Goal: Task Accomplishment & Management: Manage account settings

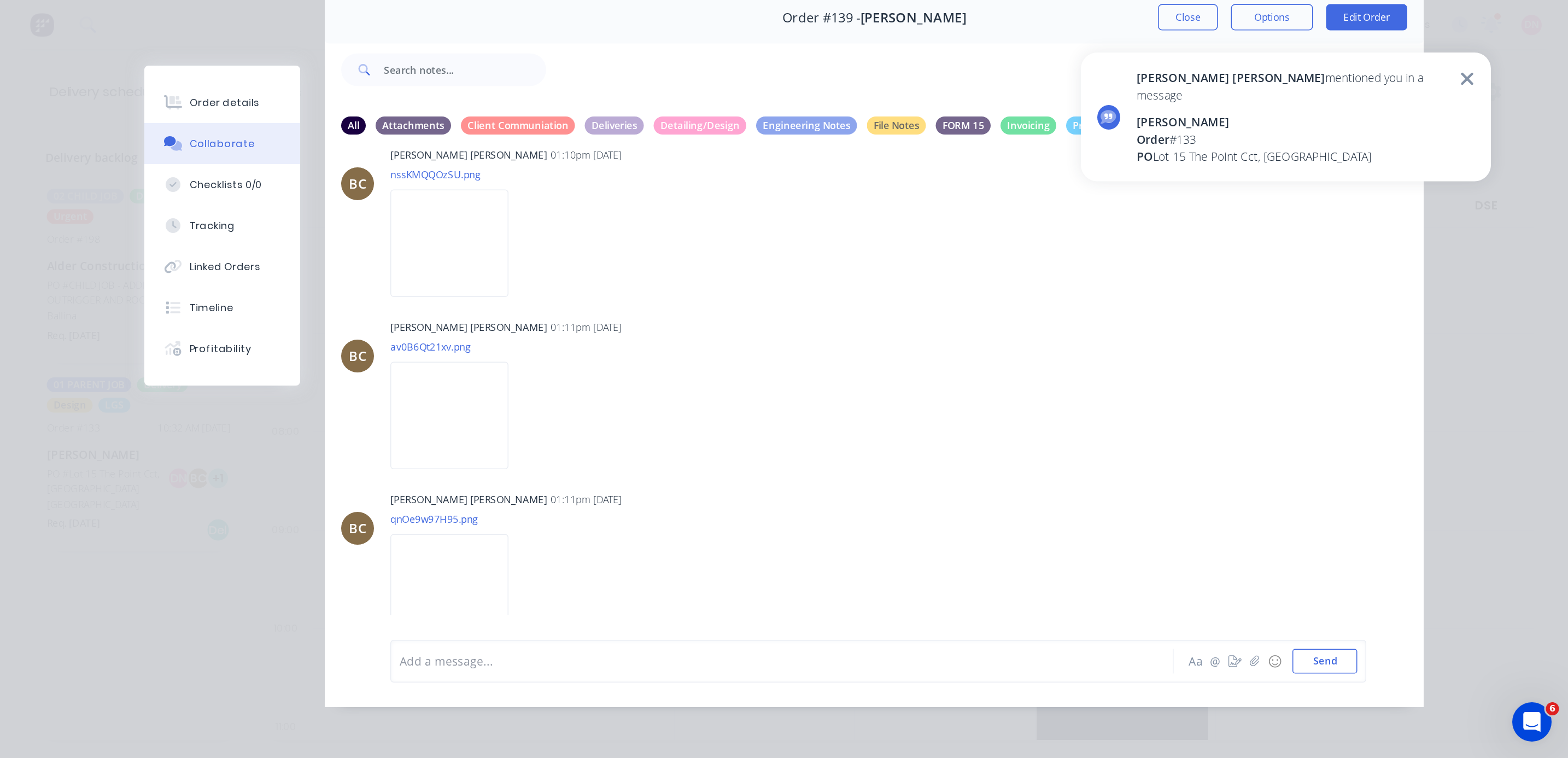
scroll to position [364, 0]
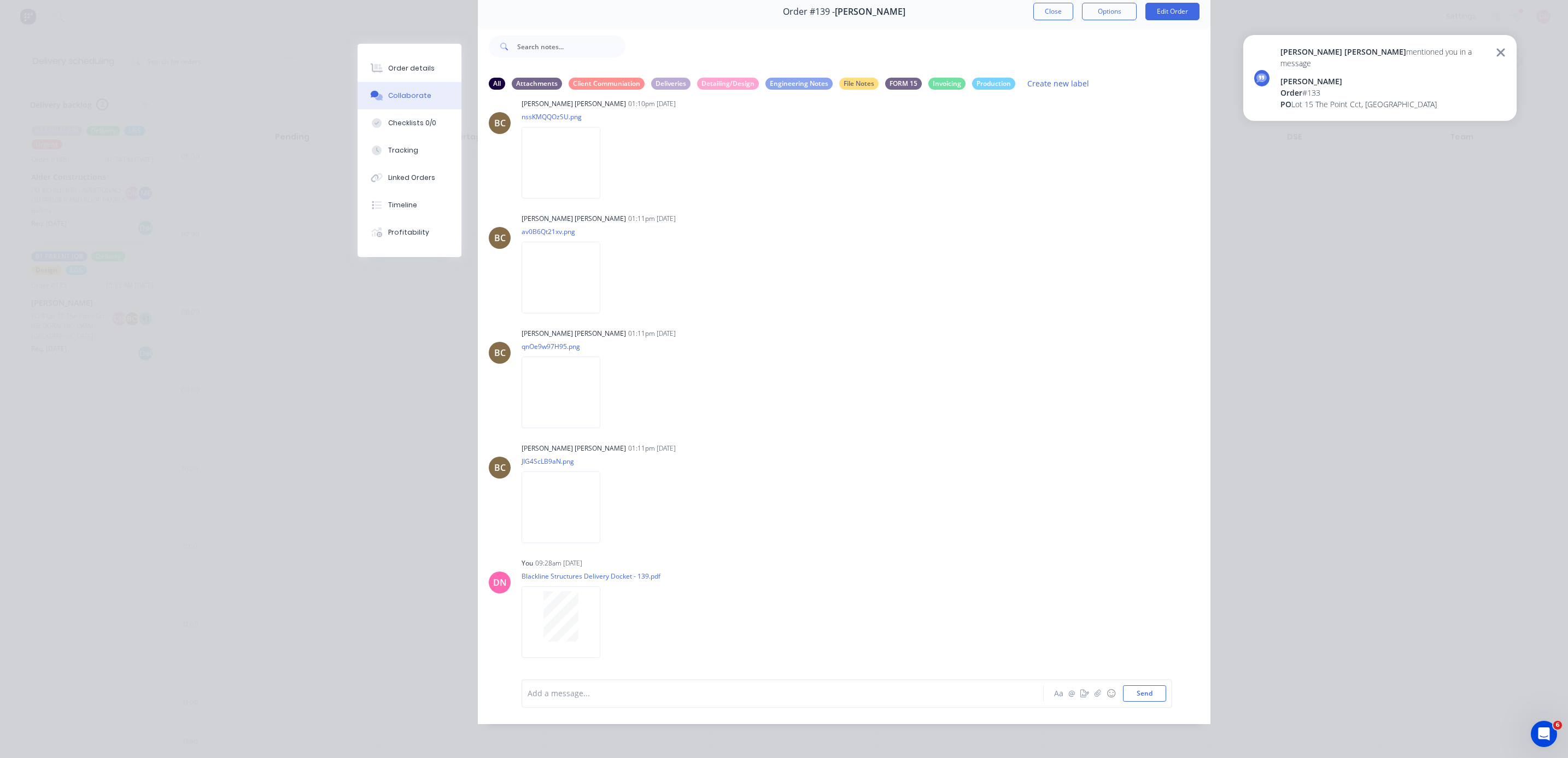
drag, startPoint x: 1030, startPoint y: 20, endPoint x: 1040, endPoint y: 12, distance: 12.8
click at [418, 20] on button "Close" at bounding box center [1054, 11] width 40 height 18
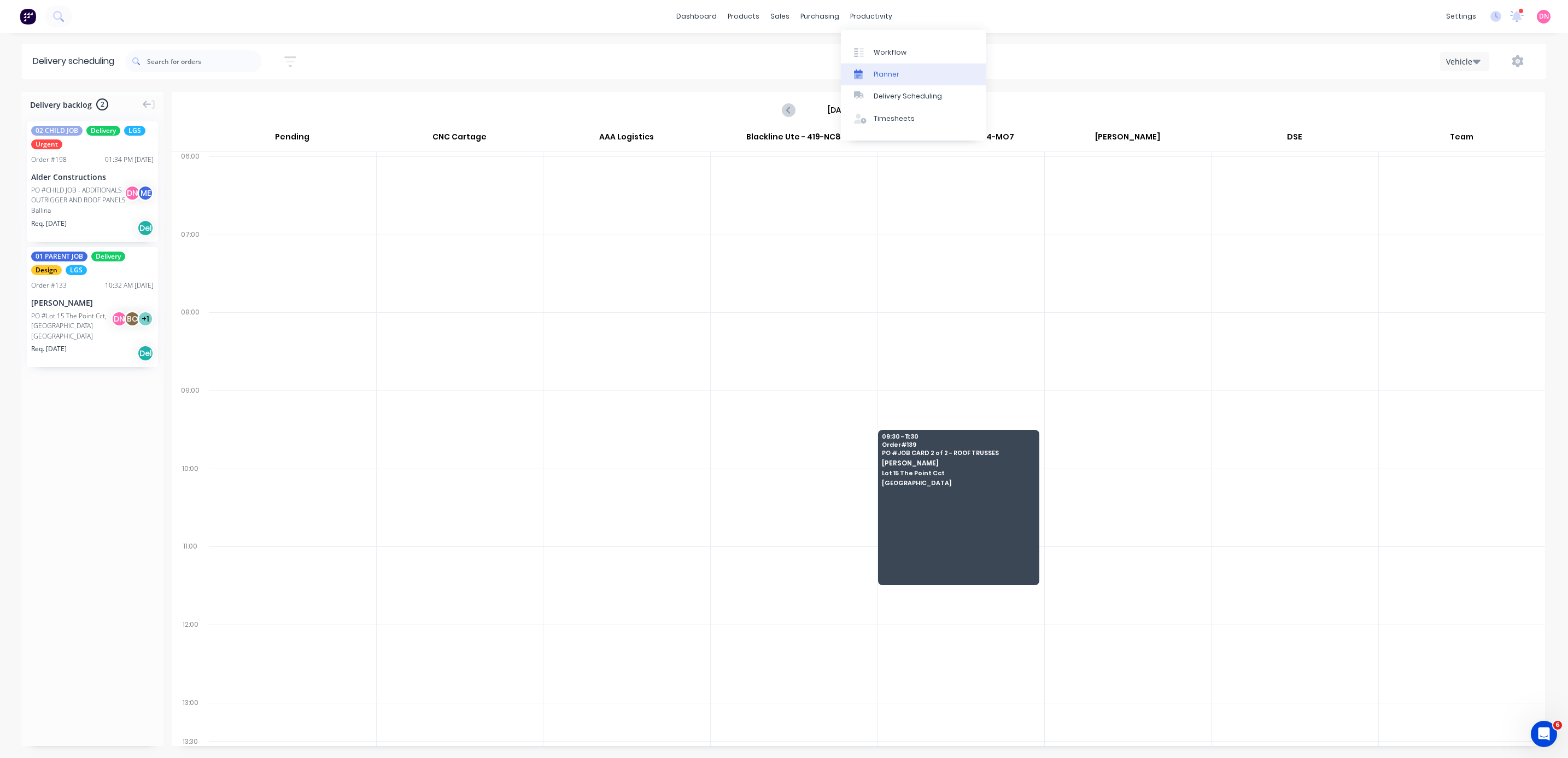
click at [418, 71] on div at bounding box center [862, 74] width 16 height 10
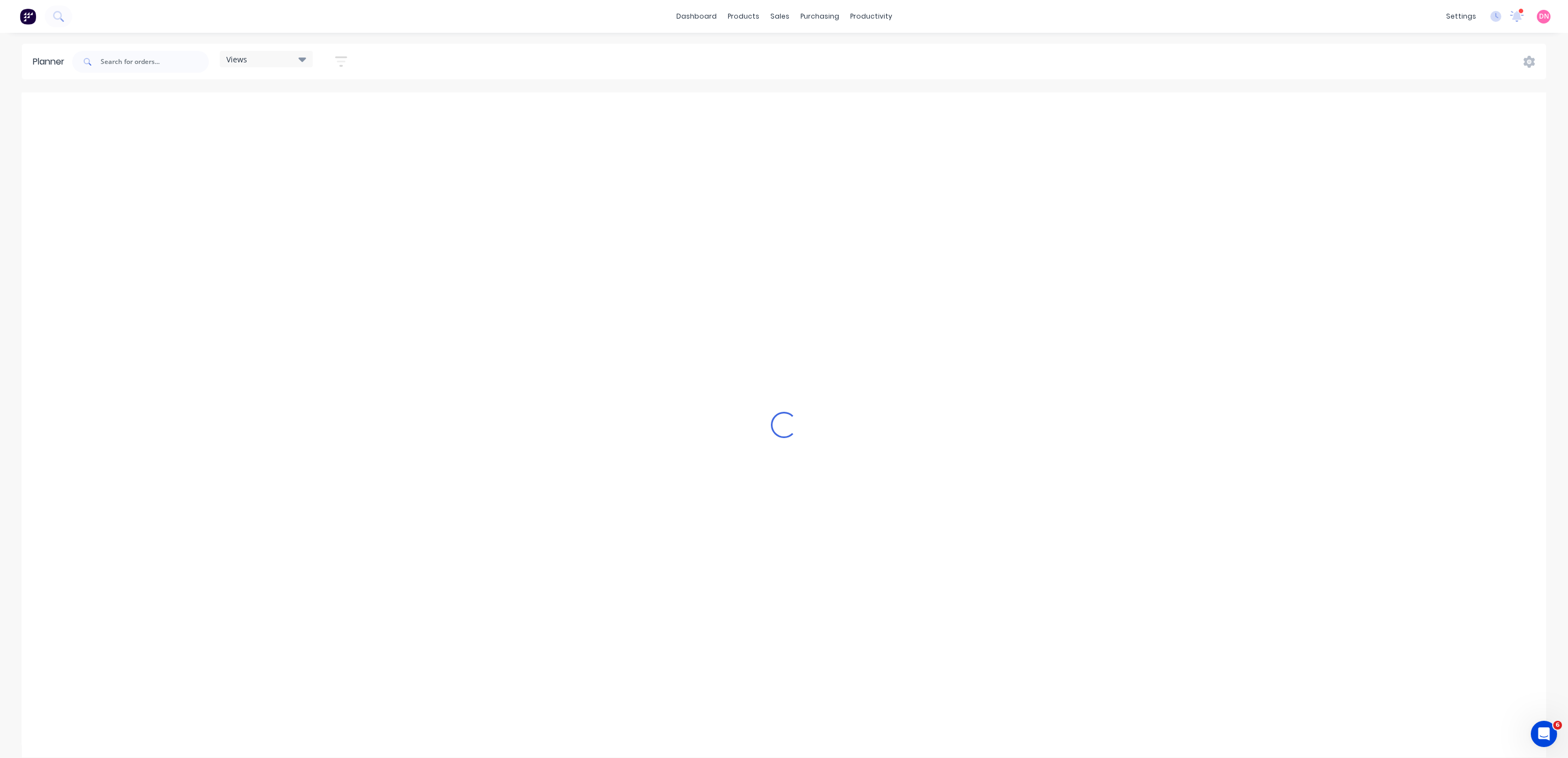
scroll to position [0, 248]
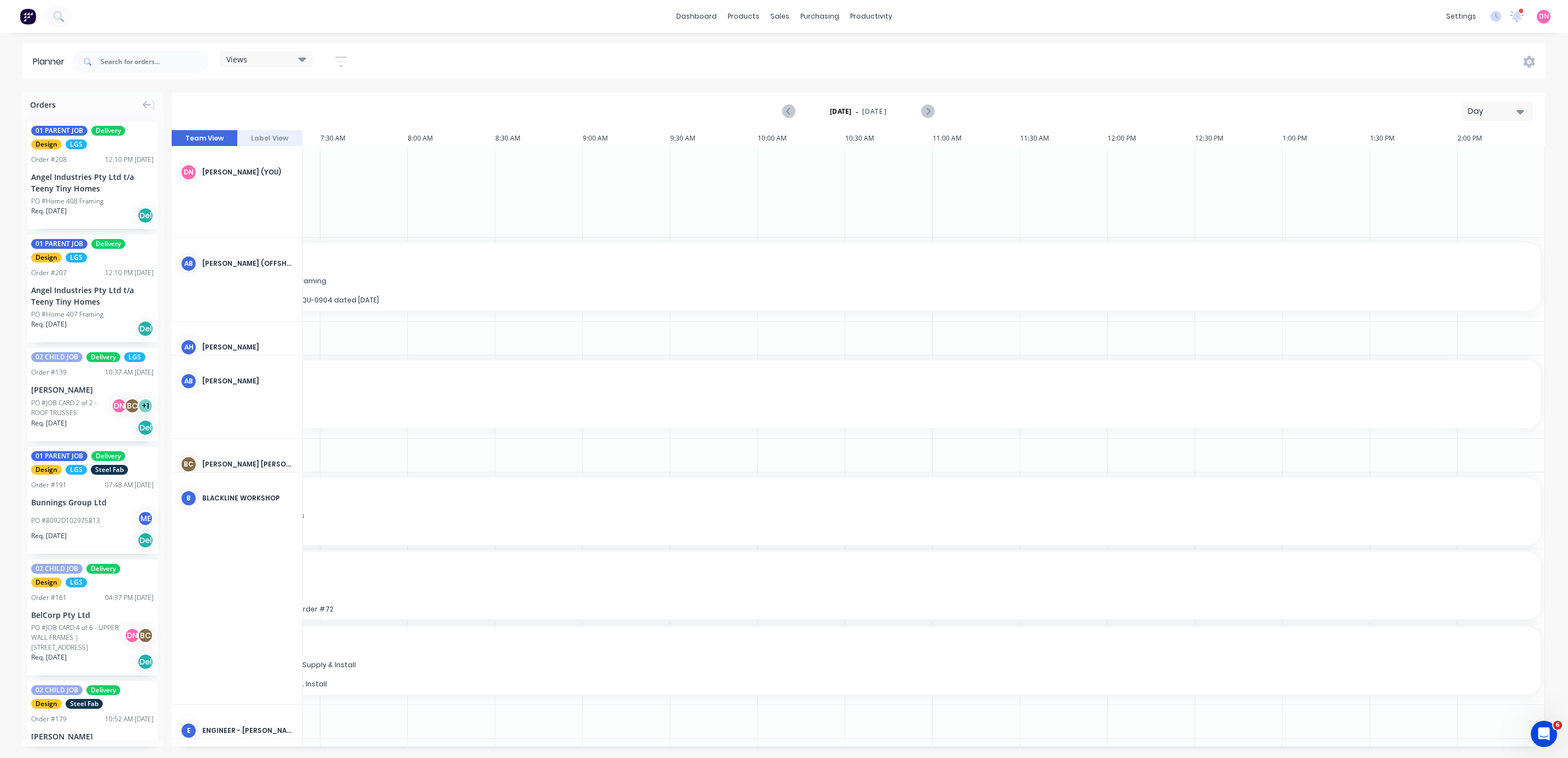
click at [250, 62] on div "Views" at bounding box center [266, 59] width 80 height 10
click at [287, 202] on button "PRODUCTION - DEMI" at bounding box center [286, 225] width 116 height 13
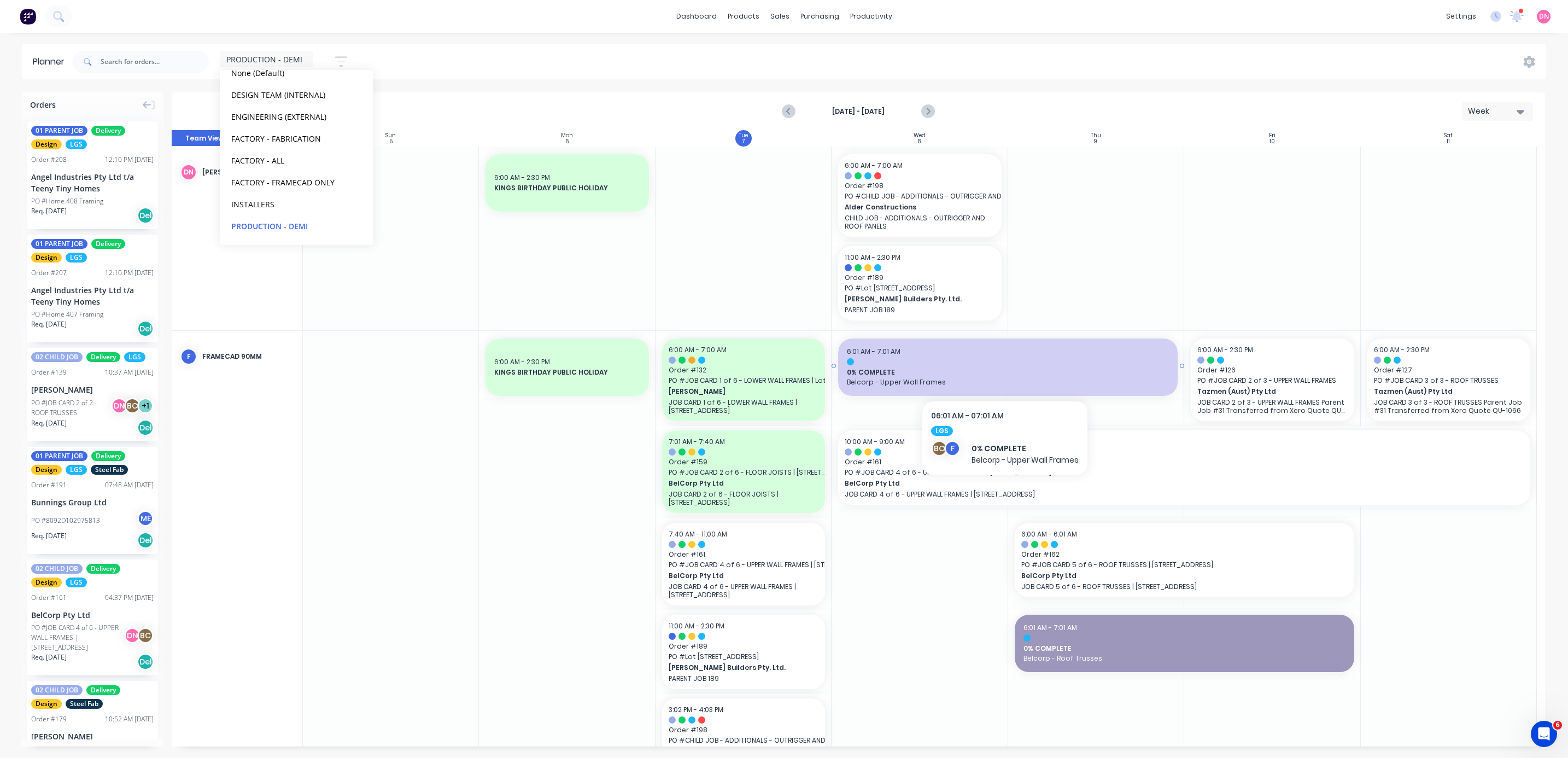
click at [418, 202] on span "0% COMPLETE" at bounding box center [1007, 373] width 322 height 10
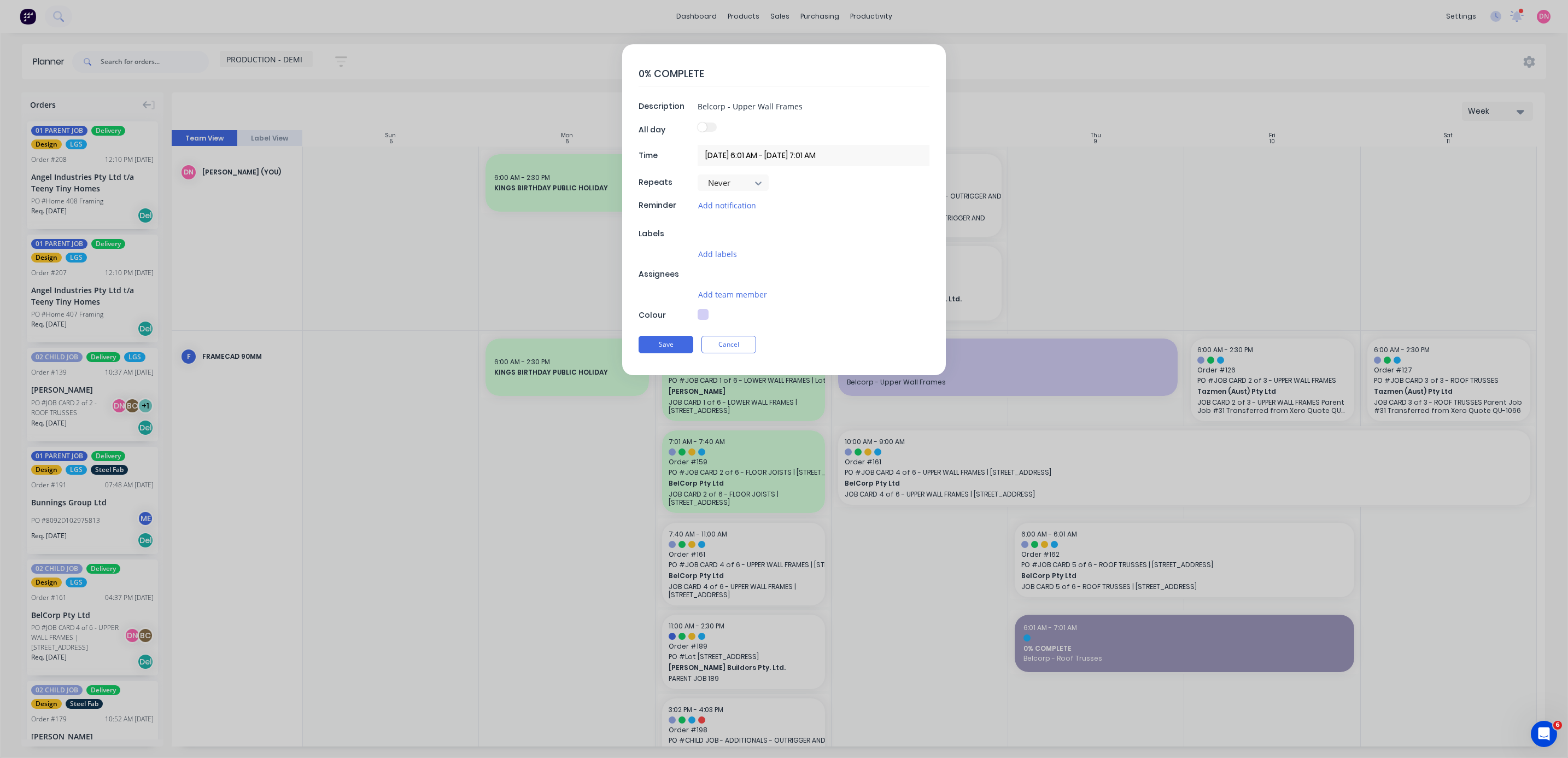
type textarea "x"
click at [418, 77] on textarea "0% COMPLETE" at bounding box center [784, 74] width 291 height 26
type textarea "1% COMPLETE"
type textarea "x"
type textarea "18% COMPLETE"
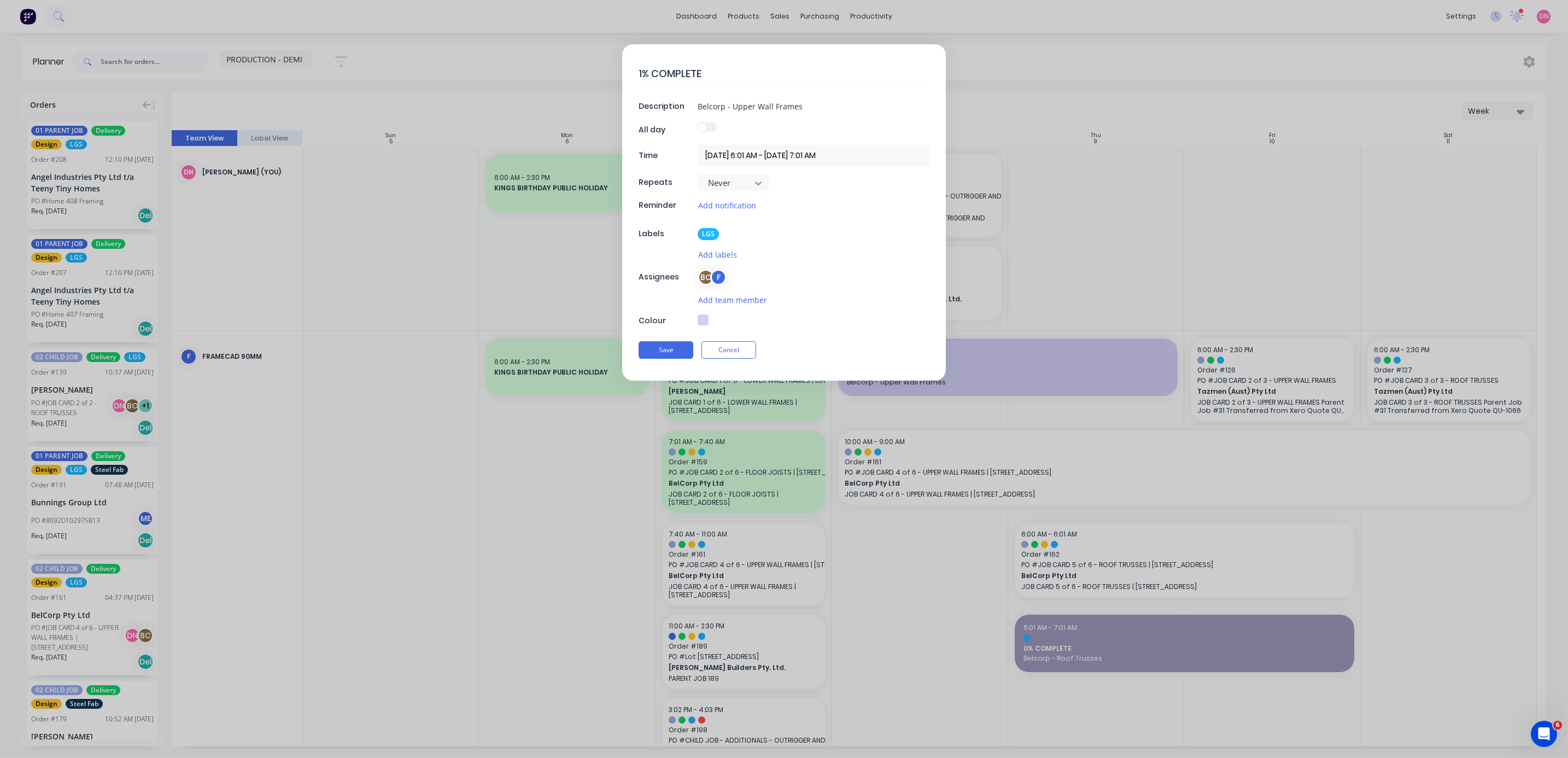
type textarea "x"
type textarea "18% COMPLETE"
click at [418, 202] on button "Save" at bounding box center [666, 349] width 55 height 18
type textarea "x"
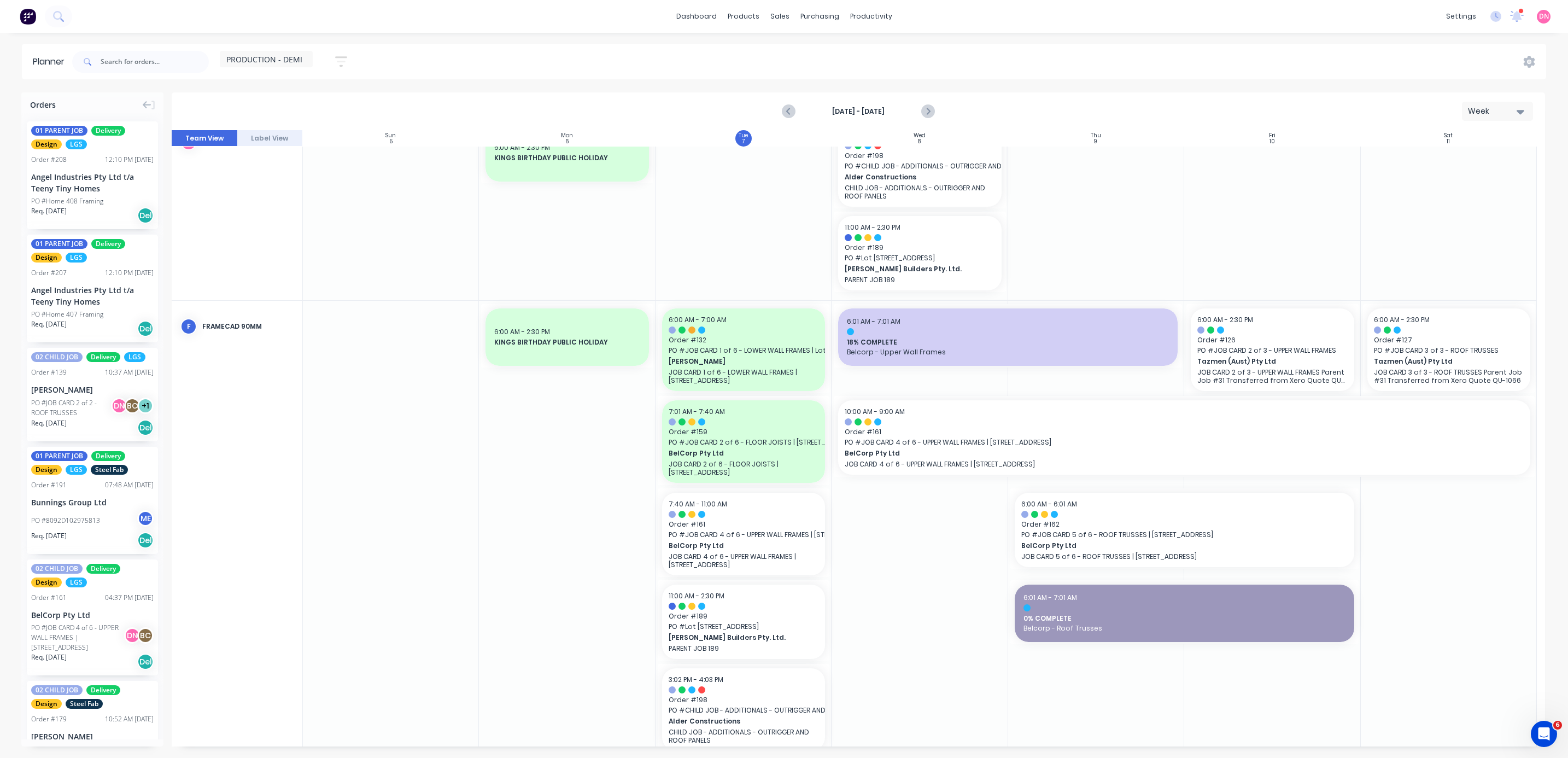
scroll to position [52, 0]
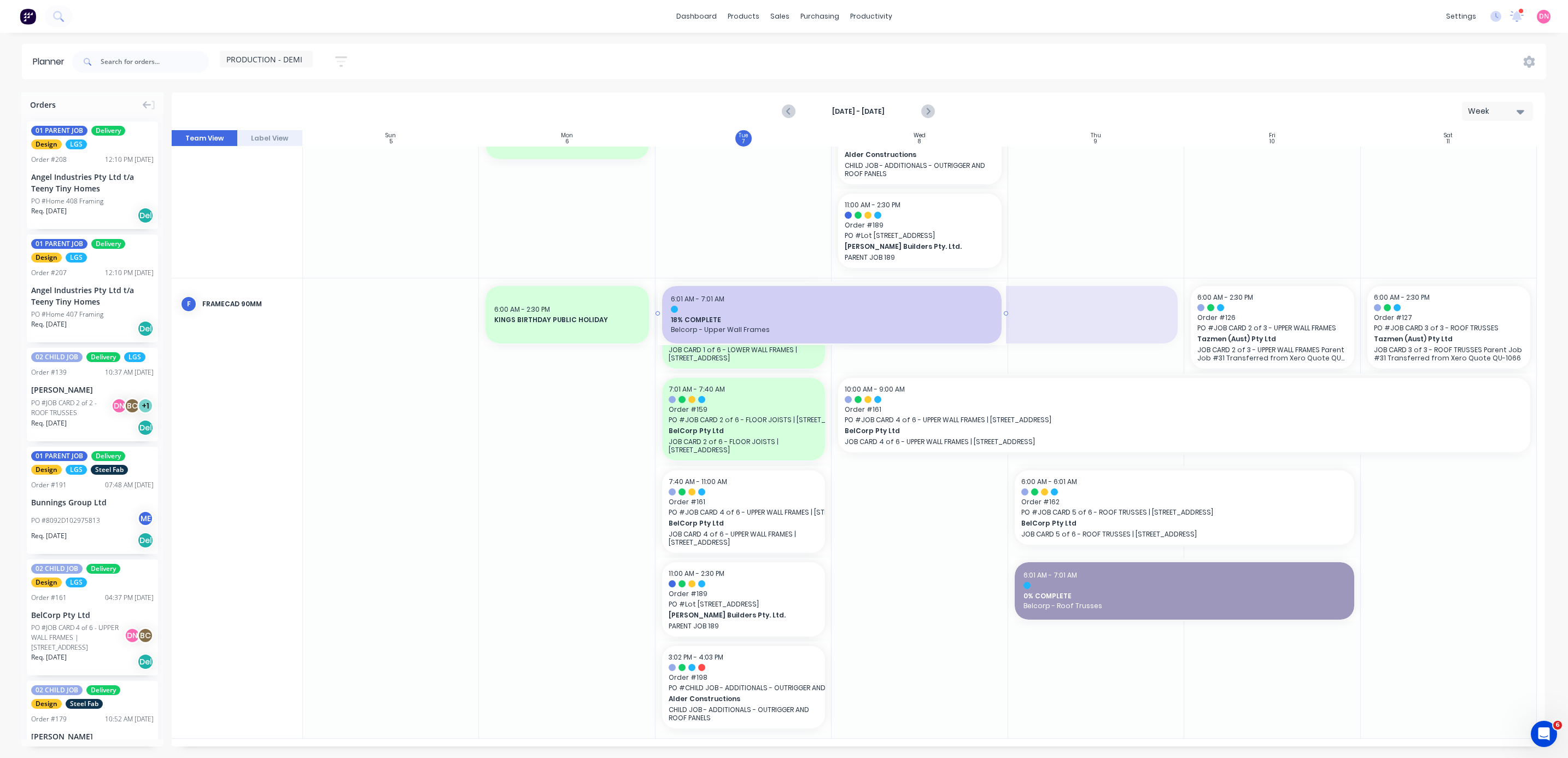
drag, startPoint x: 900, startPoint y: 320, endPoint x: 751, endPoint y: 561, distance: 283.3
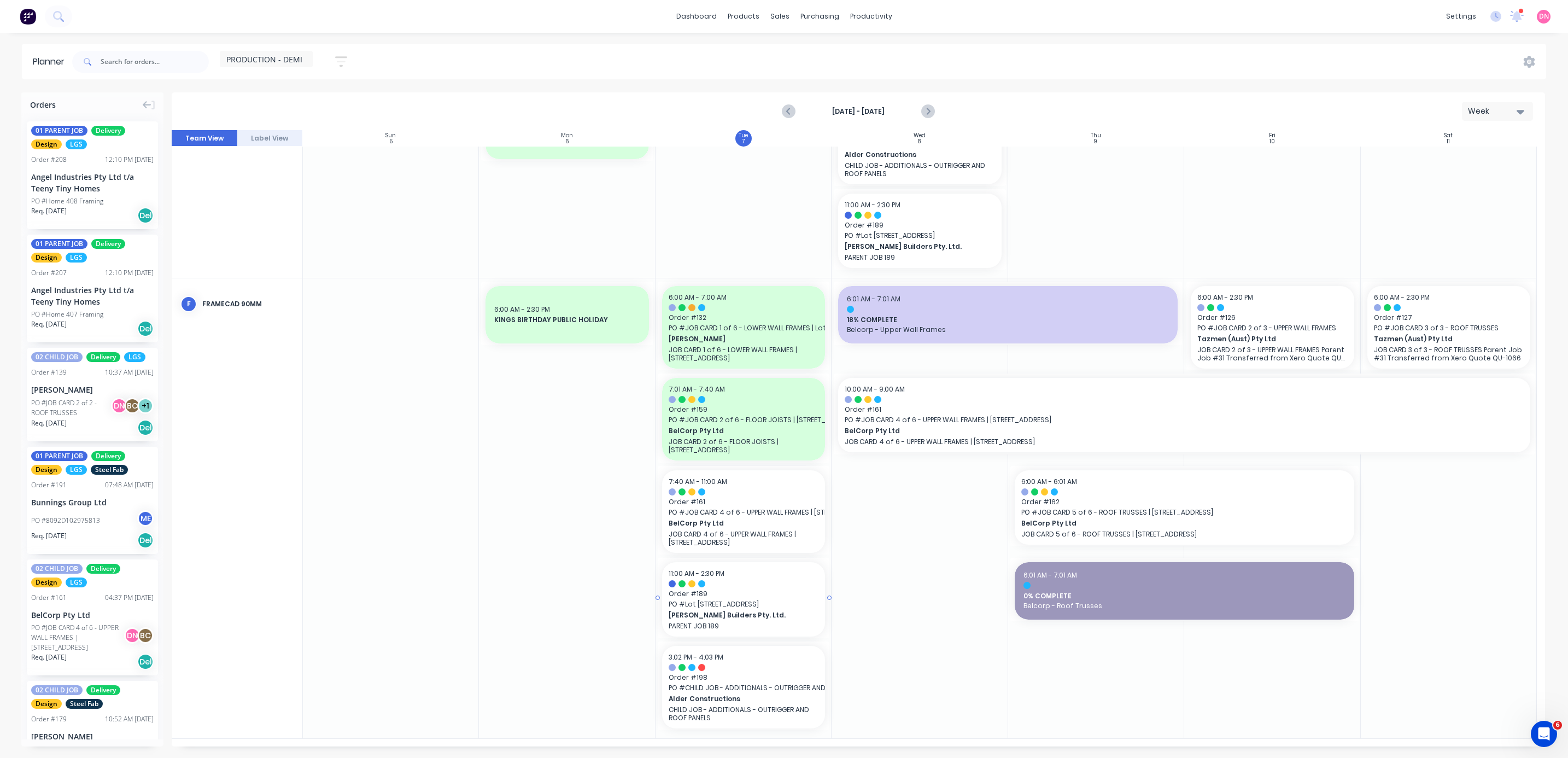
scroll to position [45, 0]
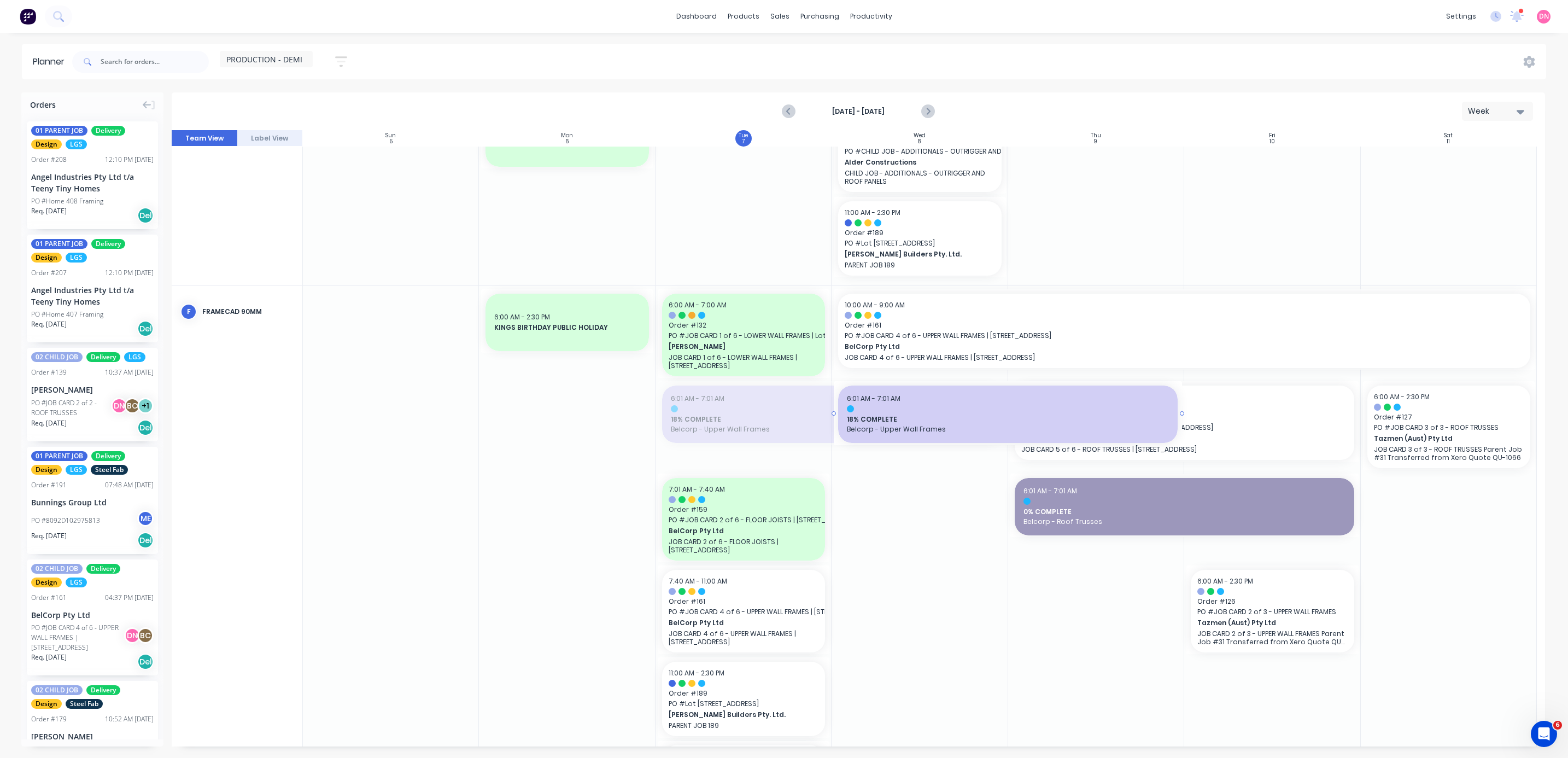
drag, startPoint x: 825, startPoint y: 421, endPoint x: 948, endPoint y: 412, distance: 123.3
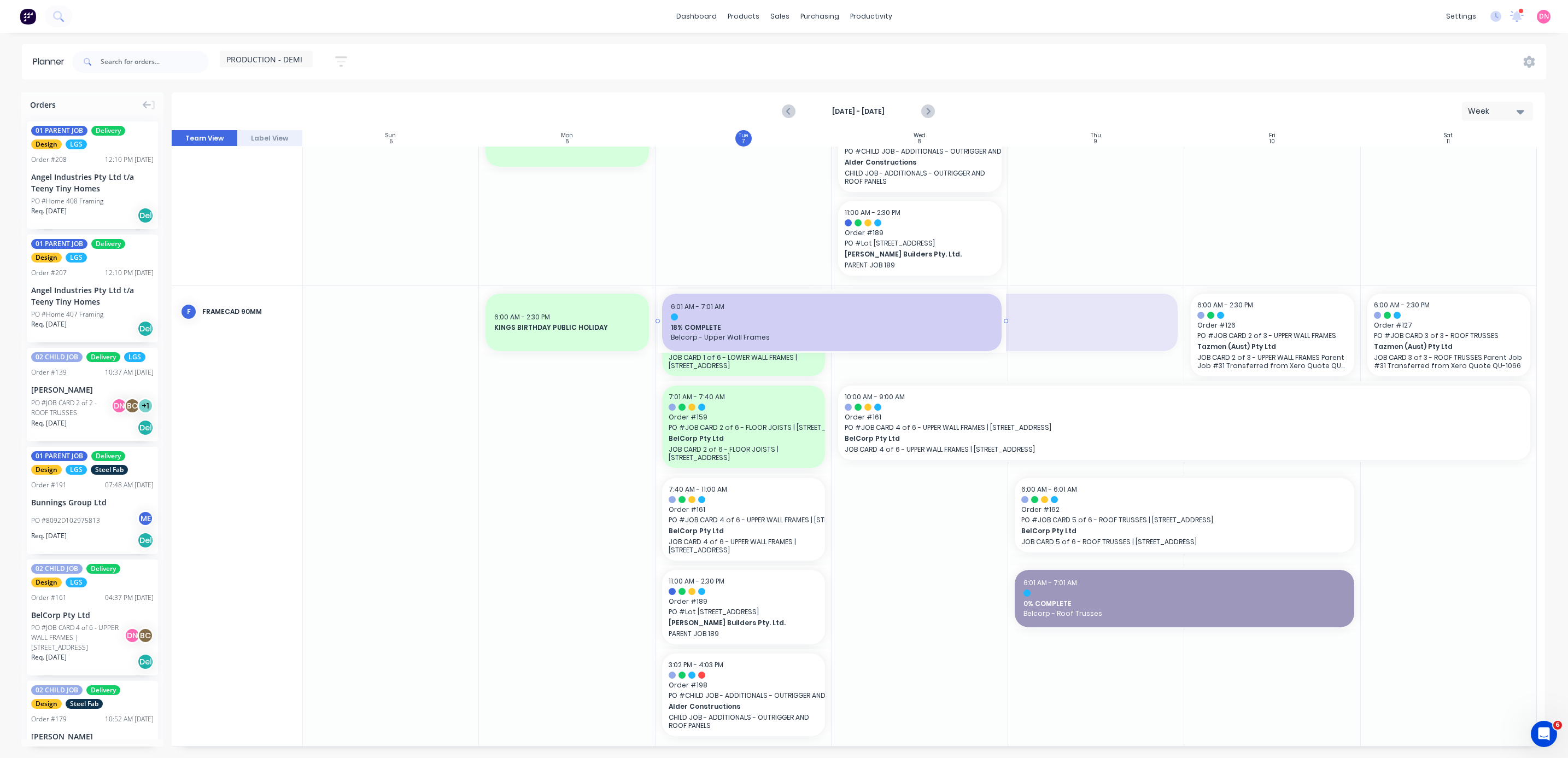
drag, startPoint x: 999, startPoint y: 334, endPoint x: 789, endPoint y: 553, distance: 303.4
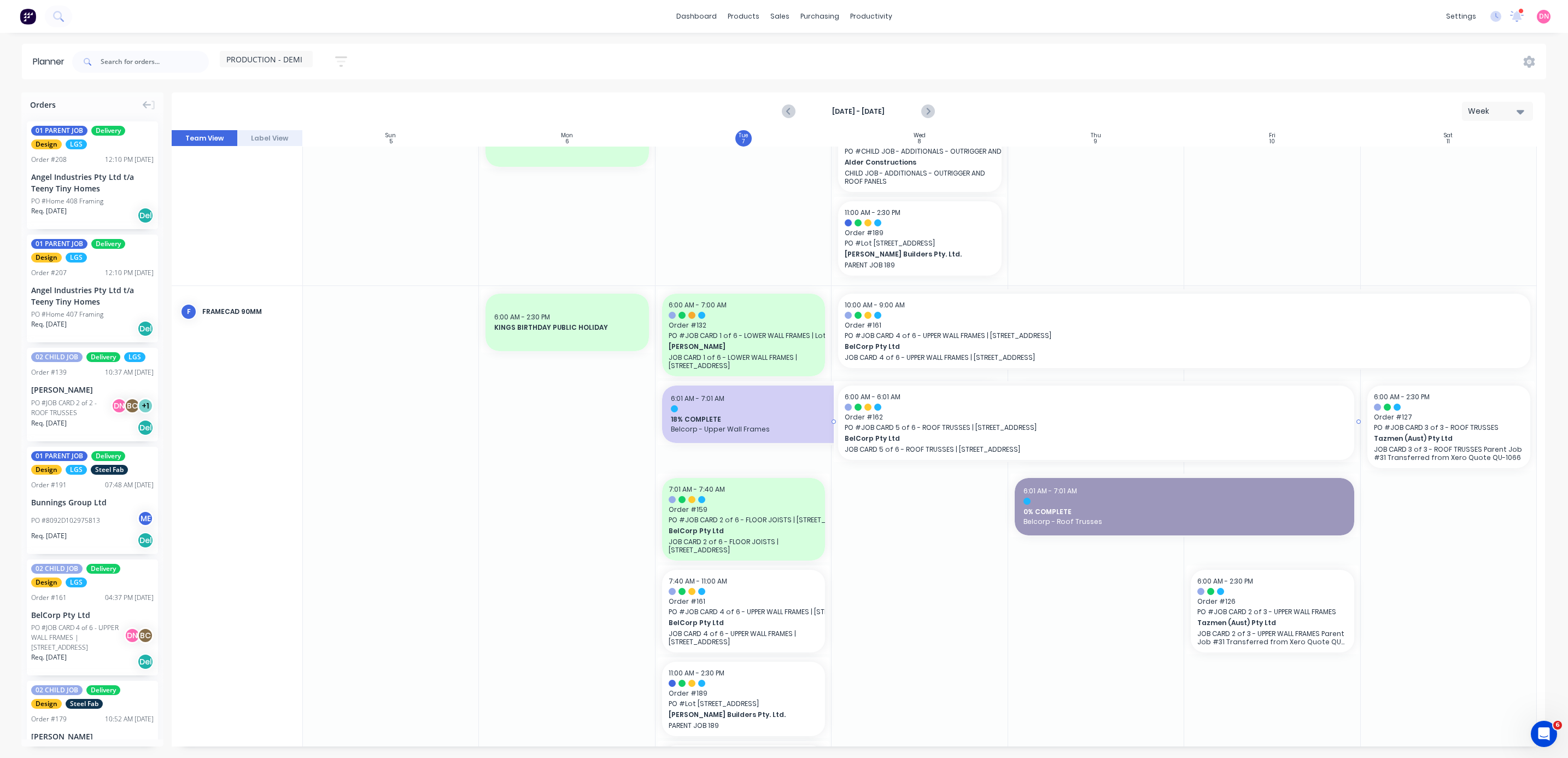
drag, startPoint x: 1007, startPoint y: 412, endPoint x: 819, endPoint y: 432, distance: 189.1
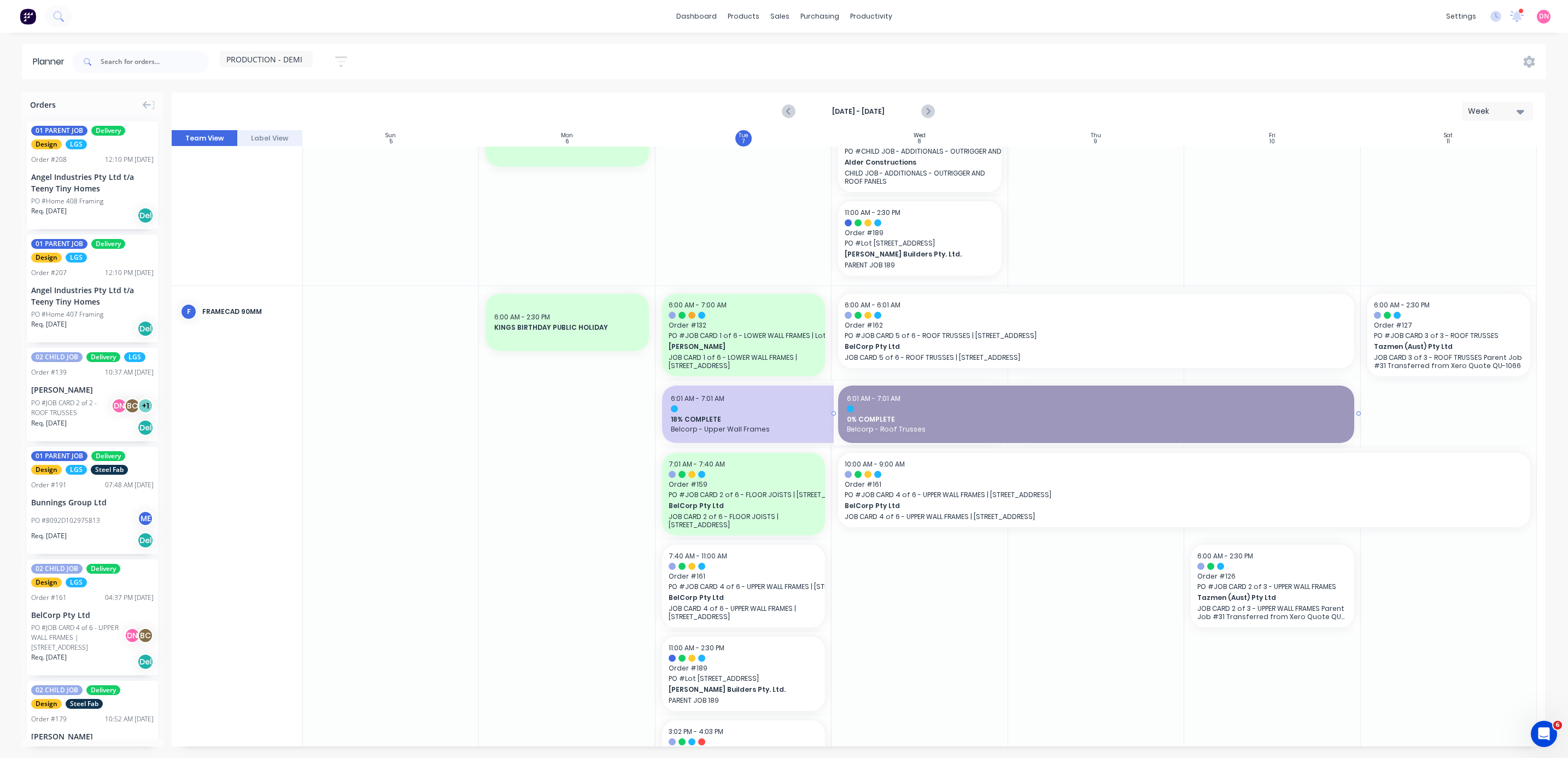
drag, startPoint x: 1006, startPoint y: 417, endPoint x: 784, endPoint y: 418, distance: 222.0
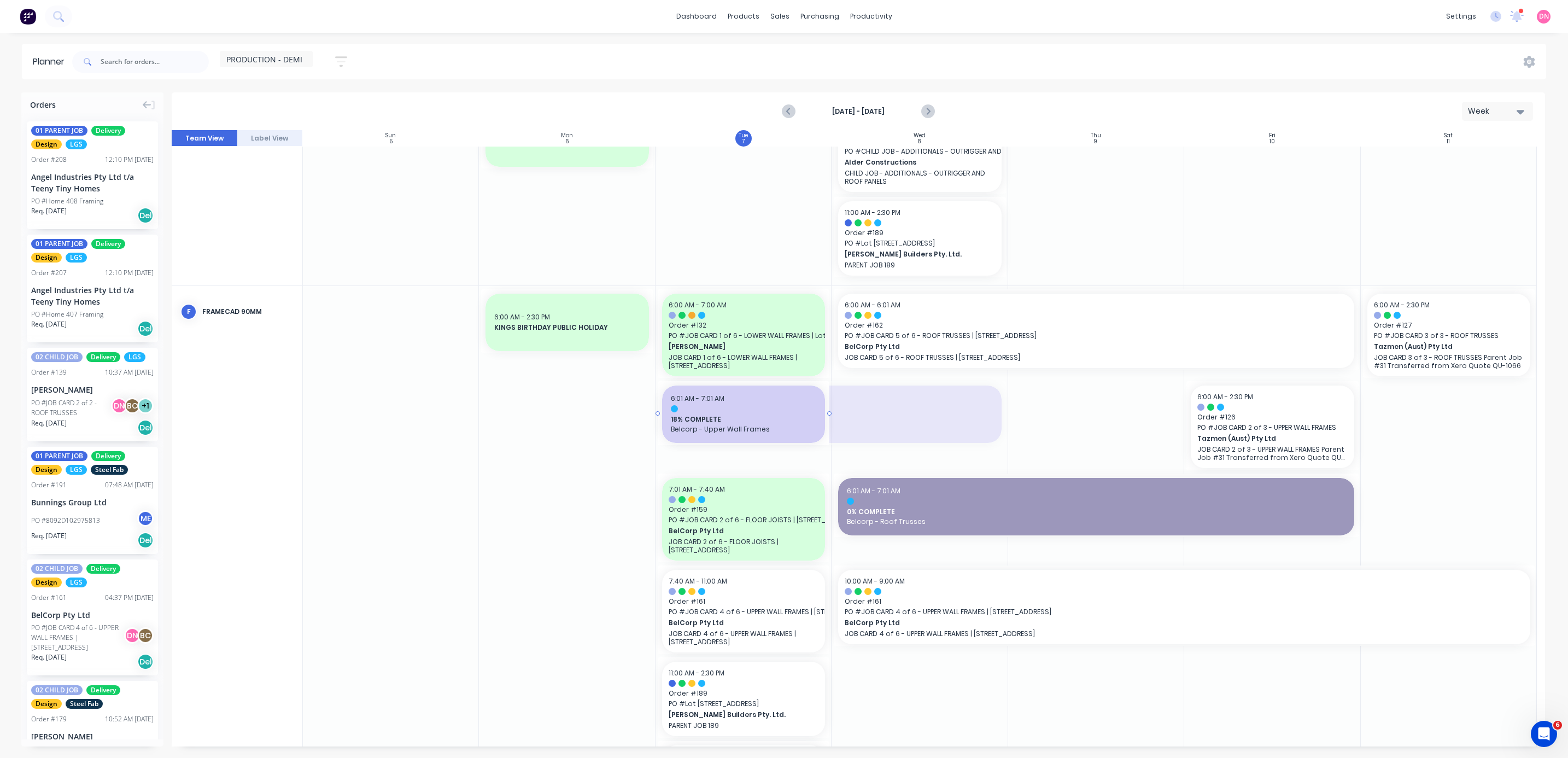
drag, startPoint x: 1001, startPoint y: 412, endPoint x: 782, endPoint y: 430, distance: 219.7
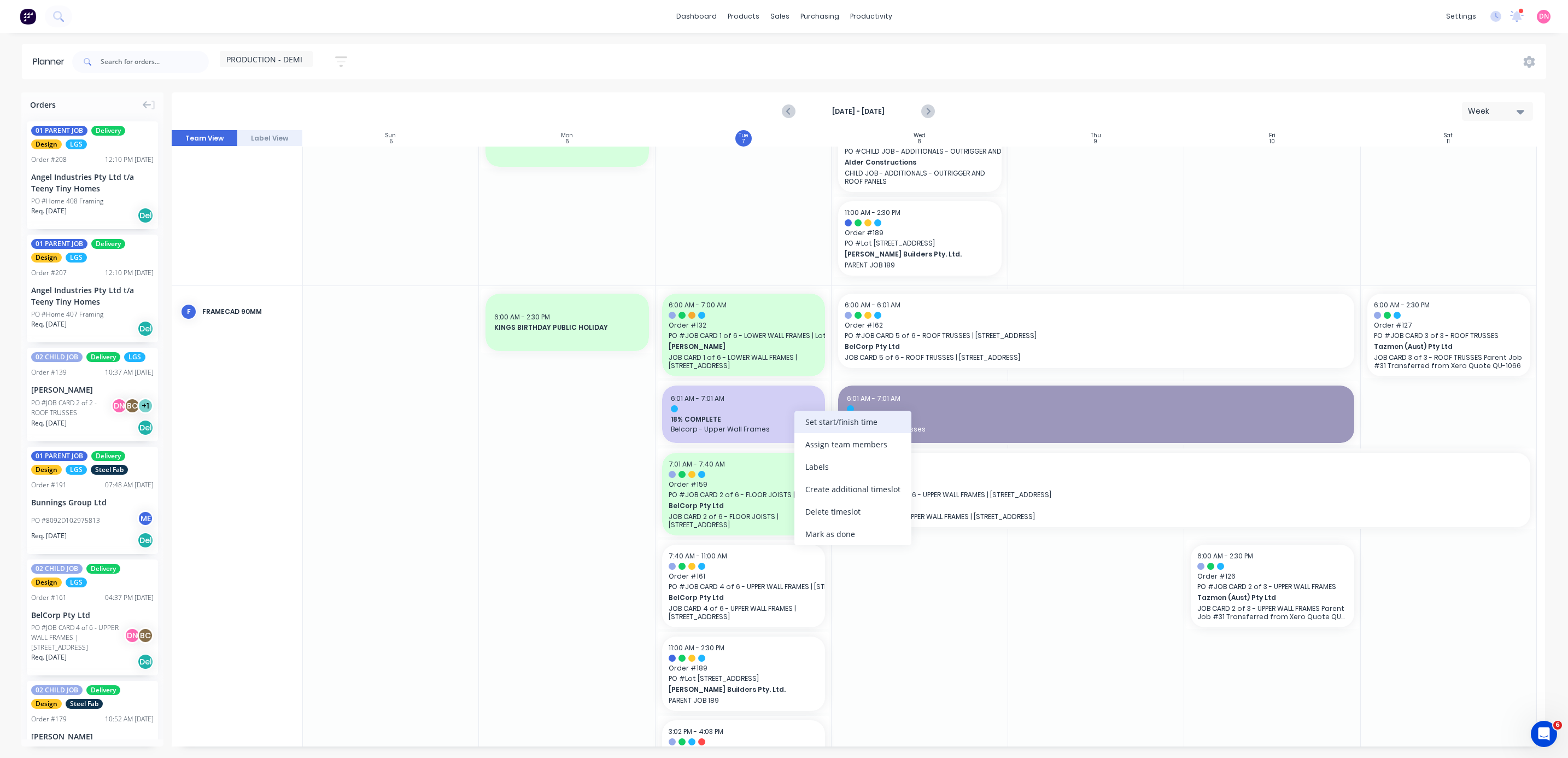
click at [418, 202] on div "Set start/finish time" at bounding box center [853, 422] width 117 height 23
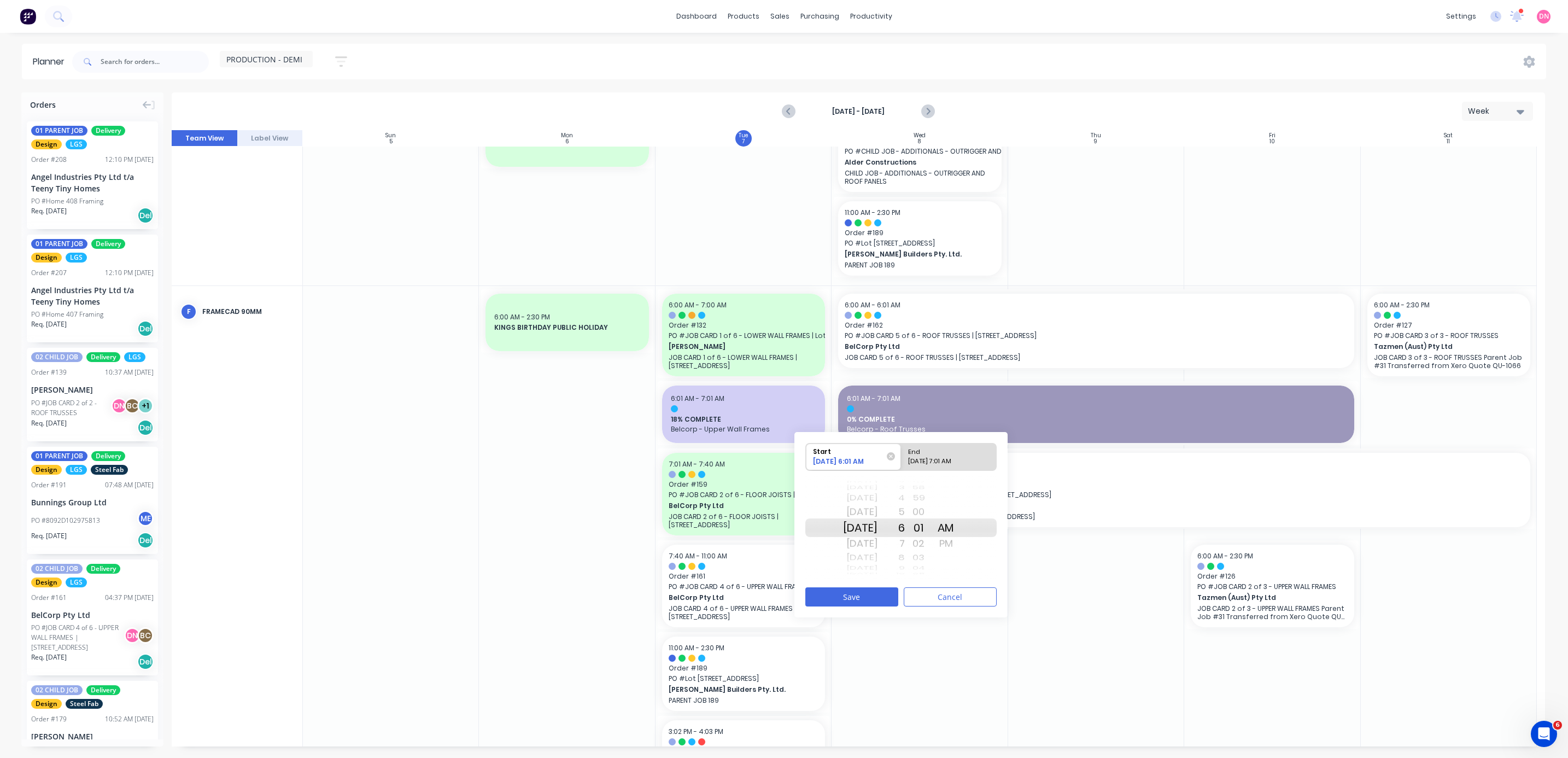
click at [418, 202] on div "02" at bounding box center [918, 543] width 27 height 18
click at [418, 202] on div "7" at bounding box center [891, 543] width 27 height 18
click at [418, 202] on div "End" at bounding box center [949, 450] width 89 height 13
click at [418, 202] on input "End Please select" at bounding box center [901, 457] width 1 height 27
radio input "true"
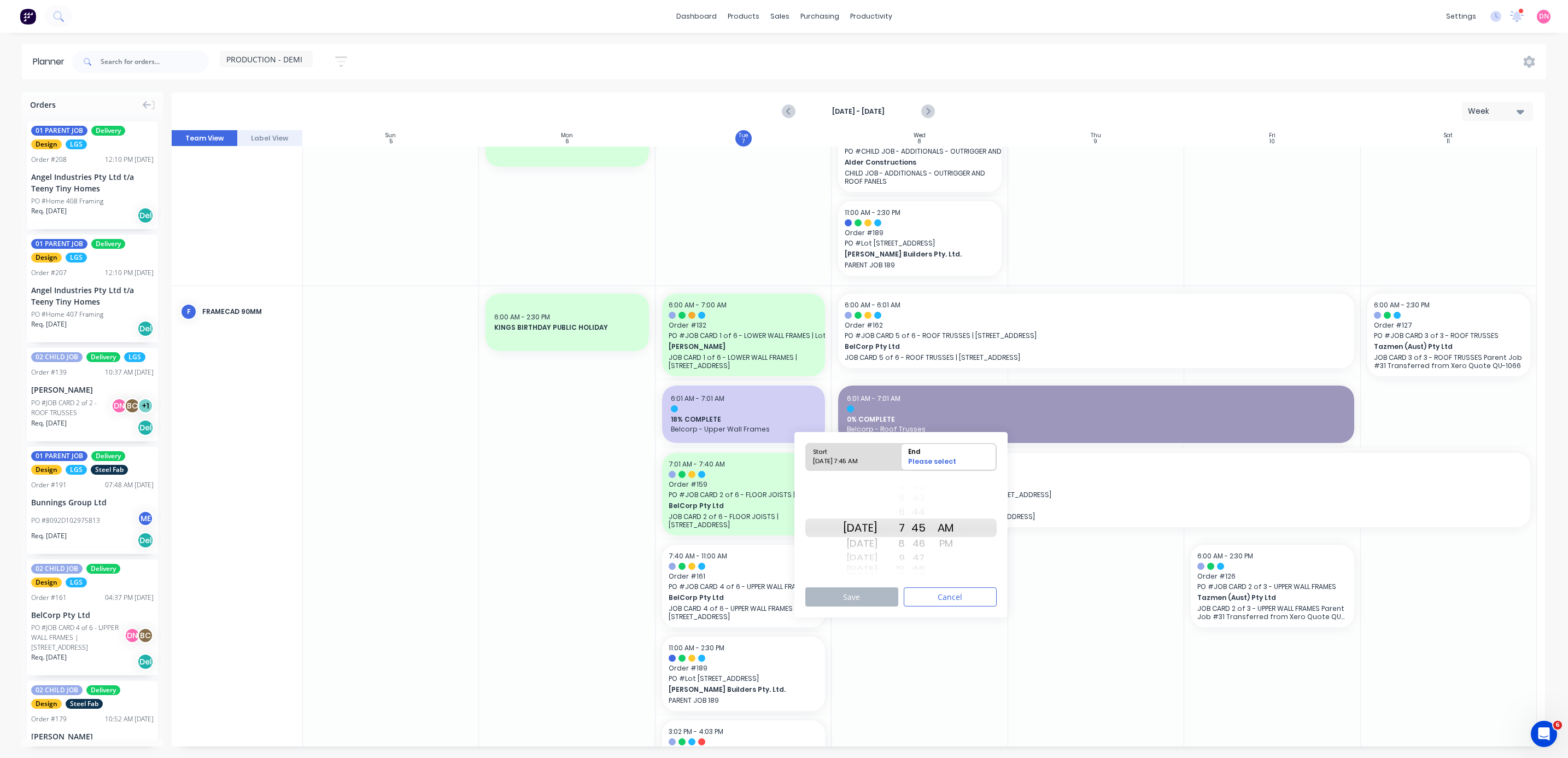
click at [418, 202] on div "8" at bounding box center [891, 543] width 27 height 18
click at [418, 202] on button "Save" at bounding box center [852, 597] width 93 height 19
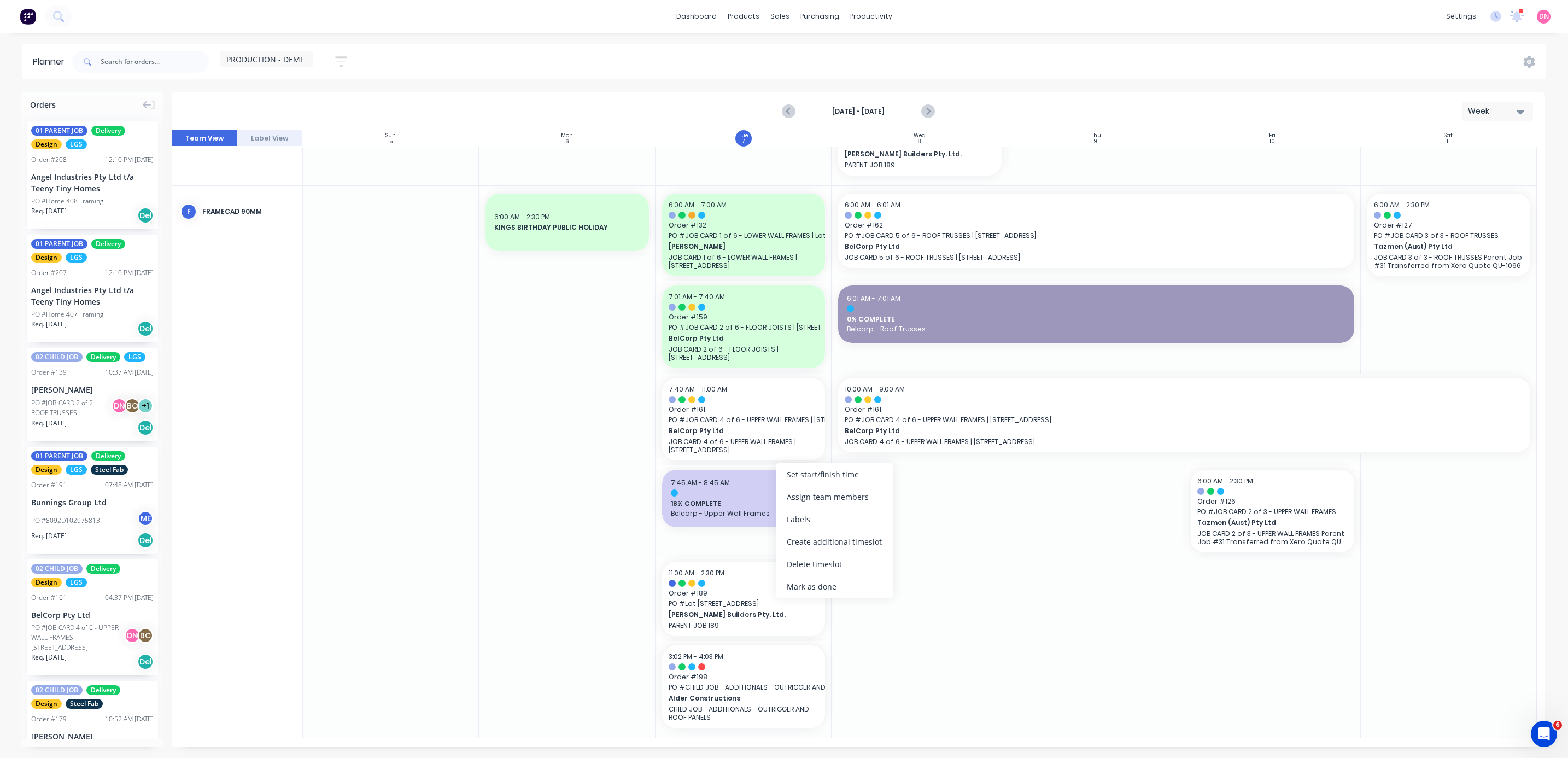
scroll to position [137, 0]
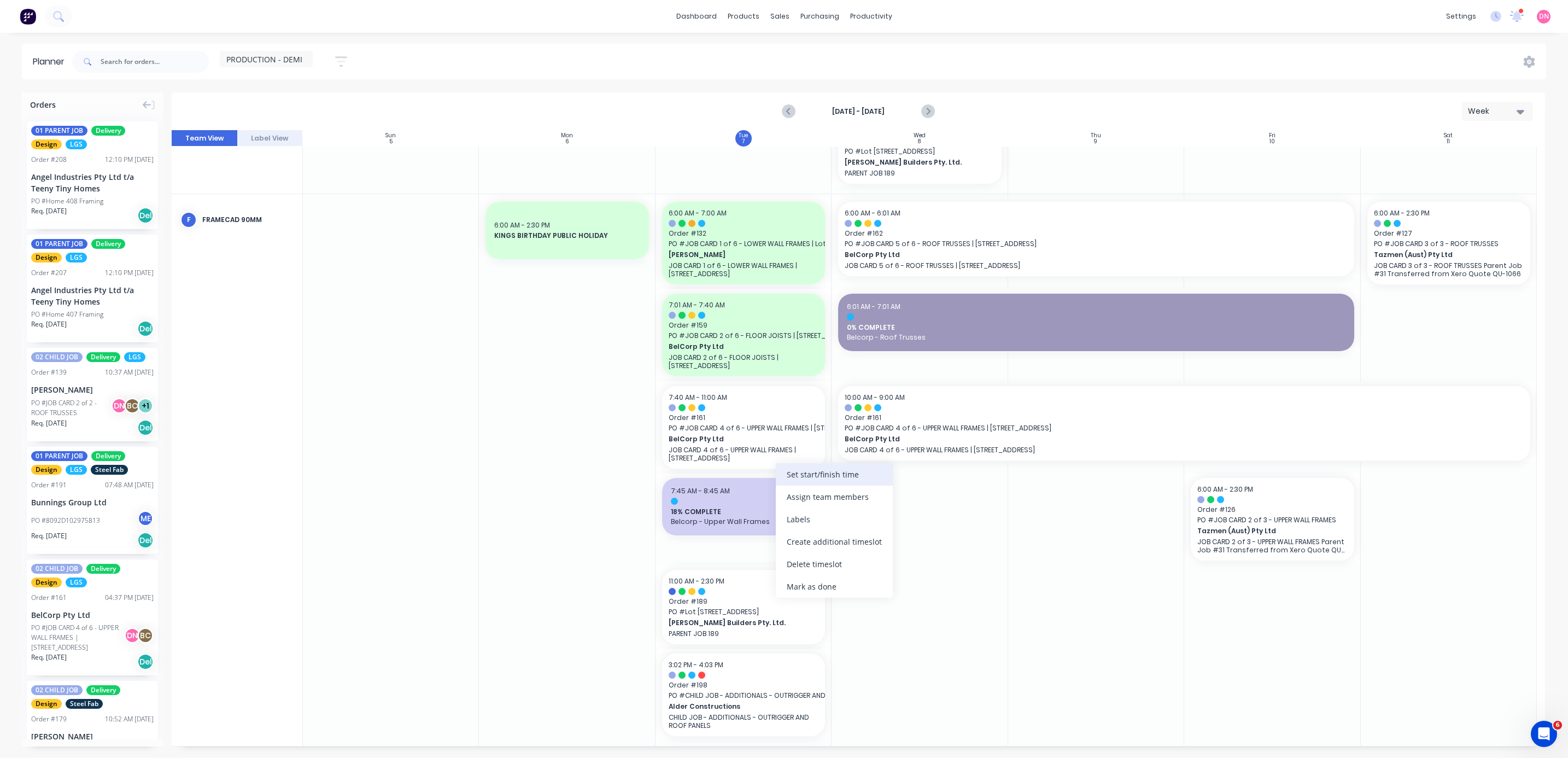
click at [418, 202] on div "Set start/finish time" at bounding box center [835, 474] width 117 height 23
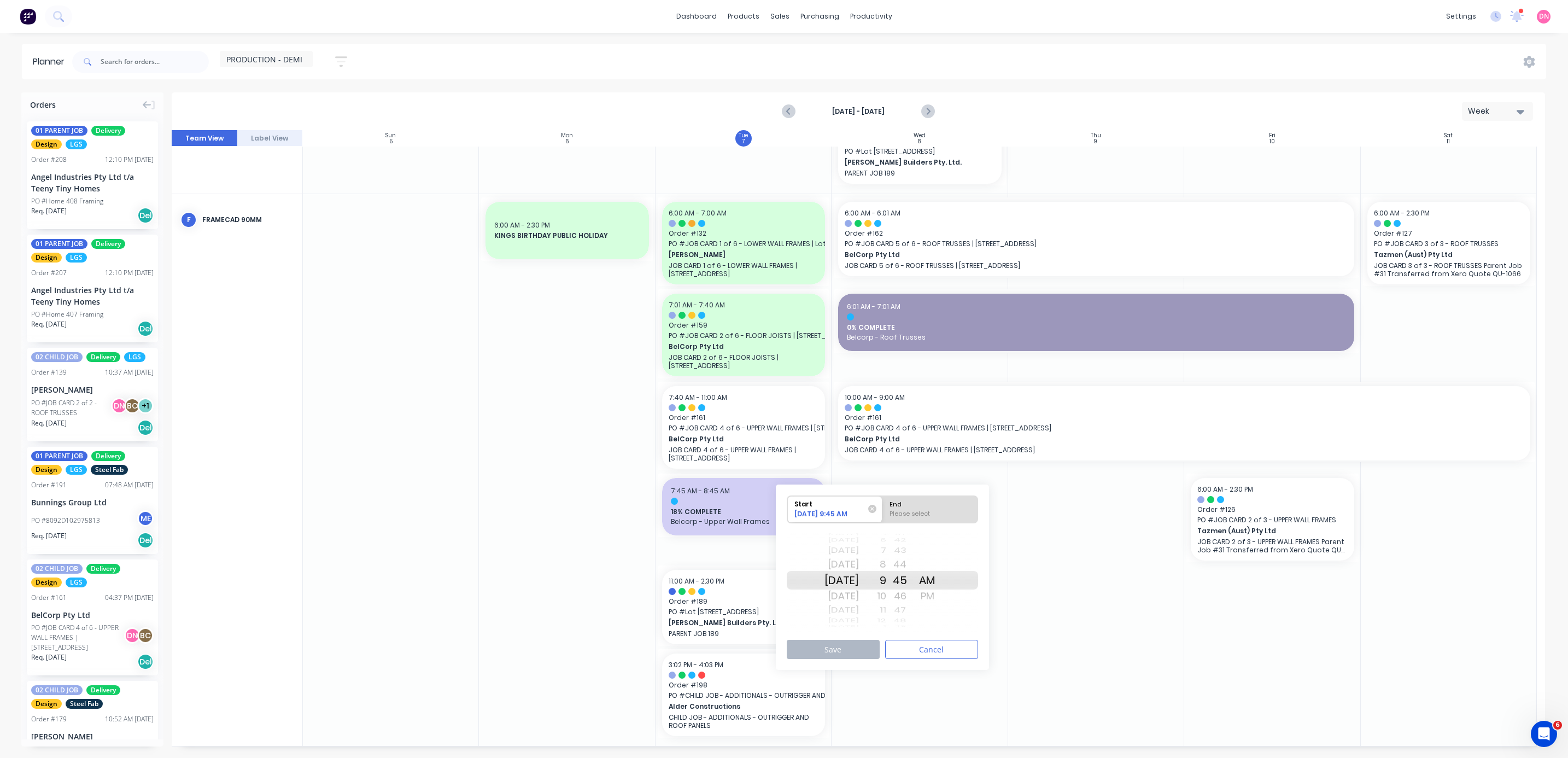
click at [418, 202] on div "PM" at bounding box center [927, 596] width 27 height 18
click at [418, 202] on div "7" at bounding box center [872, 550] width 27 height 14
click at [418, 202] on div "AM" at bounding box center [927, 564] width 27 height 18
click at [418, 202] on div "Please select" at bounding box center [930, 516] width 89 height 13
click at [418, 202] on input "End Please select" at bounding box center [883, 510] width 1 height 27
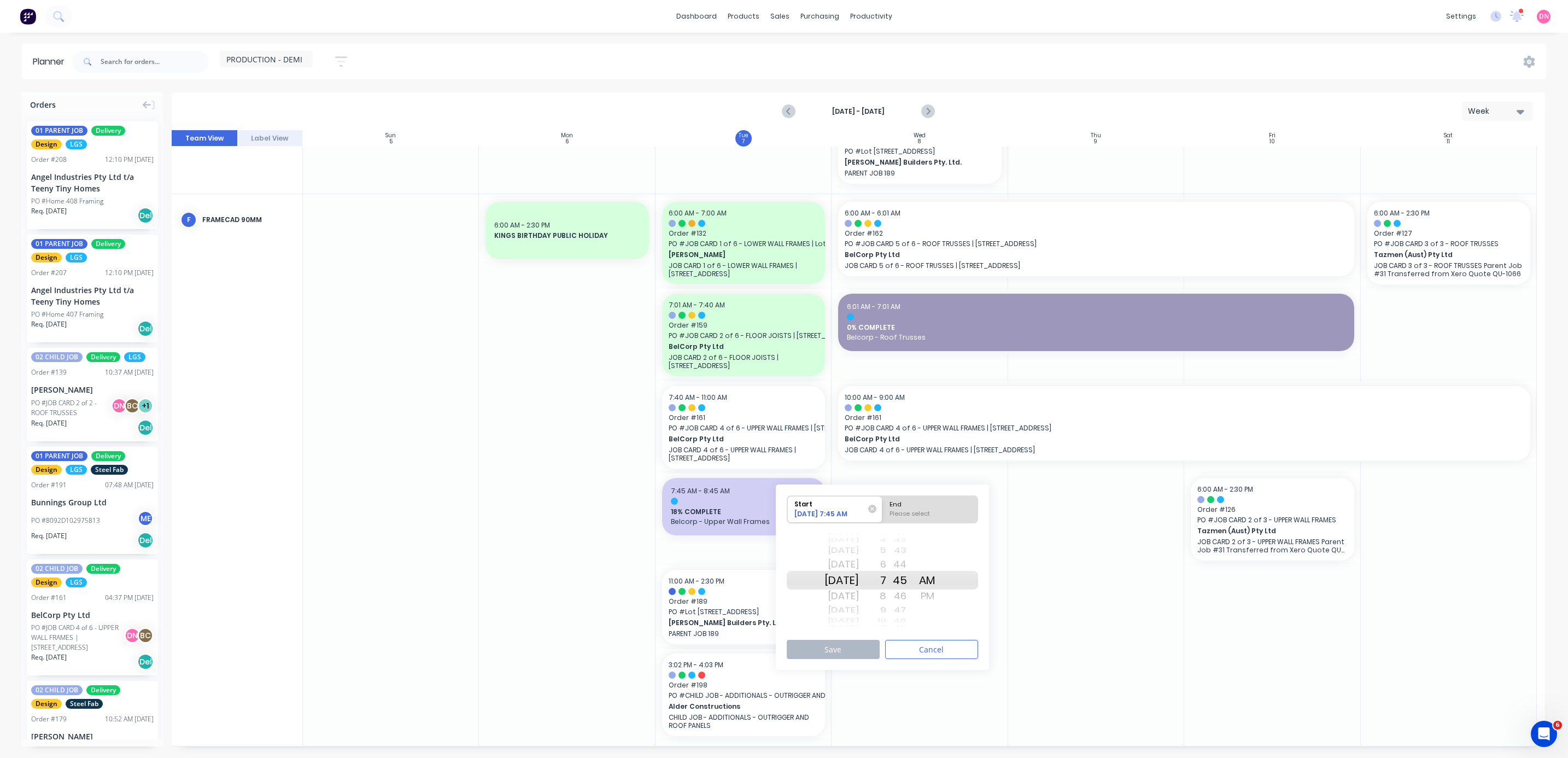
radio input "true"
click at [418, 202] on div "PM" at bounding box center [927, 596] width 27 height 18
click at [418, 202] on button "Save" at bounding box center [833, 649] width 93 height 19
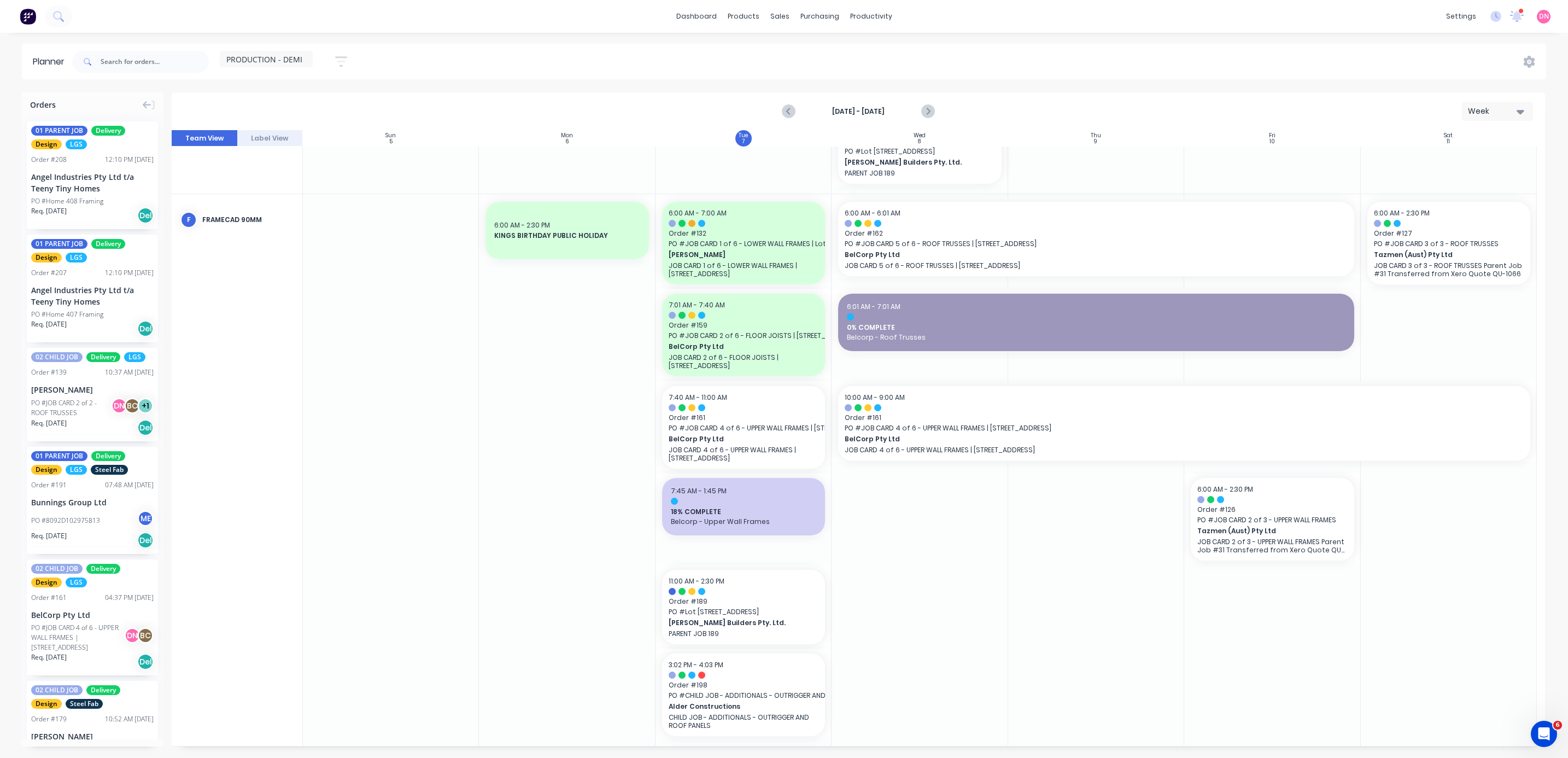
click at [418, 202] on div at bounding box center [743, 470] width 176 height 552
drag, startPoint x: 801, startPoint y: 552, endPoint x: 786, endPoint y: 558, distance: 16.2
click at [418, 202] on div at bounding box center [743, 470] width 176 height 552
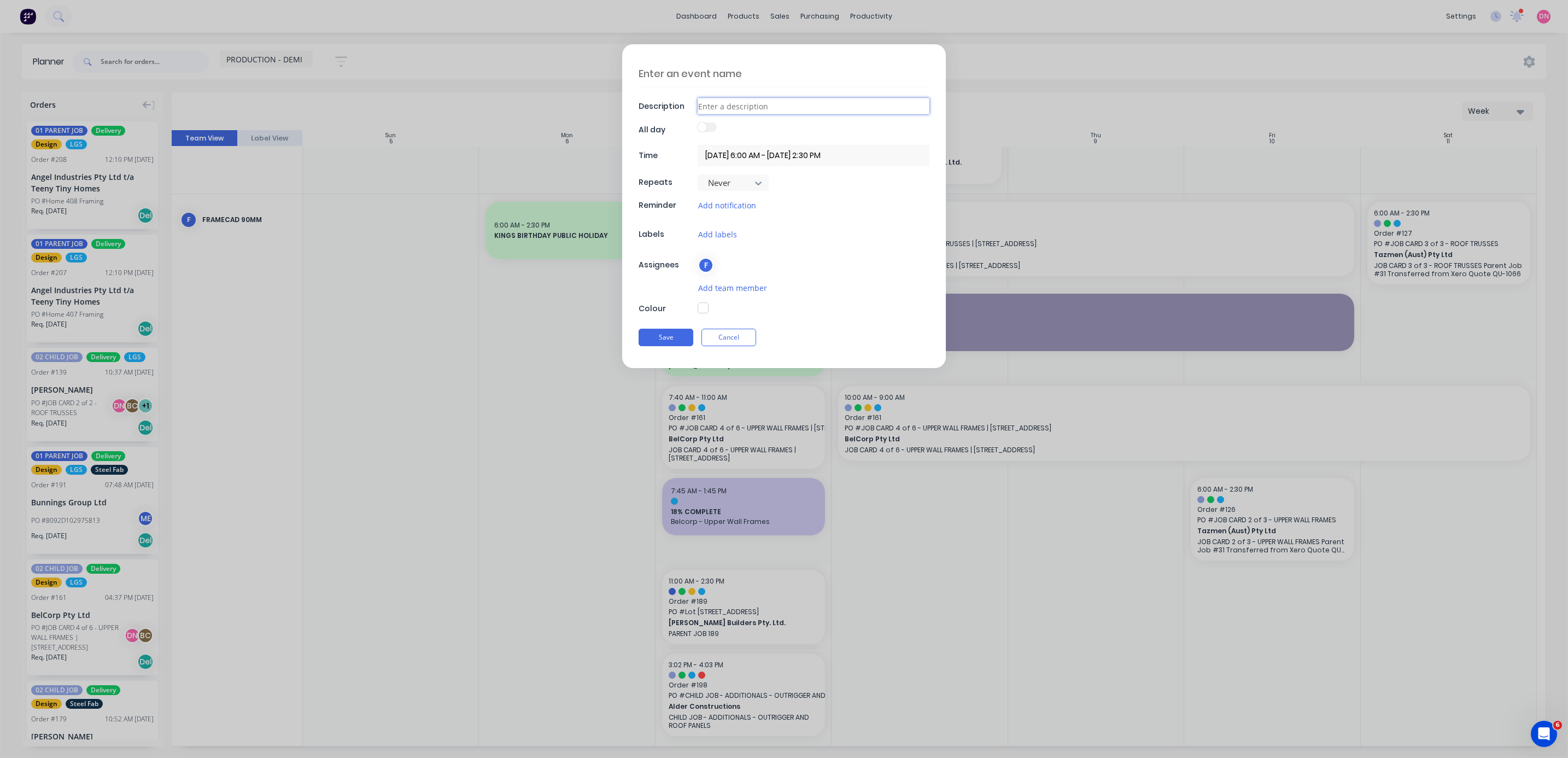
click at [418, 105] on input at bounding box center [813, 106] width 232 height 16
type textarea "x"
type input "B"
type textarea "x"
type input "Br"
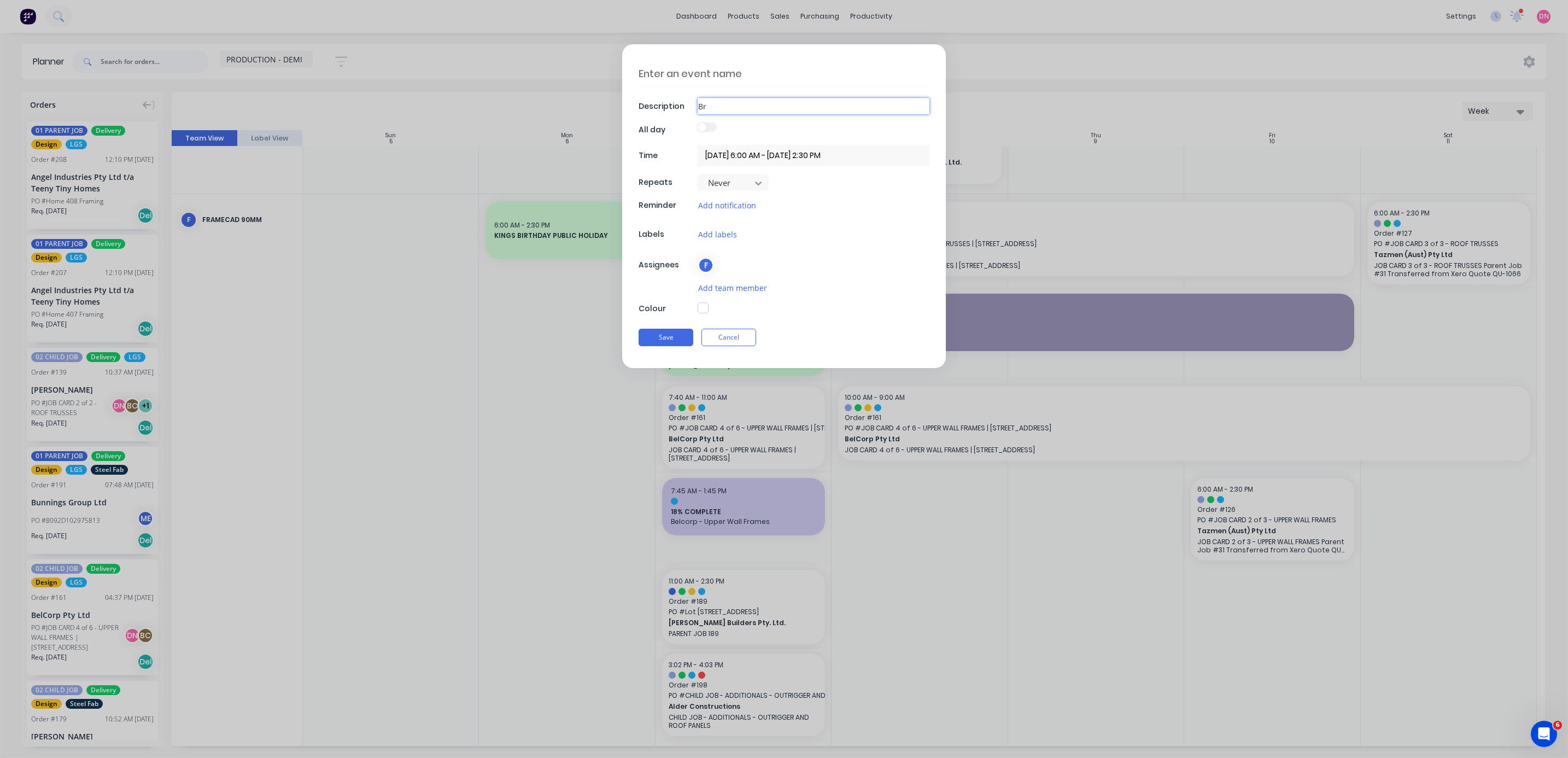
type textarea "x"
type input "[PERSON_NAME]"
type textarea "x"
type input "[PERSON_NAME] -Roof Trusses"
drag, startPoint x: 801, startPoint y: 112, endPoint x: 749, endPoint y: 110, distance: 52.0
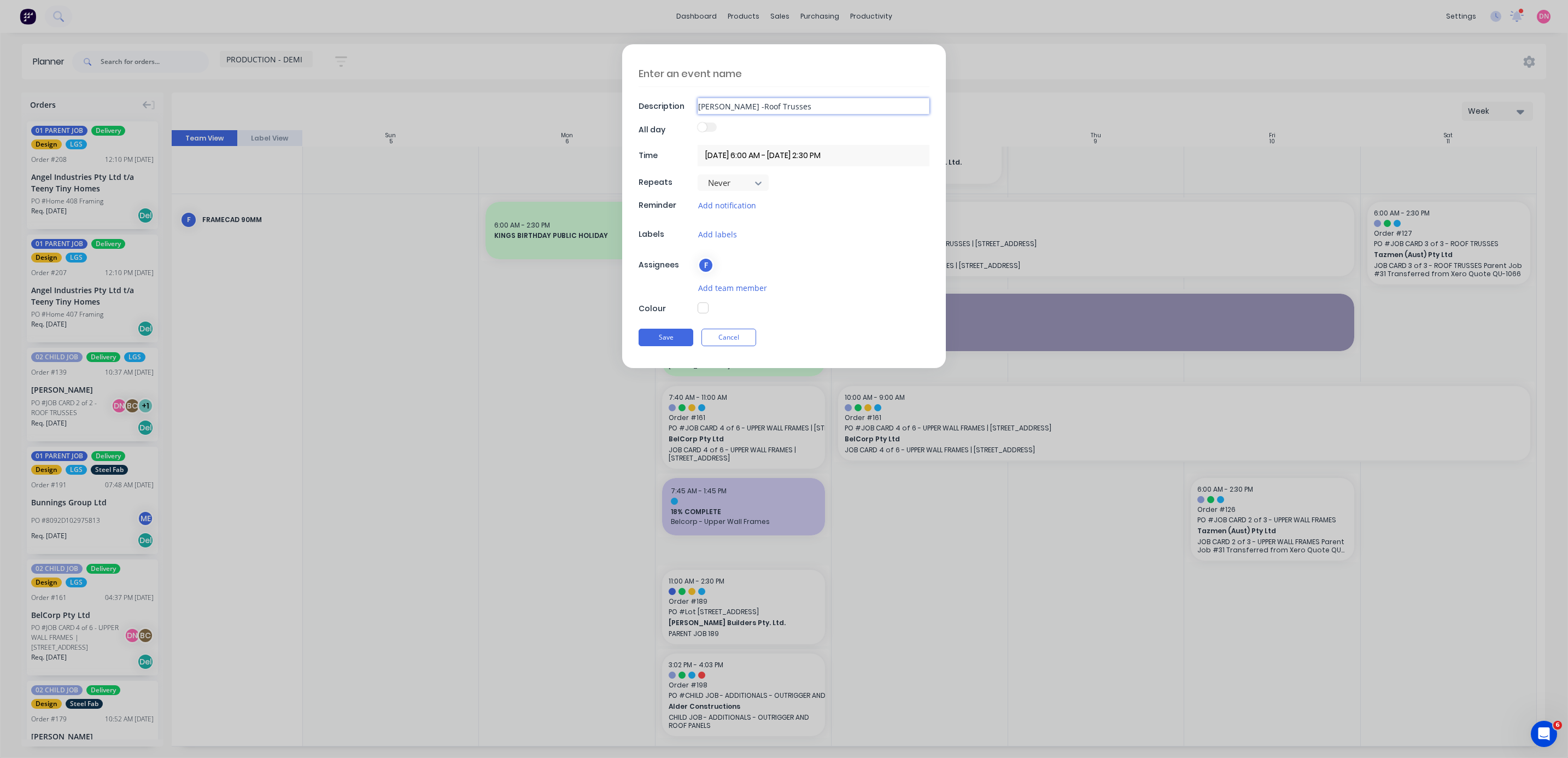
click at [418, 110] on input "[PERSON_NAME] -Roof Trusses" at bounding box center [813, 106] width 232 height 16
type textarea "x"
type input "[PERSON_NAME]"
type textarea "x"
type input "[PERSON_NAME] -"
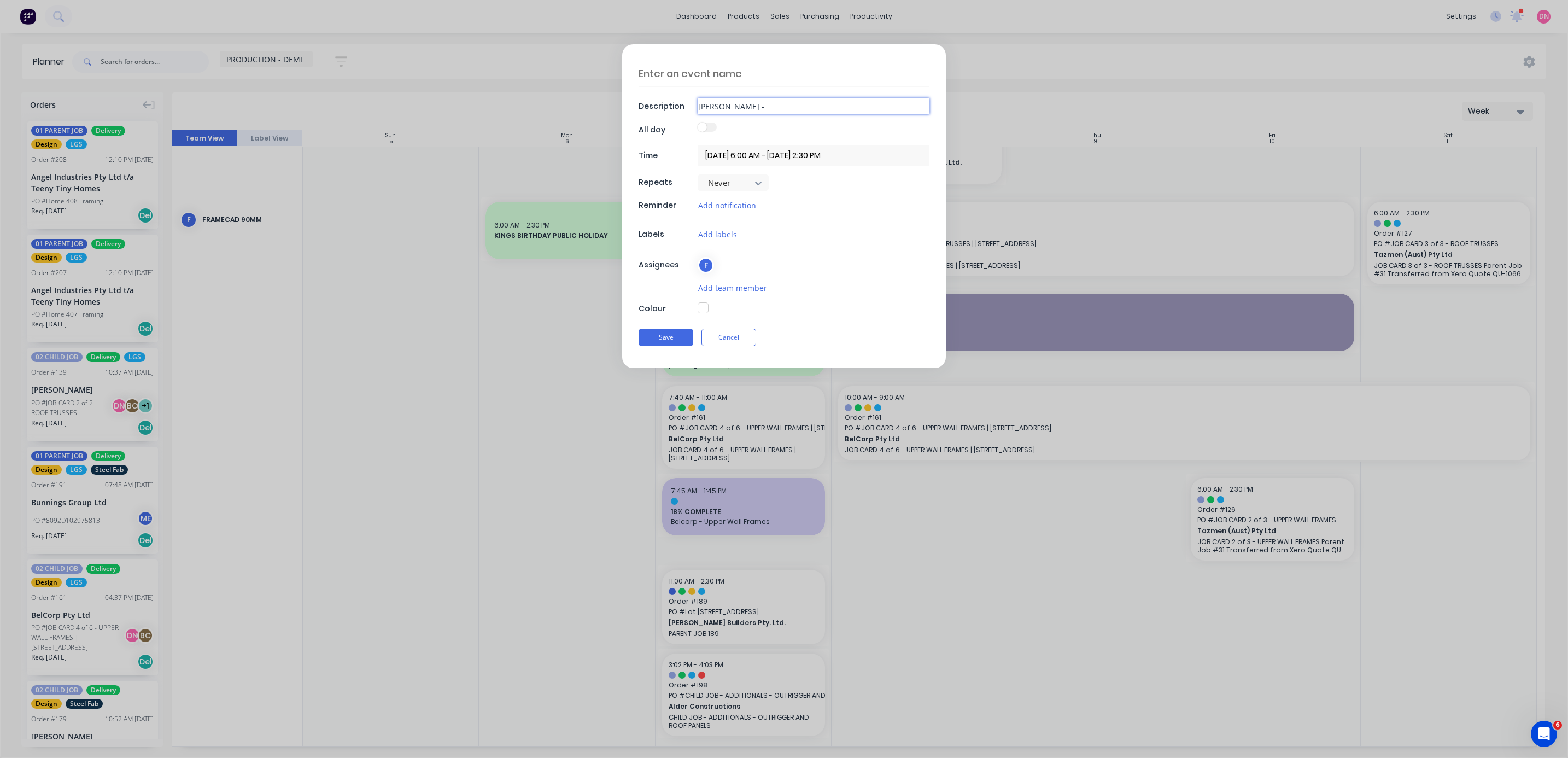
type textarea "x"
type input "[PERSON_NAME] -"
type textarea "x"
type input "[PERSON_NAME] - E"
type textarea "x"
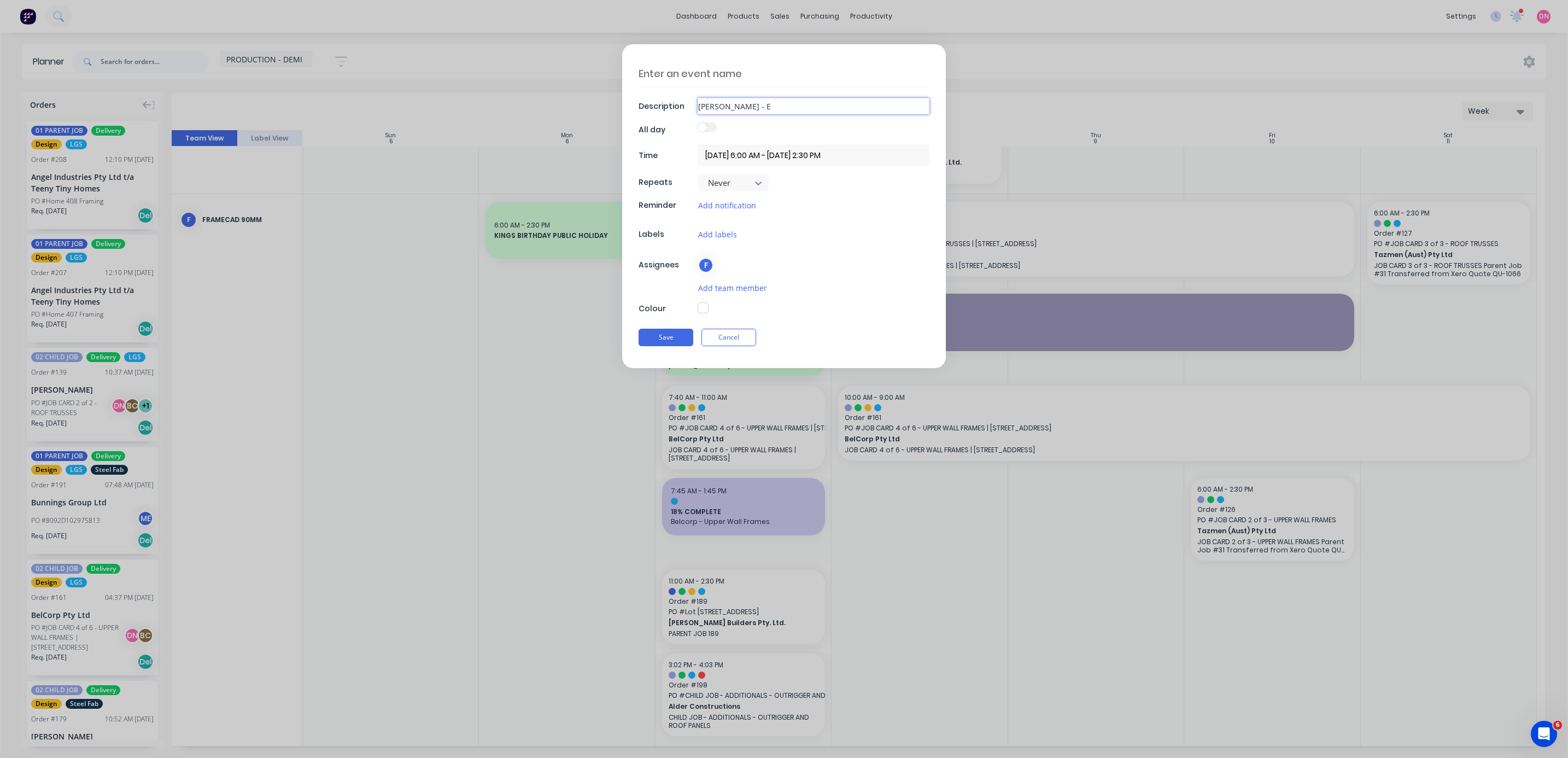
type input "[PERSON_NAME] - Ex"
type textarea "x"
type input "[PERSON_NAME] - Ext"
type textarea "x"
type input "[PERSON_NAME] - Extr"
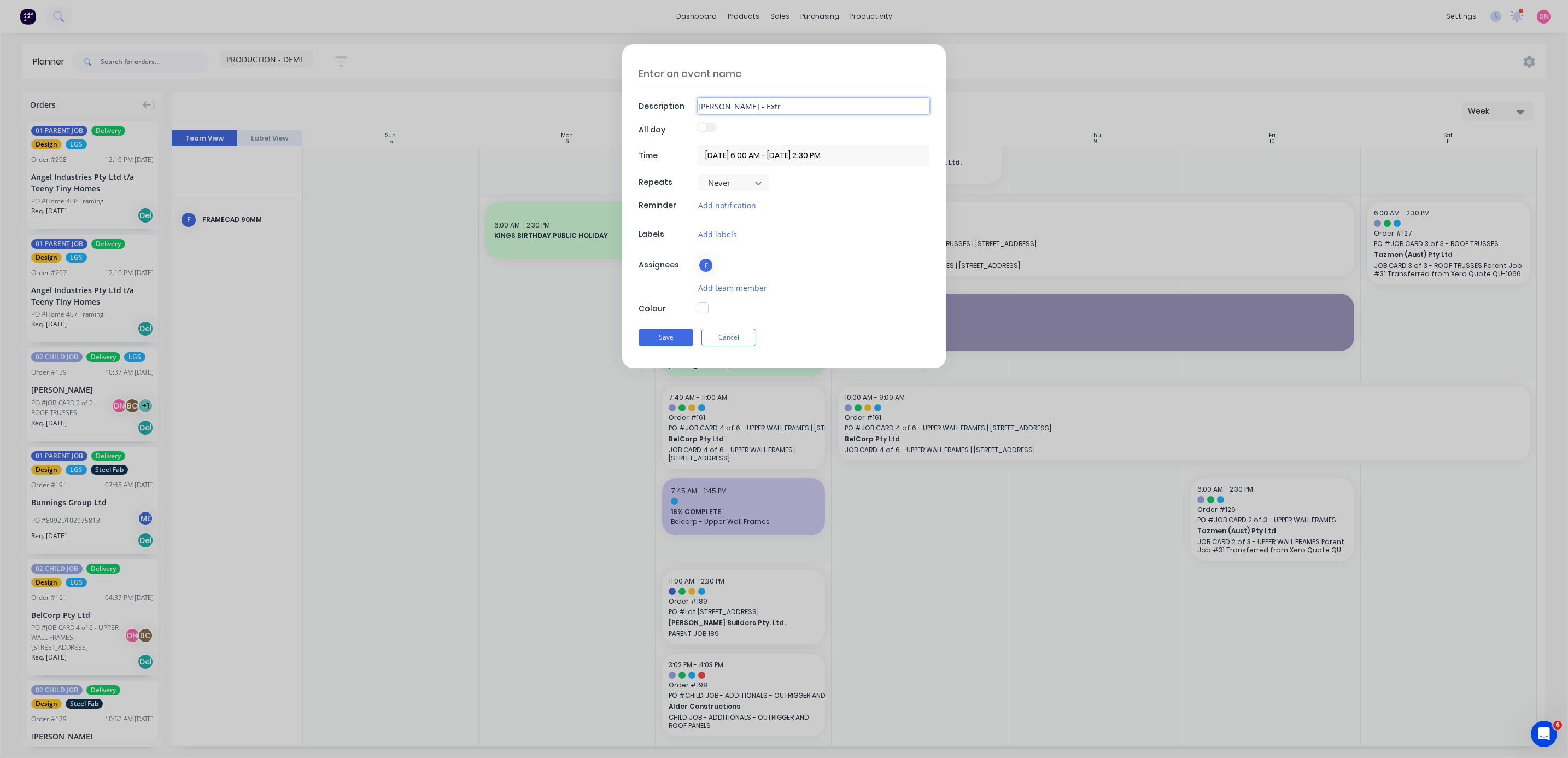
type textarea "x"
type input "[PERSON_NAME] - Extra"
type textarea "x"
type input "[PERSON_NAME] - Extra"
type textarea "x"
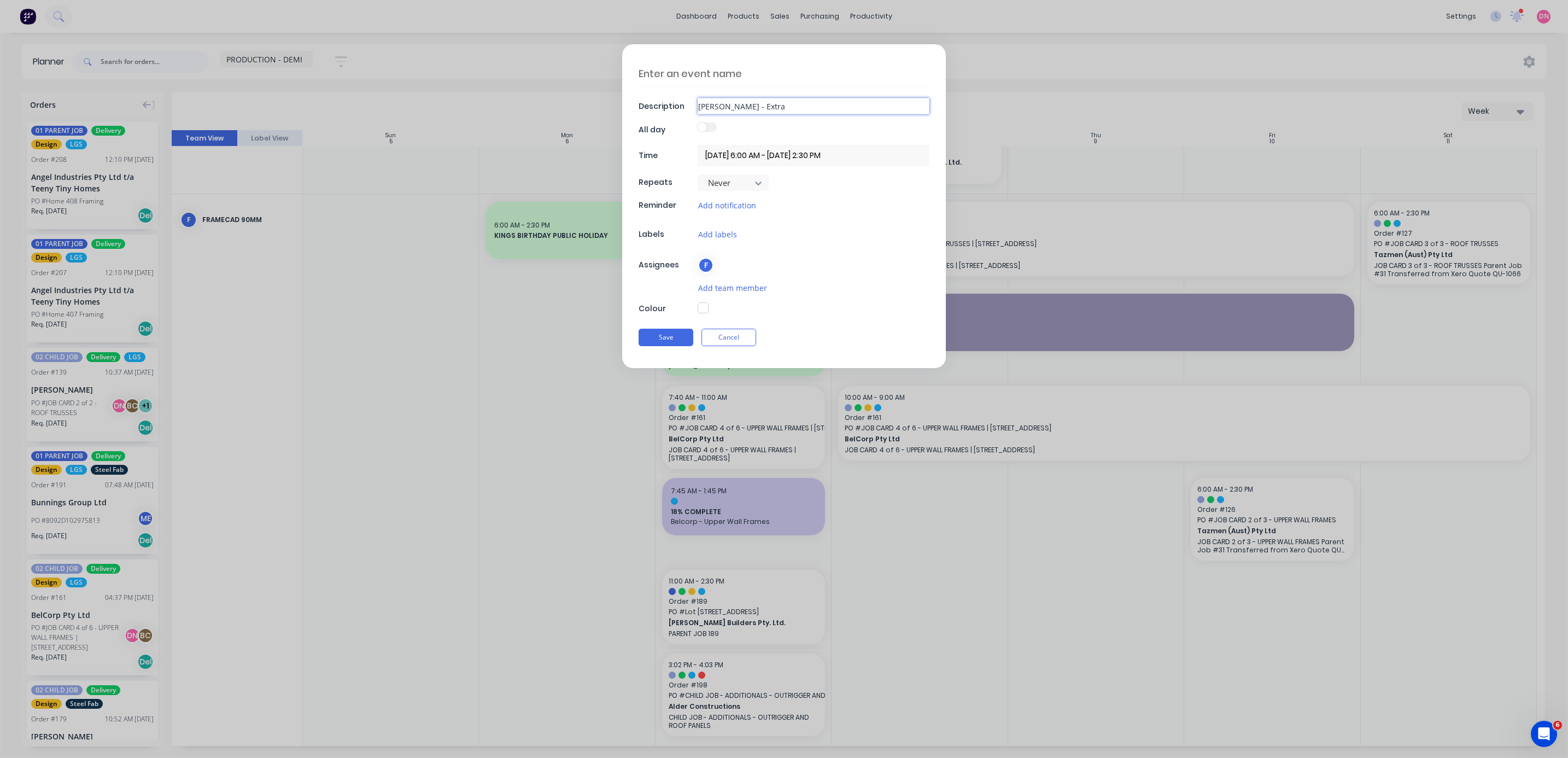
type input "[PERSON_NAME] - Extra C"
type textarea "x"
type input "[PERSON_NAME] - Extra Ch"
type textarea "x"
type input "[PERSON_NAME] - Extra Cha"
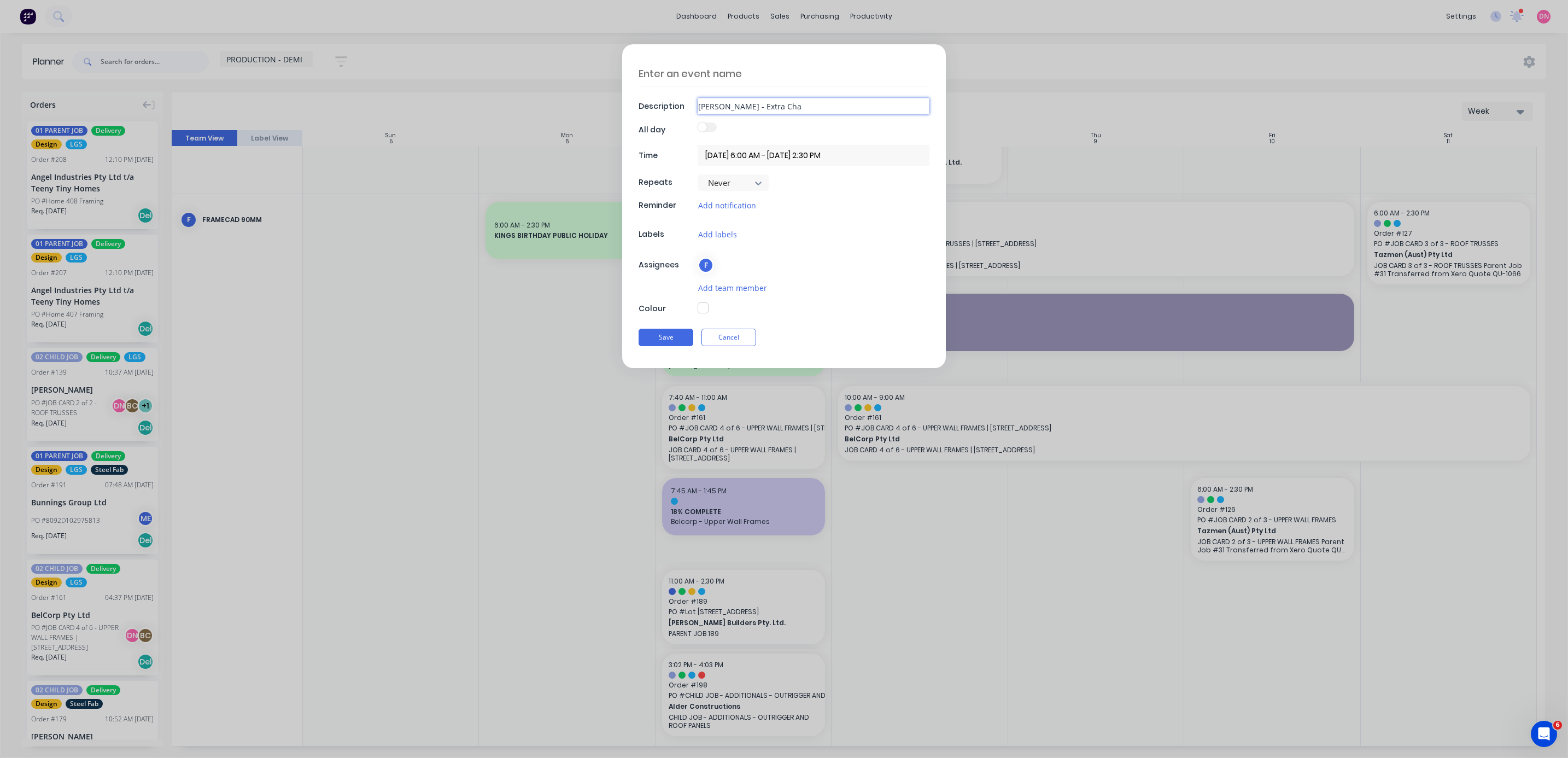
type textarea "x"
type input "[PERSON_NAME] - Extra Chan"
type textarea "x"
type input "[PERSON_NAME] - Extra Chann"
type textarea "x"
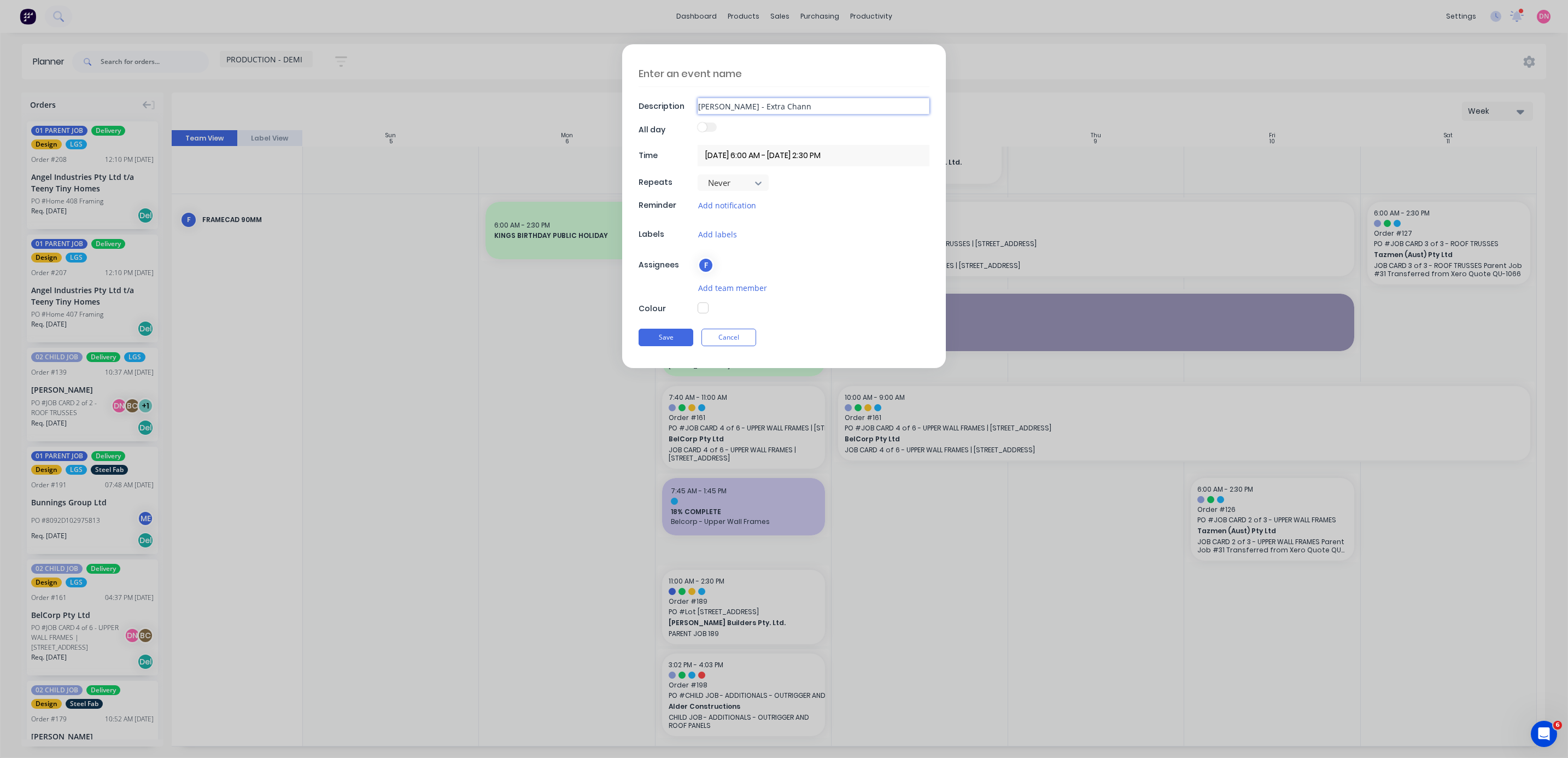
type input "[PERSON_NAME] - Extra Channe"
type textarea "x"
type input "[PERSON_NAME] - Extra Channels"
drag, startPoint x: 751, startPoint y: 105, endPoint x: 679, endPoint y: 102, distance: 72.1
click at [418, 102] on div "Description [PERSON_NAME] - Extra Channels" at bounding box center [784, 106] width 291 height 16
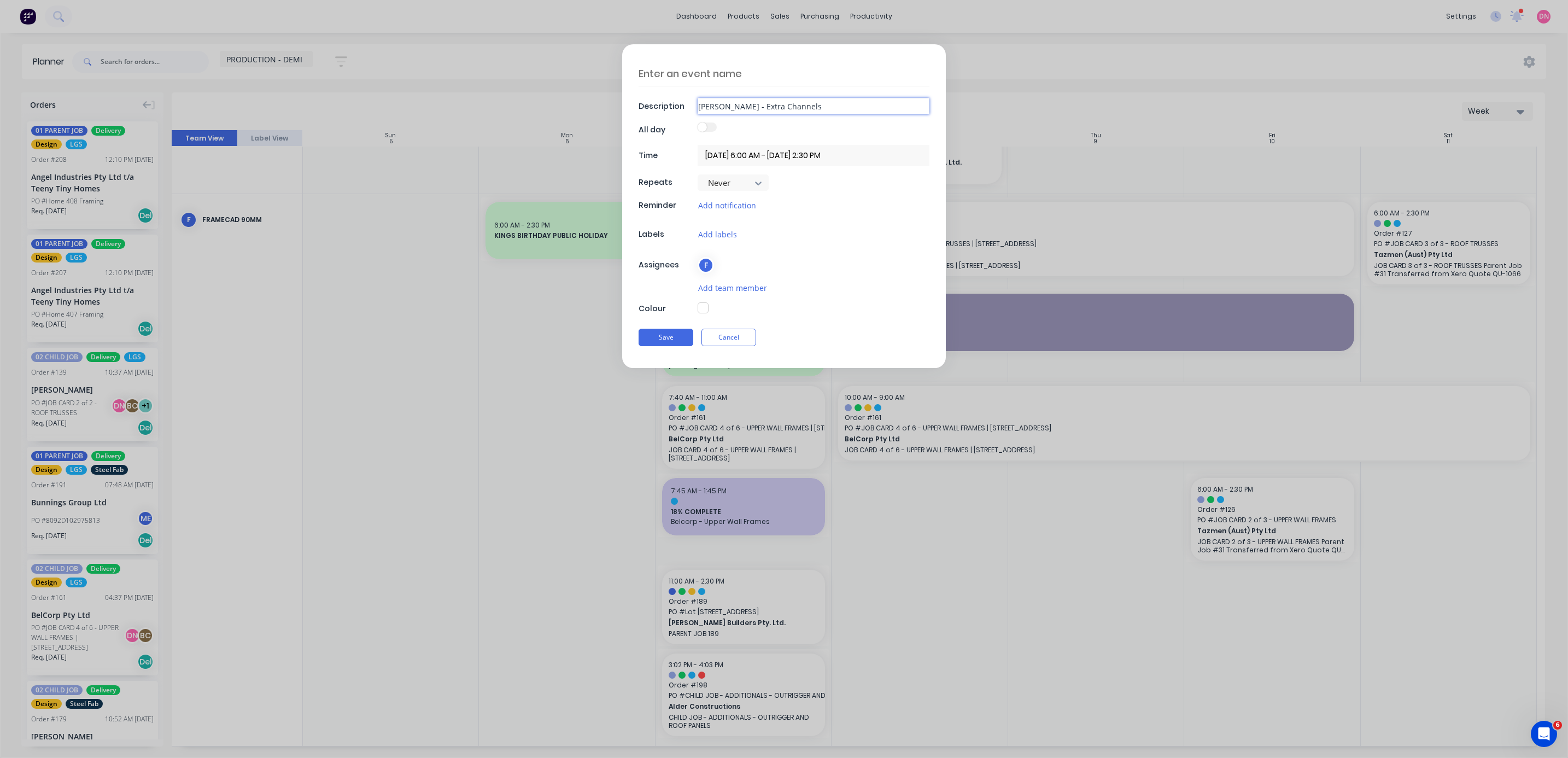
type textarea "x"
type input "Extra Channels"
click at [418, 72] on textarea at bounding box center [784, 74] width 291 height 26
paste textarea "[PERSON_NAME] -"
type textarea "x"
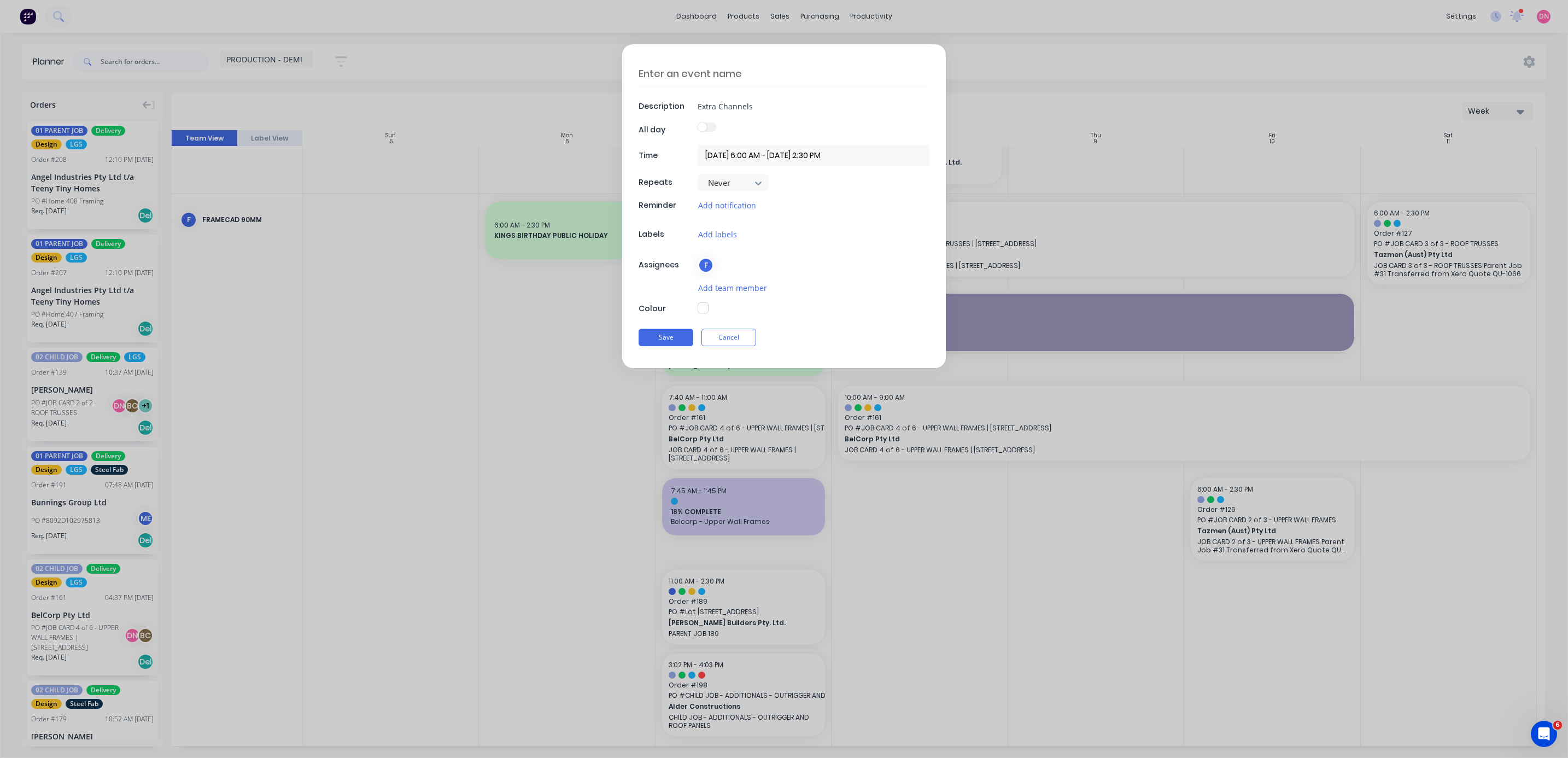
type textarea "[PERSON_NAME] -"
type textarea "x"
type textarea "[PERSON_NAME]"
click at [418, 102] on input "Extra Channels" at bounding box center [813, 106] width 232 height 16
type textarea "x"
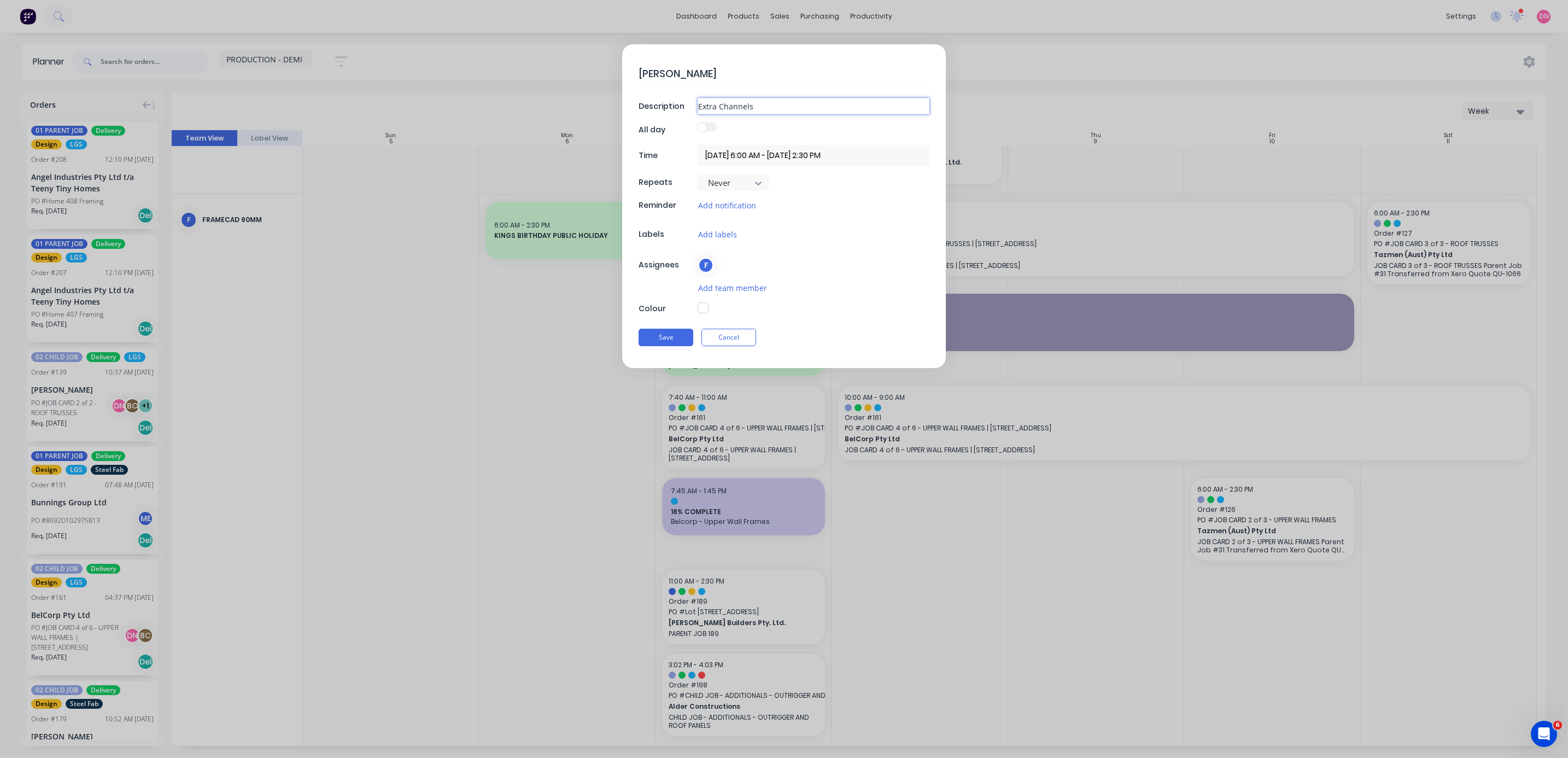
type input "Extra Channels"
type textarea "x"
click at [418, 158] on input "[DATE] 6:00 AM - [DATE] 2:30 PM" at bounding box center [813, 155] width 232 height 21
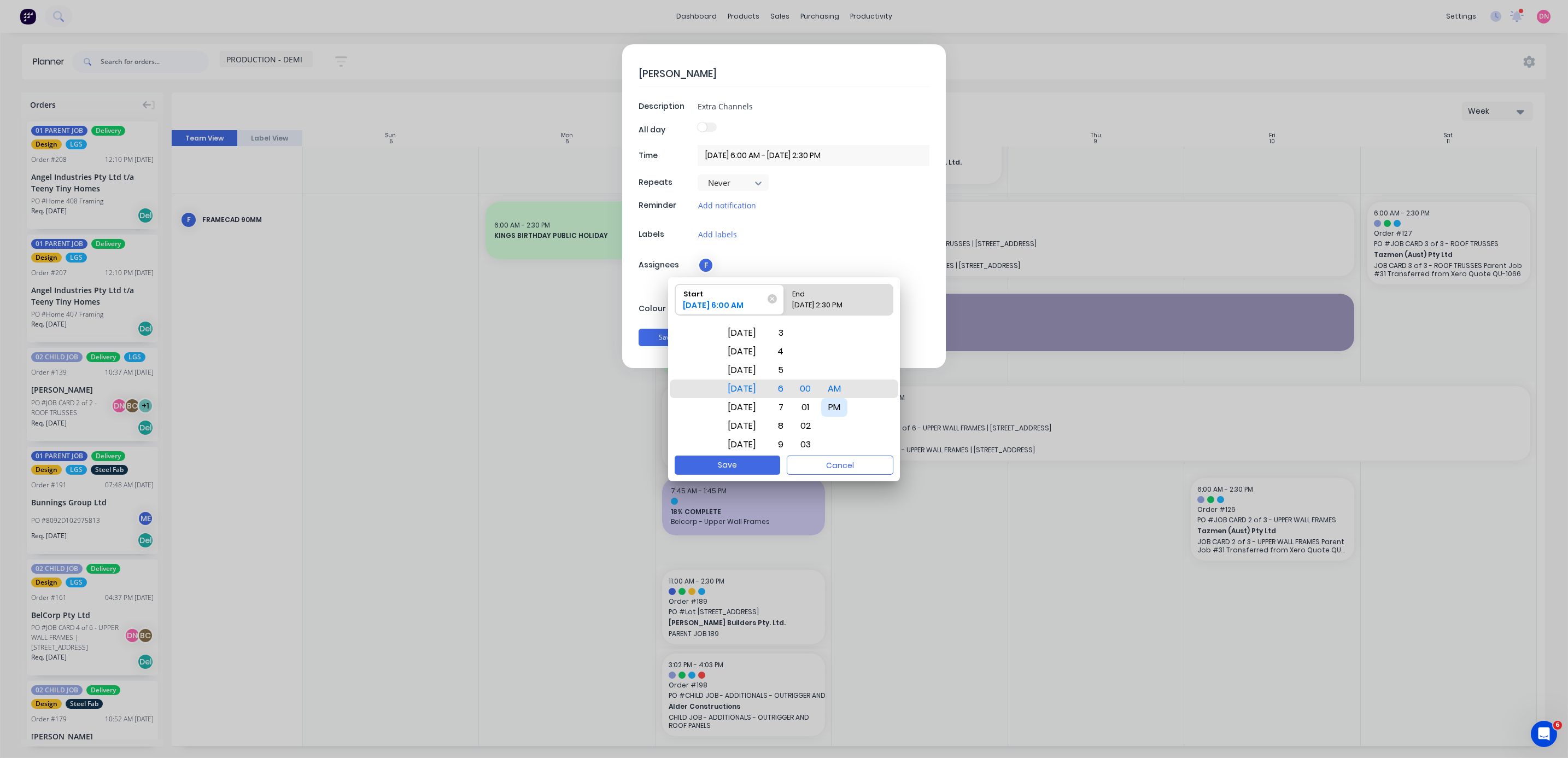
click at [418, 202] on div "PM" at bounding box center [834, 407] width 26 height 19
click at [418, 202] on div "1" at bounding box center [778, 370] width 24 height 19
click at [418, 202] on div "End" at bounding box center [838, 292] width 102 height 15
click at [418, 202] on input "End Please select" at bounding box center [784, 300] width 1 height 30
radio input "true"
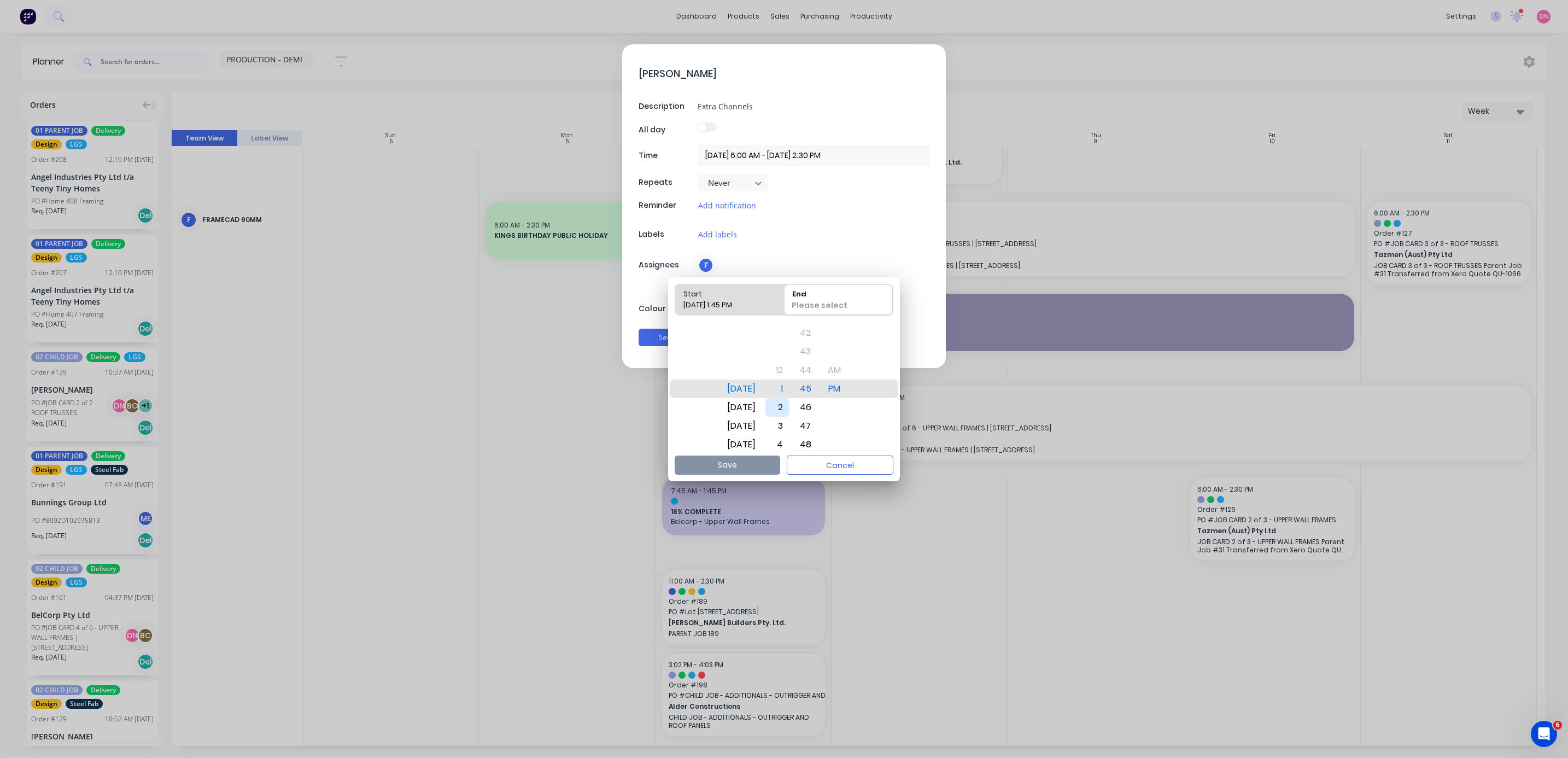
click at [418, 202] on div "2" at bounding box center [777, 407] width 24 height 19
click at [418, 202] on button "Save" at bounding box center [727, 465] width 105 height 19
type textarea "x"
type input "[DATE] 1:45 PM - [DATE] 2:00 PM"
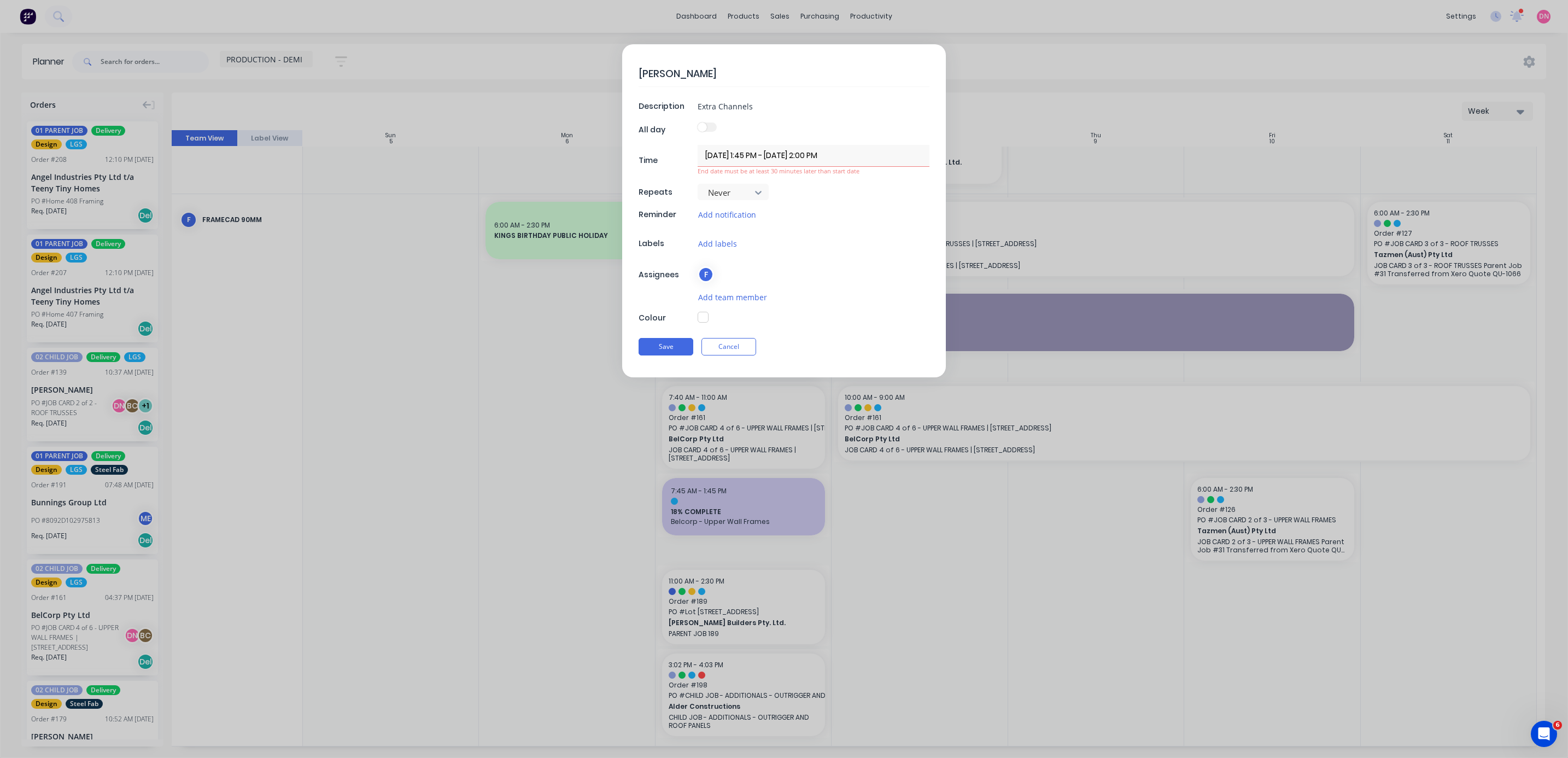
click at [418, 159] on input "[DATE] 1:45 PM - [DATE] 2:00 PM" at bounding box center [813, 155] width 232 height 21
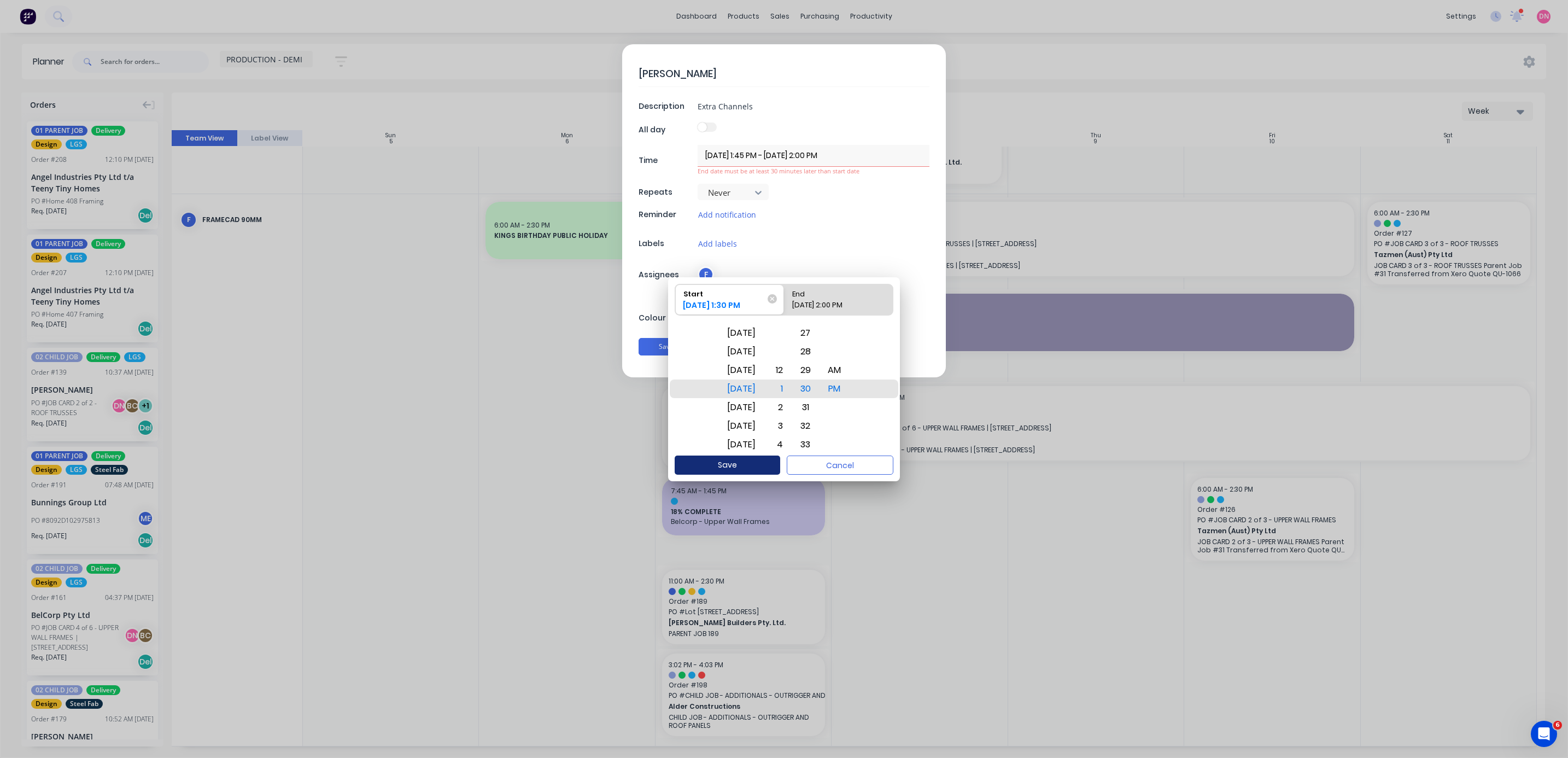
click at [418, 202] on button "Save" at bounding box center [727, 465] width 105 height 19
type textarea "x"
type input "[DATE] 1:30 PM - [DATE] 2:00 PM"
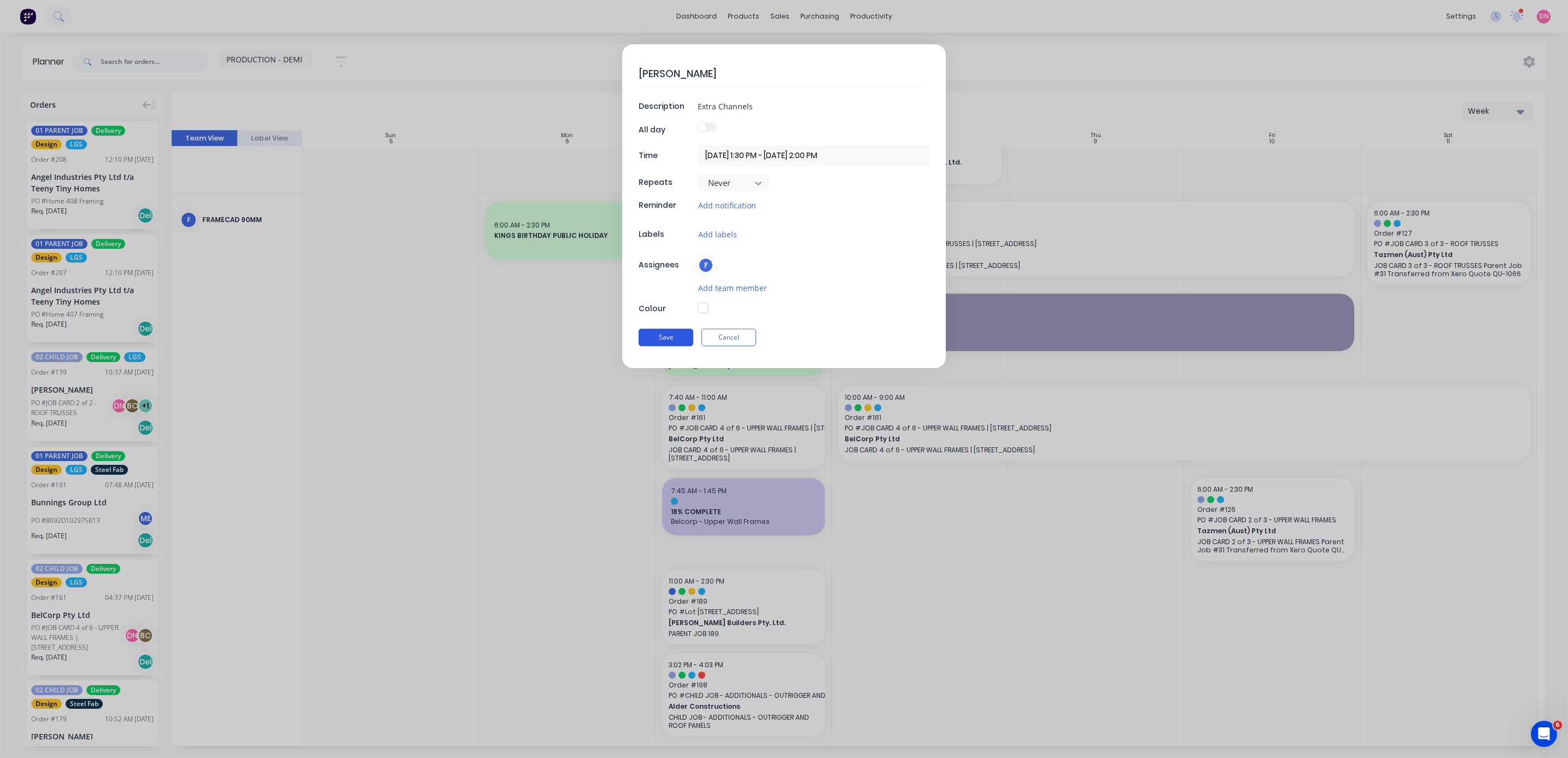
click at [418, 202] on button "Save" at bounding box center [666, 337] width 55 height 18
type textarea "x"
type input "[DATE] 6:00 AM - [DATE] 2:30 PM"
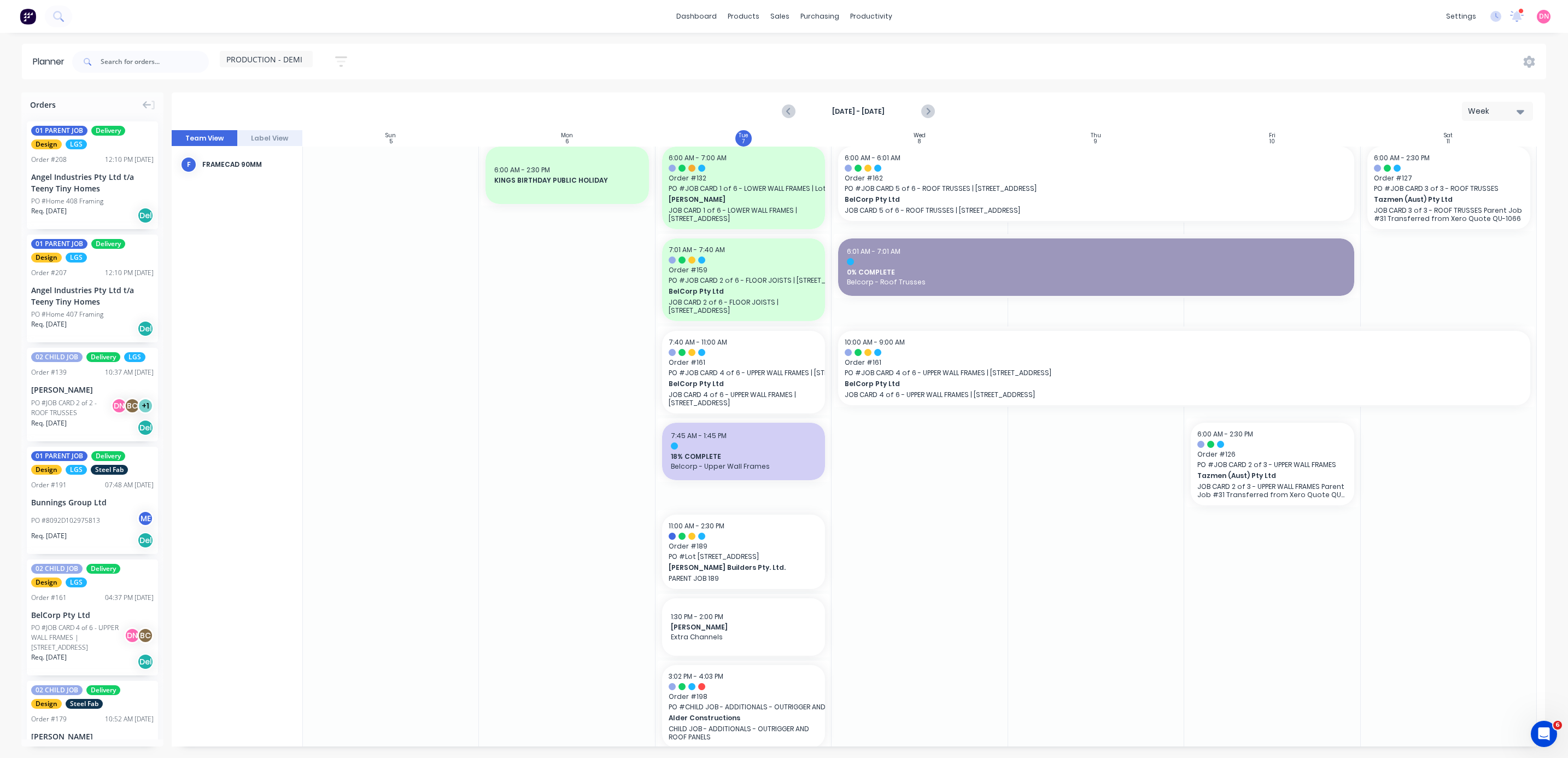
scroll to position [212, 0]
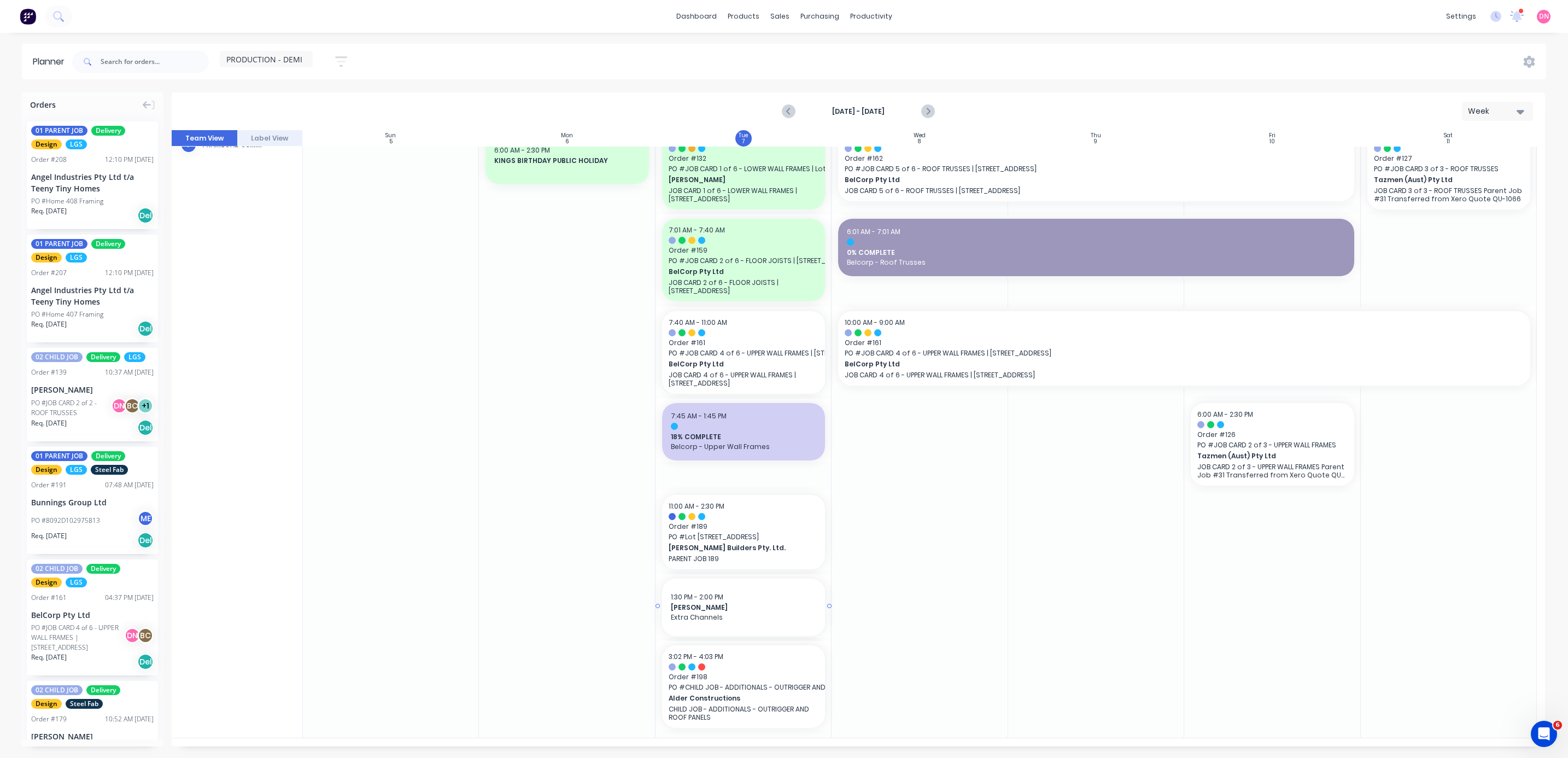
drag, startPoint x: 748, startPoint y: 593, endPoint x: 738, endPoint y: 599, distance: 11.7
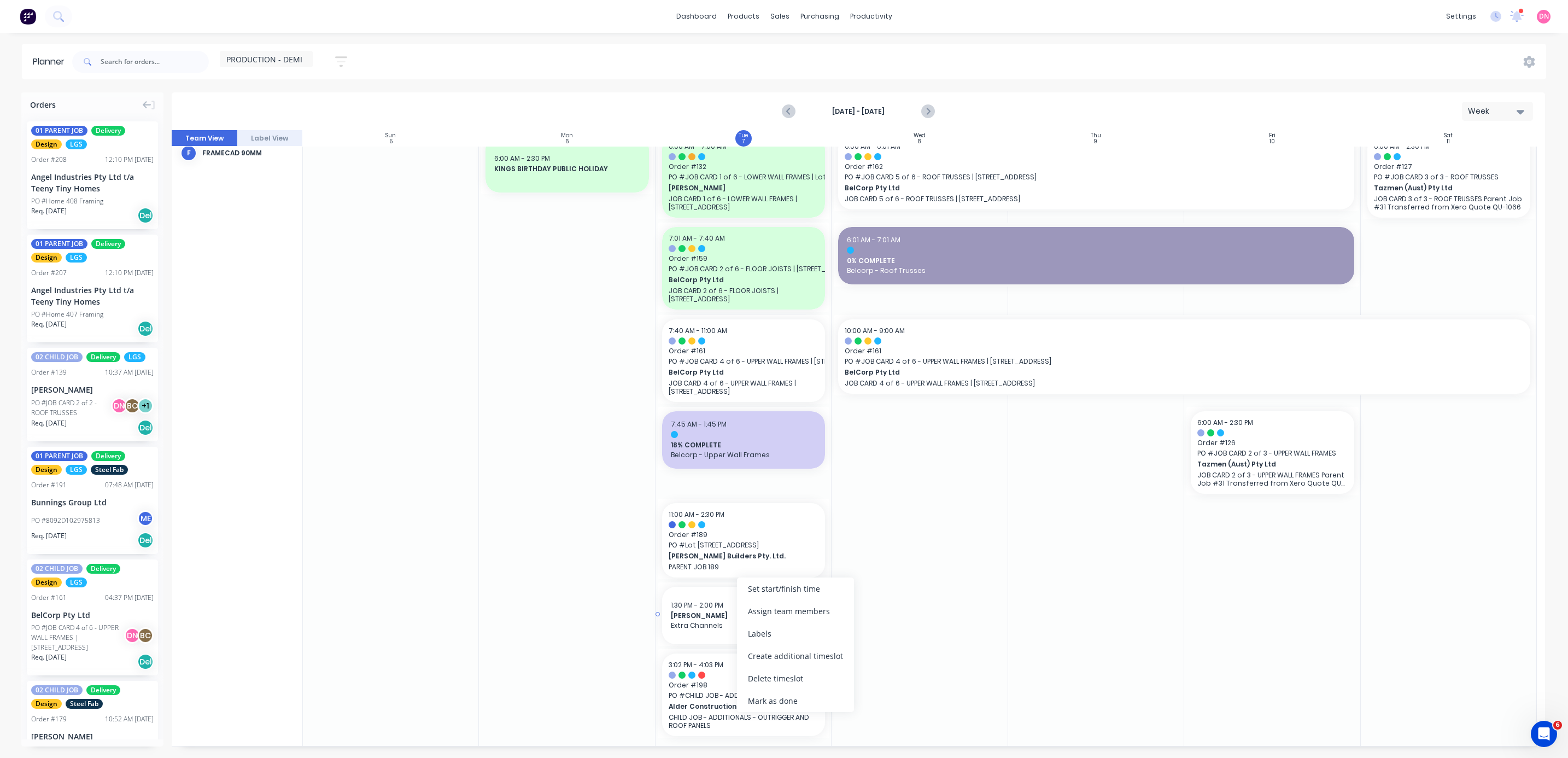
click at [418, 202] on div "1:30 PM - 2:00 PM" at bounding box center [743, 605] width 145 height 10
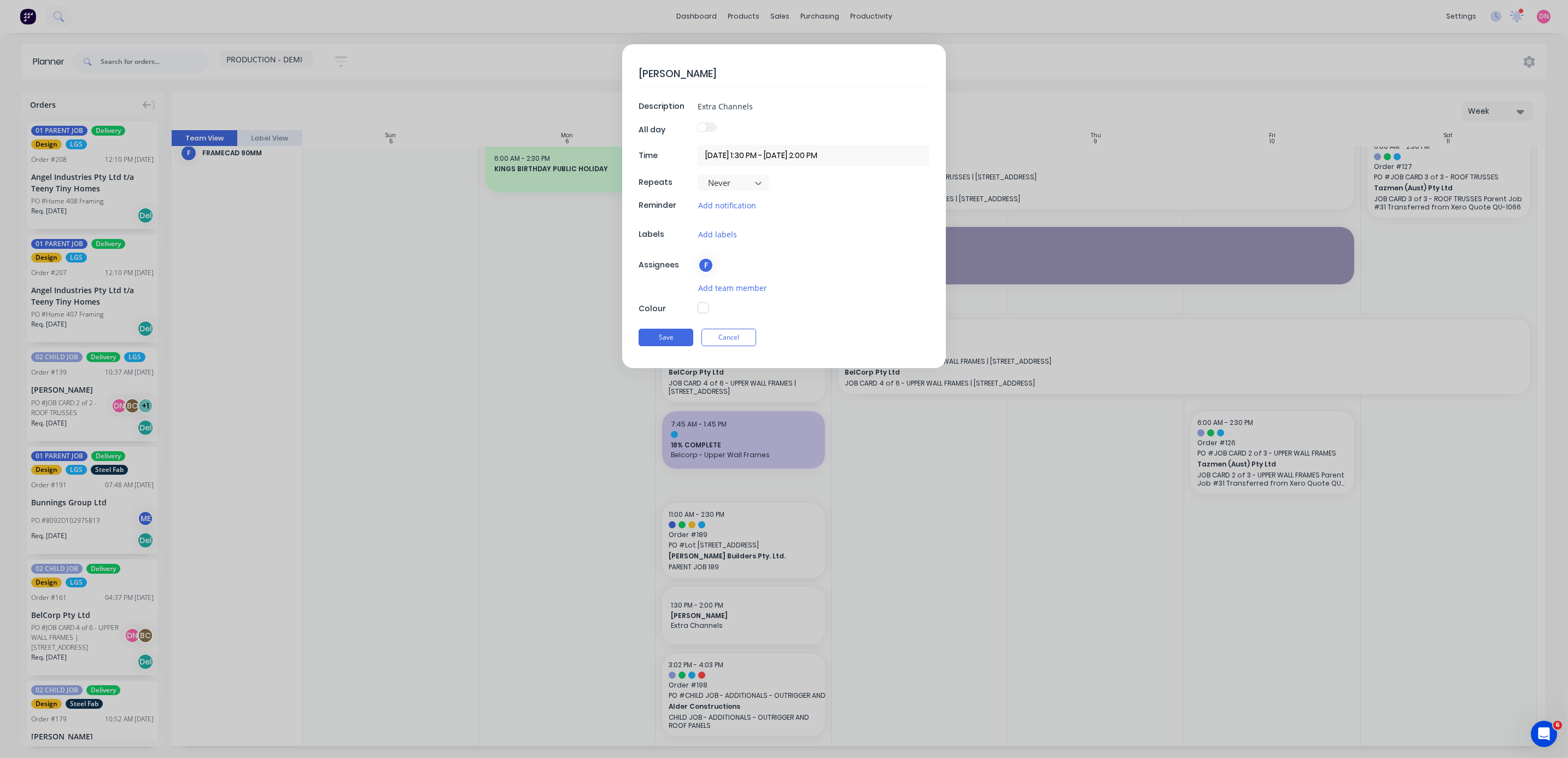
click at [418, 202] on button "button" at bounding box center [703, 308] width 11 height 11
type textarea "x"
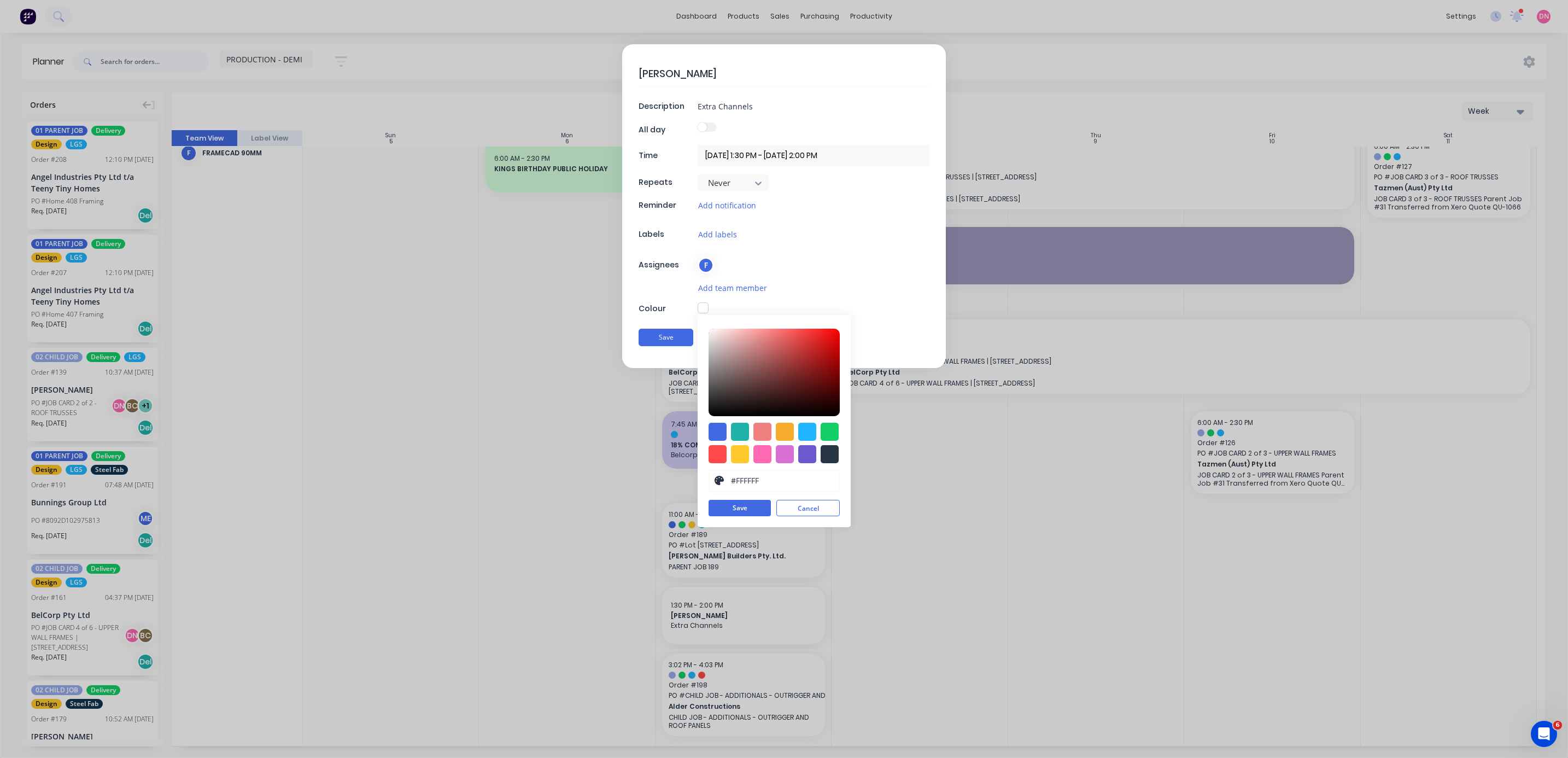
type input "#E02222"
click at [418, 202] on div at bounding box center [774, 373] width 131 height 88
click at [418, 202] on button "Save" at bounding box center [740, 508] width 62 height 16
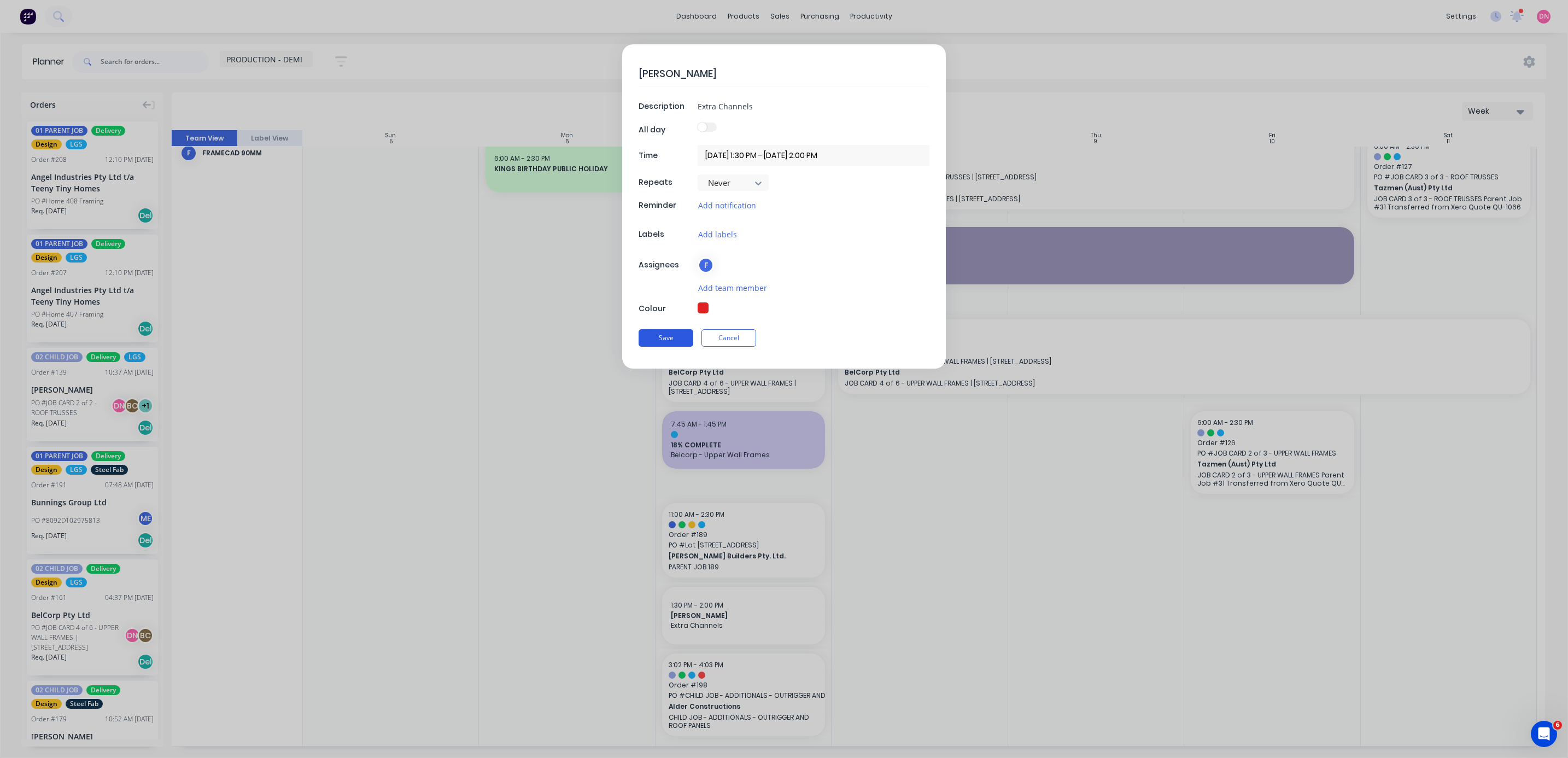
click at [418, 202] on button "Save" at bounding box center [666, 338] width 55 height 18
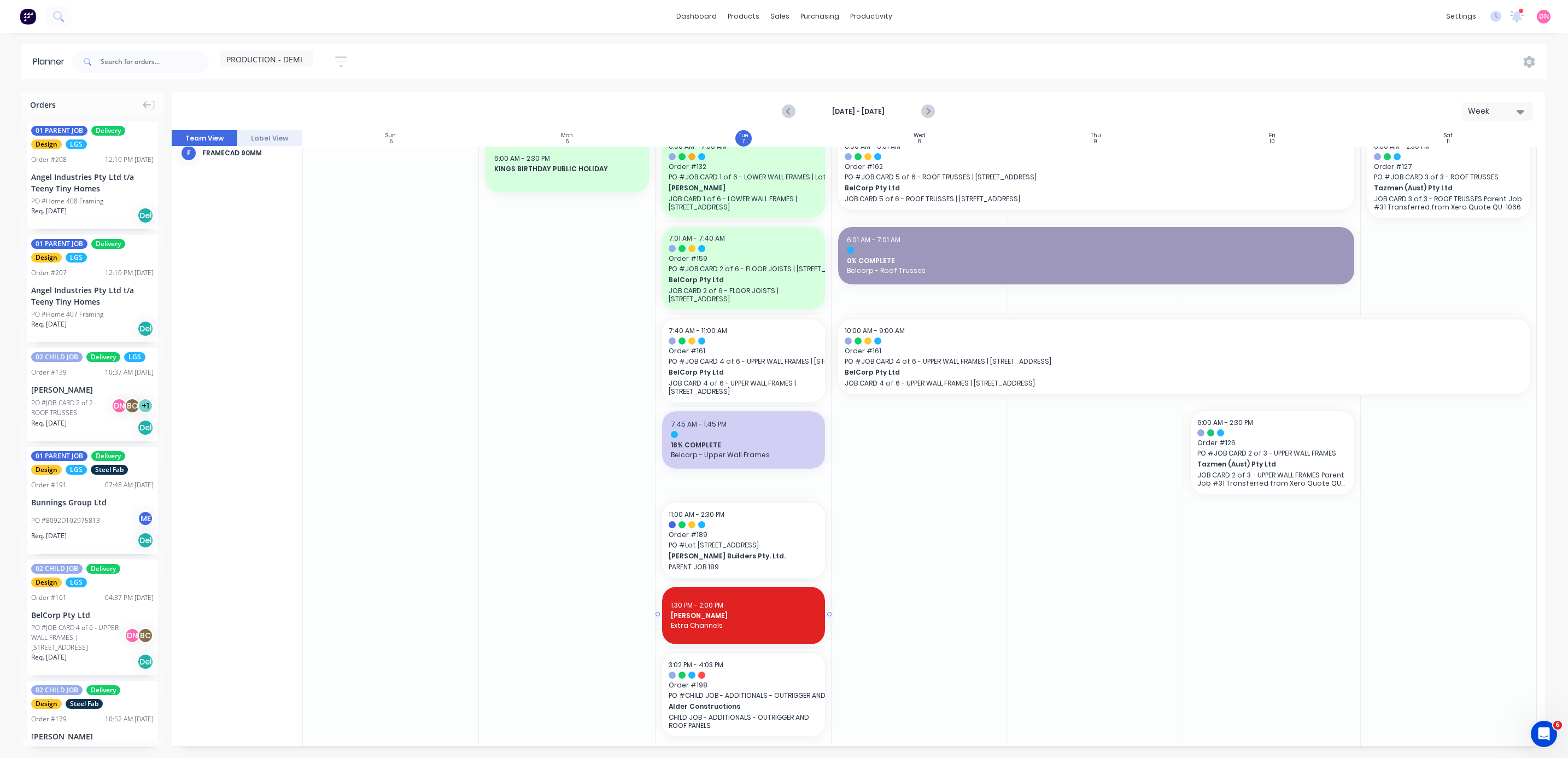
drag, startPoint x: 796, startPoint y: 605, endPoint x: 725, endPoint y: 603, distance: 71.0
click at [418, 202] on div at bounding box center [743, 435] width 145 height 7
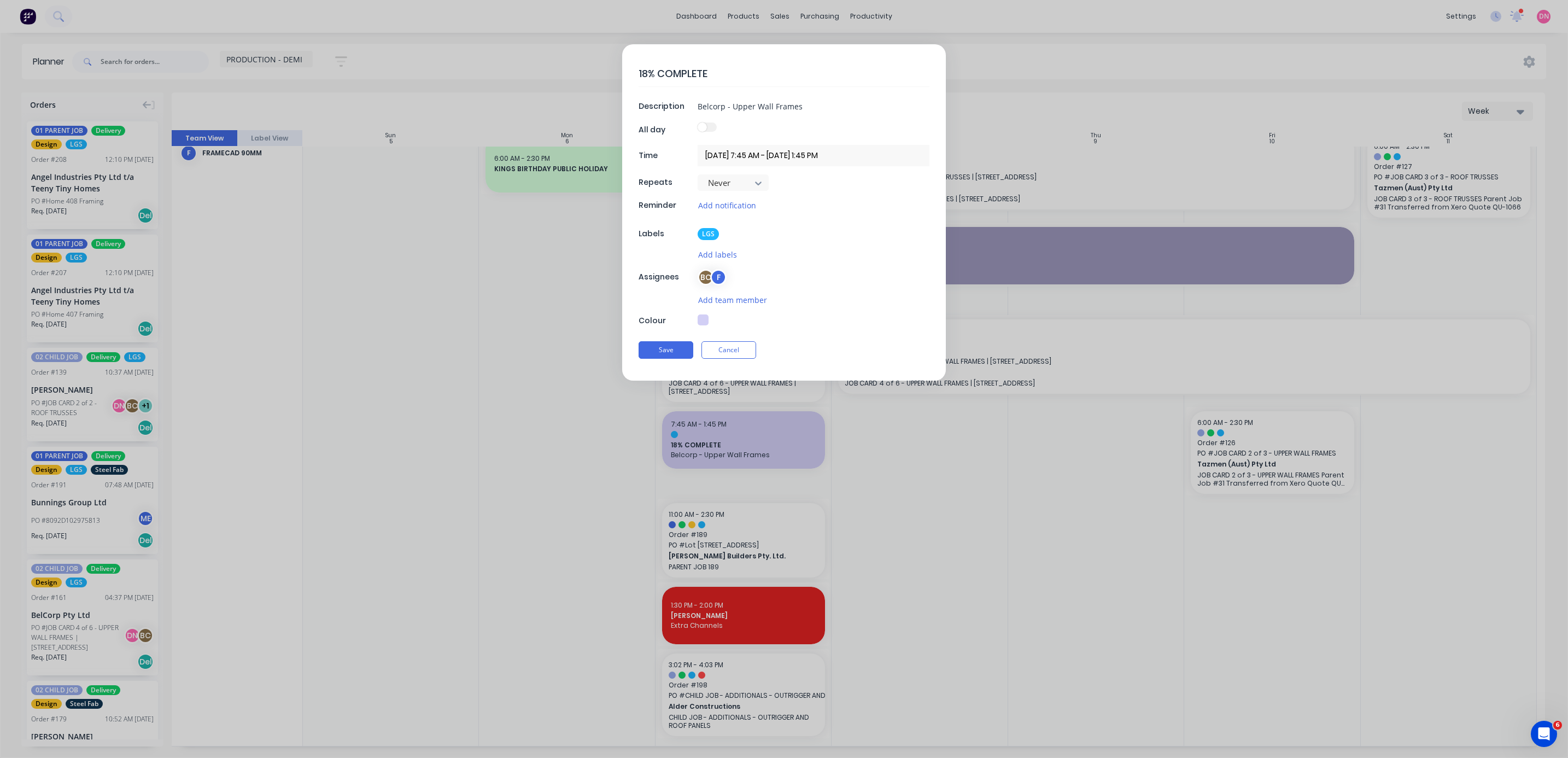
type textarea "x"
click at [418, 159] on input "[DATE] 7:45 AM - [DATE] 1:45 PM" at bounding box center [813, 155] width 232 height 21
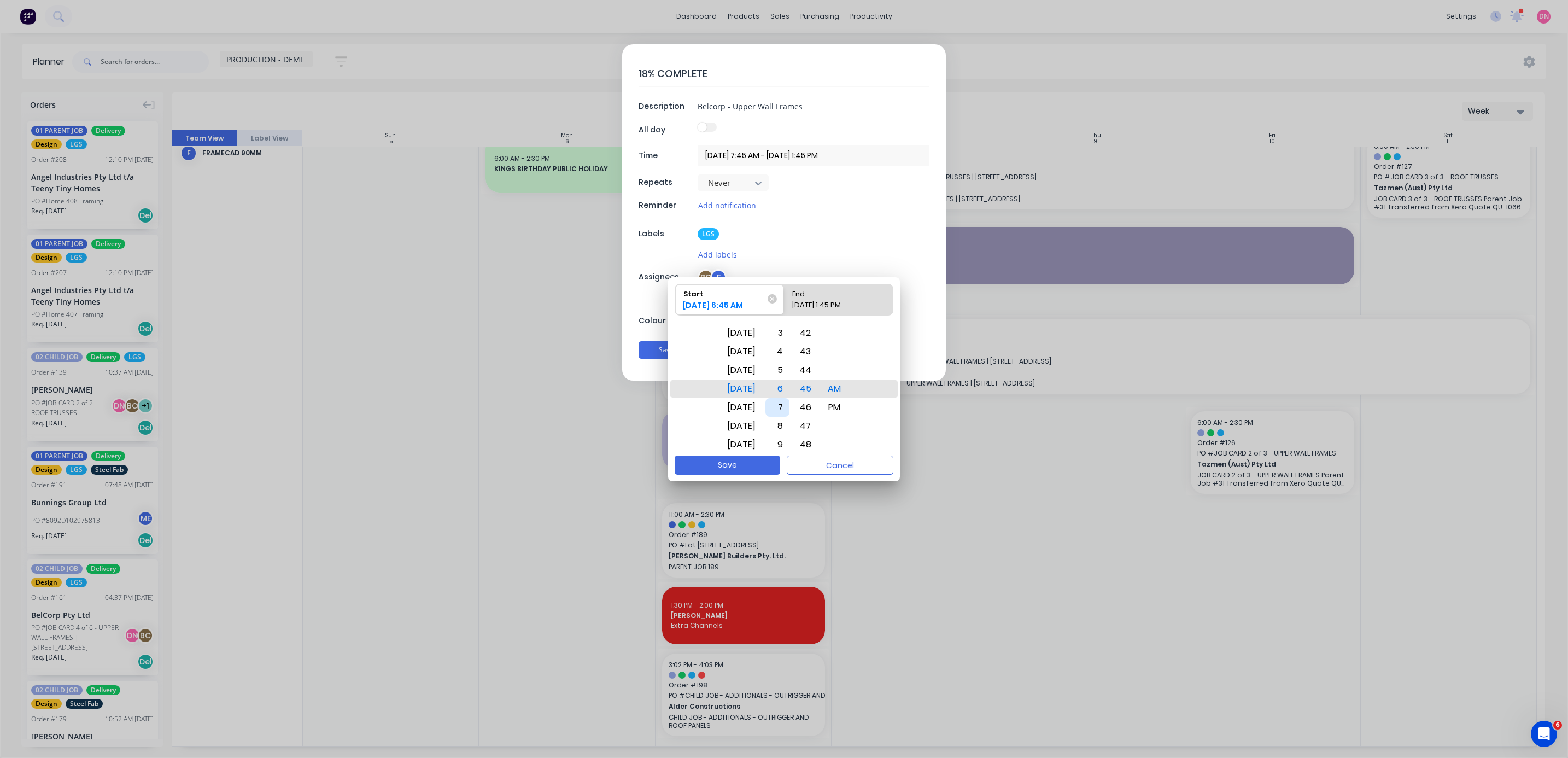
click at [418, 202] on div "7" at bounding box center [777, 407] width 24 height 19
click at [418, 202] on div "End" at bounding box center [833, 292] width 91 height 15
click at [418, 202] on input "End [DATE] 1:45 PM" at bounding box center [784, 300] width 1 height 30
radio input "true"
click at [418, 202] on button "Save" at bounding box center [727, 465] width 105 height 19
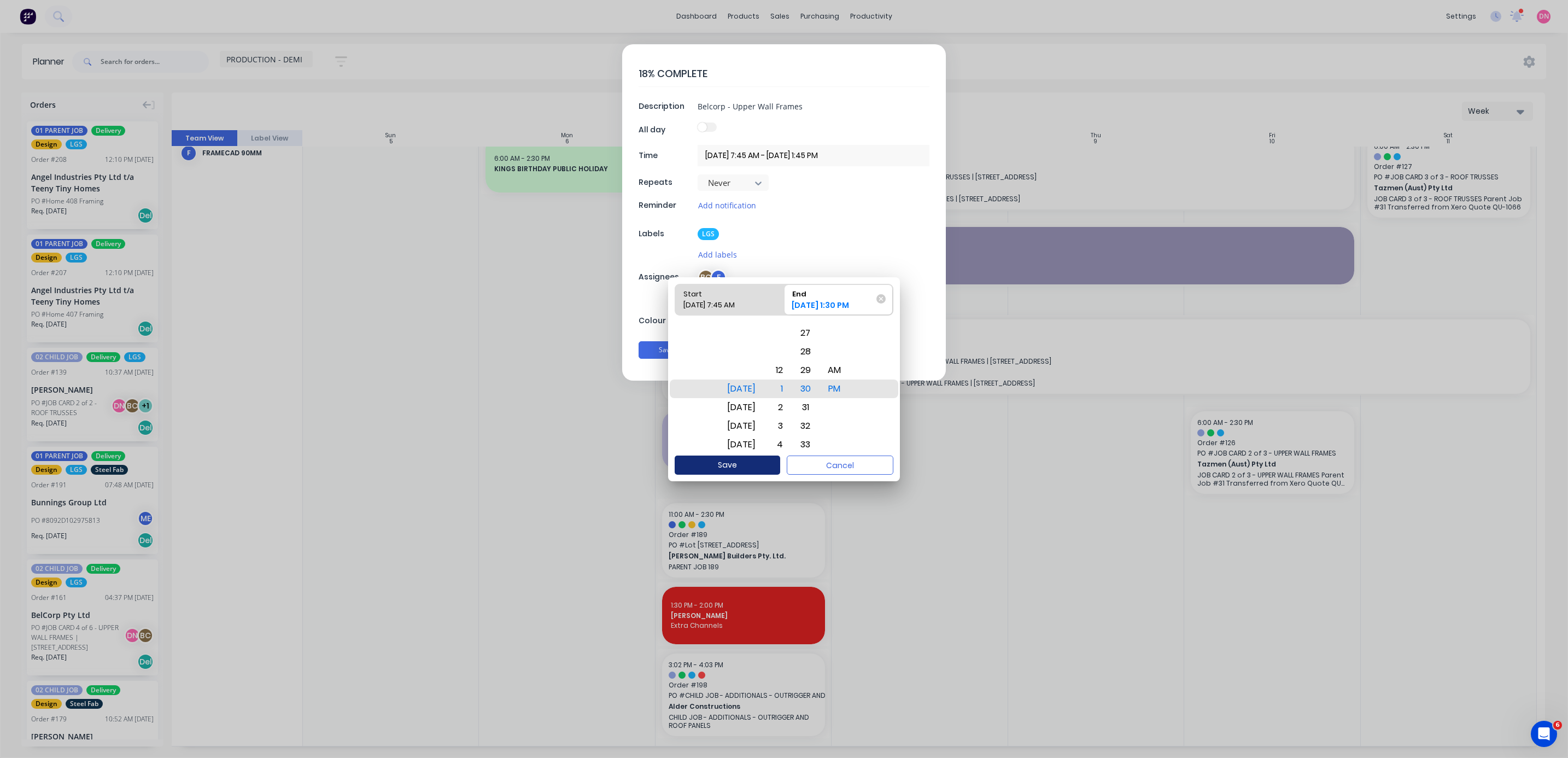
type textarea "x"
type input "[DATE] 7:45 AM - [DATE] 1:30 PM"
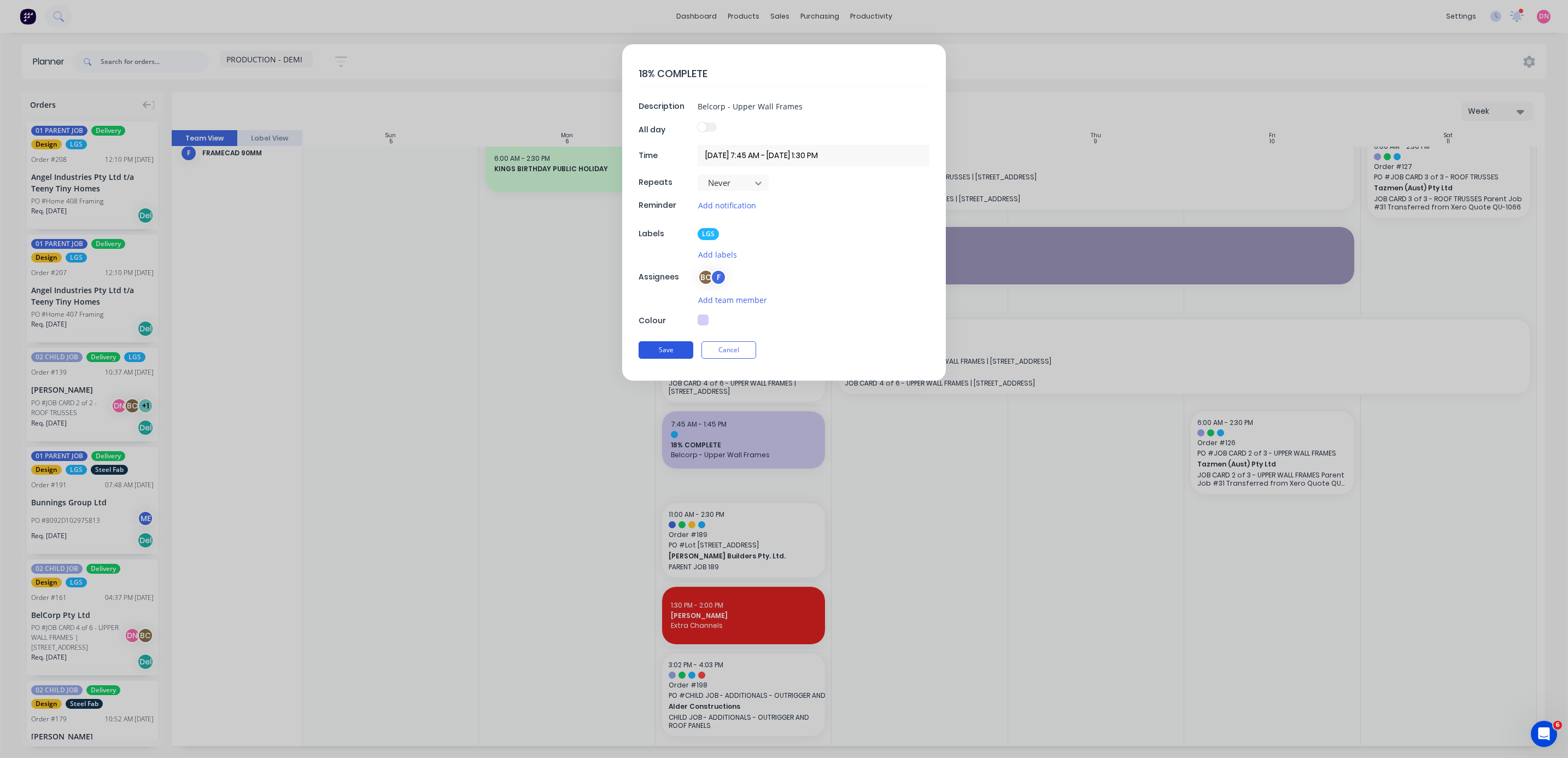
click at [418, 202] on button "Save" at bounding box center [666, 349] width 55 height 18
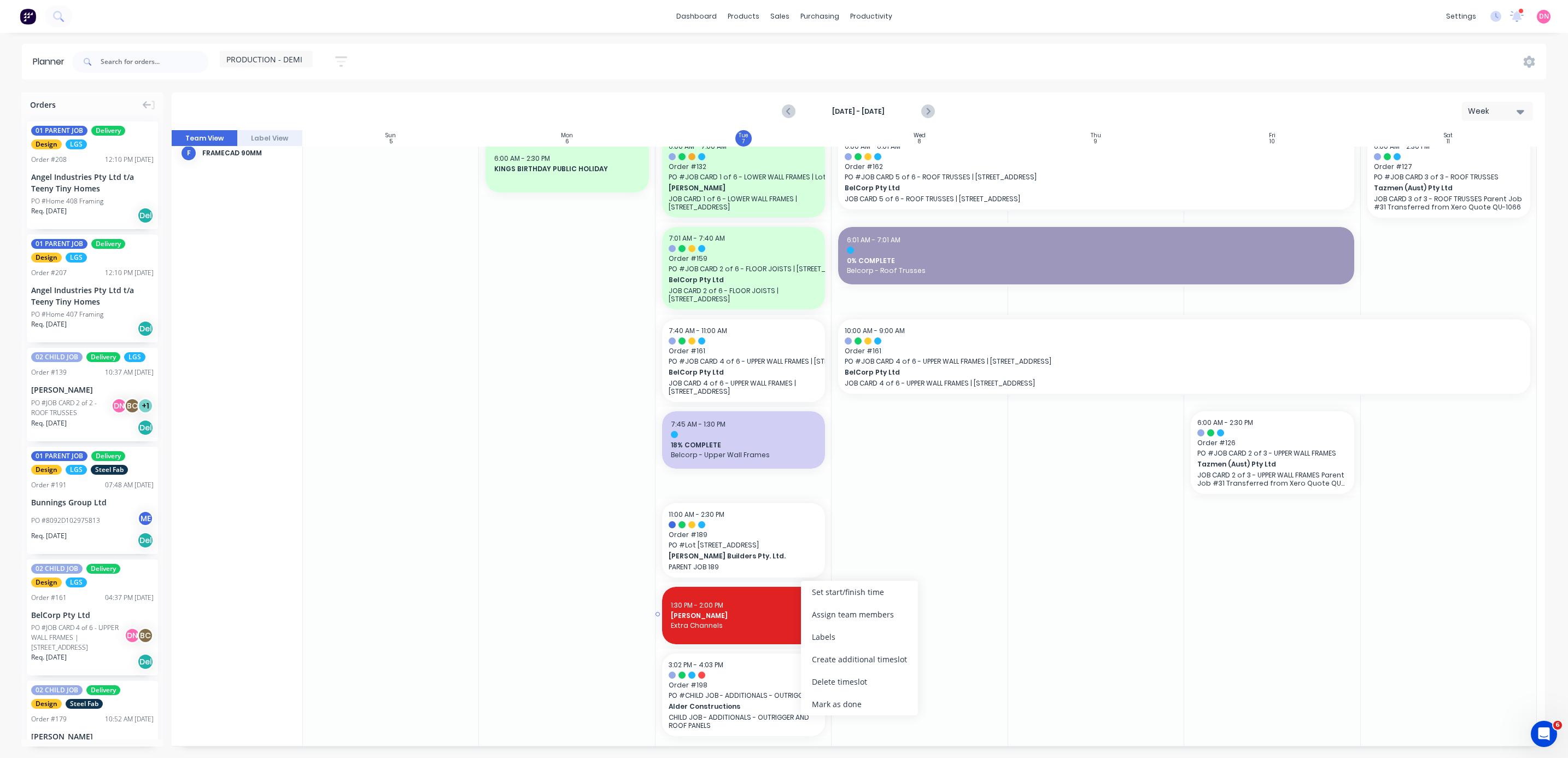
click at [418, 202] on div "1:30 PM - 2:00 PM" at bounding box center [743, 605] width 145 height 10
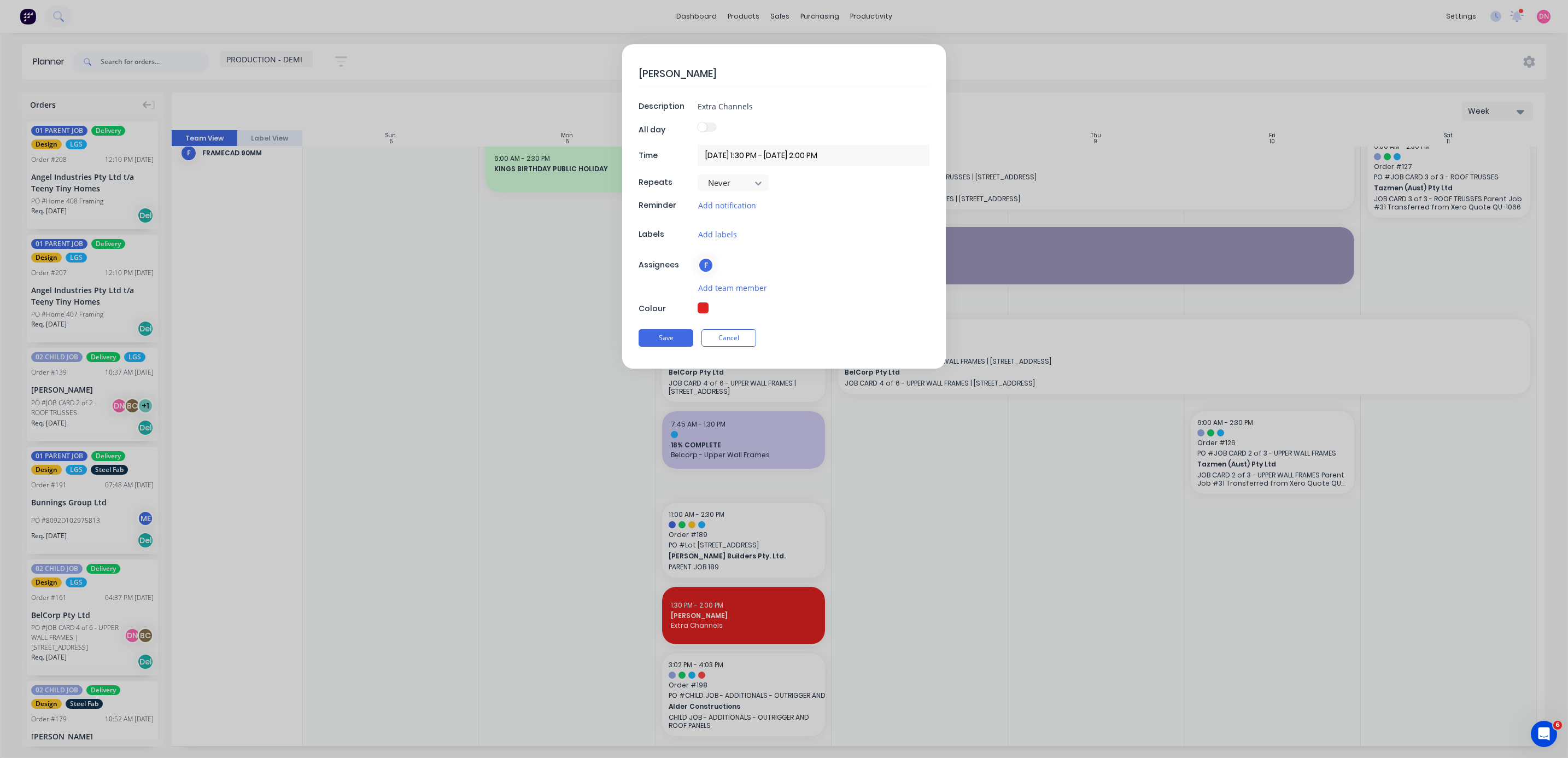
click at [418, 156] on input "[DATE] 1:30 PM - [DATE] 2:00 PM" at bounding box center [813, 155] width 232 height 21
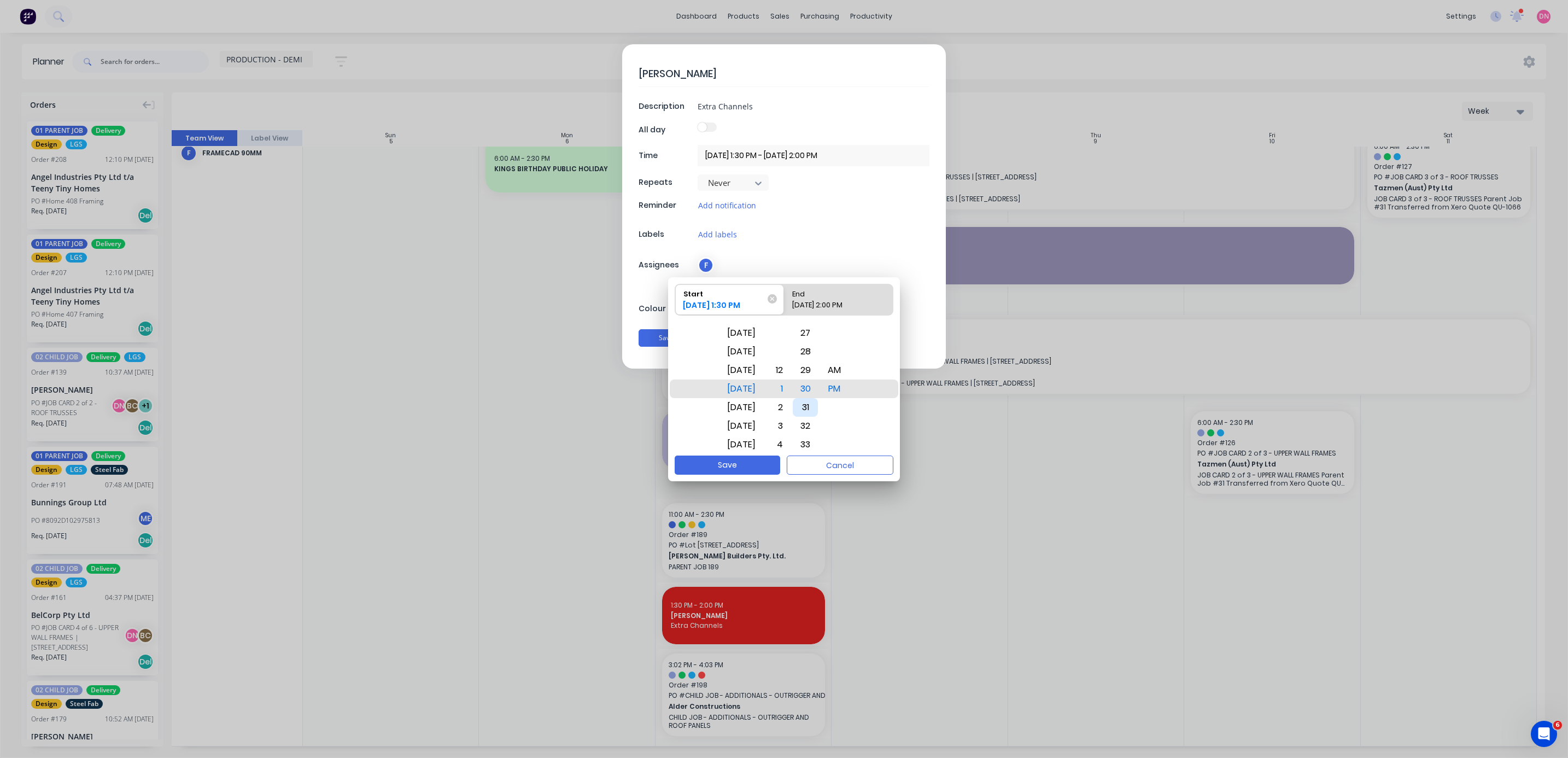
click at [418, 202] on div "31" at bounding box center [805, 407] width 25 height 19
click at [418, 202] on button "Save" at bounding box center [727, 465] width 105 height 19
type textarea "x"
type input "[DATE] 1:31 PM - [DATE] 2:00 PM"
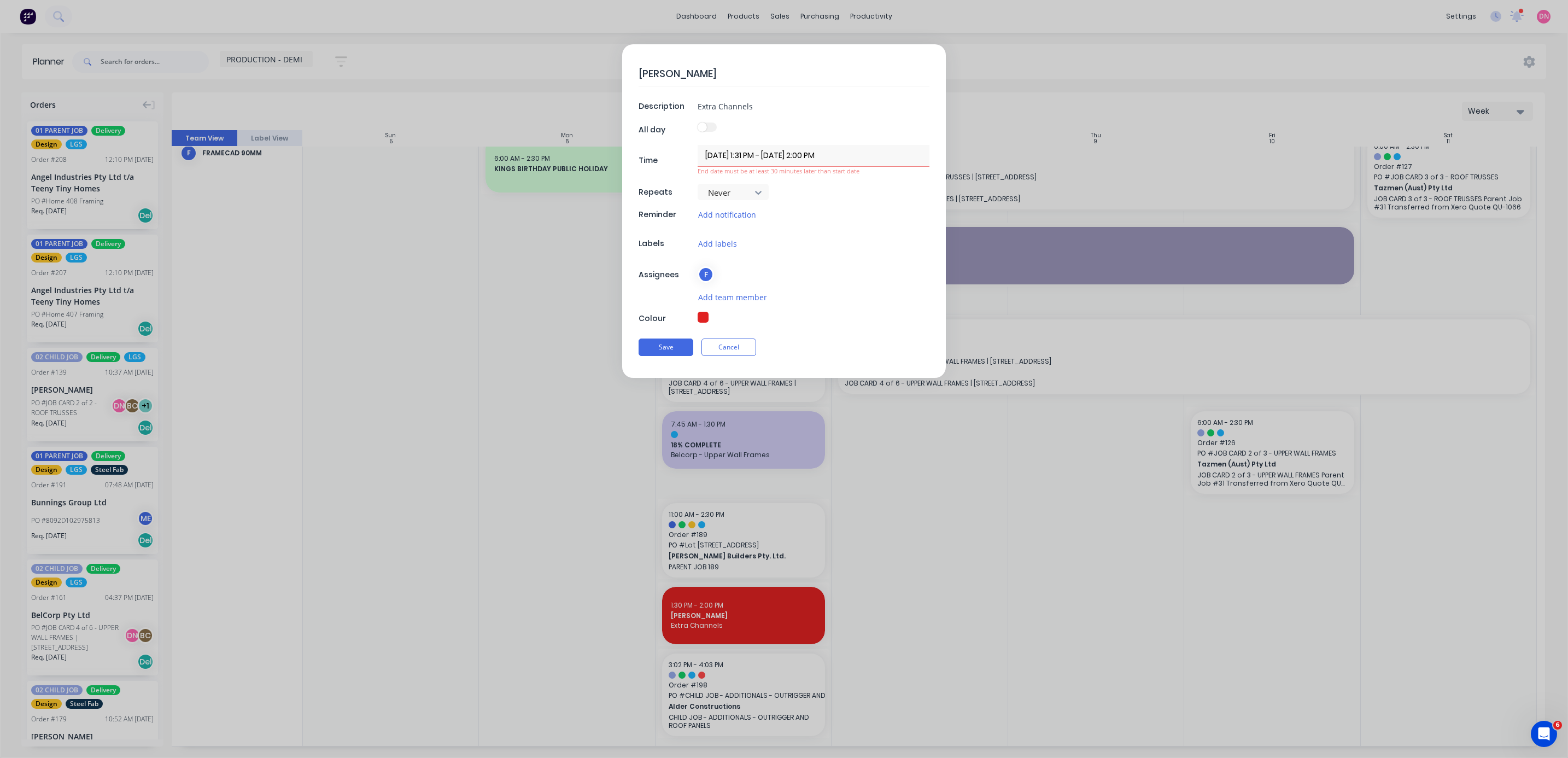
click at [418, 202] on div "Save Cancel" at bounding box center [784, 347] width 291 height 29
click at [418, 202] on button "Save" at bounding box center [666, 347] width 55 height 18
click at [418, 202] on div "Save Cancel" at bounding box center [784, 347] width 291 height 29
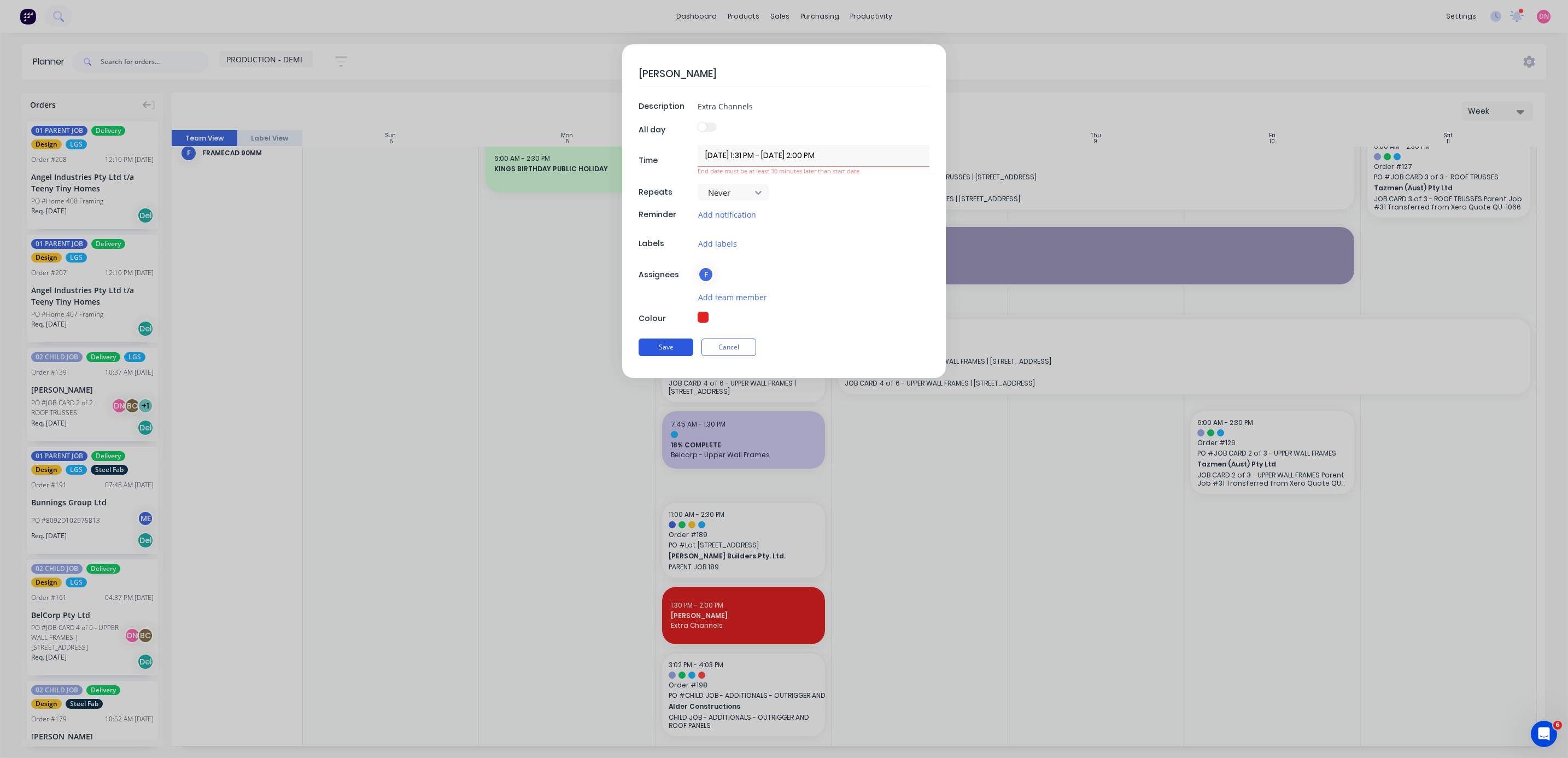
click at [418, 202] on button "Save" at bounding box center [666, 347] width 55 height 18
type textarea "x"
click at [418, 153] on input "[DATE] 1:31 PM - [DATE] 2:00 PM" at bounding box center [813, 155] width 232 height 21
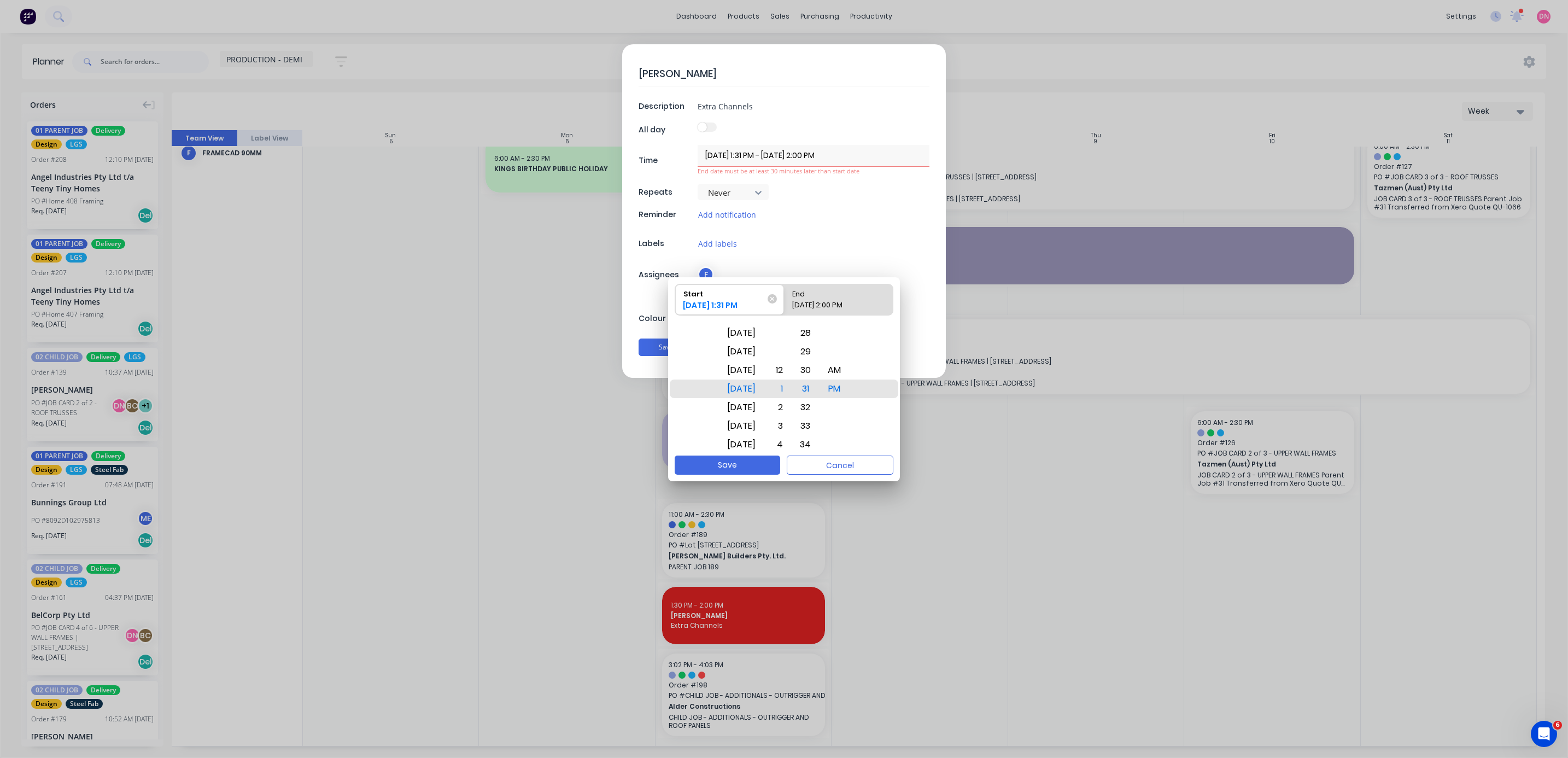
click at [418, 202] on div "[DATE] 2:00 PM" at bounding box center [833, 307] width 91 height 15
click at [418, 202] on input "End [DATE] 2:00 PM" at bounding box center [784, 300] width 1 height 30
radio input "true"
click at [418, 202] on div "01" at bounding box center [805, 407] width 24 height 19
click at [418, 202] on div "[DATE] [DATE] [DATE] [DATE] [DATE] [DATE] [DATE] [DATE] [DATE] [DATE] [DATE] [D…" at bounding box center [742, 388] width 45 height 133
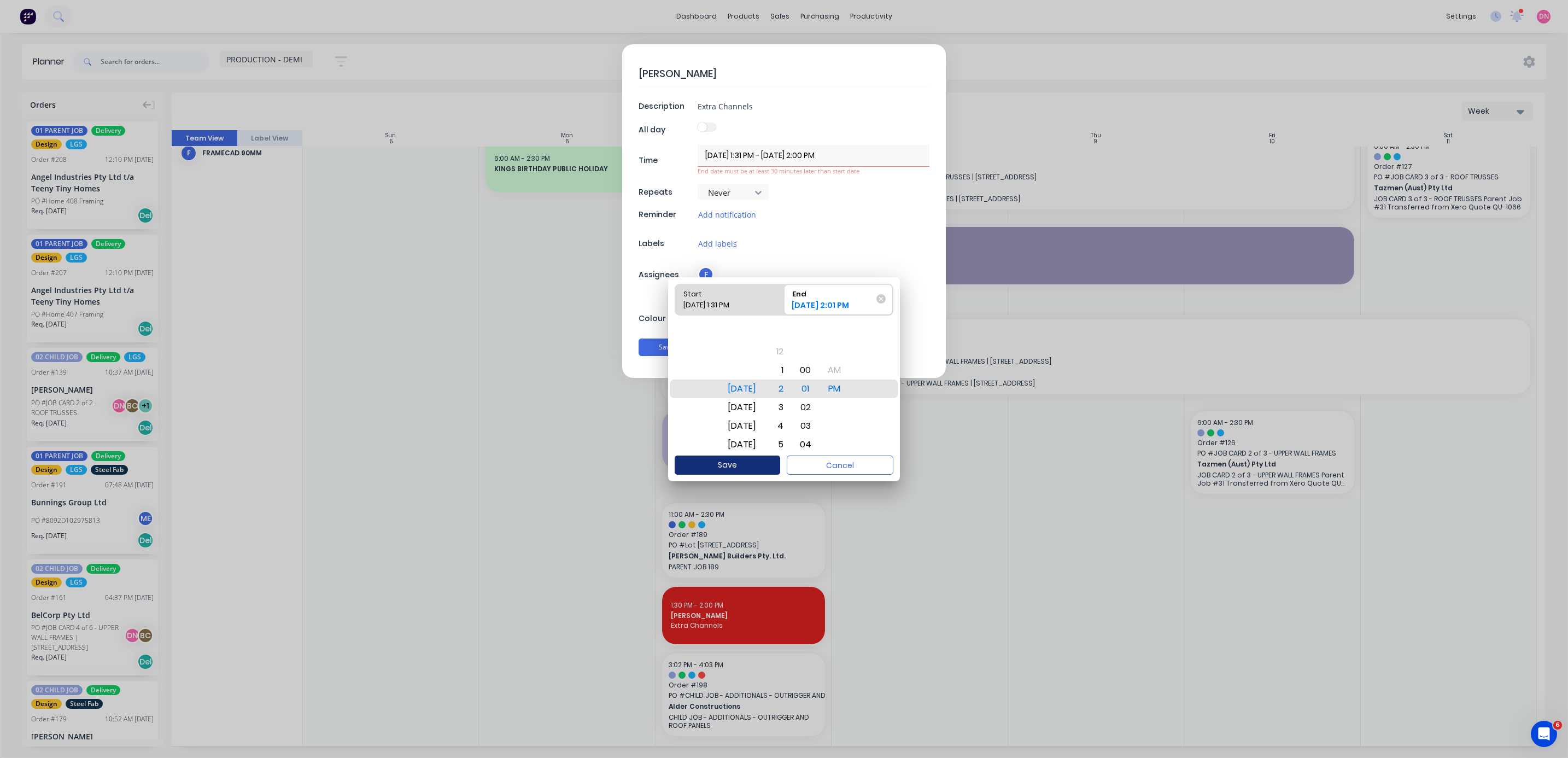
click at [418, 202] on button "Save" at bounding box center [727, 465] width 105 height 19
type textarea "x"
type input "[DATE] 1:31 PM - [DATE] 2:01 PM"
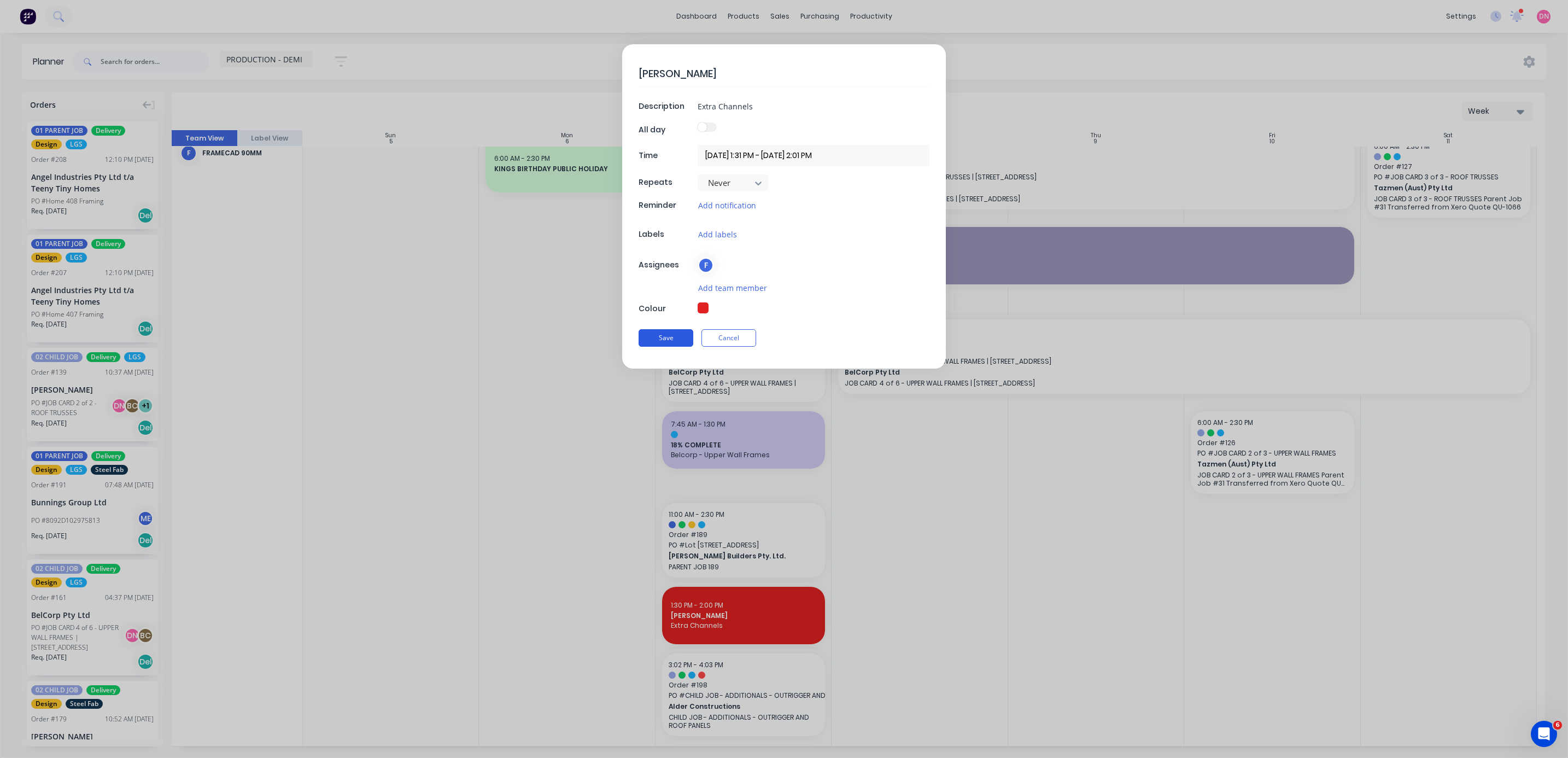
click at [418, 202] on button "Save" at bounding box center [666, 338] width 55 height 18
type textarea "x"
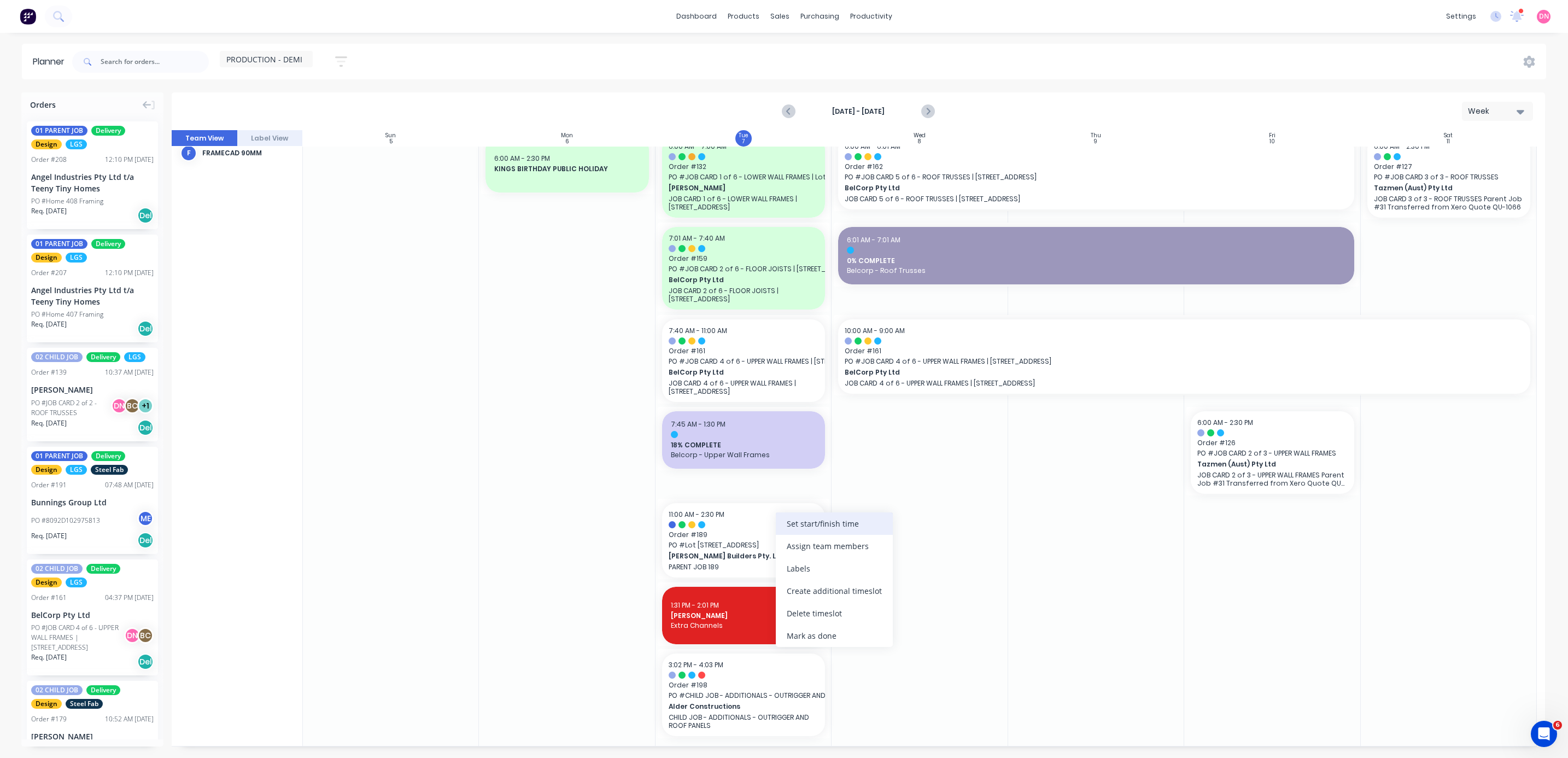
click at [418, 202] on div "Set start/finish time" at bounding box center [835, 524] width 117 height 23
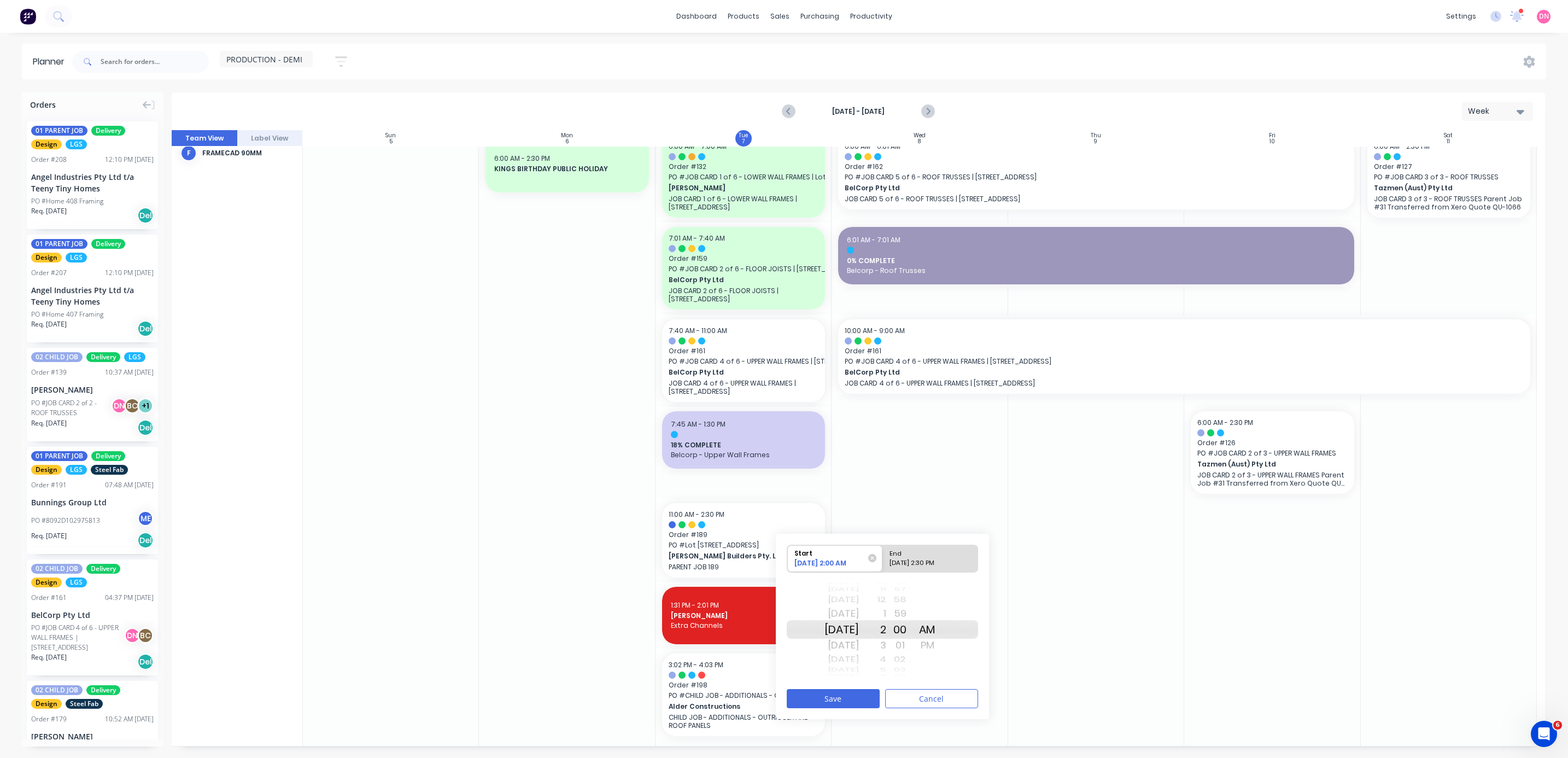
click at [418, 202] on div "AM" at bounding box center [927, 630] width 27 height 19
click at [418, 202] on div "PM" at bounding box center [927, 645] width 27 height 18
click at [418, 202] on div "End" at bounding box center [925, 552] width 79 height 13
click at [418, 202] on input "End [DATE] 2:30 PM" at bounding box center [883, 558] width 1 height 27
radio input "true"
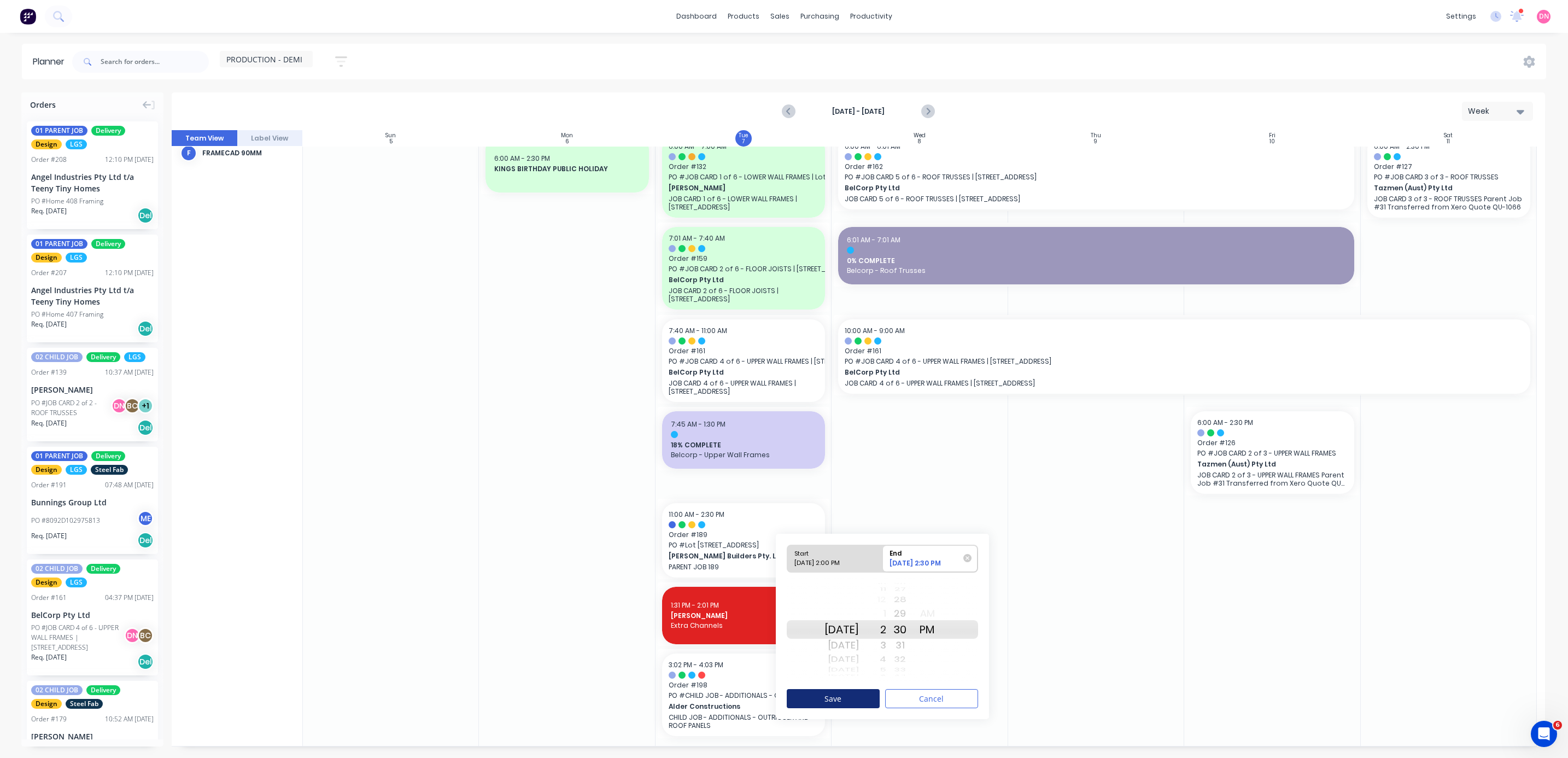
click at [418, 202] on button "Save" at bounding box center [833, 698] width 93 height 19
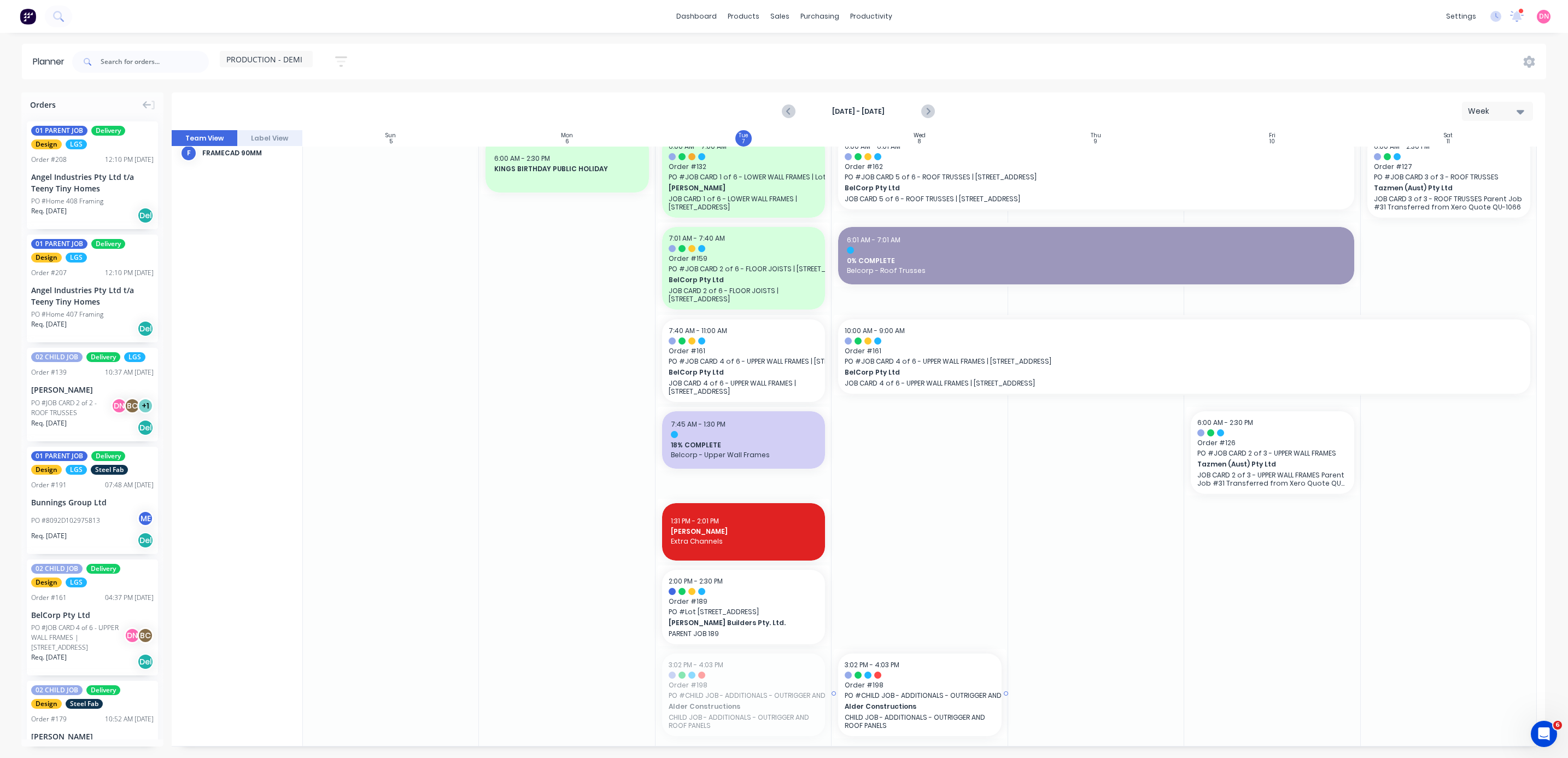
drag, startPoint x: 753, startPoint y: 688, endPoint x: 928, endPoint y: 507, distance: 251.8
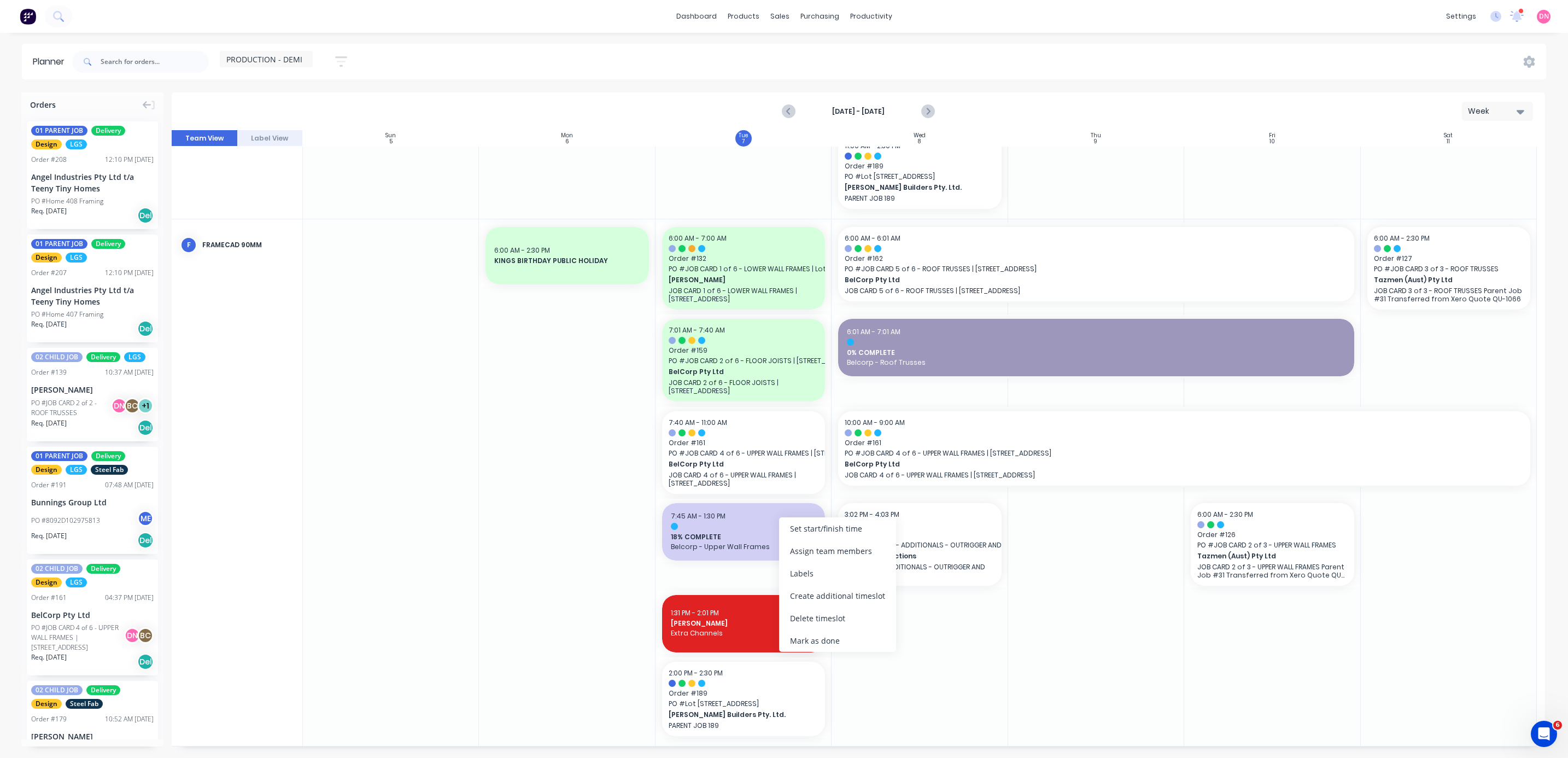
click at [418, 202] on div "Set start/finish time Assign team members Labels Create additional timeslot Del…" at bounding box center [838, 584] width 117 height 135
click at [418, 202] on div "Create additional timeslot" at bounding box center [821, 566] width 117 height 23
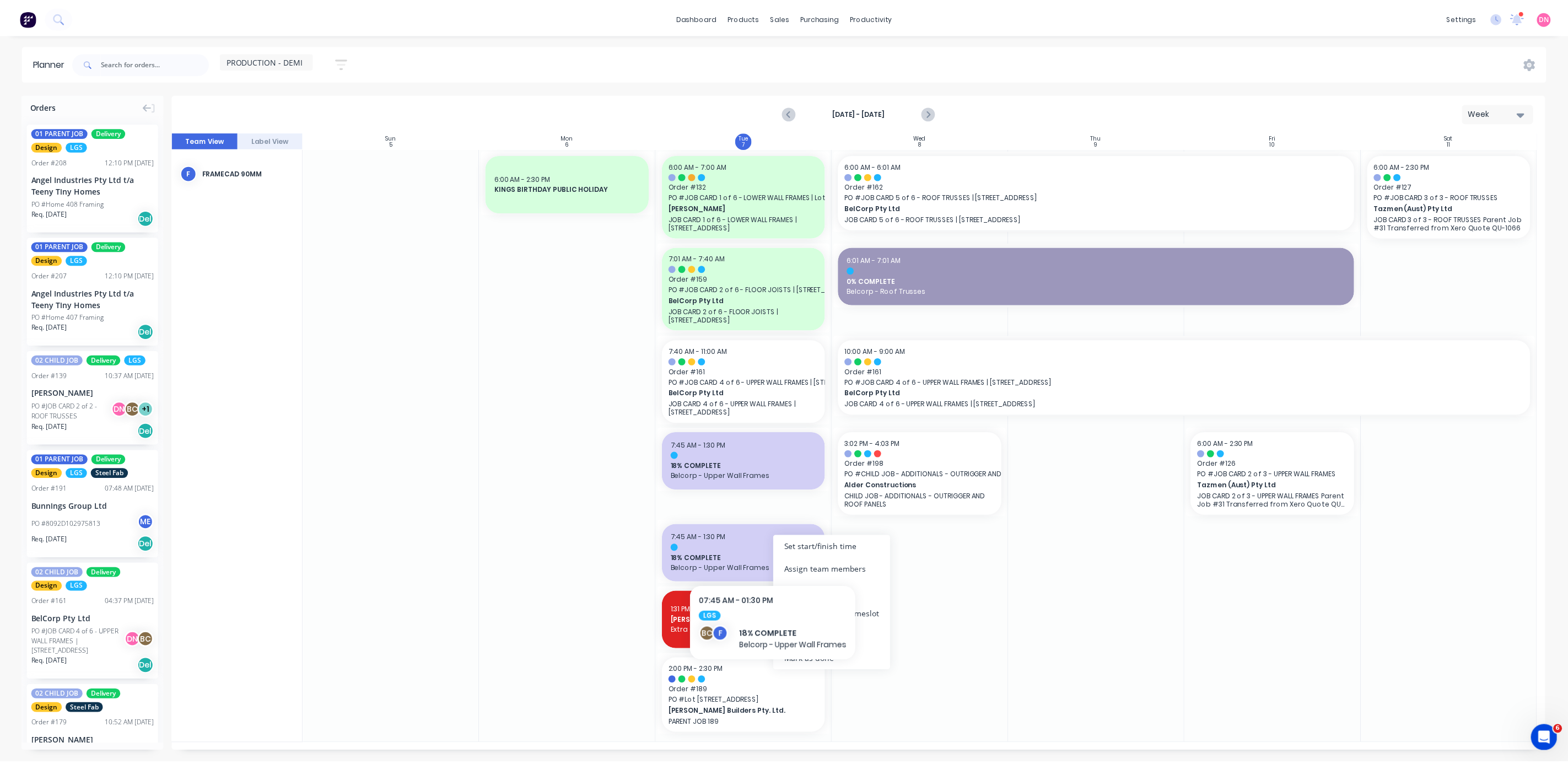
scroll to position [179, 0]
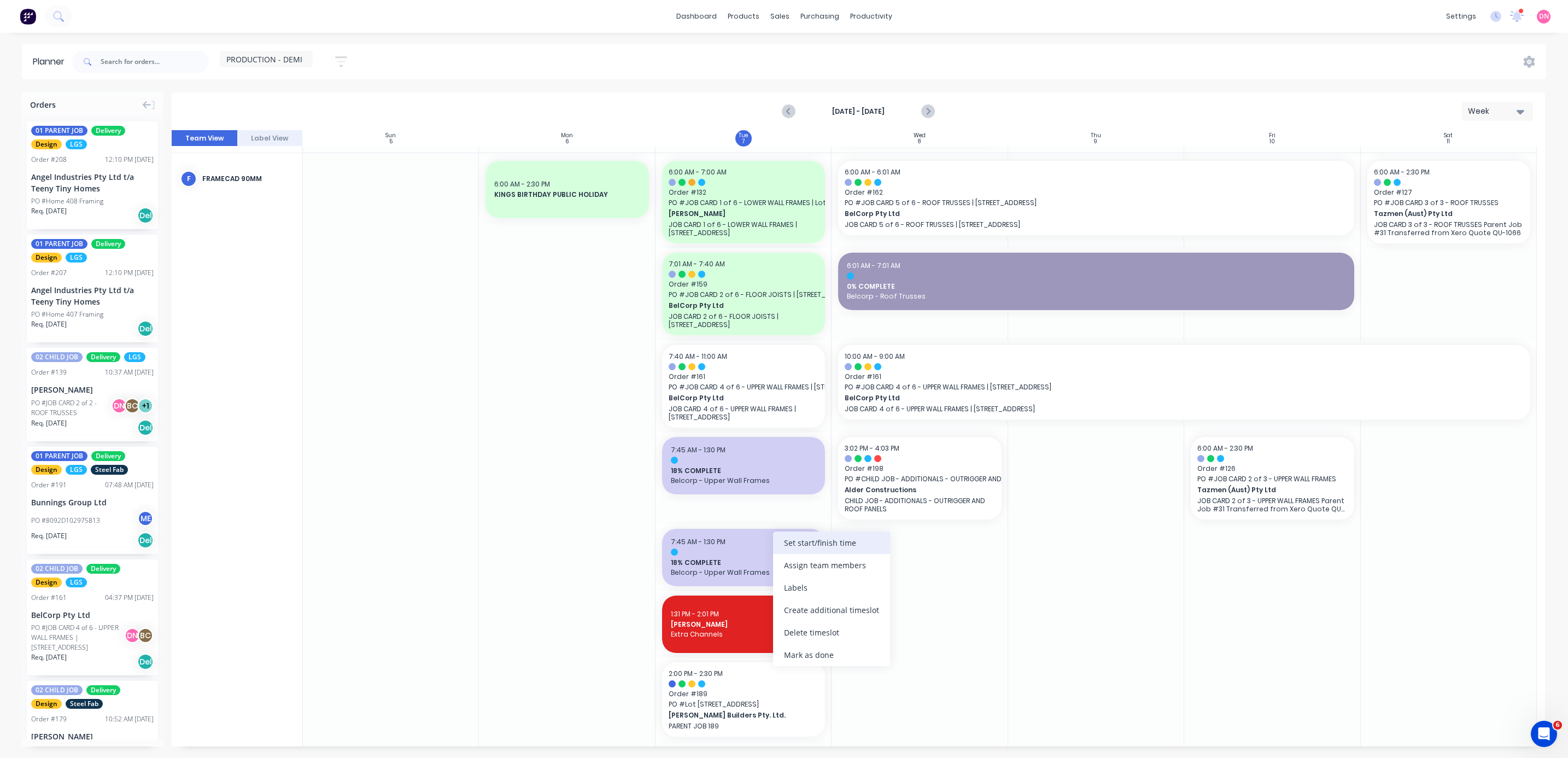
click at [418, 202] on div "Set start/finish time" at bounding box center [831, 542] width 117 height 23
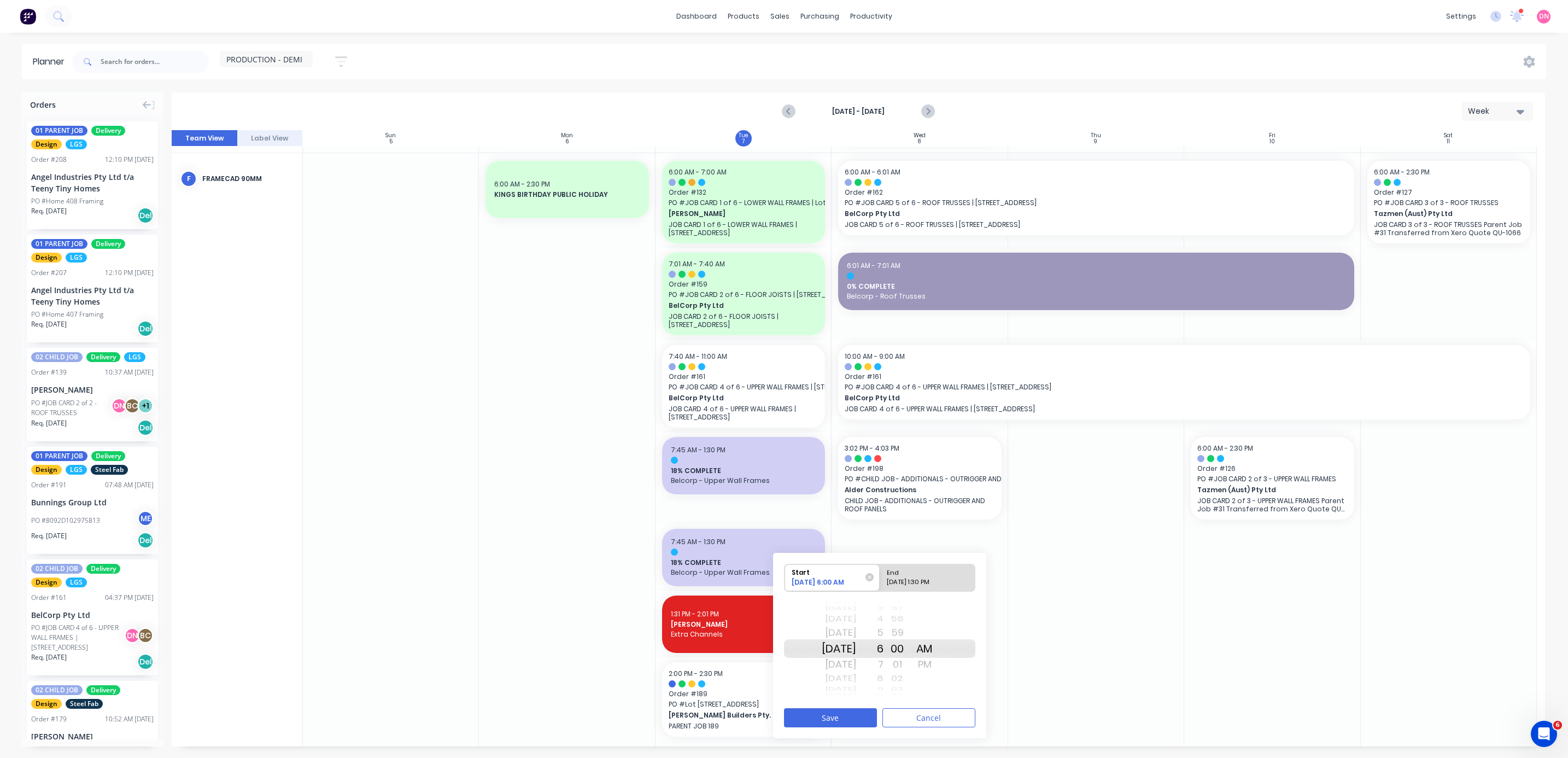
click at [418, 202] on div "7" at bounding box center [870, 664] width 27 height 18
click at [418, 202] on div "AM PM" at bounding box center [924, 648] width 27 height 19
click at [418, 202] on div "PM" at bounding box center [924, 664] width 27 height 18
click at [418, 202] on div "Please select" at bounding box center [928, 584] width 89 height 13
click at [418, 202] on input "End Please select" at bounding box center [880, 578] width 1 height 27
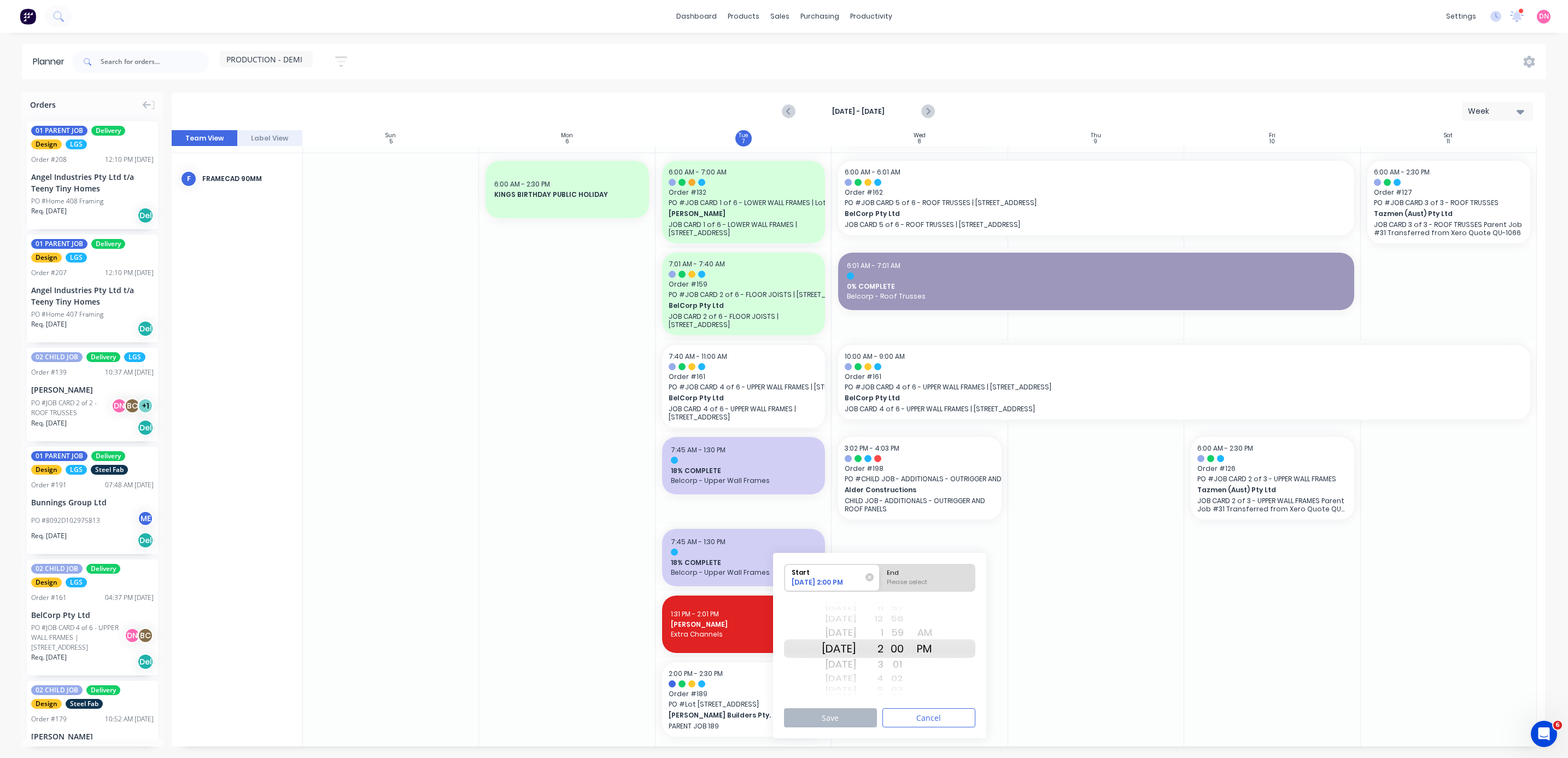
radio input "true"
click at [285, 63] on span "PRODUCTION - DEMI" at bounding box center [264, 59] width 76 height 12
click at [418, 61] on div "PRODUCTION - DEMI Save new view None (Default) edit DESIGN TEAM (INTERNAL) edit…" at bounding box center [808, 62] width 1476 height 33
click at [418, 202] on div "01" at bounding box center [897, 664] width 27 height 18
click at [418, 202] on div "[DATE] 2:00 PM" at bounding box center [827, 584] width 79 height 13
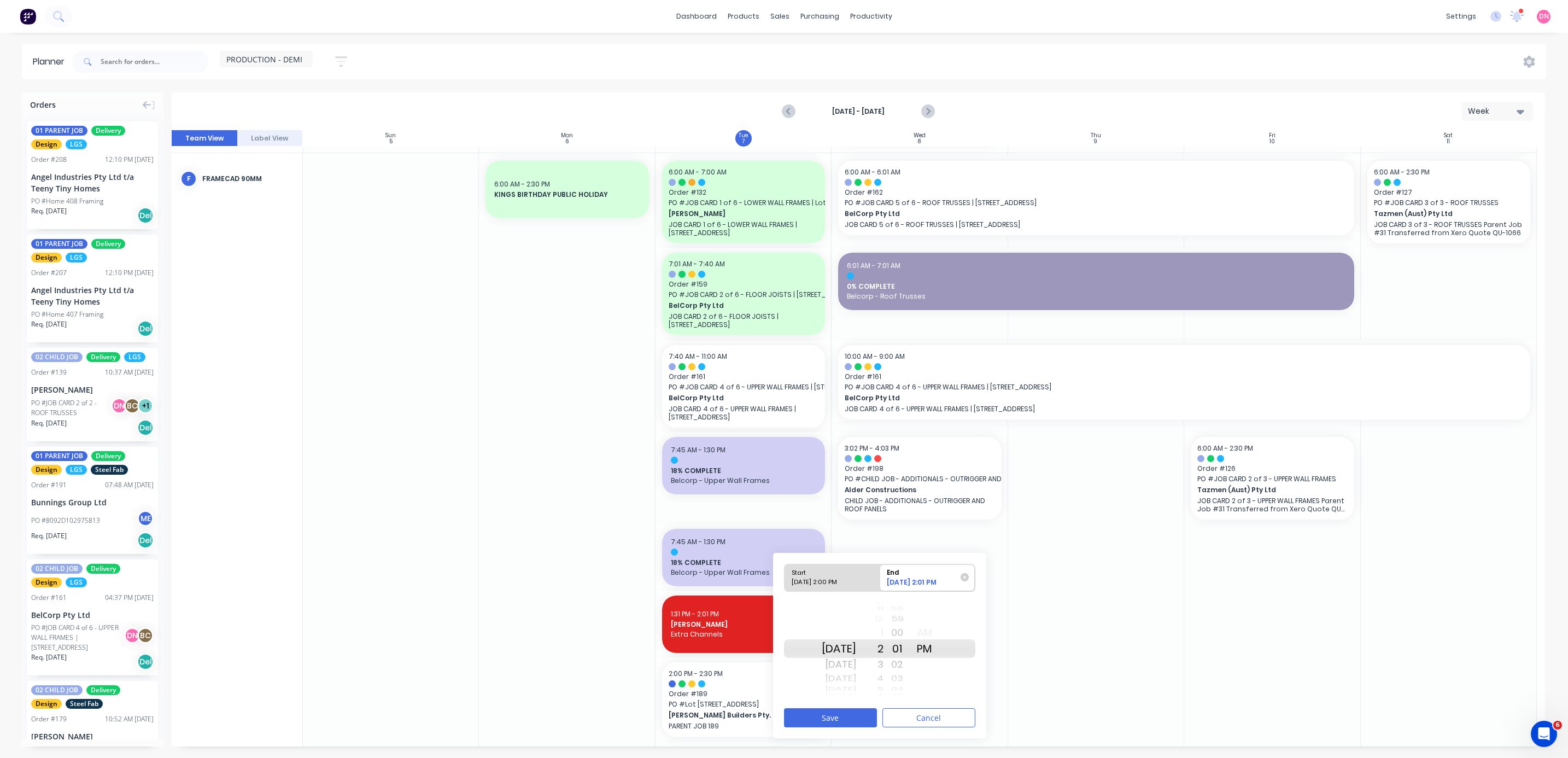
click at [418, 202] on input "Start [DATE] 2:00 PM" at bounding box center [785, 578] width 1 height 27
radio input "true"
click at [418, 202] on div "01" at bounding box center [897, 664] width 27 height 18
click at [418, 202] on div "[DATE] 2:01 PM" at bounding box center [923, 584] width 79 height 13
click at [418, 202] on input "End [DATE] 2:01 PM" at bounding box center [880, 578] width 1 height 27
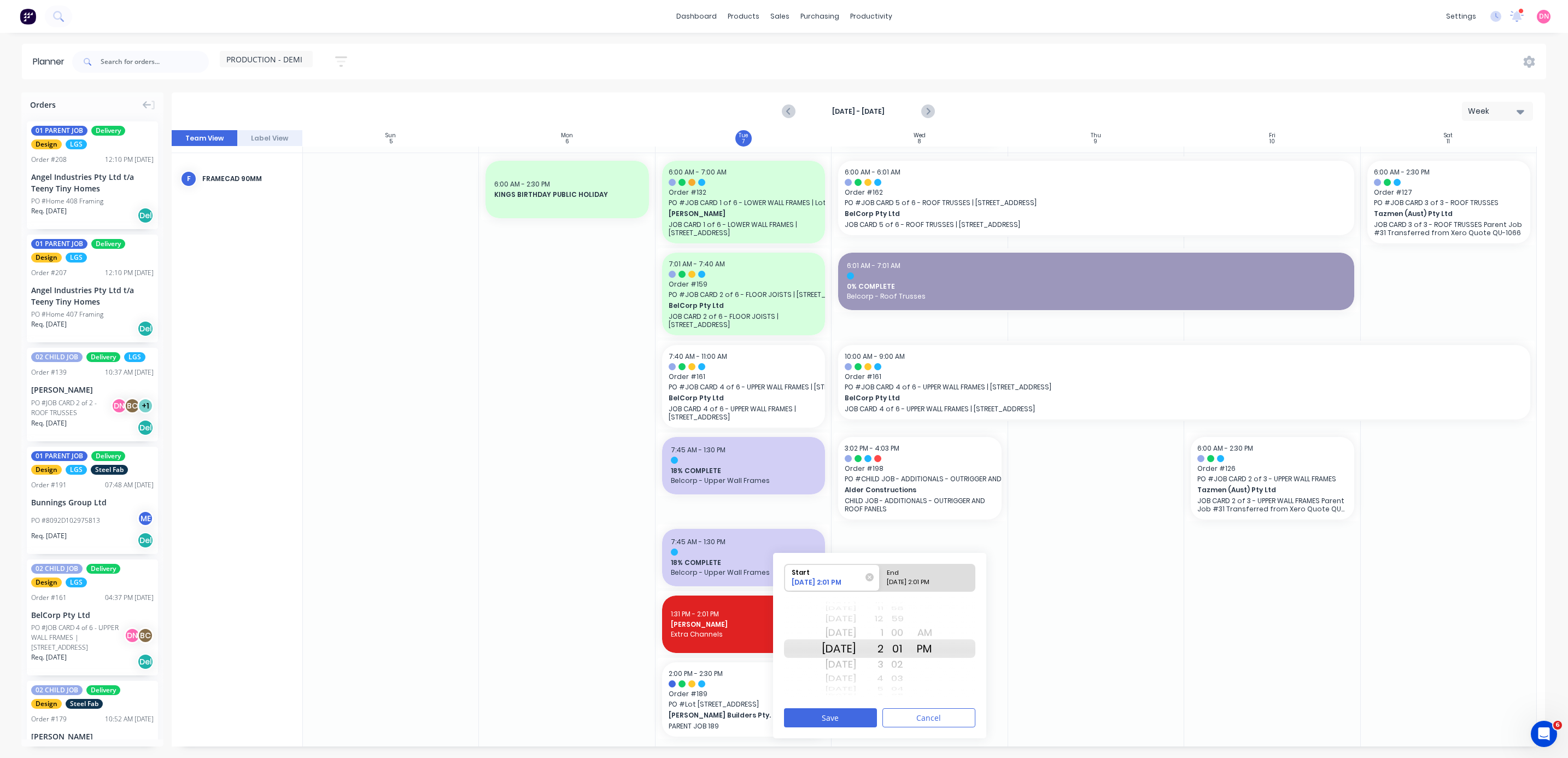
radio input "true"
click at [418, 202] on button "Save" at bounding box center [830, 717] width 93 height 19
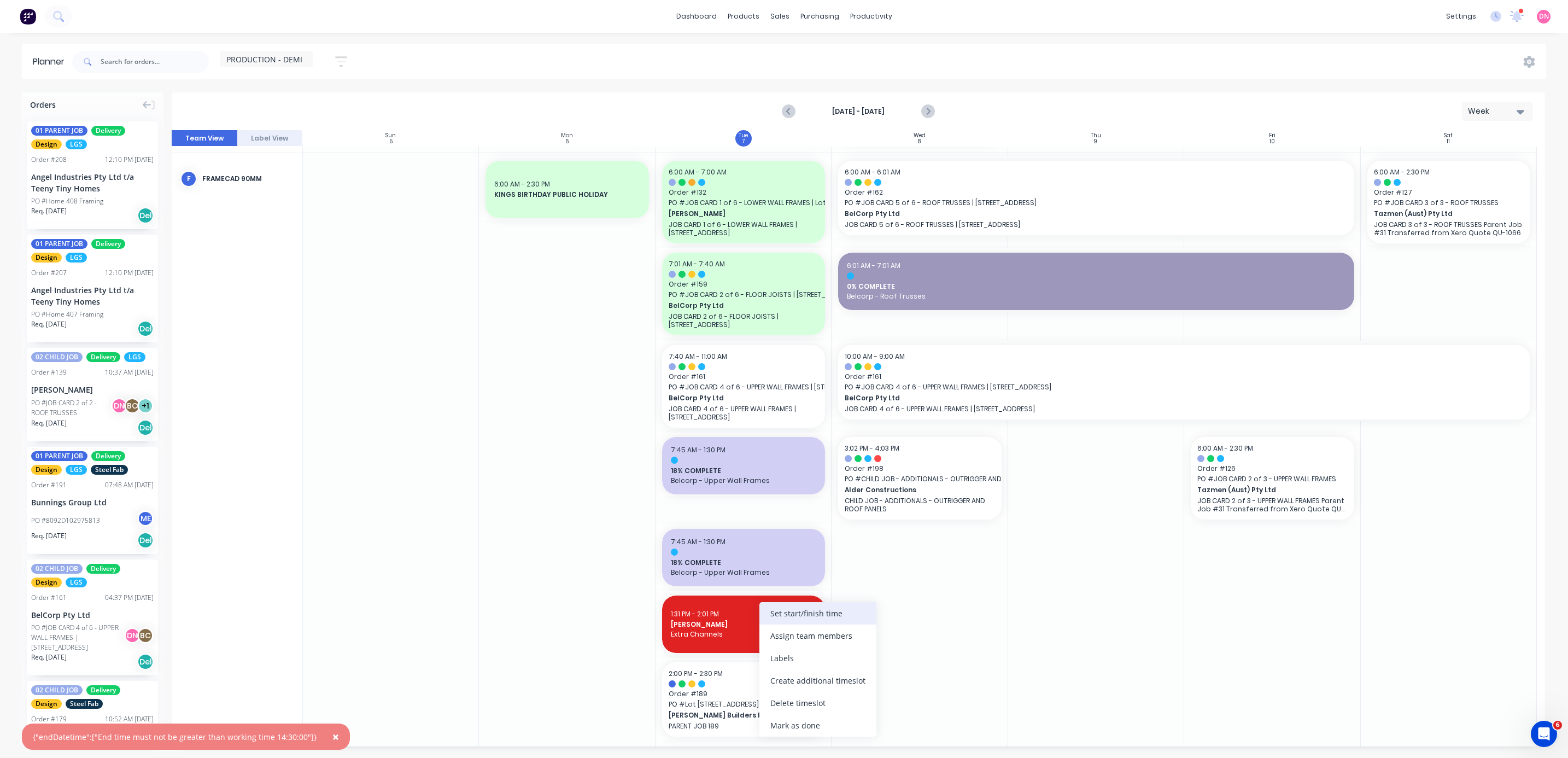
click at [418, 202] on div "Set start/finish time" at bounding box center [818, 613] width 117 height 23
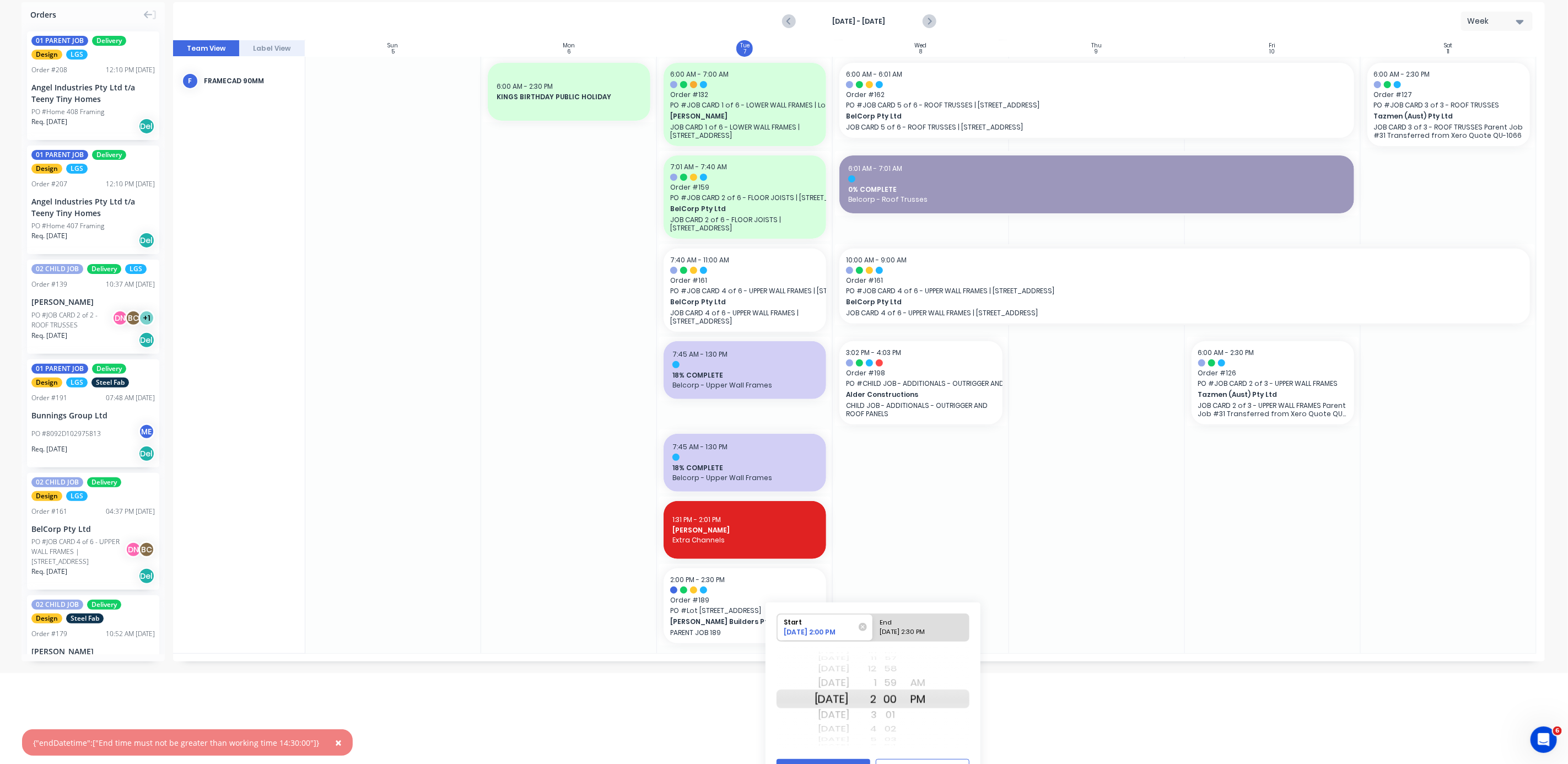
scroll to position [118, 0]
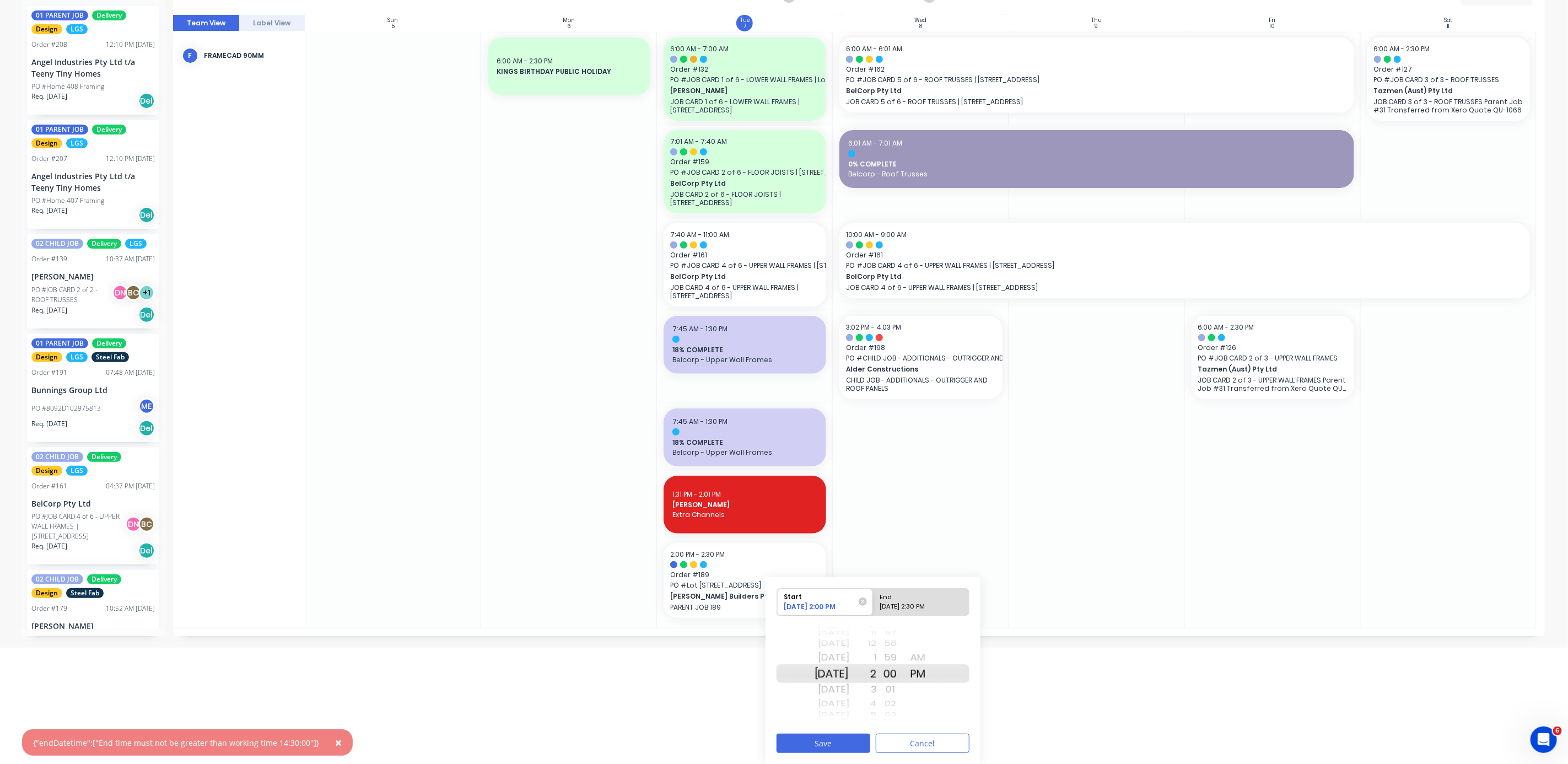
click at [421, 203] on div "1" at bounding box center [863, 657] width 28 height 18
click at [421, 203] on div "59" at bounding box center [890, 657] width 28 height 18
click at [421, 203] on div "[DATE] 2:30 PM" at bounding box center [916, 609] width 80 height 14
click at [421, 203] on input "End [DATE] 2:30 PM" at bounding box center [873, 602] width 1 height 27
radio input "true"
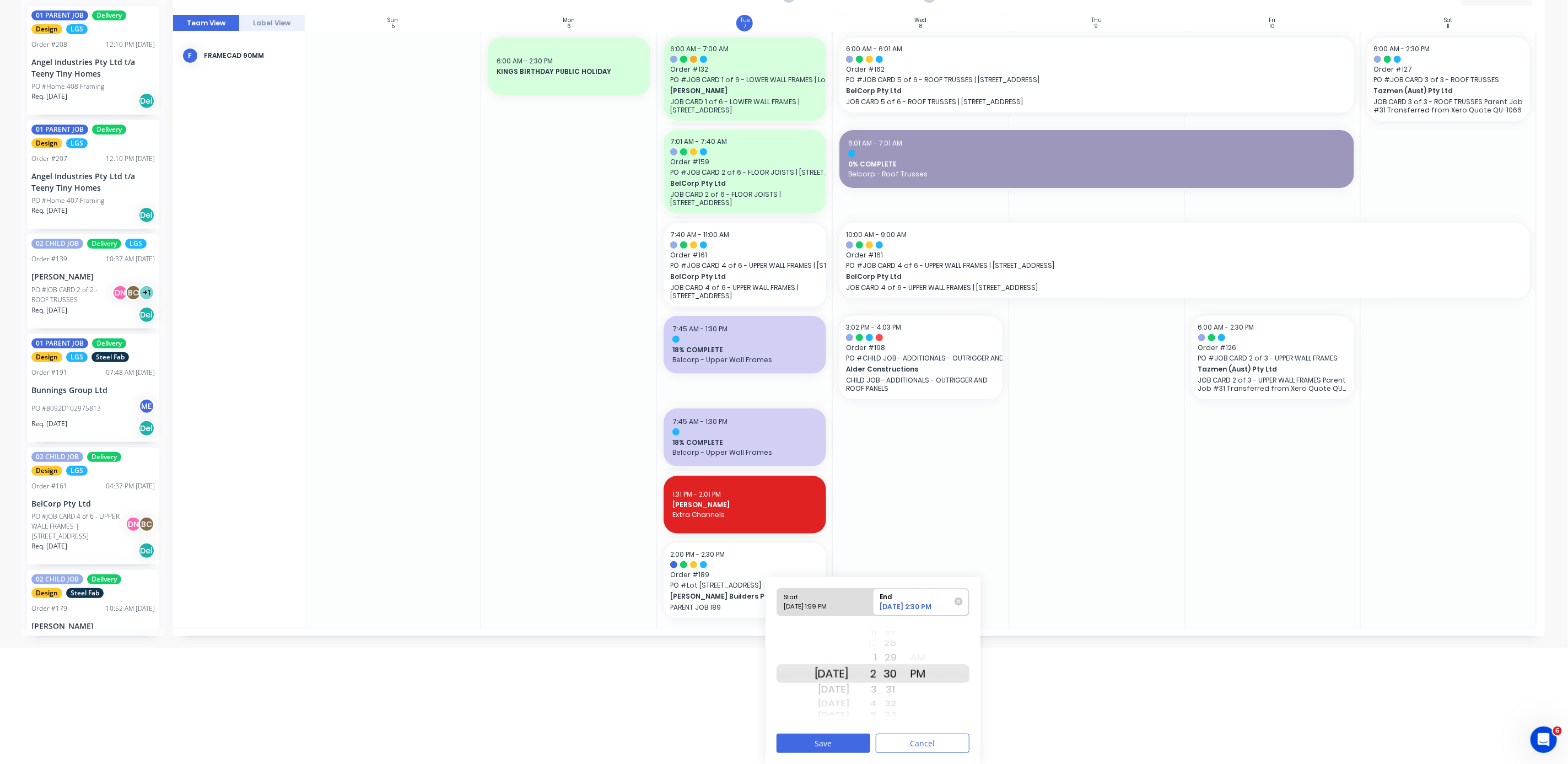
scroll to position [179, 0]
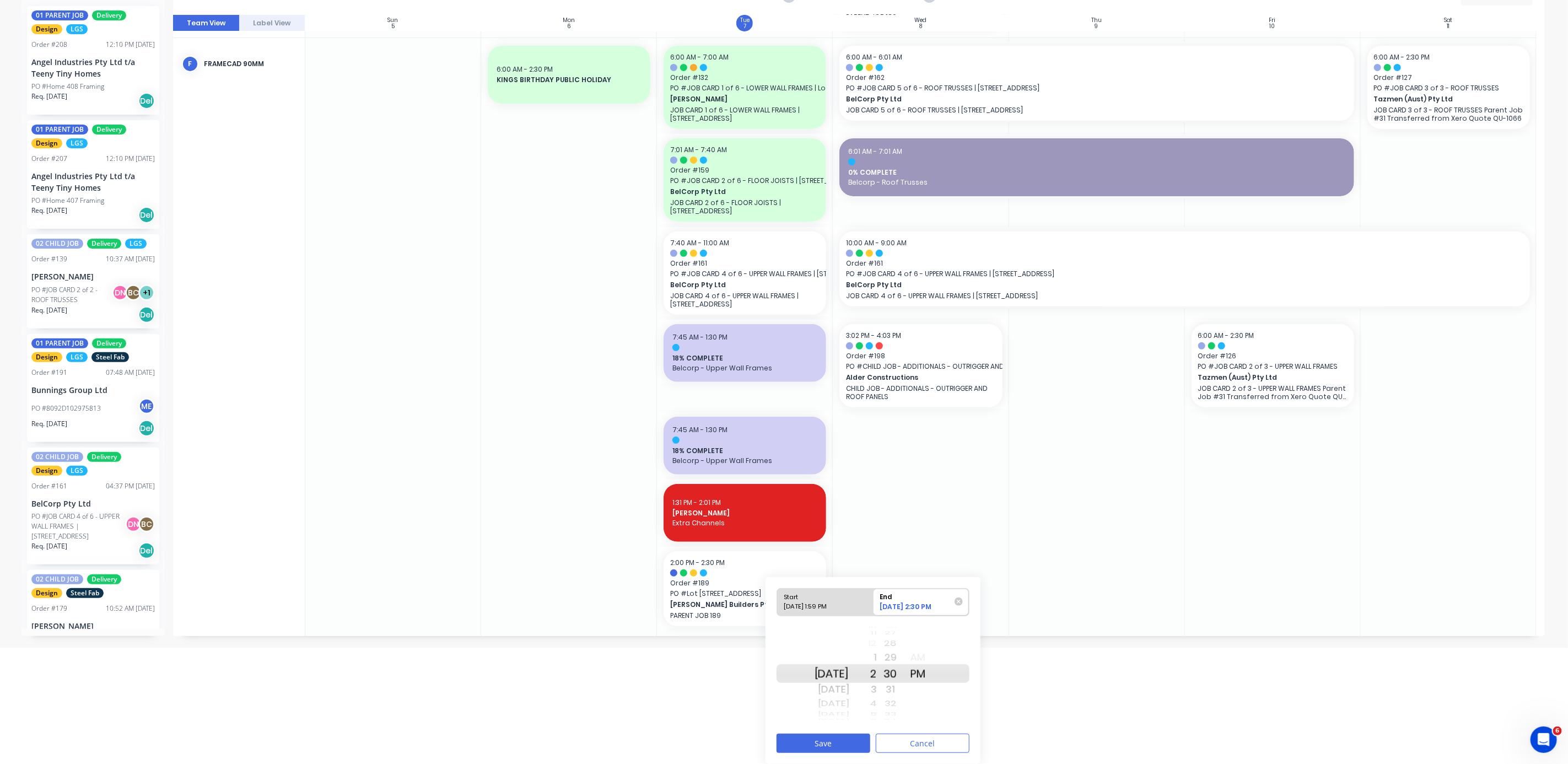
click at [421, 203] on div "29" at bounding box center [890, 657] width 28 height 18
click at [421, 203] on button "Save" at bounding box center [824, 743] width 94 height 19
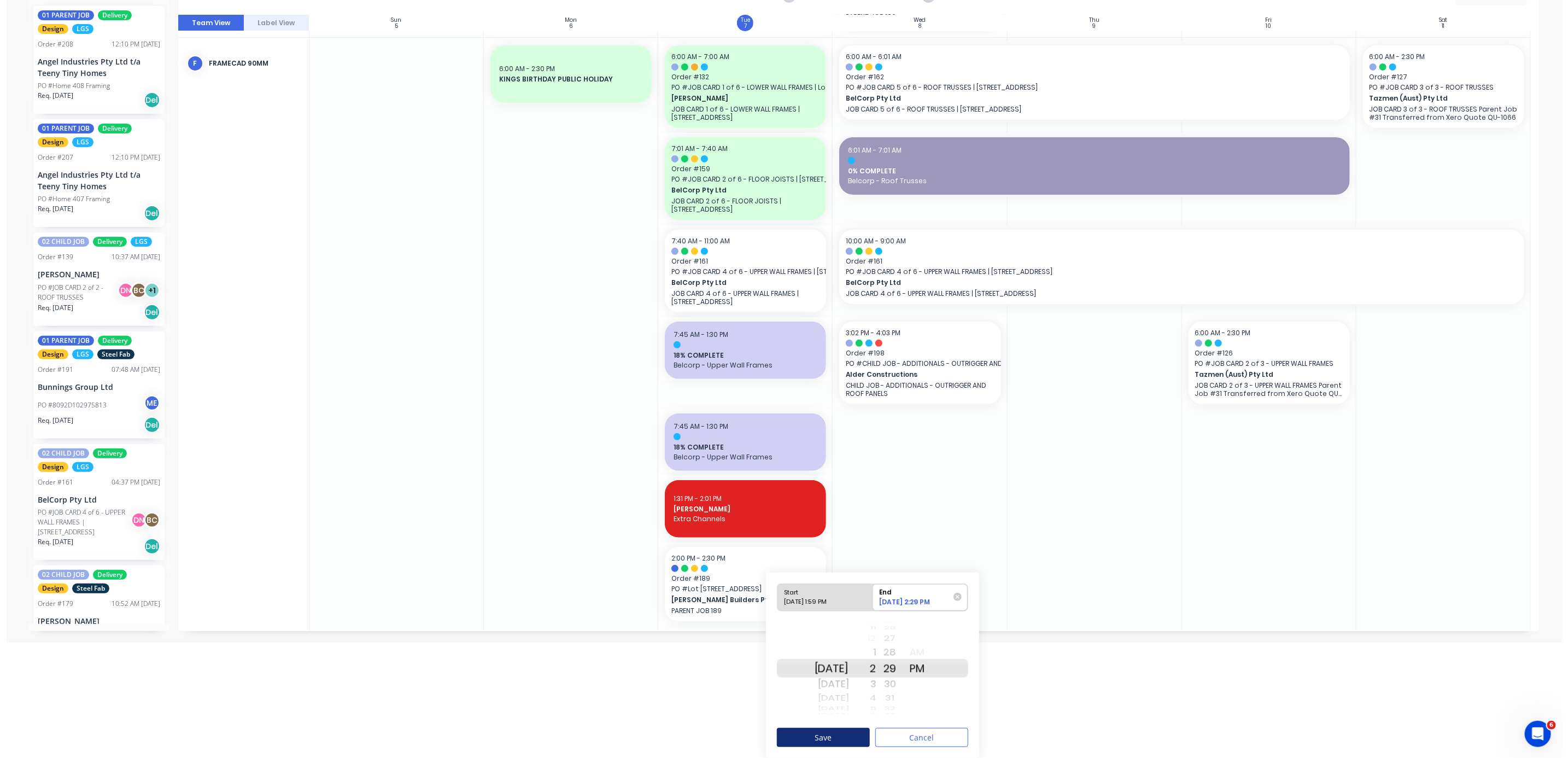
scroll to position [0, 0]
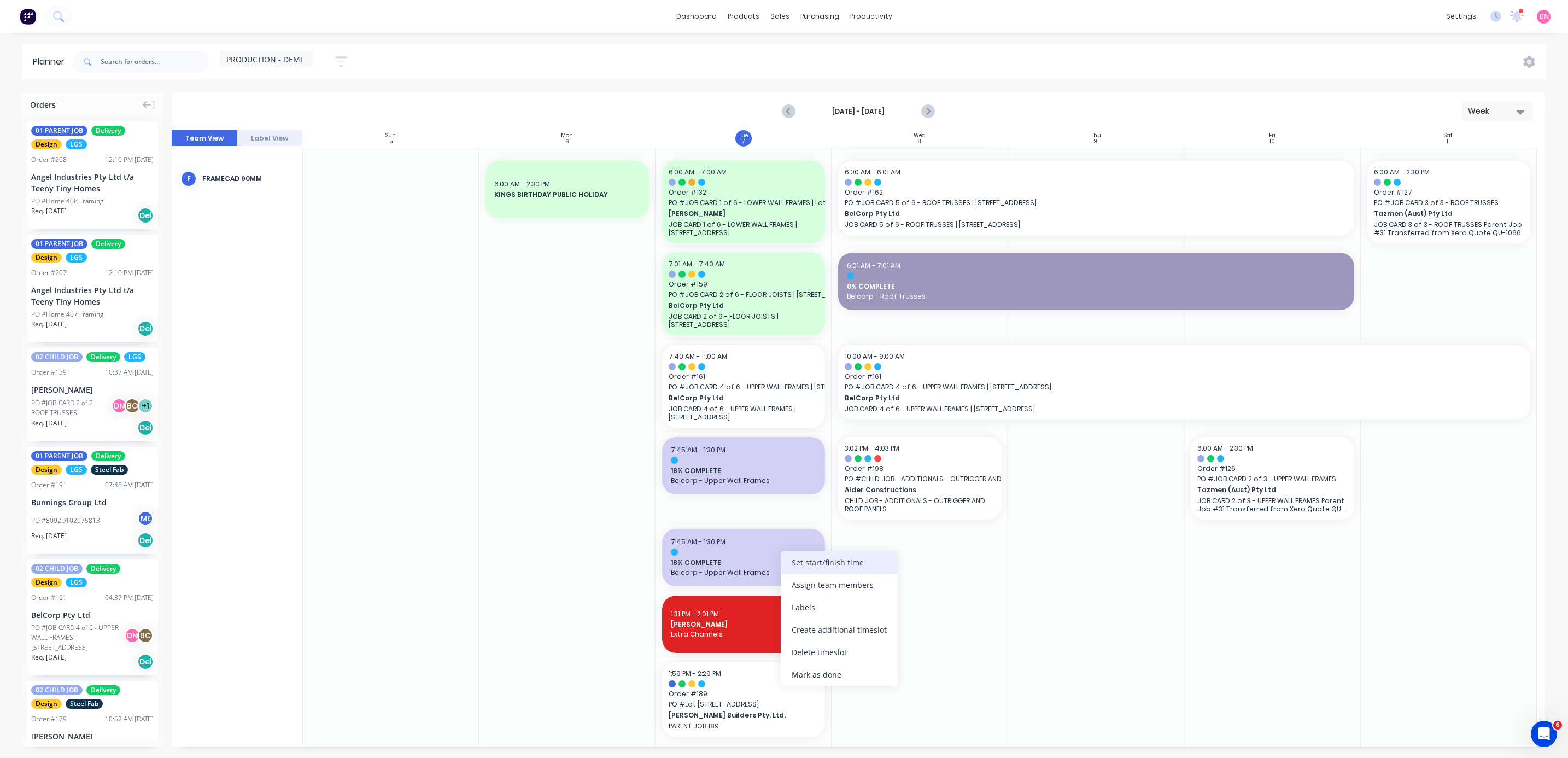
click at [418, 202] on div "Set start/finish time" at bounding box center [839, 562] width 117 height 23
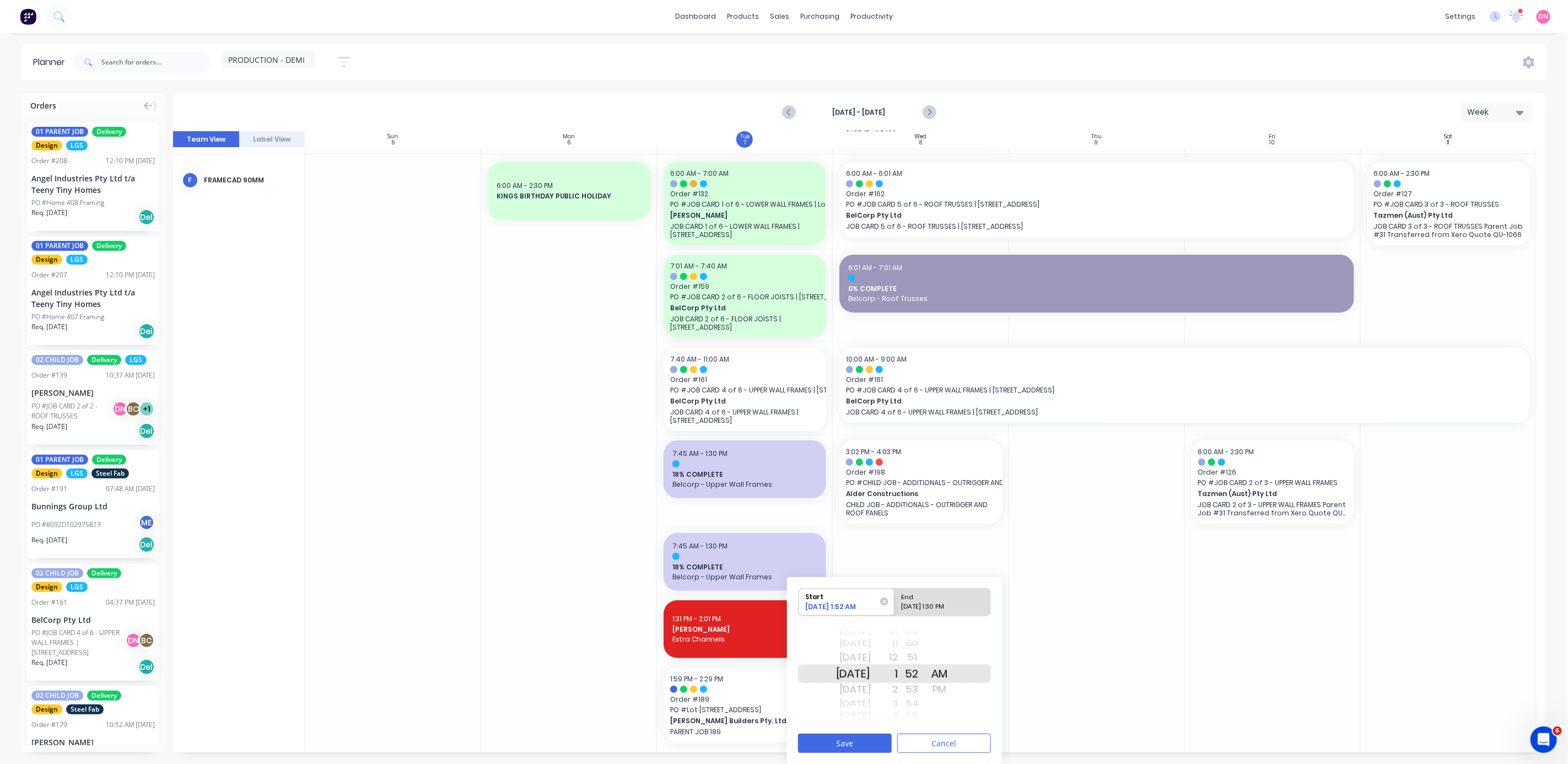
click at [421, 203] on div "2" at bounding box center [884, 689] width 28 height 18
click at [421, 203] on div "[DATE] [DATE] [DATE] [DATE] [DATE] [DATE] [DATE] [DATE] [DATE] [DATE] [DATE] [D…" at bounding box center [895, 673] width 193 height 104
click at [421, 203] on div "PM" at bounding box center [940, 689] width 28 height 18
click at [421, 203] on div "Please select" at bounding box center [943, 609] width 90 height 14
click at [421, 203] on input "End Please select" at bounding box center [895, 602] width 1 height 27
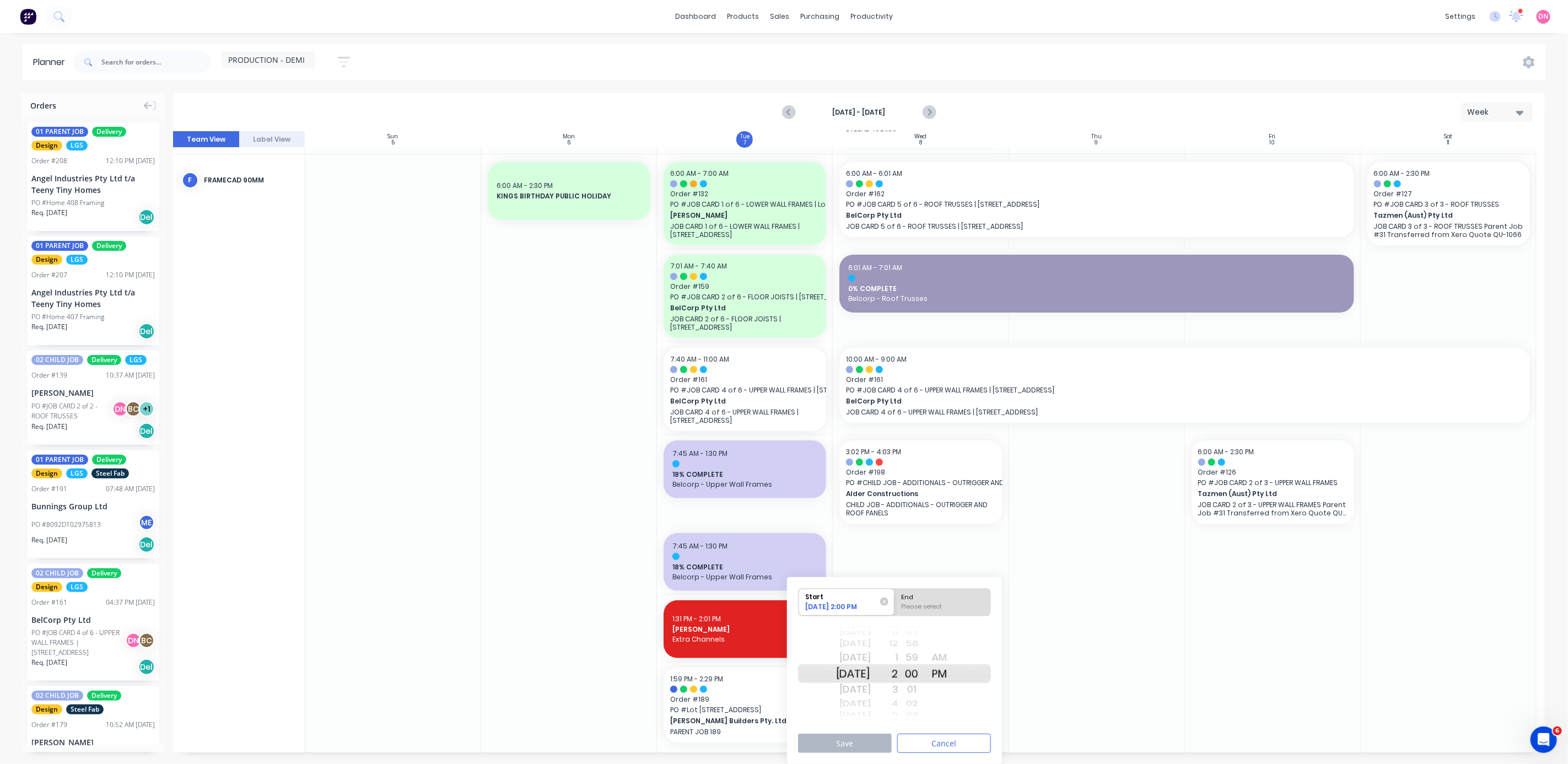
radio input "true"
click at [421, 203] on button "Save" at bounding box center [845, 743] width 94 height 19
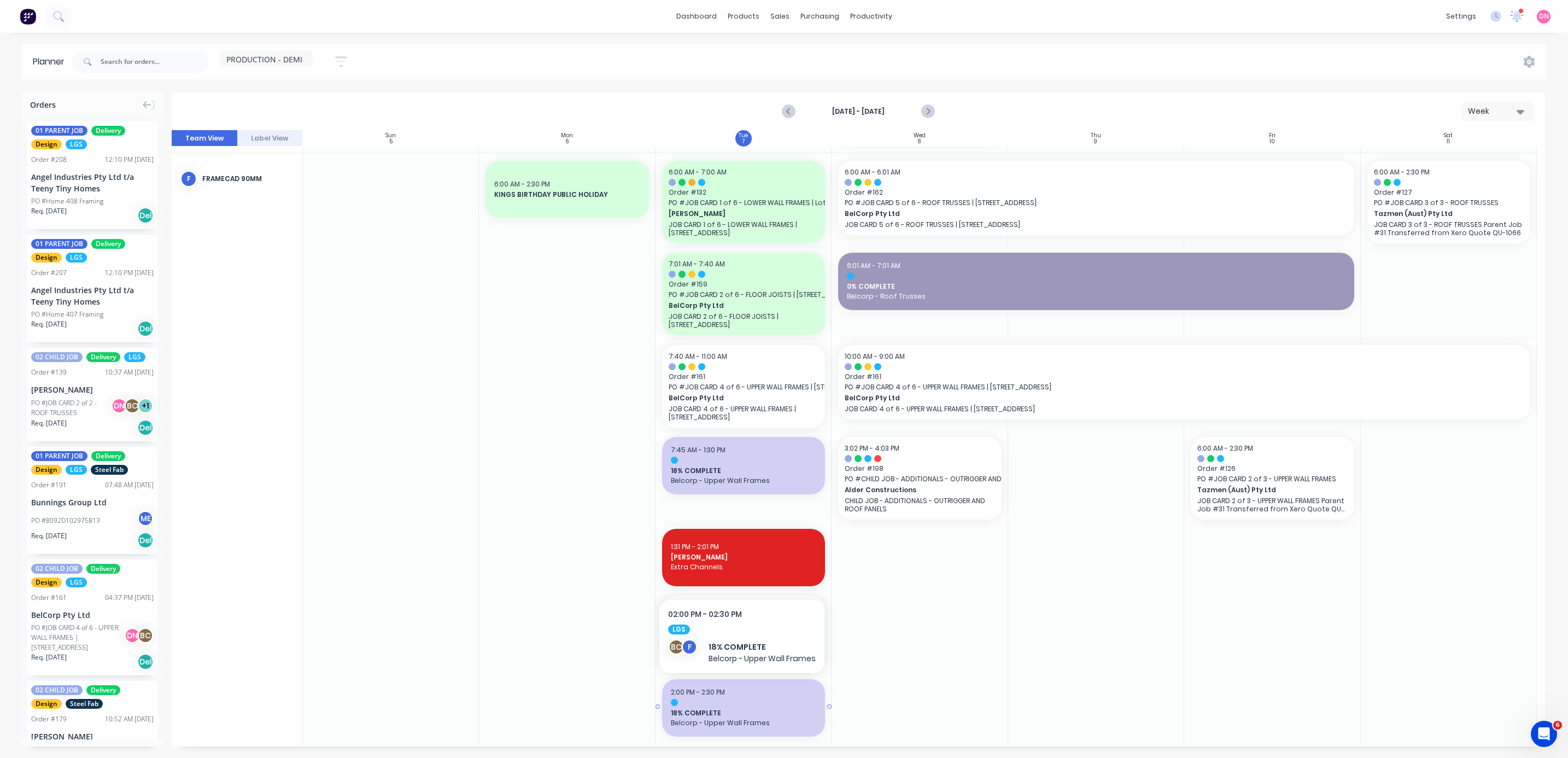
click at [418, 202] on div at bounding box center [743, 703] width 145 height 7
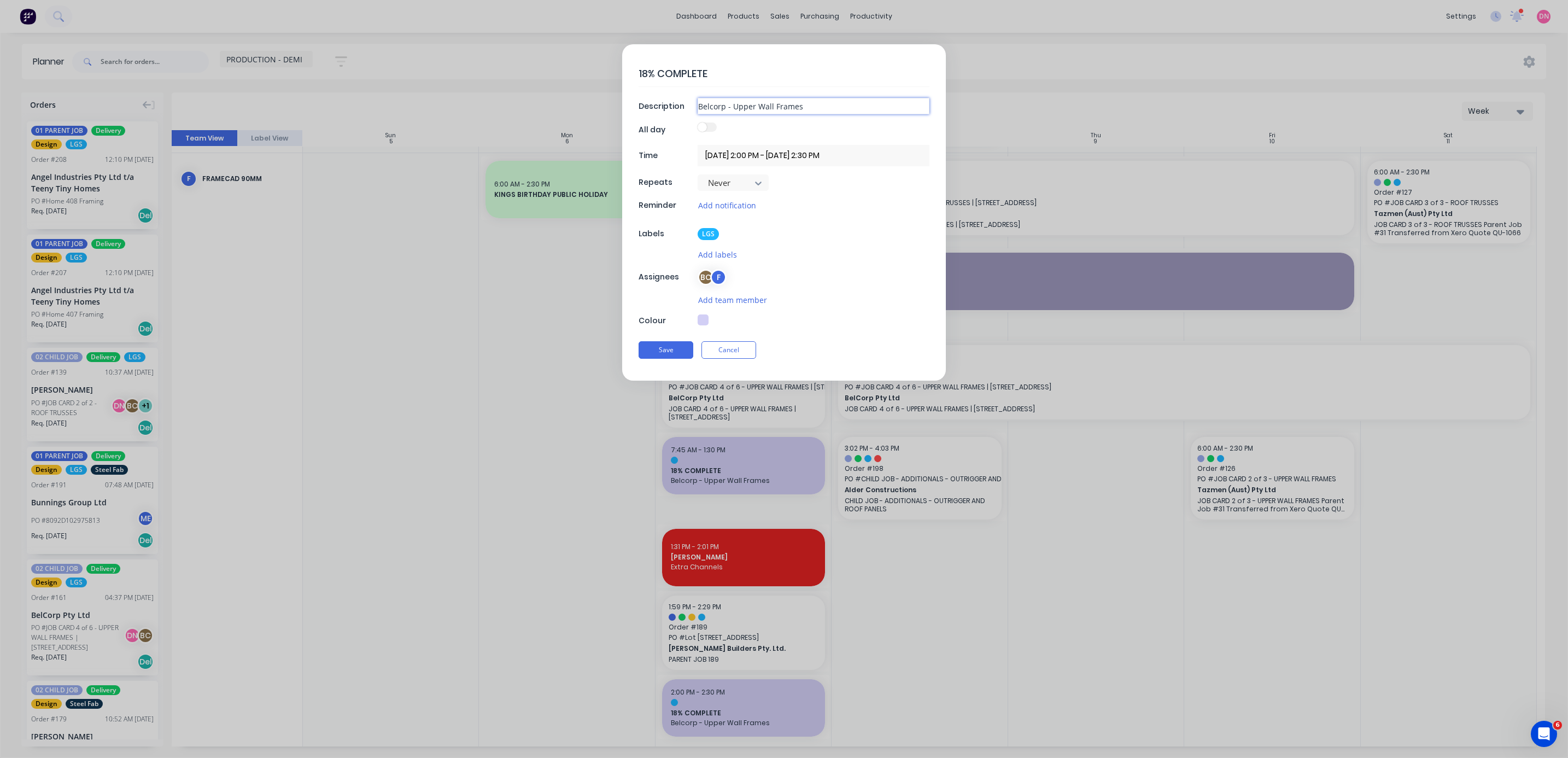
drag, startPoint x: 797, startPoint y: 112, endPoint x: 555, endPoint y: 85, distance: 243.5
click at [418, 85] on form "18% COMPLETE Description Belcorp - Upper Wall Frames All day Time [DATE] 2:00 P…" at bounding box center [784, 212] width 1545 height 336
drag, startPoint x: 813, startPoint y: 100, endPoint x: 757, endPoint y: 99, distance: 56.0
click at [418, 99] on input "[PERSON_NAME] Builders - [GEOGRAPHIC_DATA]" at bounding box center [813, 106] width 232 height 16
type input "[PERSON_NAME] Builders - [GEOGRAPHIC_DATA]"
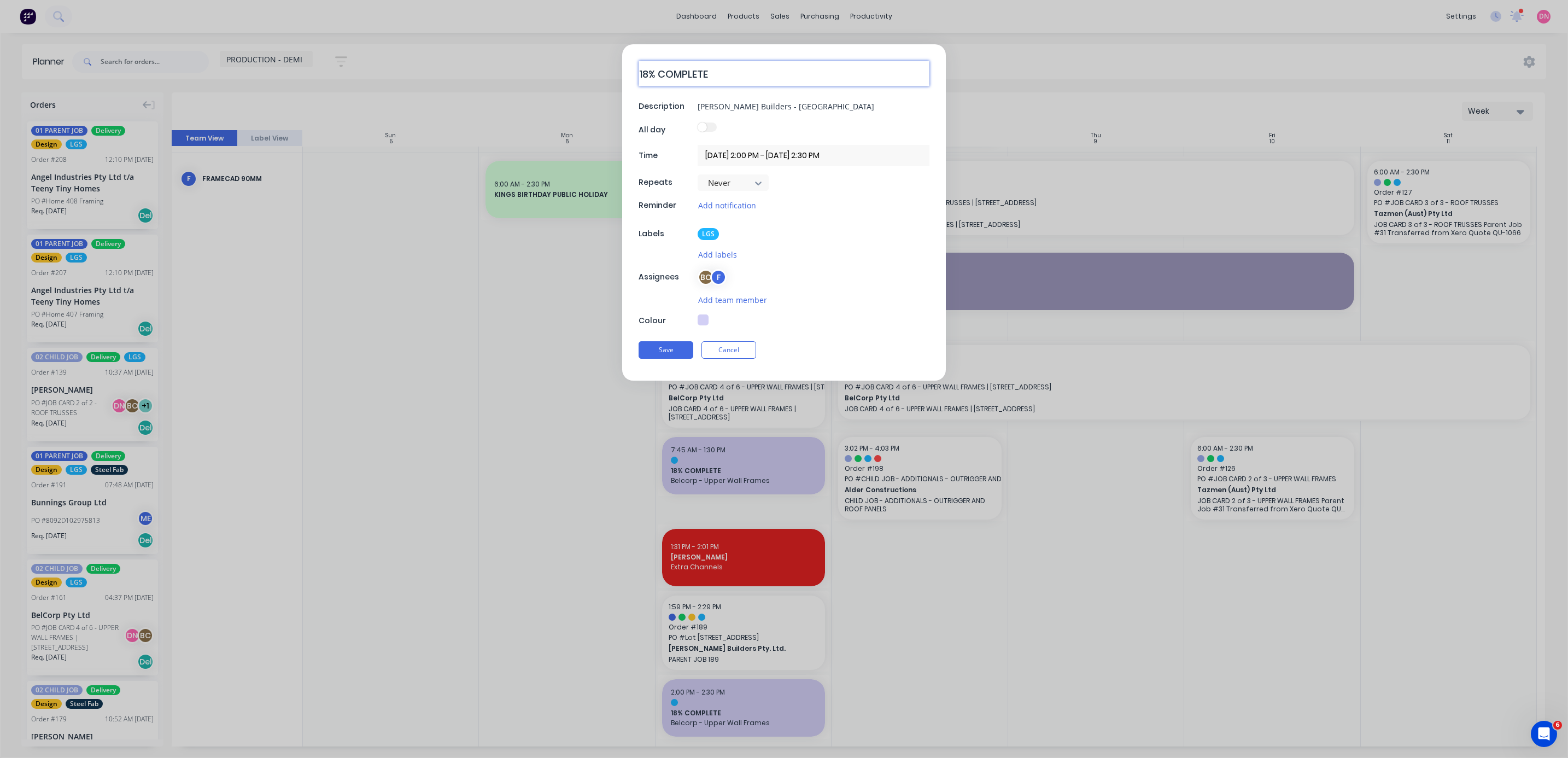
drag, startPoint x: 648, startPoint y: 72, endPoint x: 623, endPoint y: 71, distance: 25.0
click at [418, 71] on div "18% COMPLETE Description [PERSON_NAME] Builders - Lower Walls All day Time [DAT…" at bounding box center [784, 212] width 324 height 336
type textarea "5% COMPLETE"
click at [418, 202] on button "Save" at bounding box center [666, 351] width 55 height 18
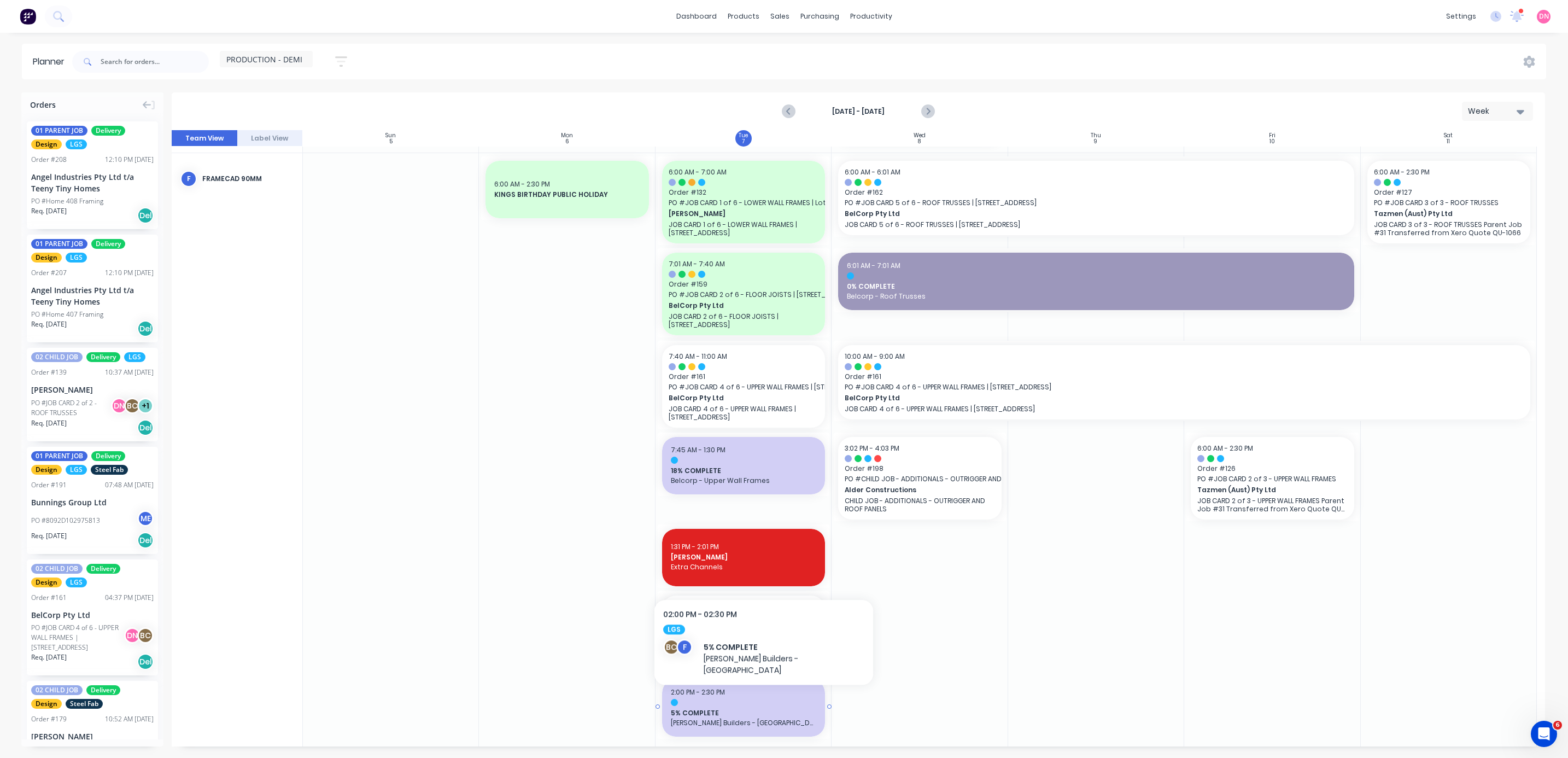
click at [418, 202] on div "2:00 PM - 2:30 PM" at bounding box center [743, 692] width 145 height 10
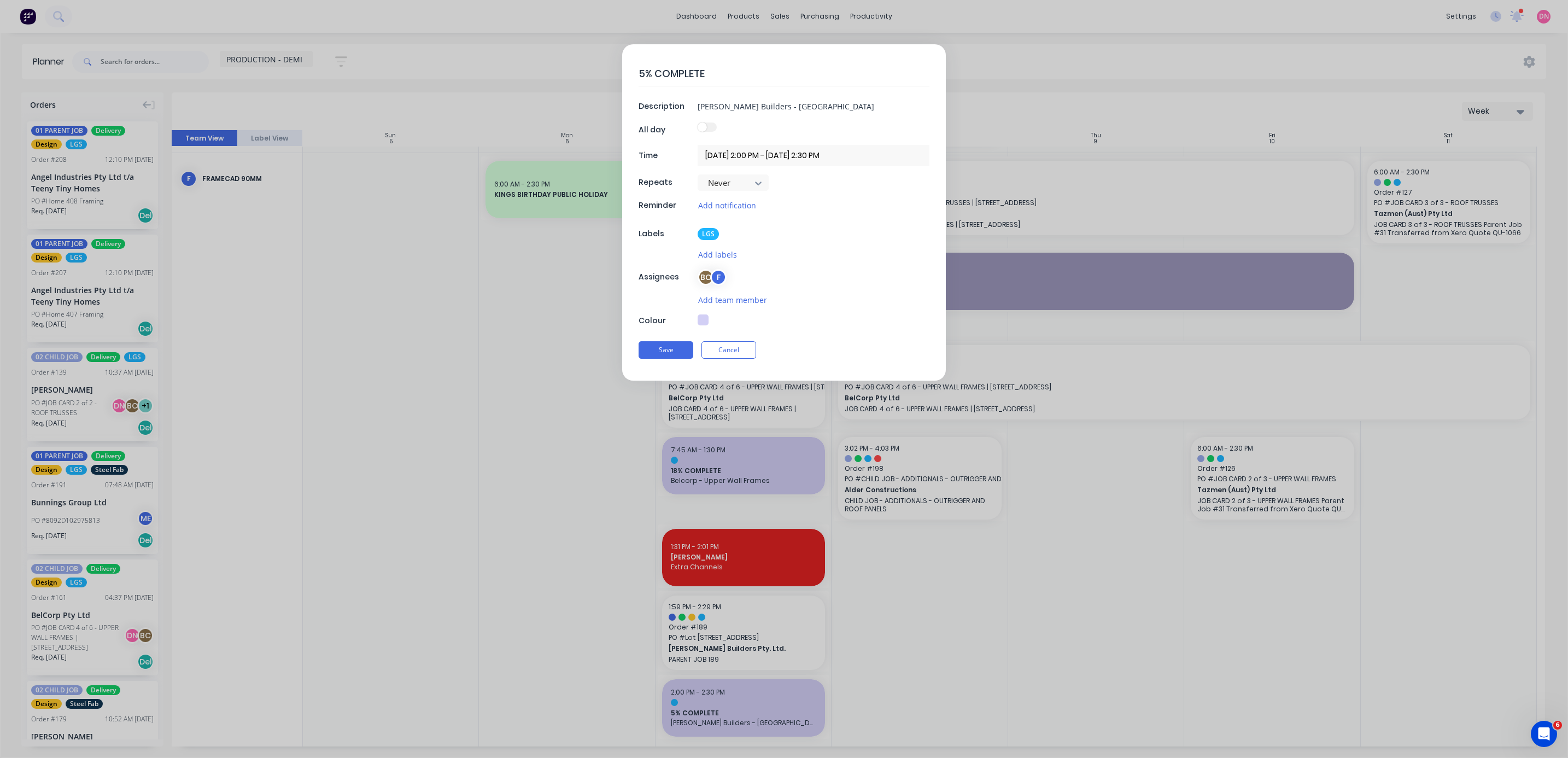
click at [418, 202] on button "button" at bounding box center [703, 320] width 11 height 11
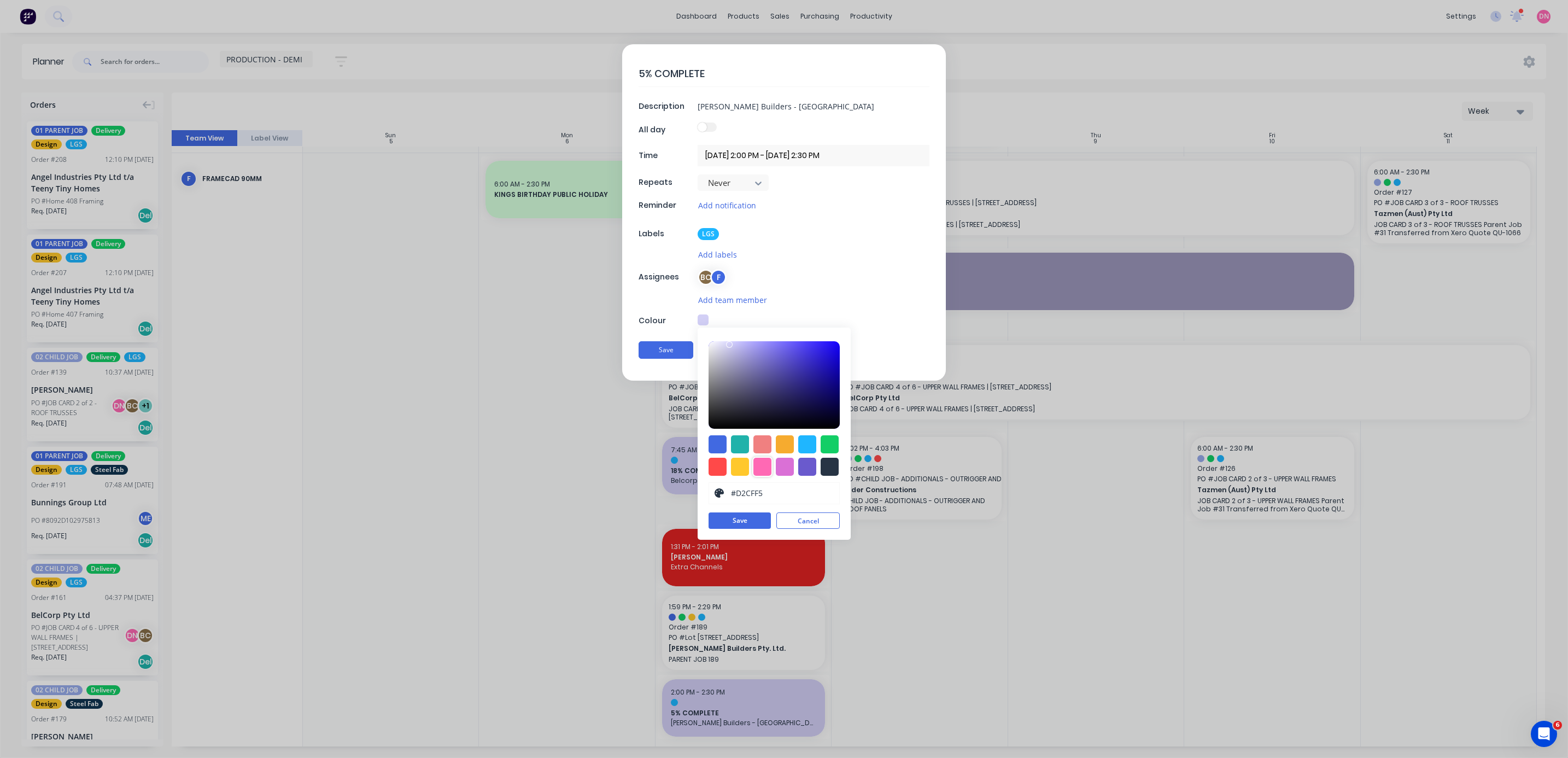
click at [418, 202] on div at bounding box center [763, 467] width 18 height 18
type input "#F6A3CE"
drag, startPoint x: 763, startPoint y: 353, endPoint x: 746, endPoint y: 384, distance: 35.4
click at [418, 202] on div at bounding box center [774, 385] width 131 height 88
click at [418, 202] on button "Save" at bounding box center [740, 521] width 62 height 16
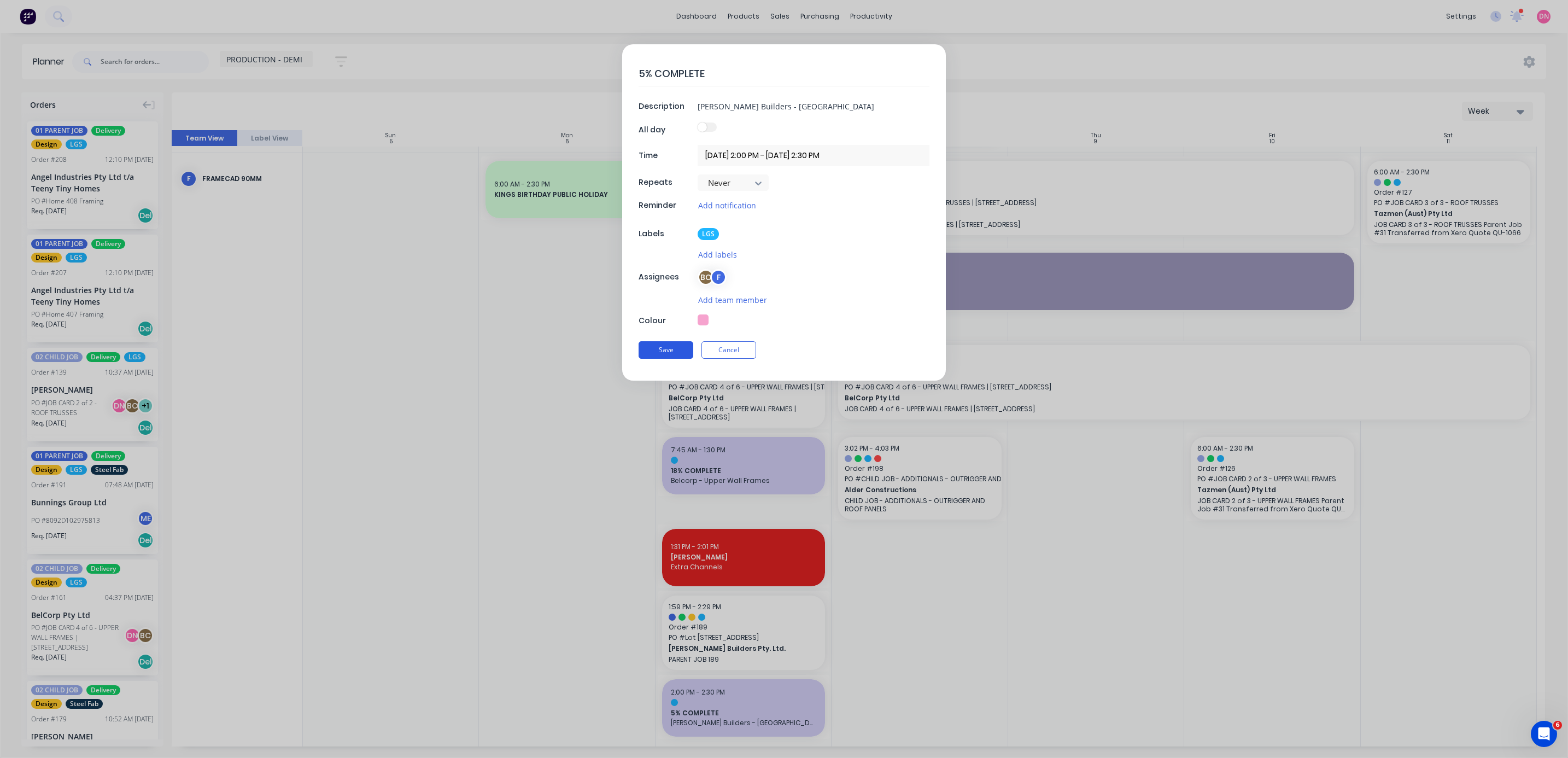
click at [418, 202] on button "Save" at bounding box center [666, 349] width 55 height 18
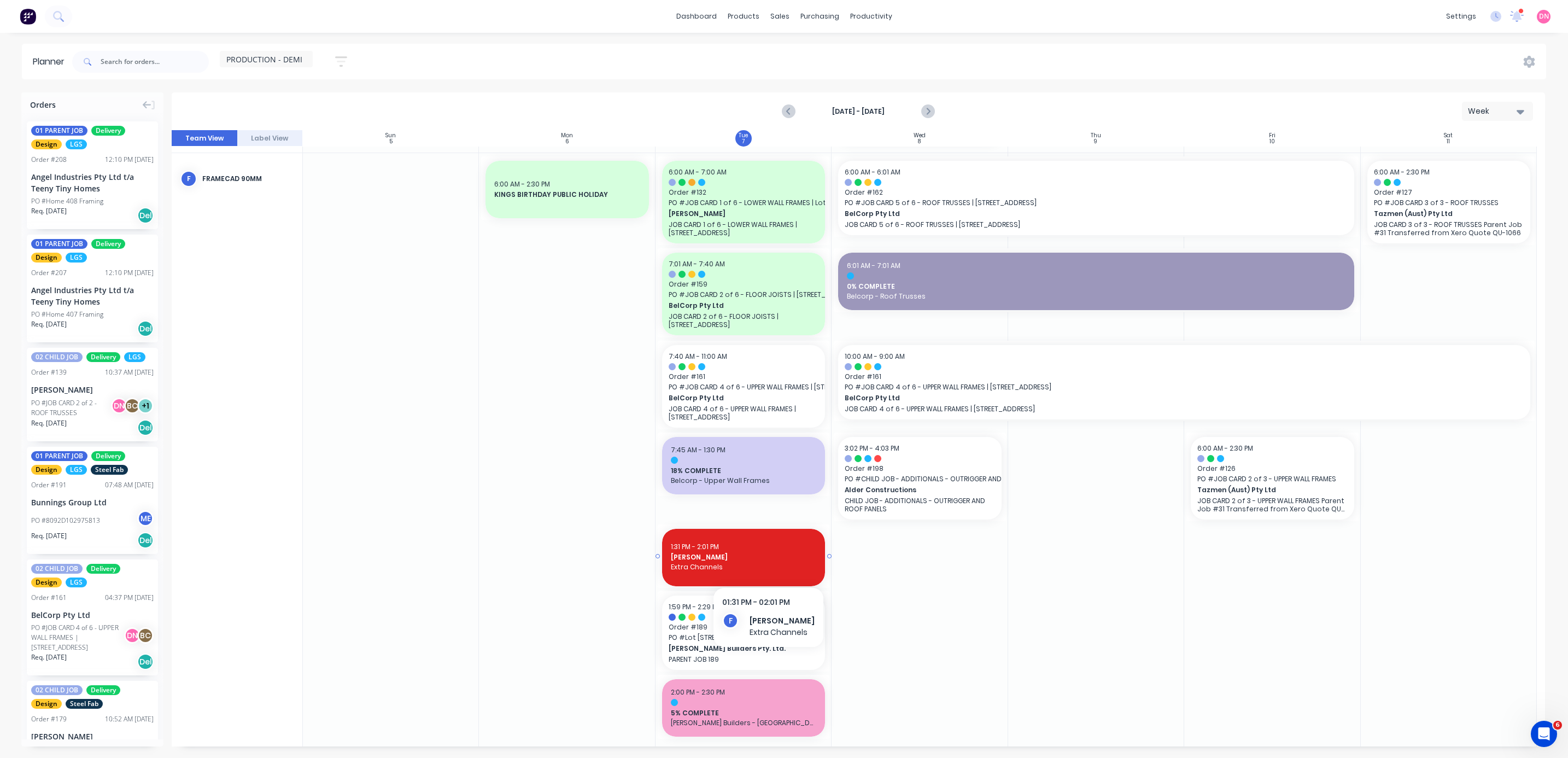
click at [418, 202] on span "Extra Channels" at bounding box center [743, 567] width 145 height 10
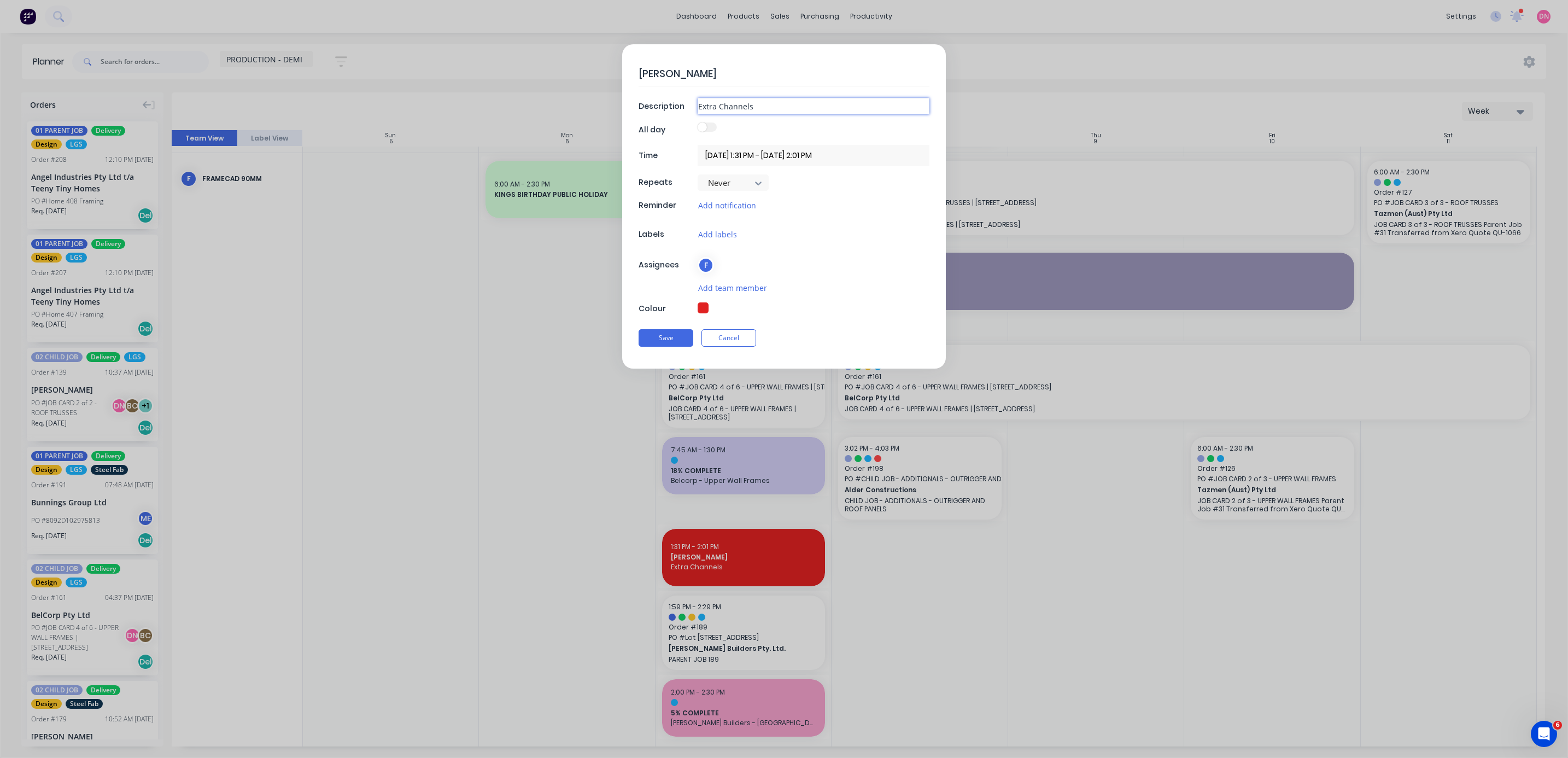
click at [418, 110] on input "Extra Channels" at bounding box center [813, 106] width 232 height 16
type input "Extra Channels (Create #)"
click at [418, 202] on button "Save" at bounding box center [666, 338] width 55 height 18
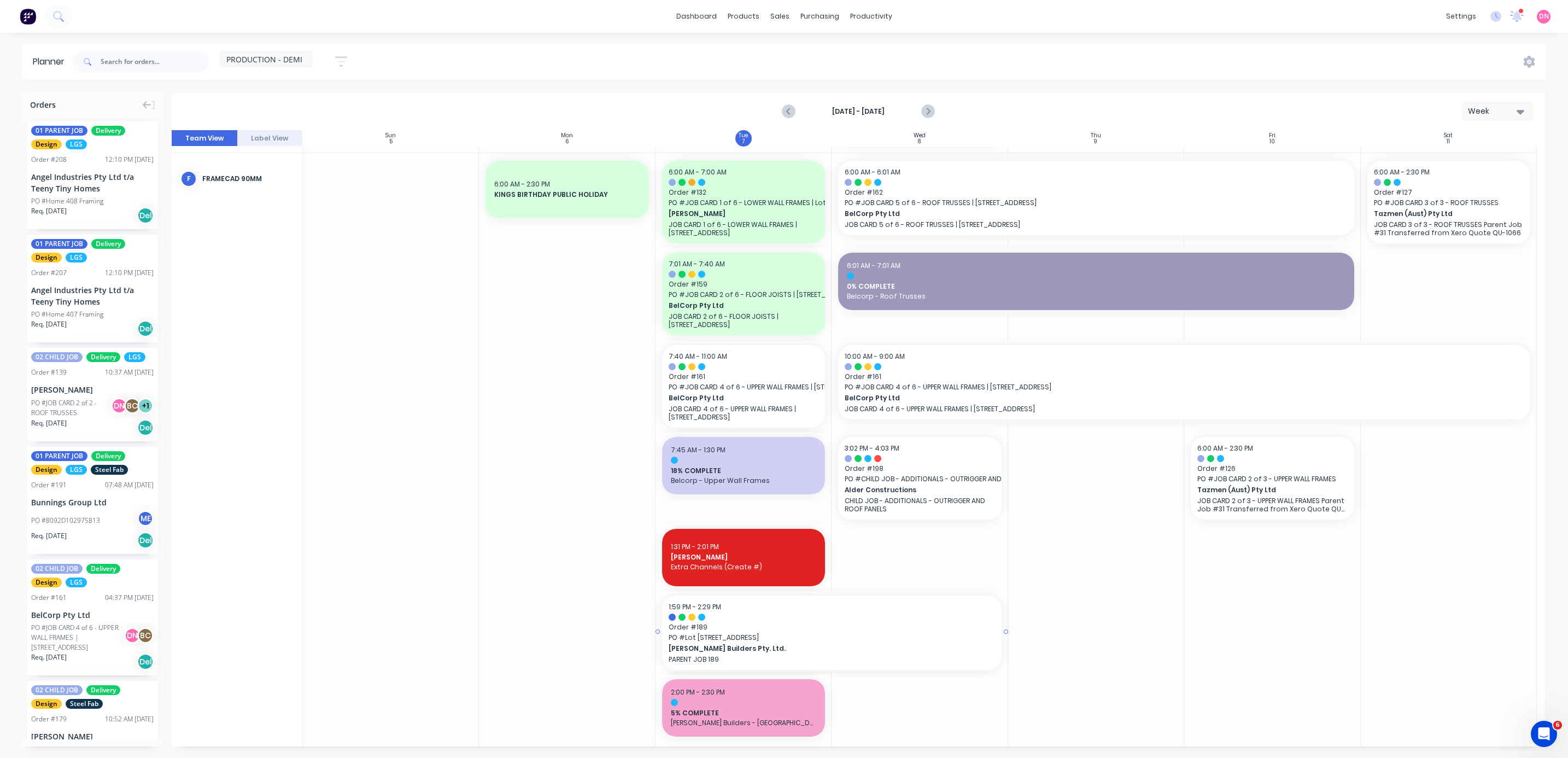
drag, startPoint x: 829, startPoint y: 628, endPoint x: 932, endPoint y: 622, distance: 103.2
drag, startPoint x: 828, startPoint y: 704, endPoint x: 919, endPoint y: 690, distance: 92.1
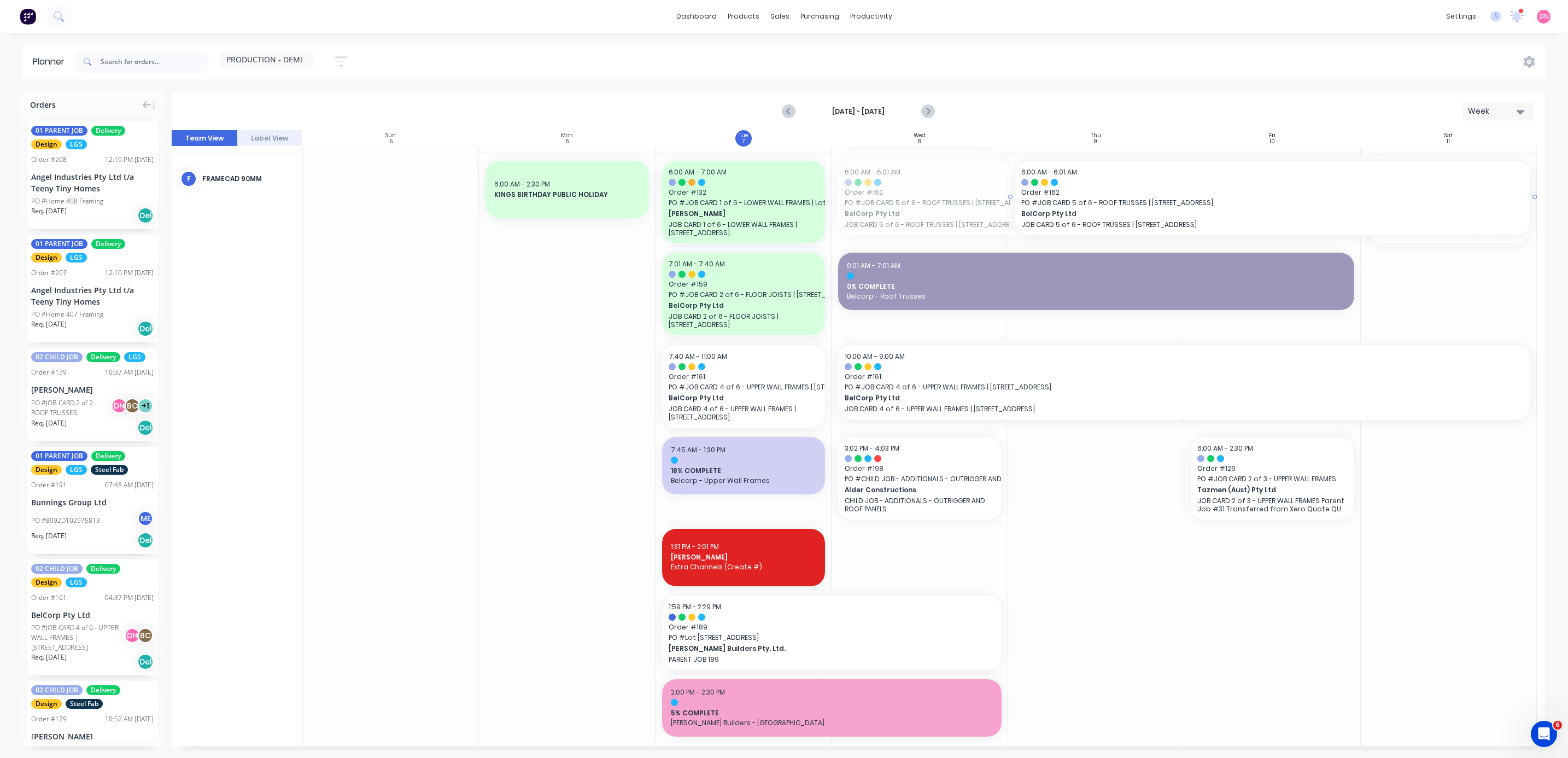
drag, startPoint x: 926, startPoint y: 191, endPoint x: 1098, endPoint y: 222, distance: 174.8
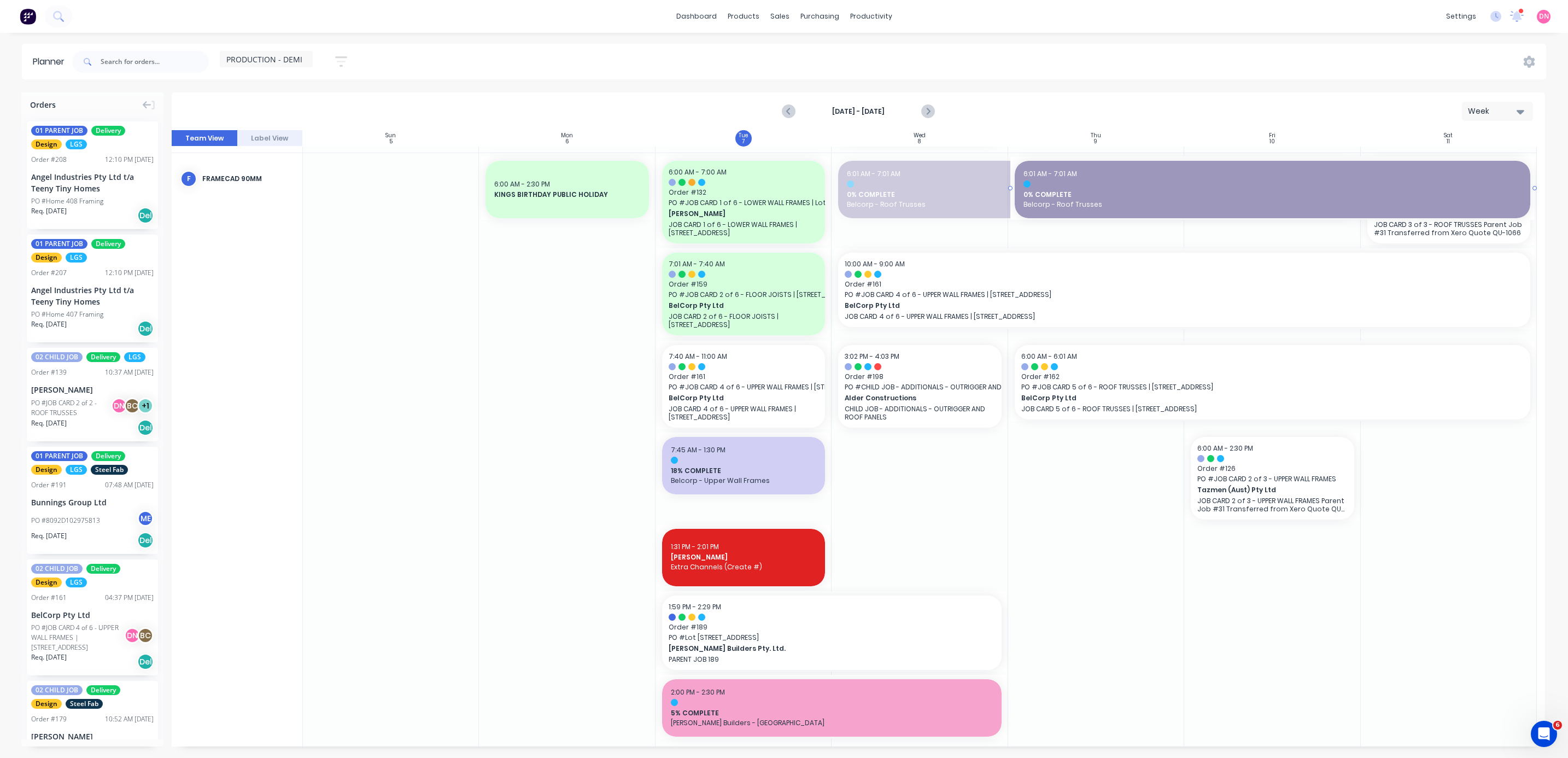
drag, startPoint x: 952, startPoint y: 191, endPoint x: 1088, endPoint y: 209, distance: 137.2
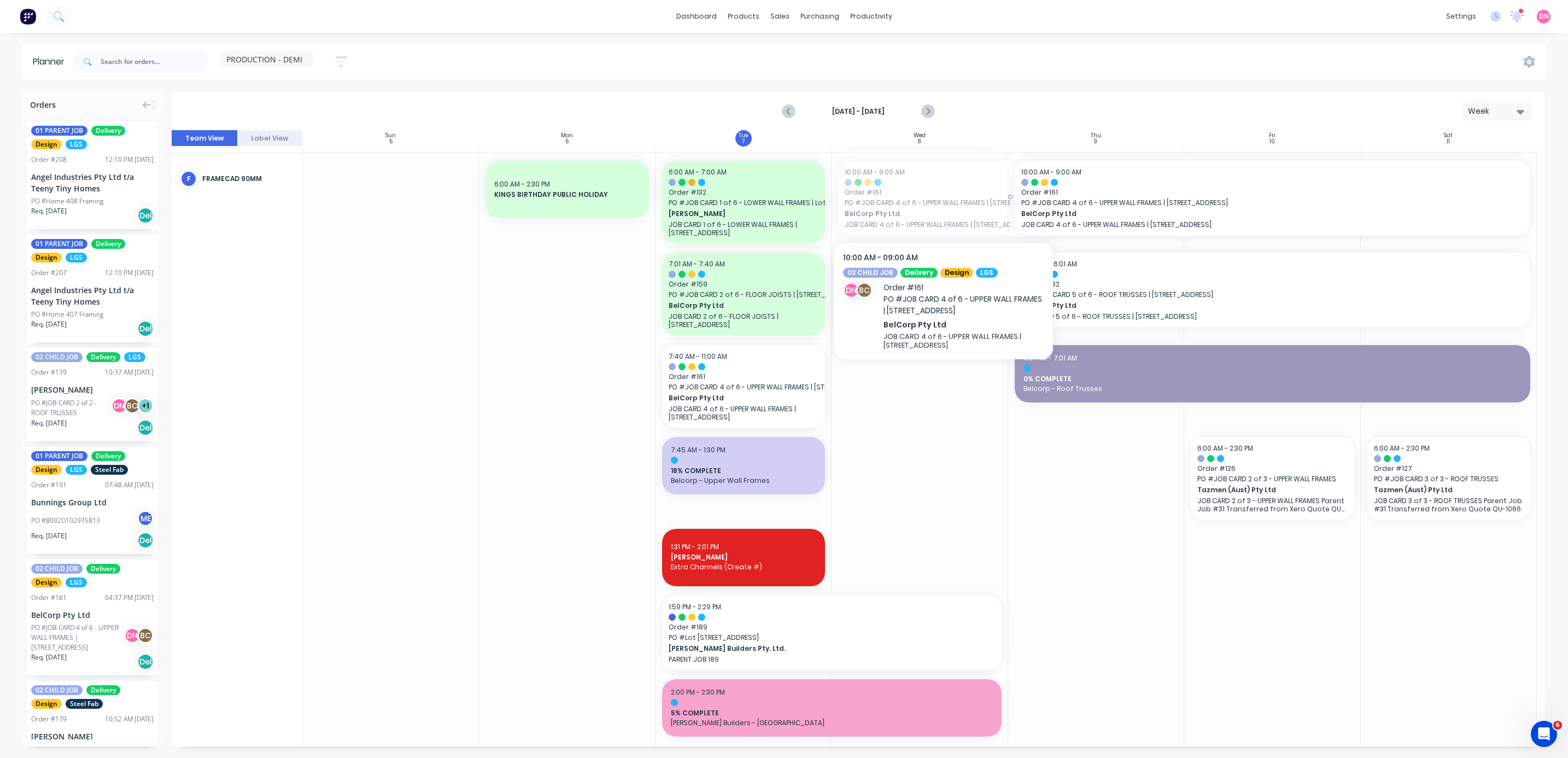
drag, startPoint x: 927, startPoint y: 198, endPoint x: 1122, endPoint y: 225, distance: 196.9
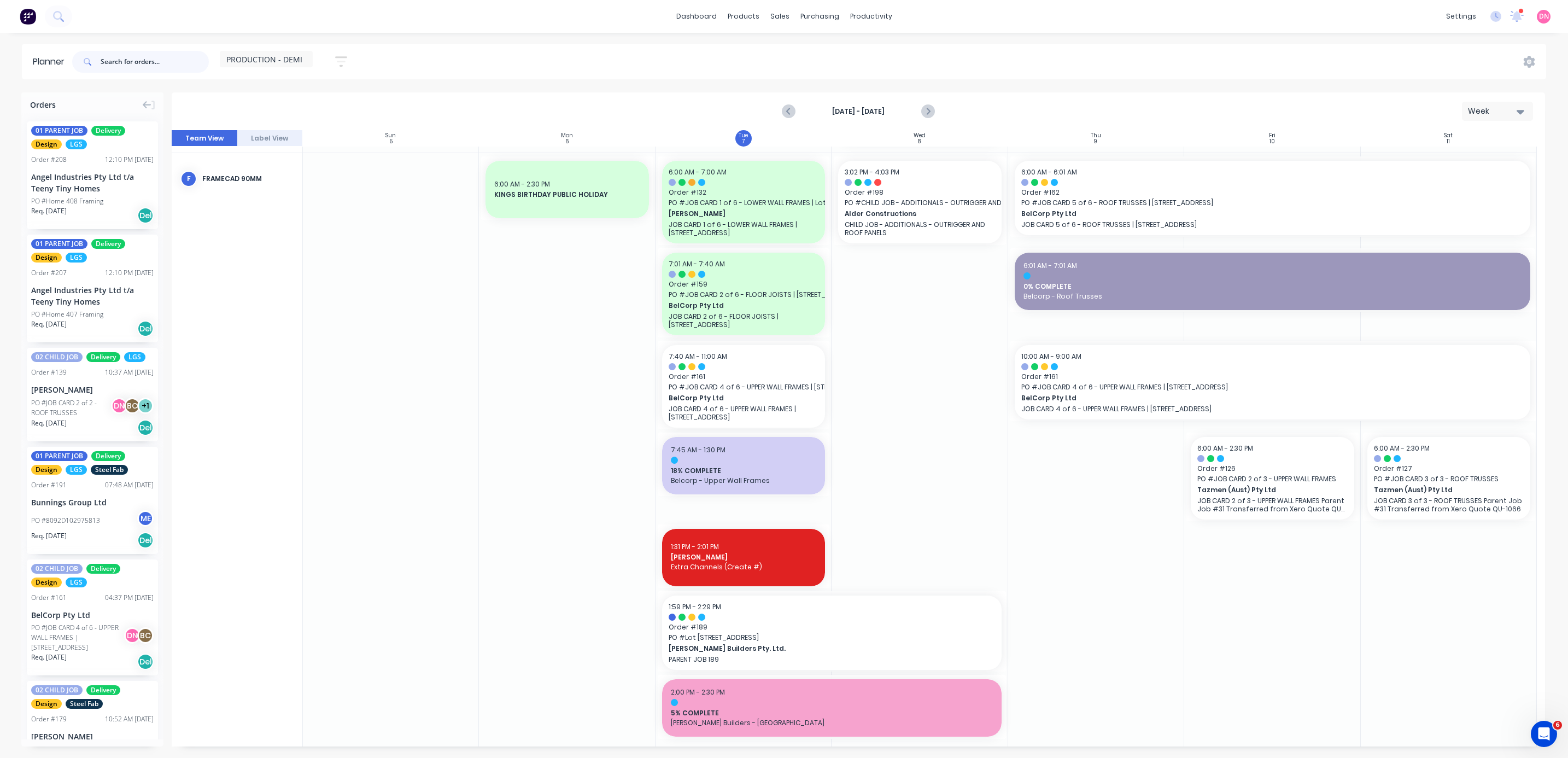
click at [161, 61] on input "text" at bounding box center [155, 62] width 108 height 22
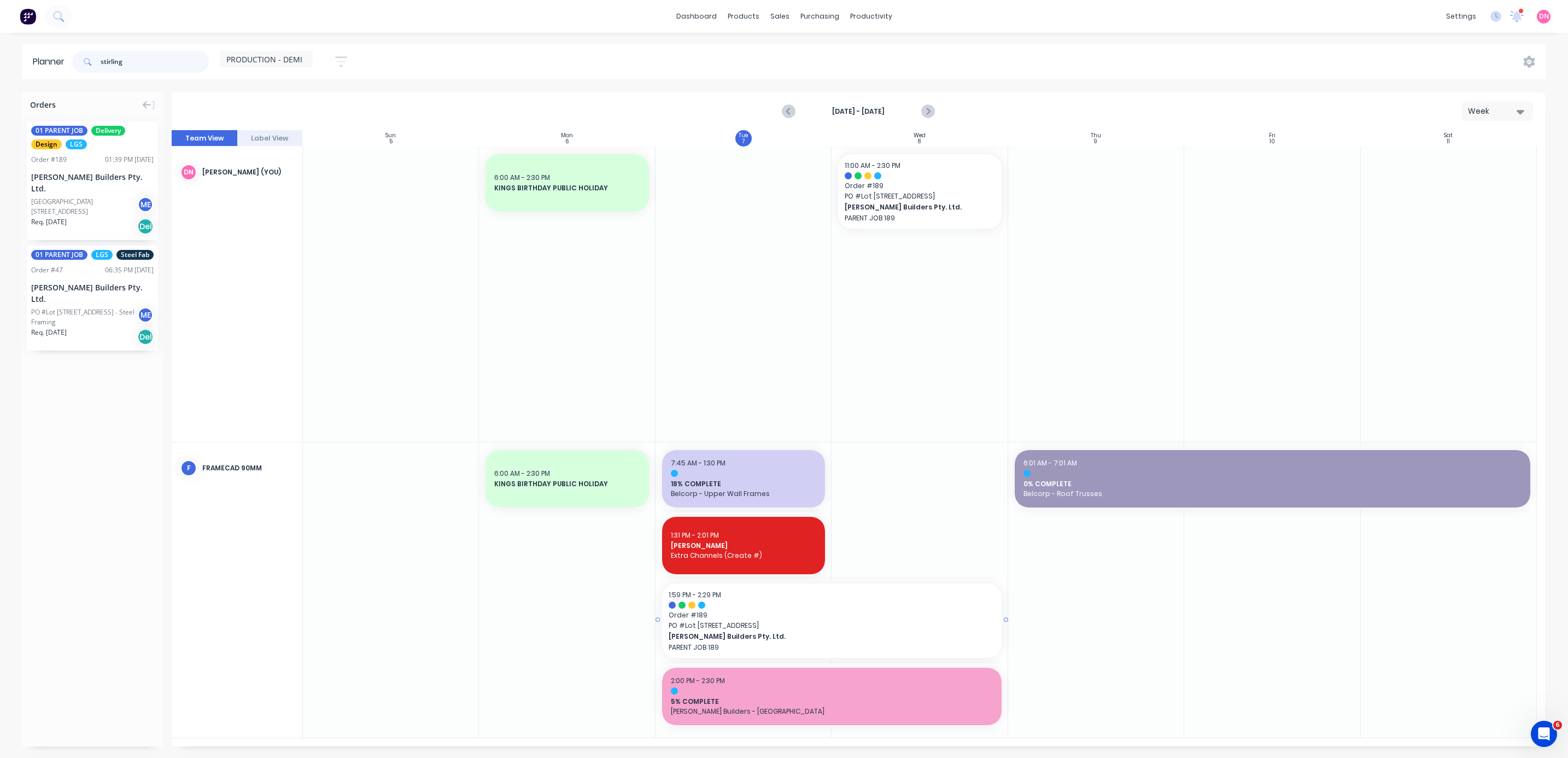
type input "stirling"
click at [418, 202] on span "Order # 189" at bounding box center [831, 615] width 326 height 10
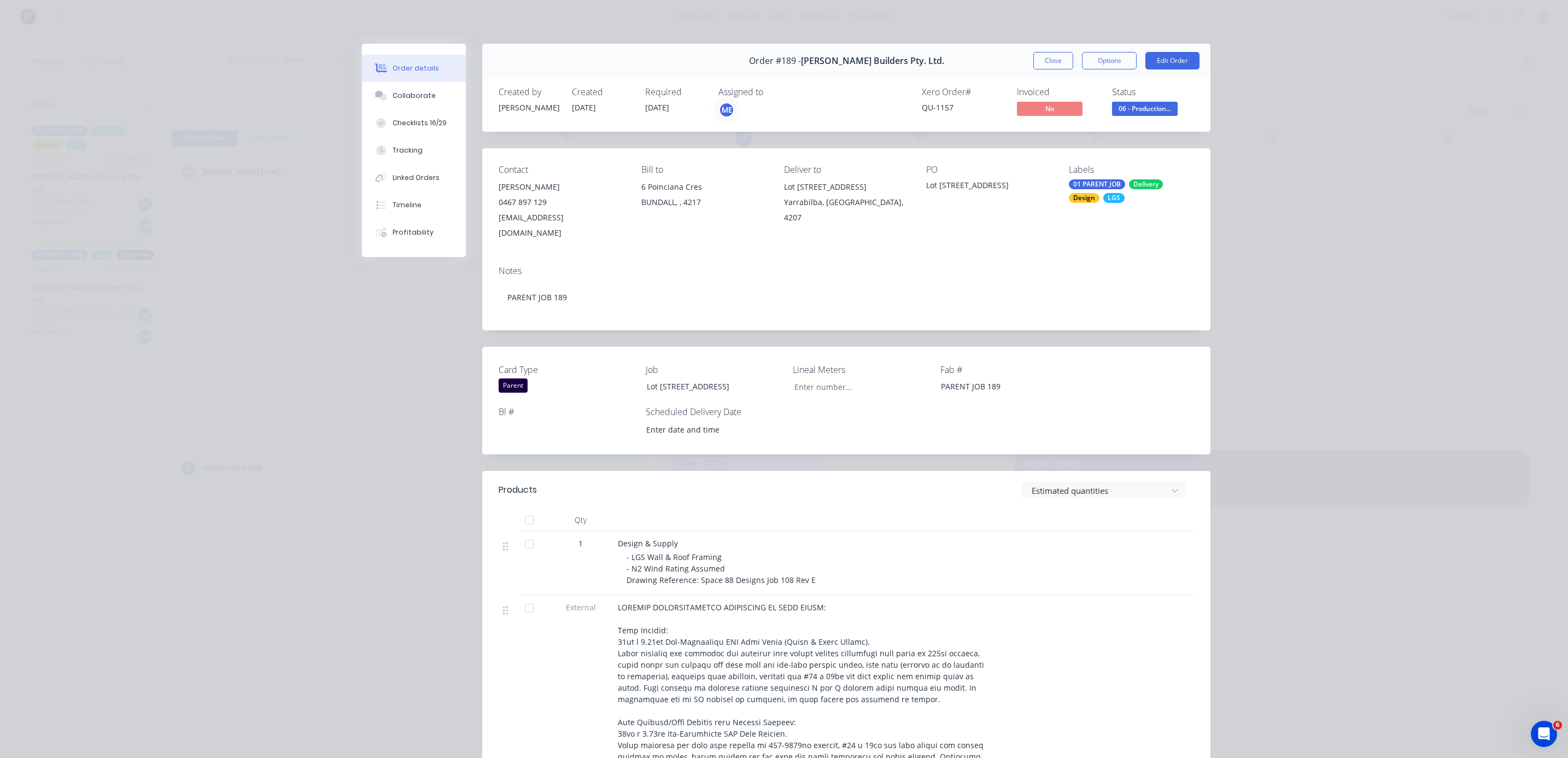
click at [418, 71] on div "Order #189 - [PERSON_NAME] Builders Pty. Ltd. Close Options Edit Order" at bounding box center [846, 61] width 728 height 35
click at [418, 54] on button "Close" at bounding box center [1054, 60] width 40 height 18
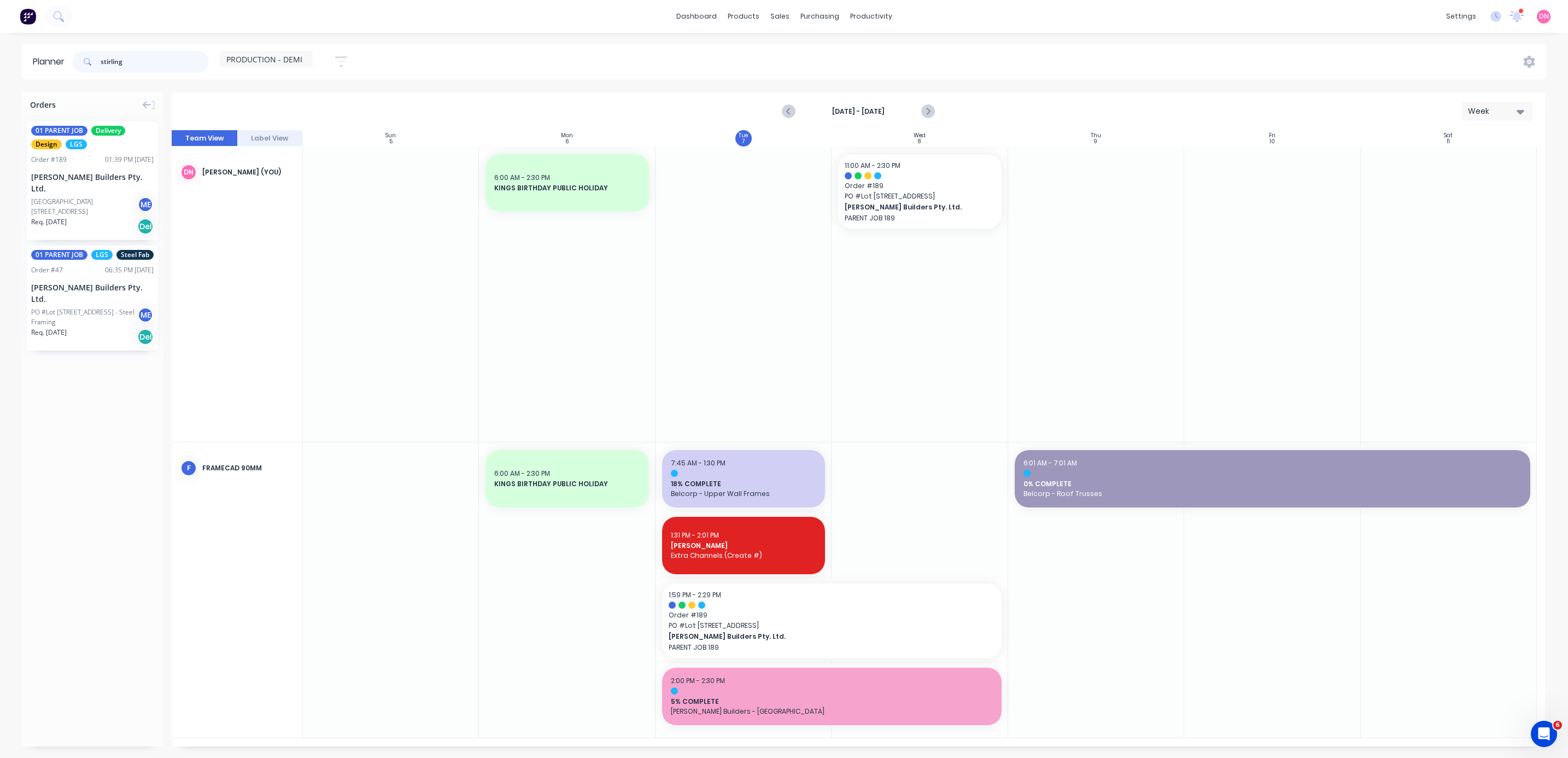
drag, startPoint x: 146, startPoint y: 71, endPoint x: -16, endPoint y: 51, distance: 163.2
click at [0, 51] on html "dashboard products sales purchasing productivity dashboard products Product Cat…" at bounding box center [784, 379] width 1568 height 758
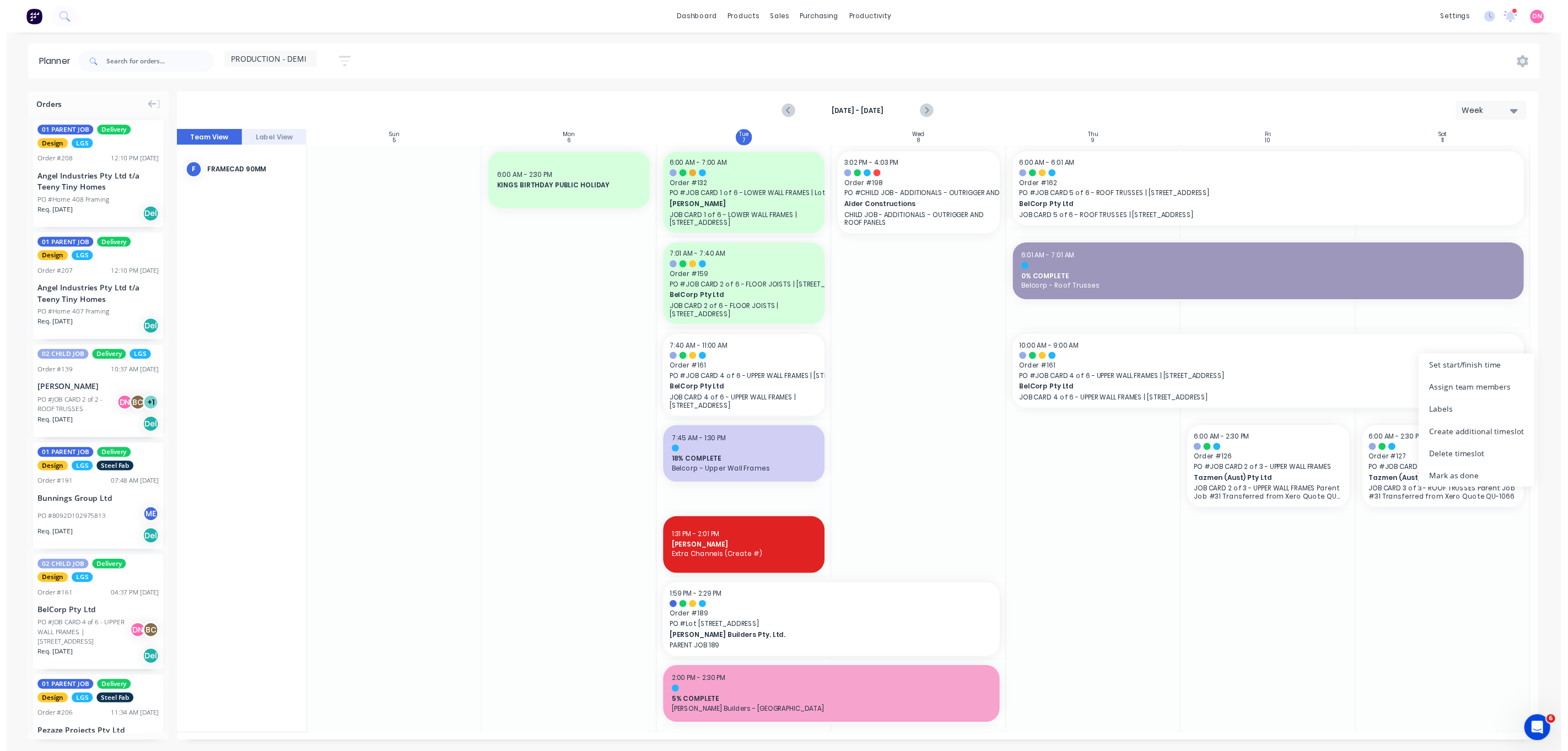
scroll to position [179, 0]
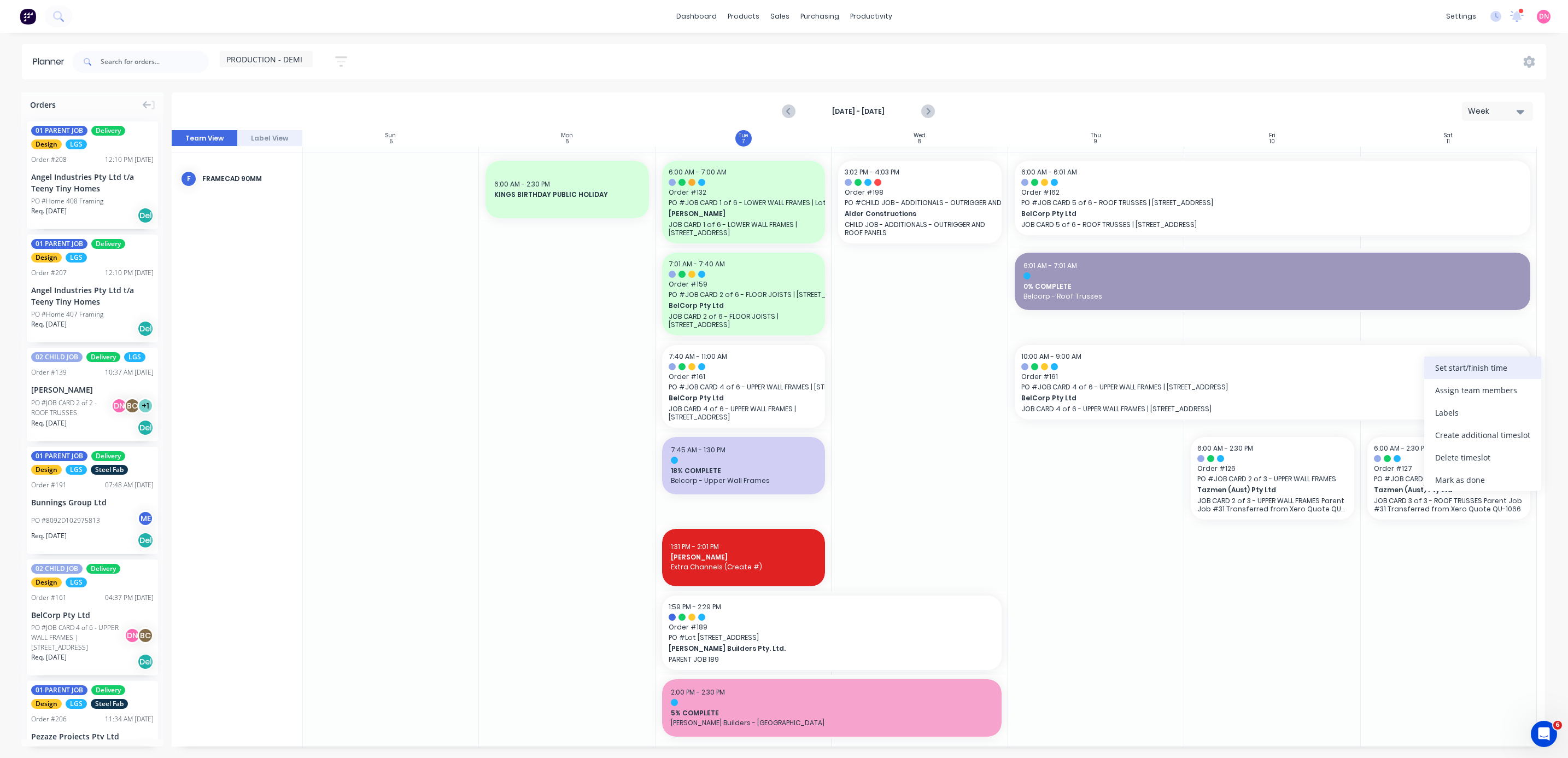
click at [418, 202] on div "Set start/finish time" at bounding box center [1483, 368] width 117 height 23
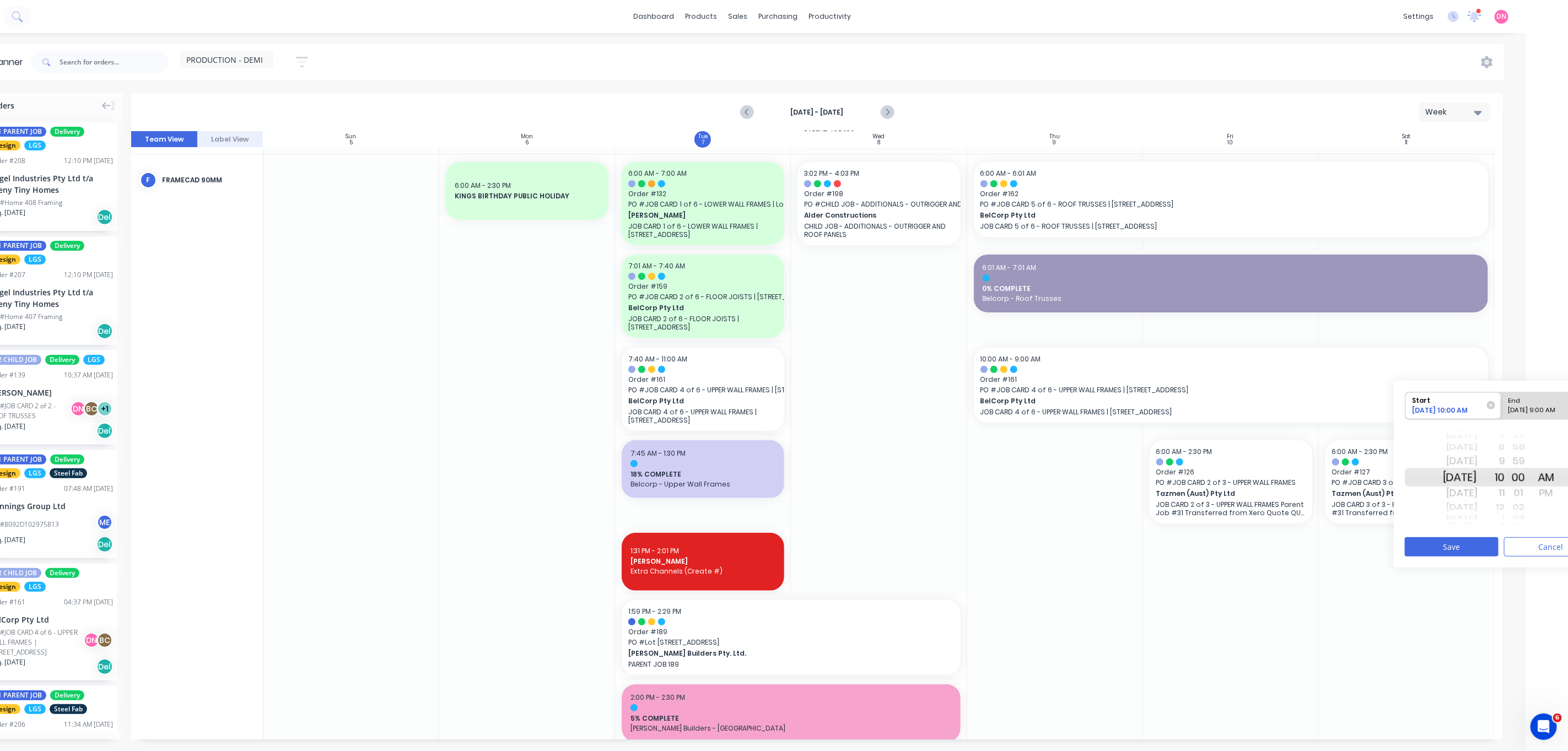
scroll to position [0, 83]
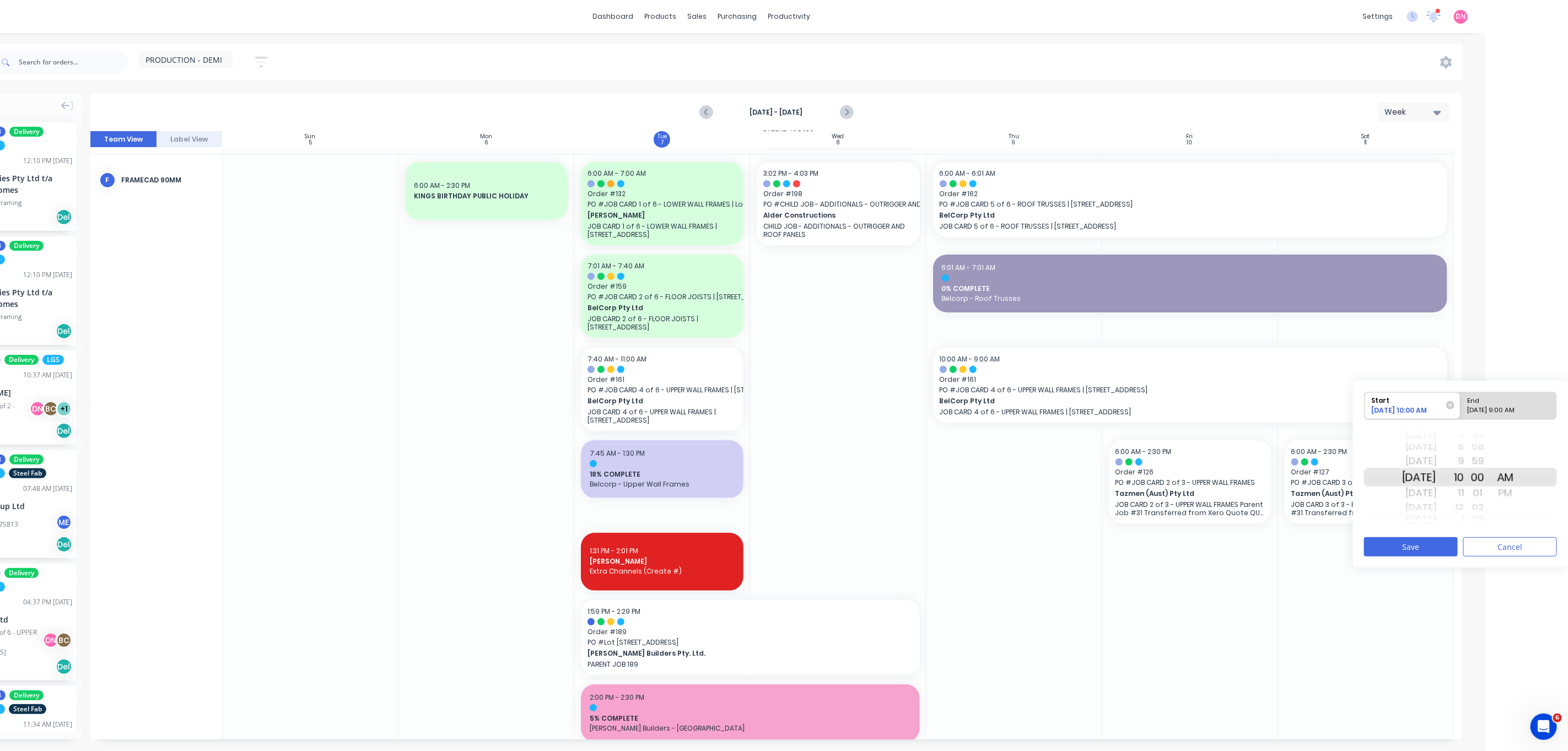
click at [421, 203] on div "[DATE] 9:00 AM" at bounding box center [1504, 412] width 80 height 13
click at [421, 203] on input "End [DATE] 9:00 AM" at bounding box center [1461, 406] width 1 height 27
radio input "true"
click at [421, 203] on div "[DATE]" at bounding box center [1419, 461] width 35 height 18
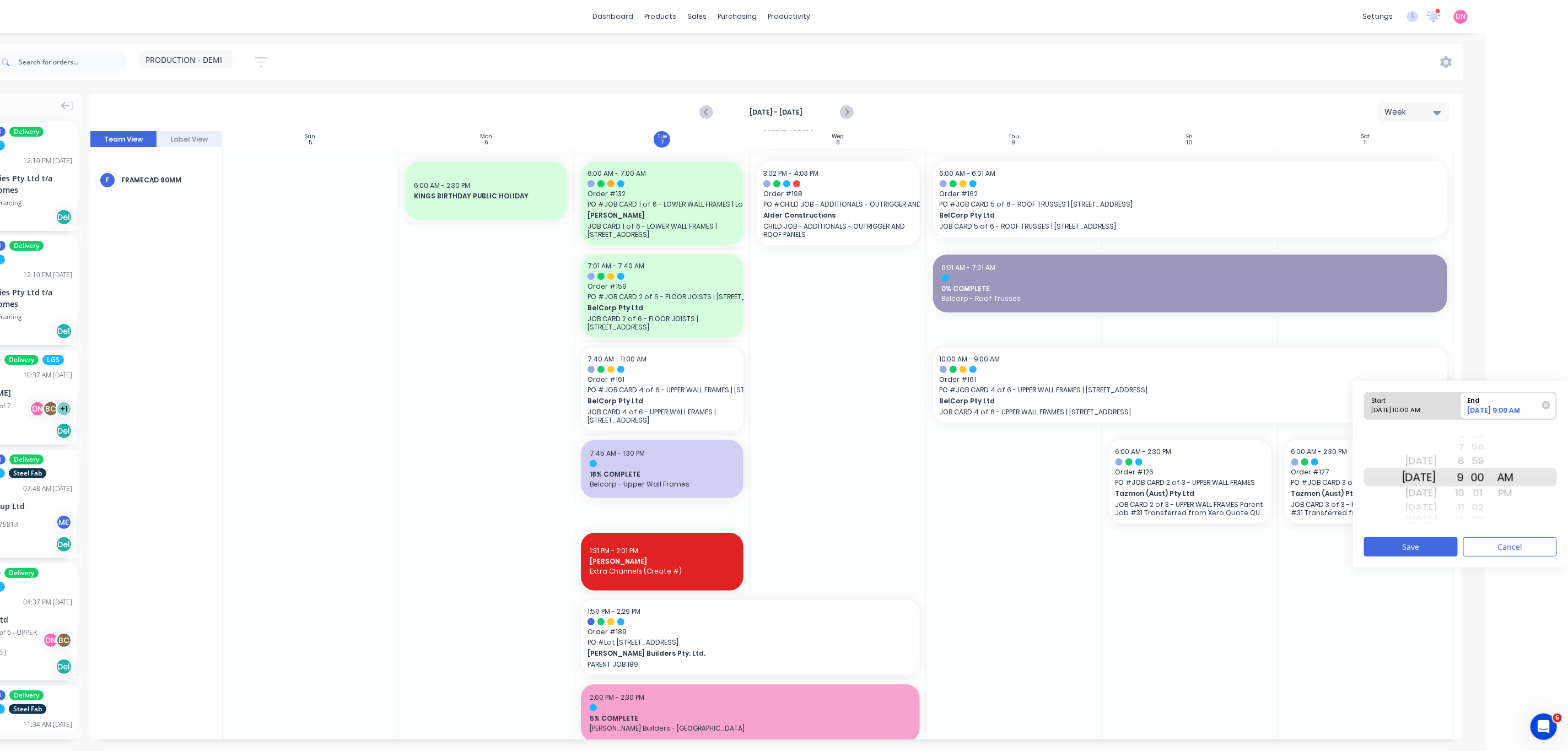
click at [421, 203] on div "[DATE]" at bounding box center [1419, 461] width 35 height 18
click at [421, 203] on div "PM" at bounding box center [1505, 493] width 28 height 18
click at [421, 203] on button "Save" at bounding box center [1411, 547] width 94 height 19
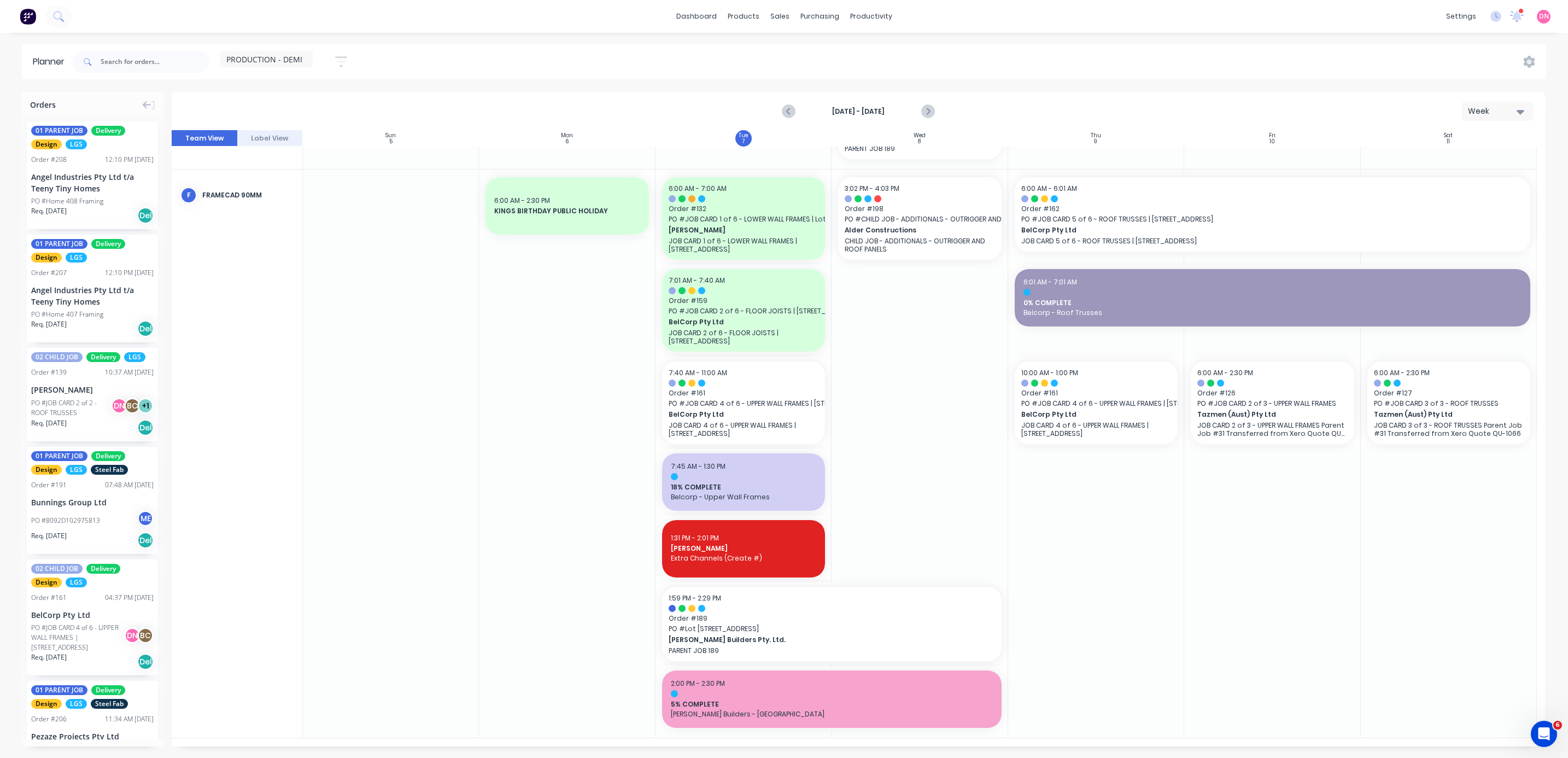
scroll to position [161, 0]
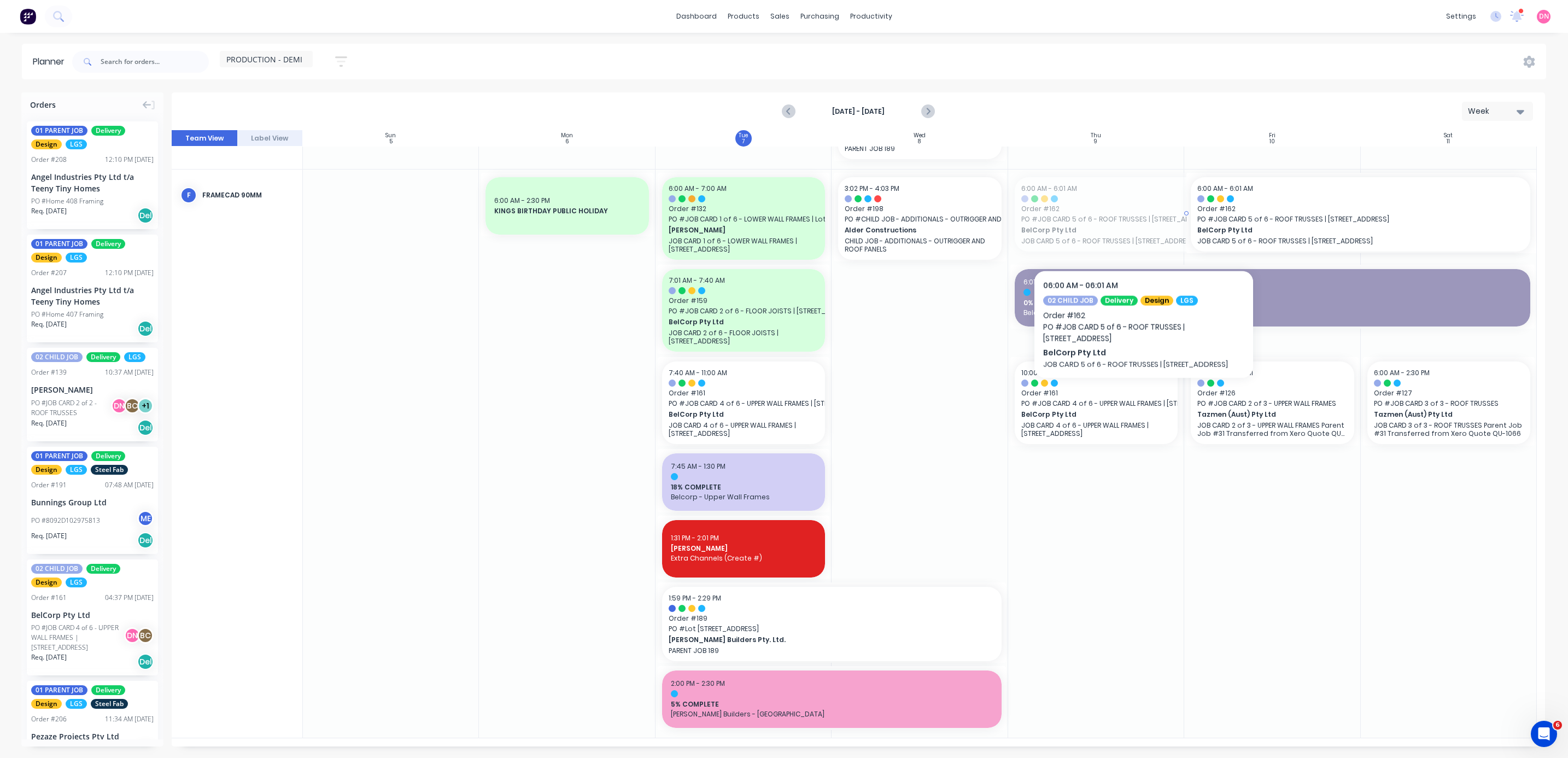
drag, startPoint x: 1130, startPoint y: 227, endPoint x: 1260, endPoint y: 253, distance: 132.6
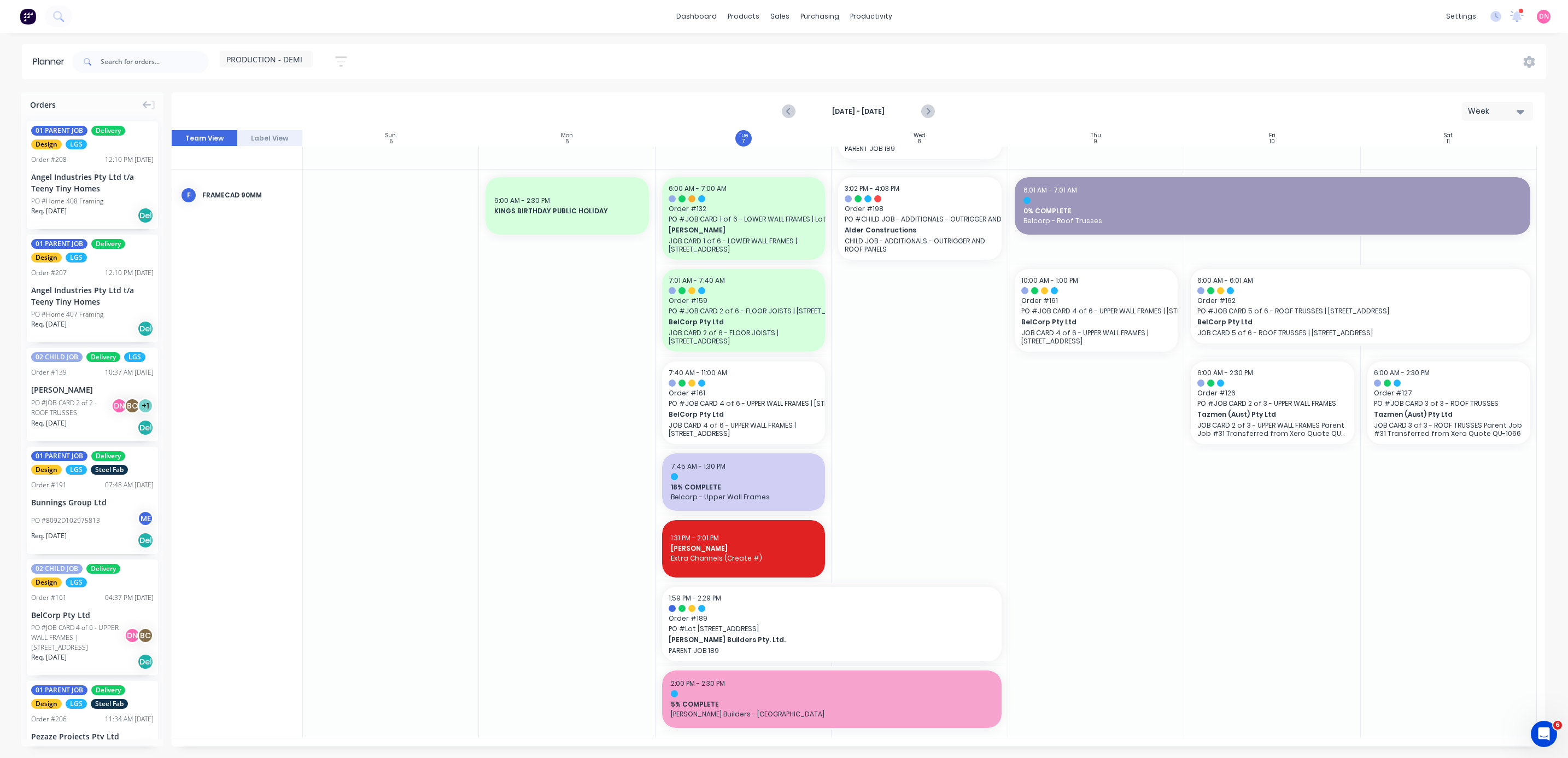
scroll to position [153, 0]
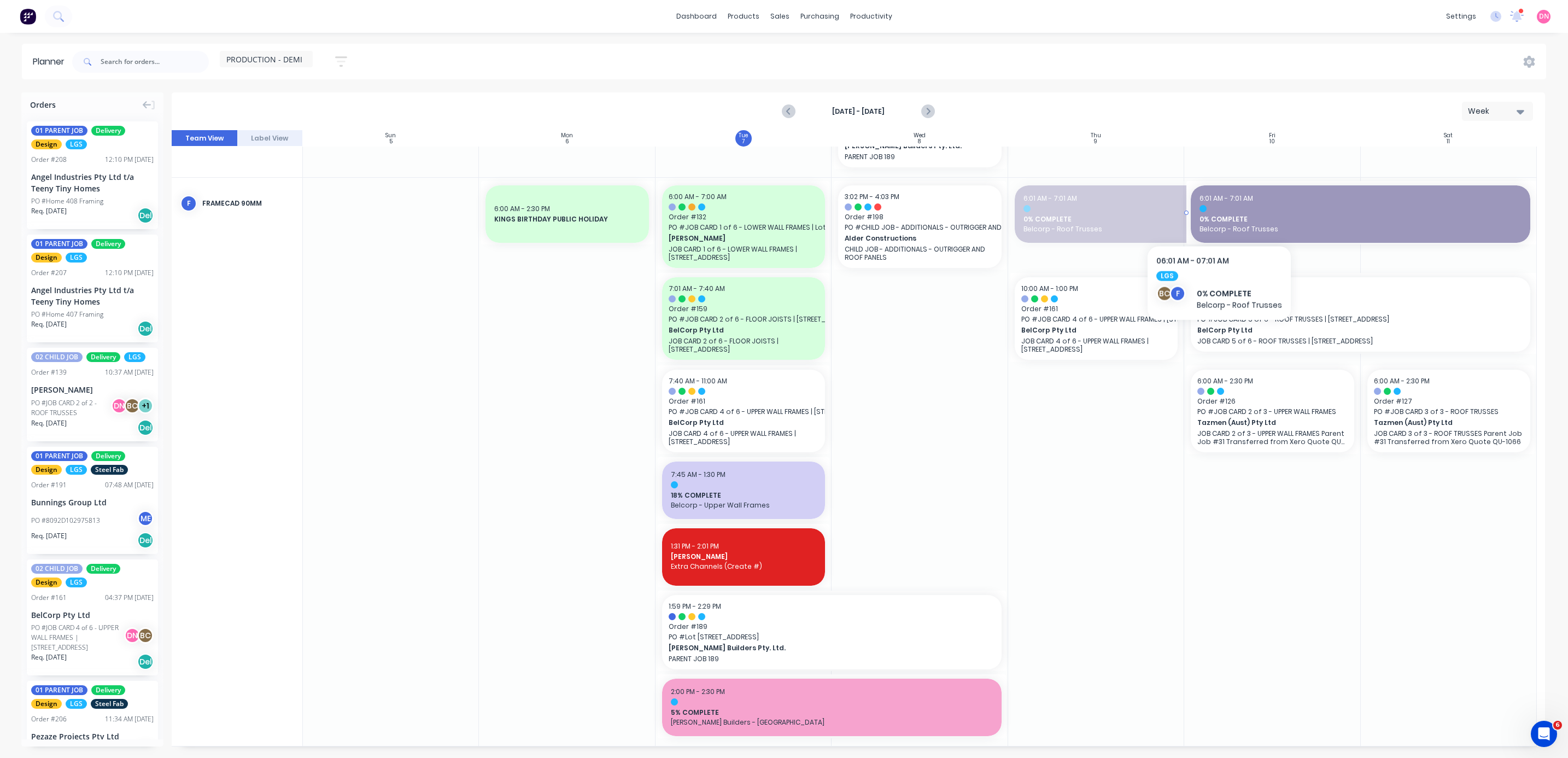
drag, startPoint x: 1179, startPoint y: 217, endPoint x: 1302, endPoint y: 218, distance: 123.0
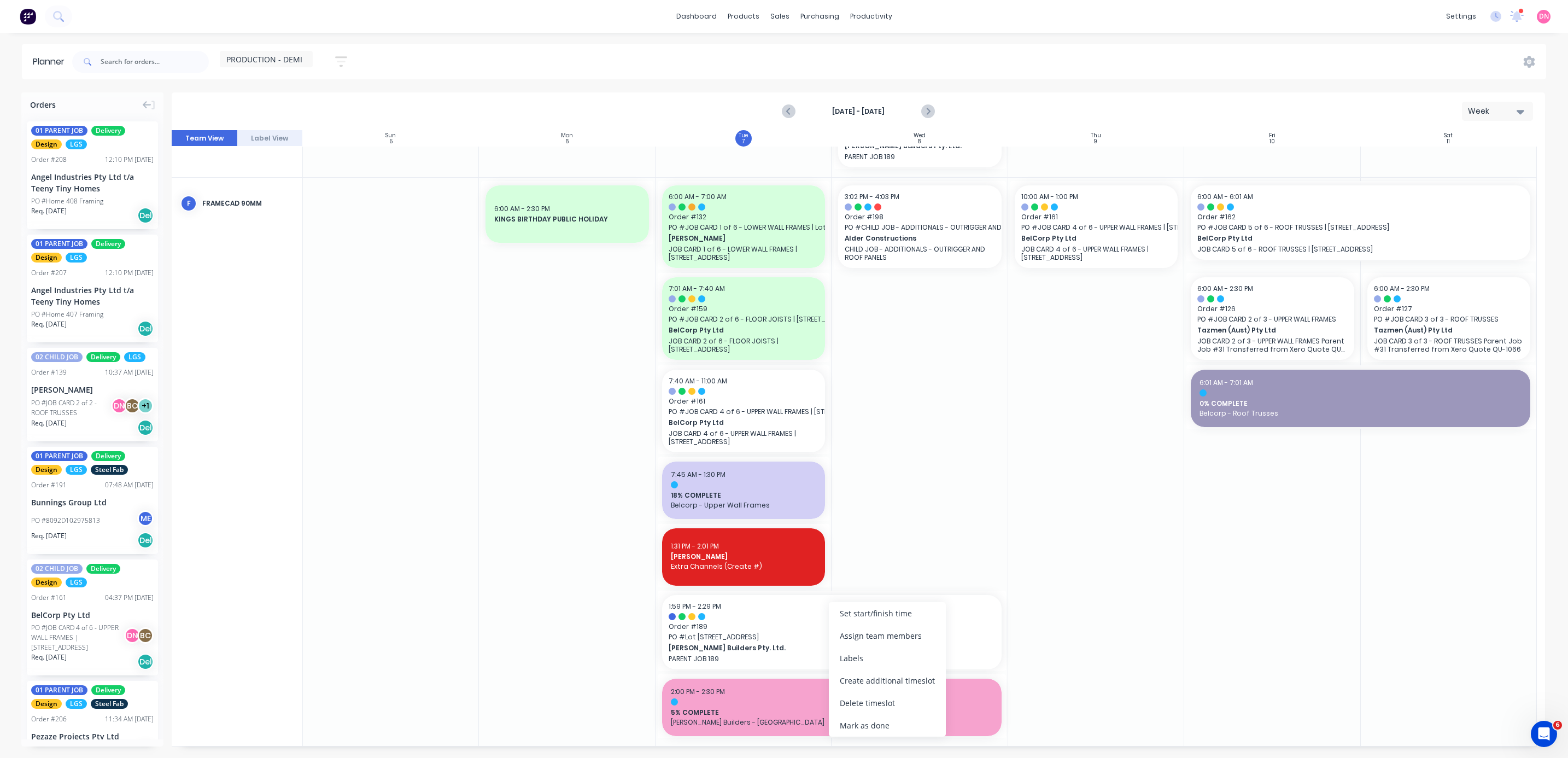
click at [418, 202] on div "Create additional timeslot" at bounding box center [887, 680] width 117 height 23
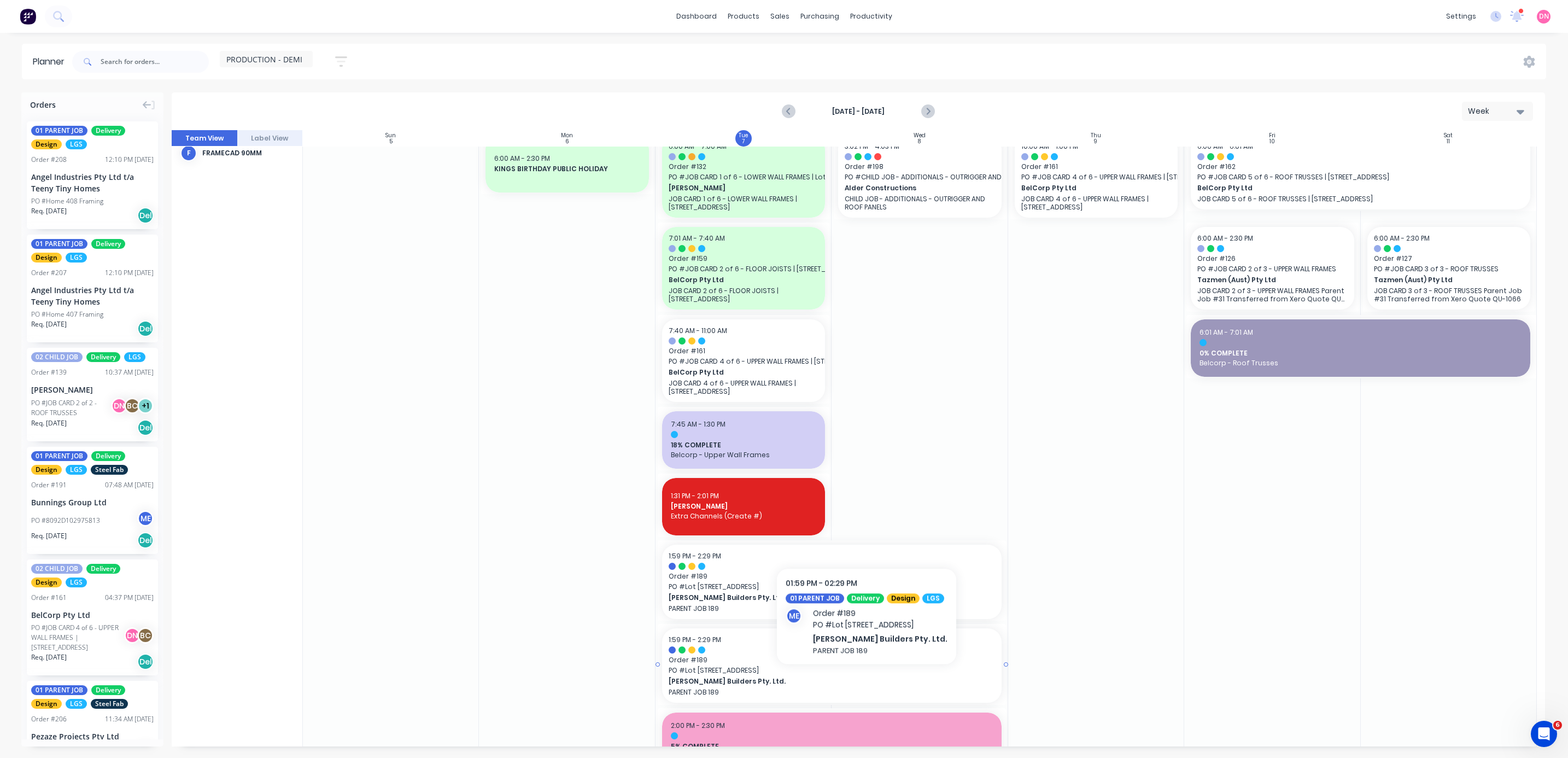
scroll to position [245, 0]
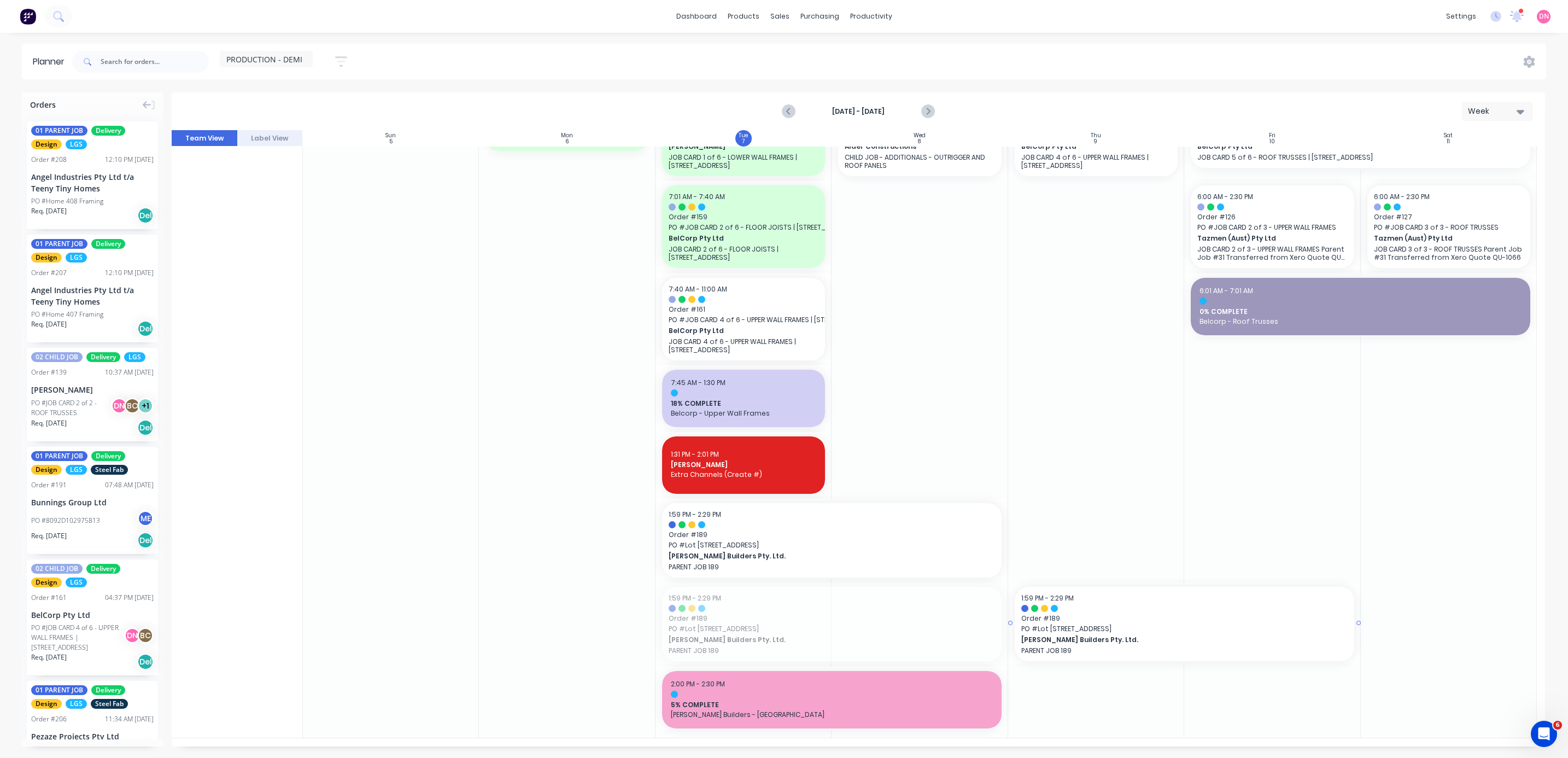
drag, startPoint x: 817, startPoint y: 642, endPoint x: 1168, endPoint y: 601, distance: 353.4
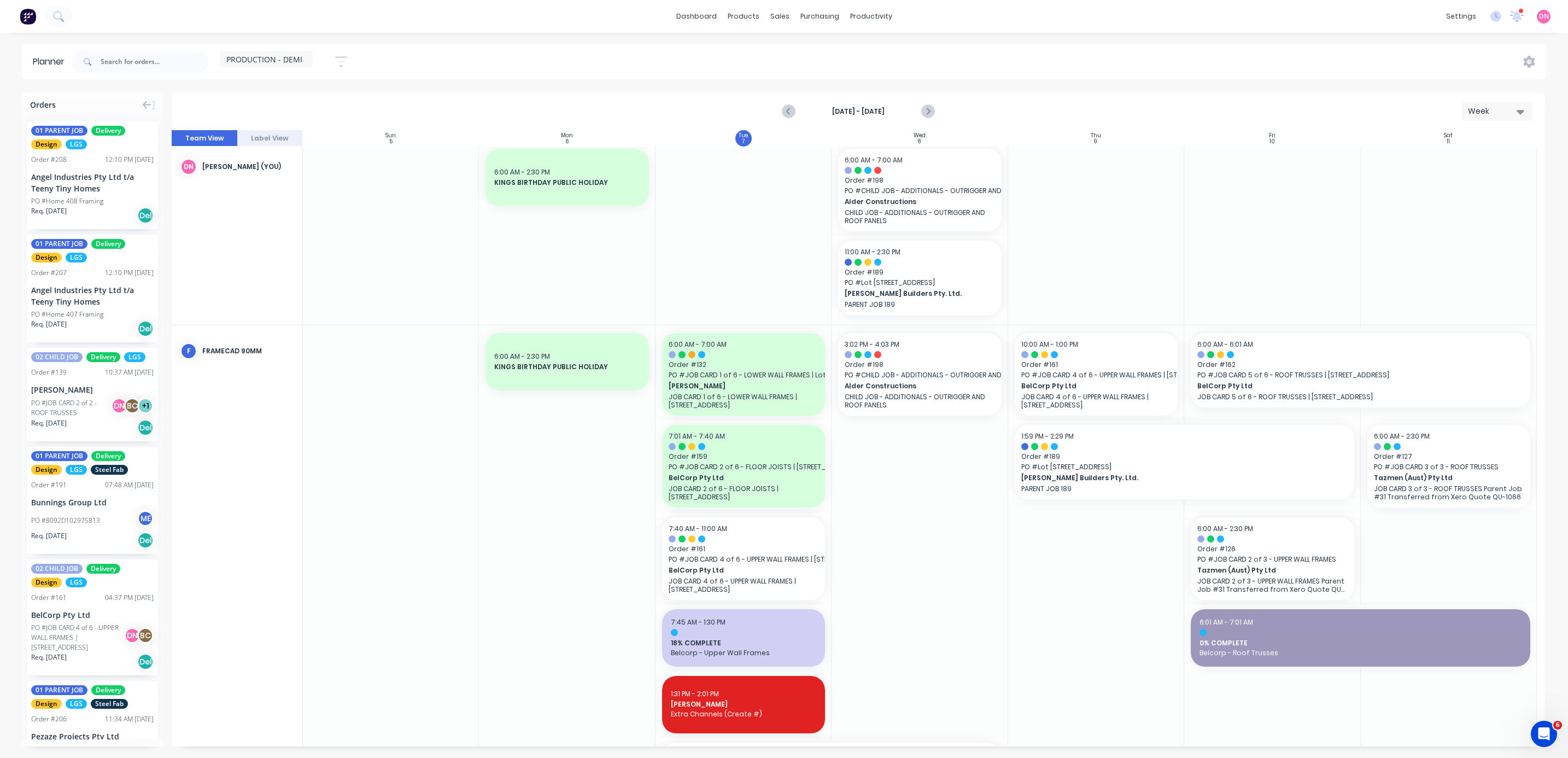
scroll to position [0, 0]
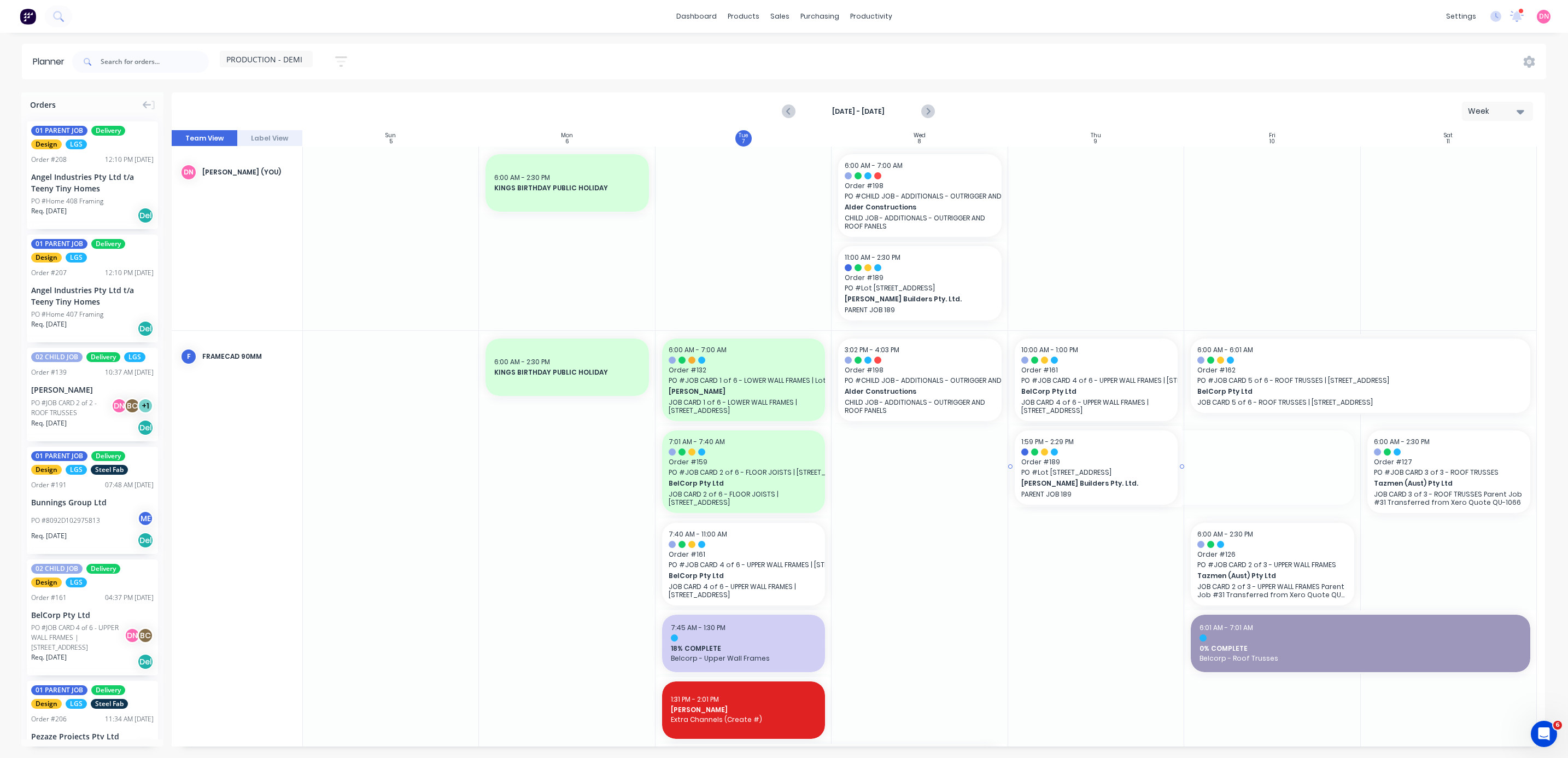
drag, startPoint x: 1352, startPoint y: 465, endPoint x: 1169, endPoint y: 429, distance: 186.5
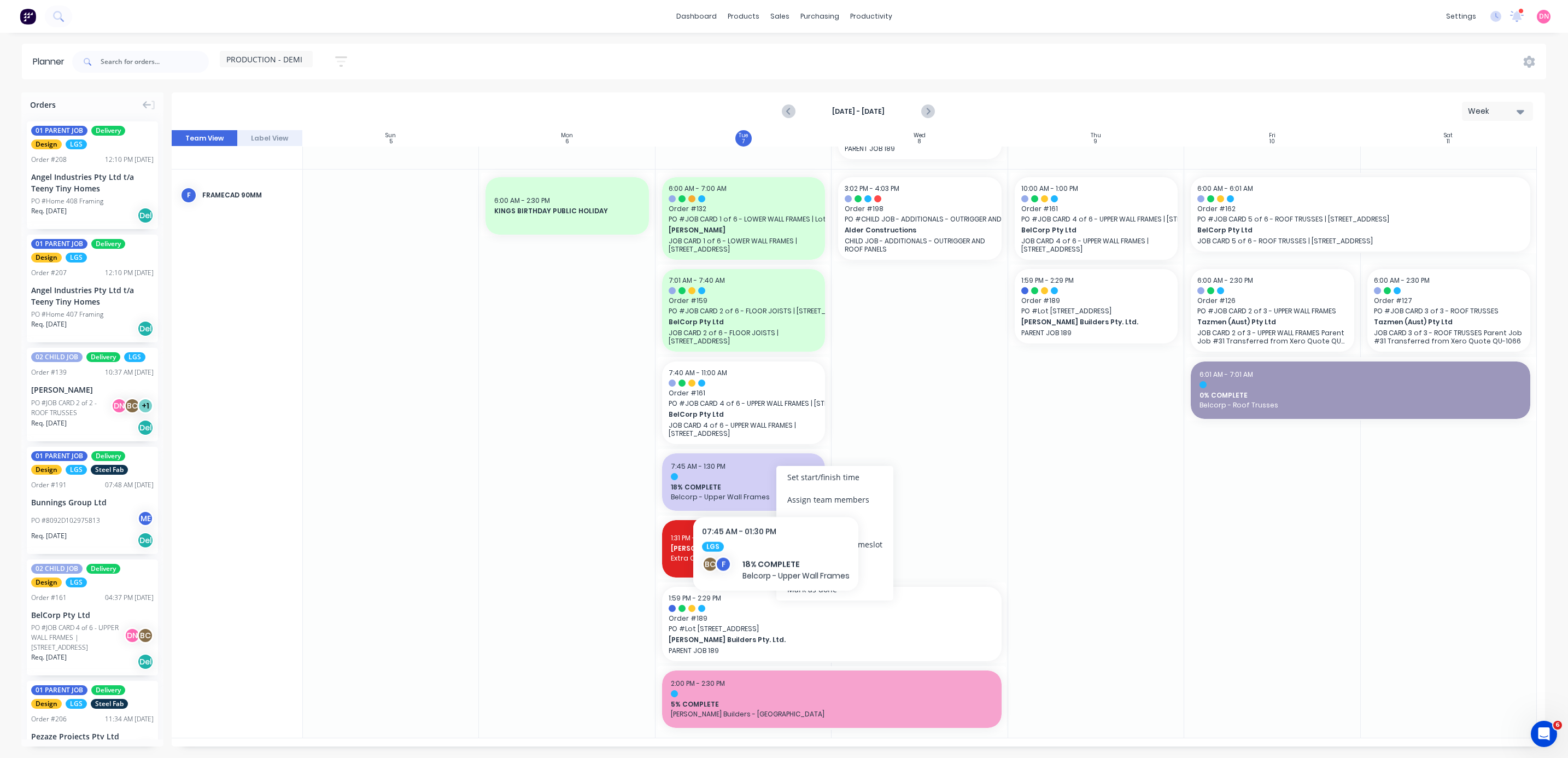
scroll to position [153, 0]
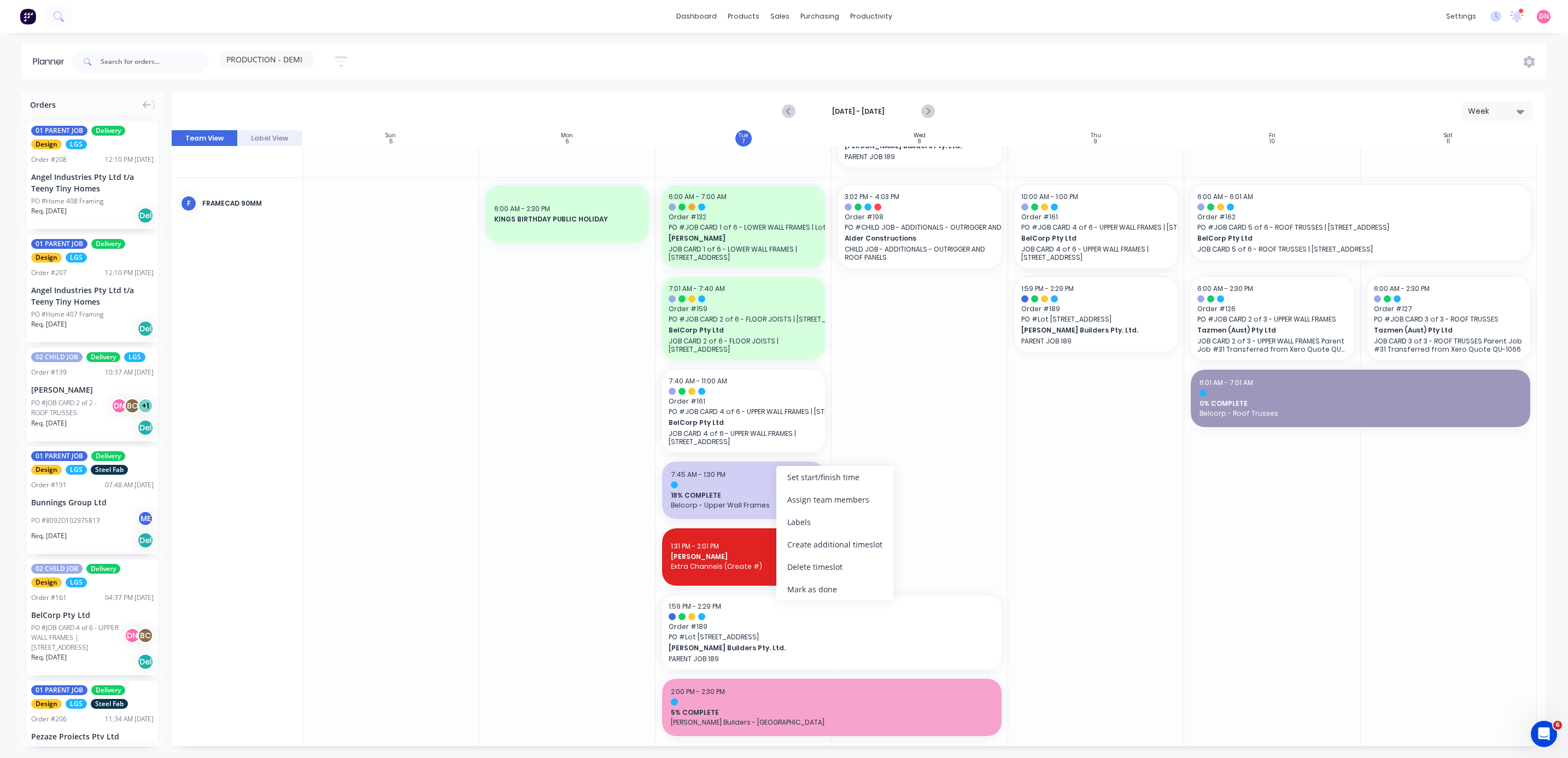
click at [418, 202] on div at bounding box center [1096, 461] width 176 height 568
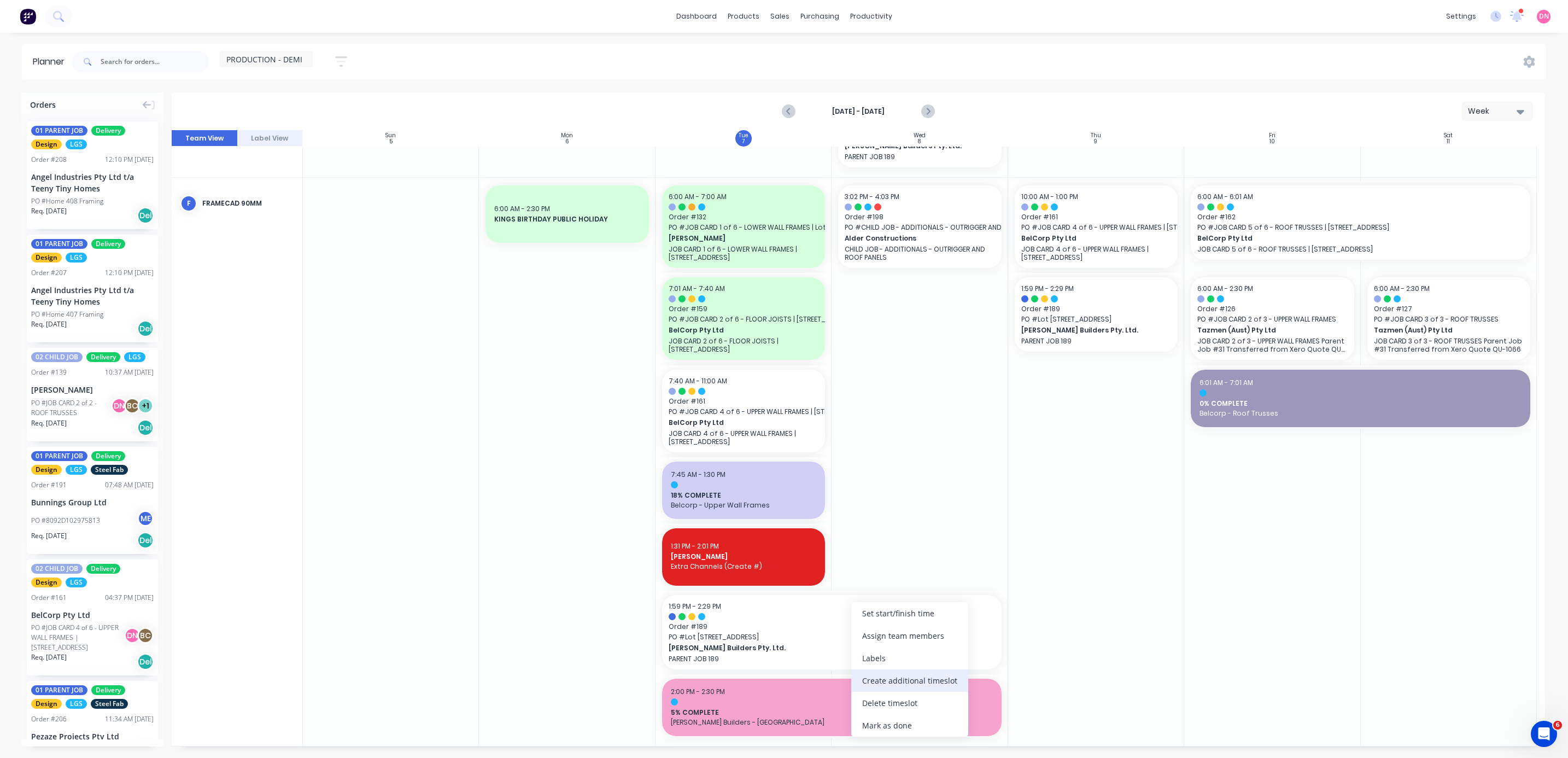
click at [418, 202] on div "Create additional timeslot" at bounding box center [909, 680] width 117 height 23
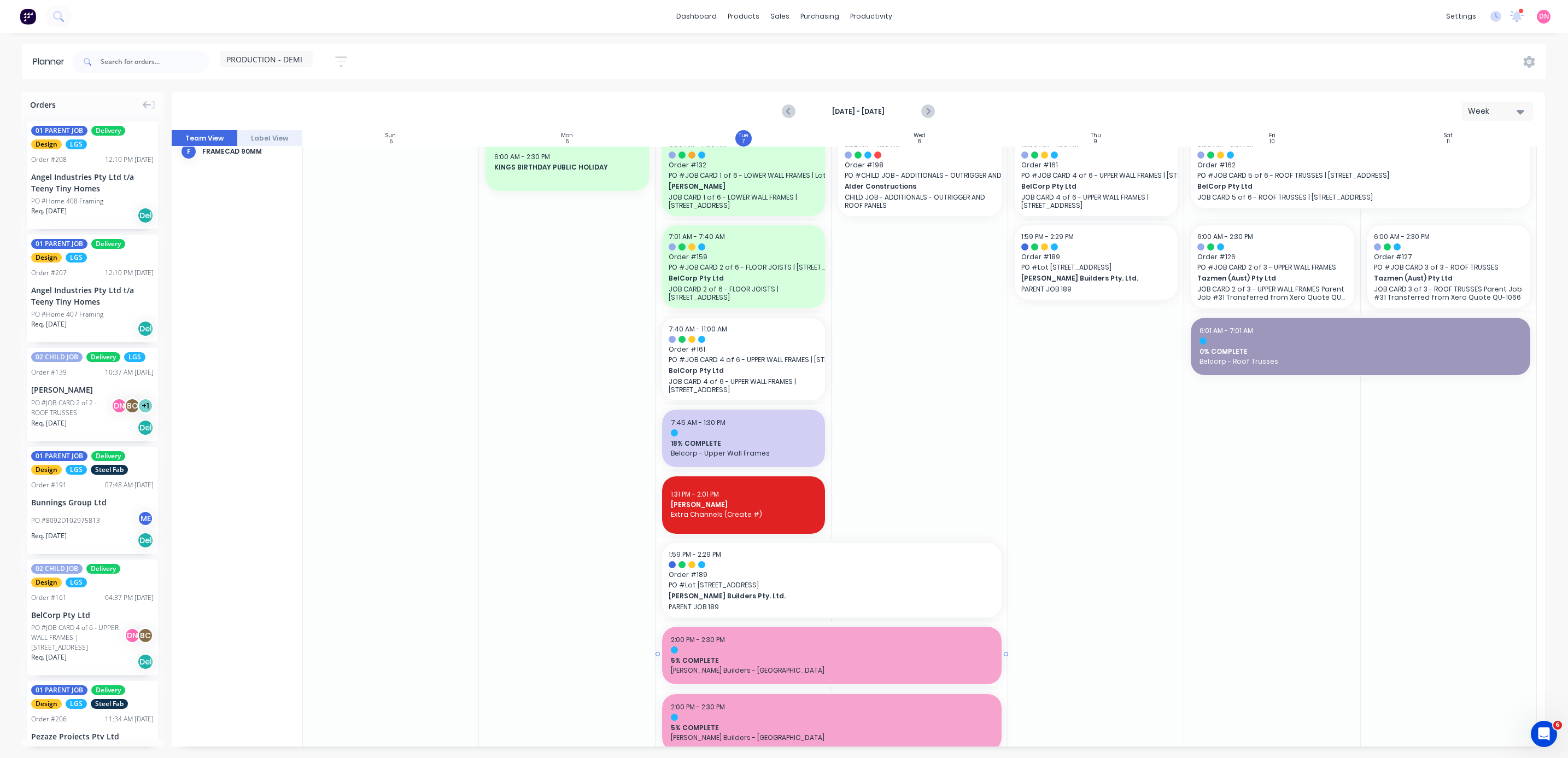
scroll to position [228, 0]
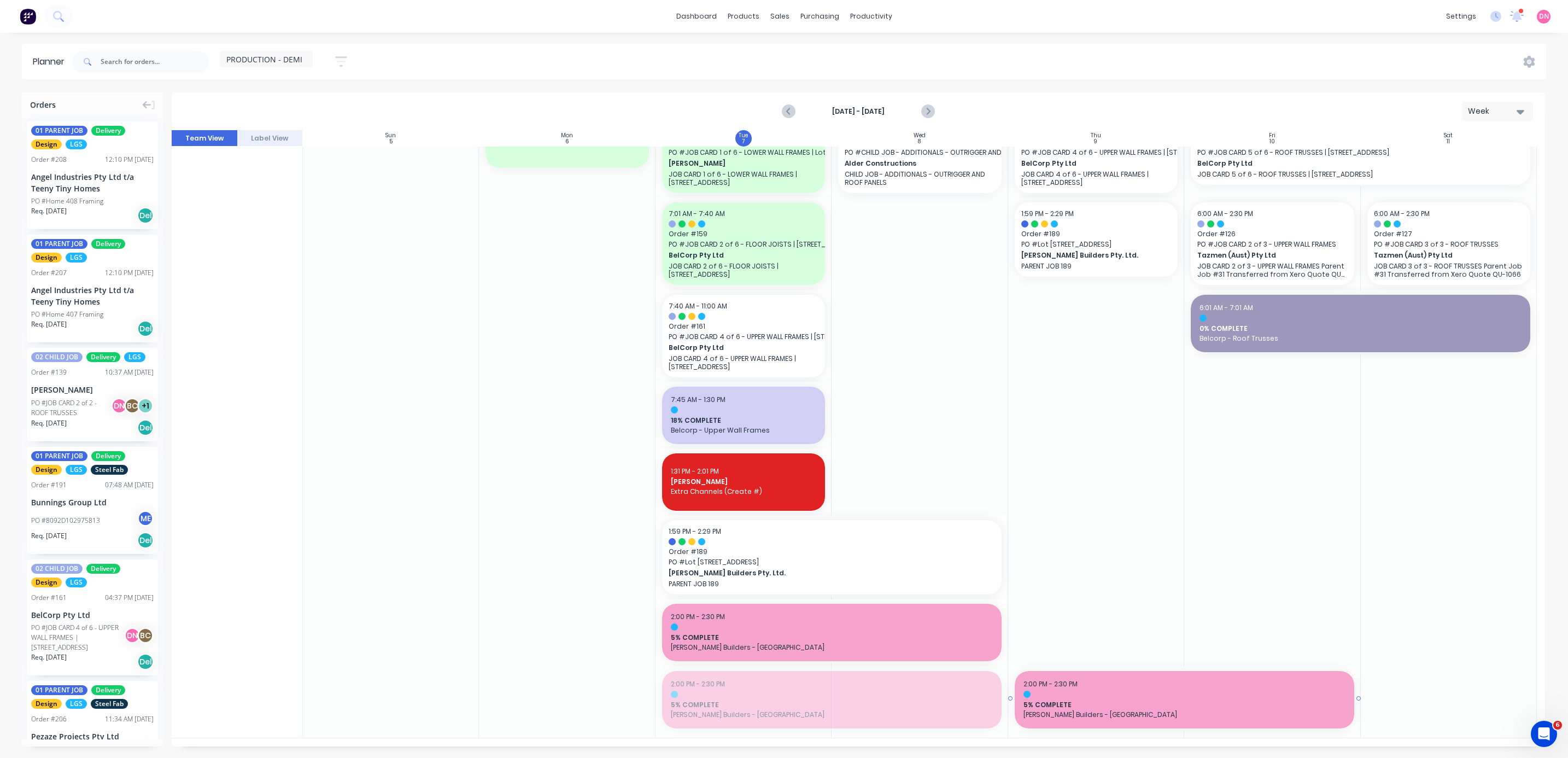
drag, startPoint x: 865, startPoint y: 695, endPoint x: 1273, endPoint y: 642, distance: 411.4
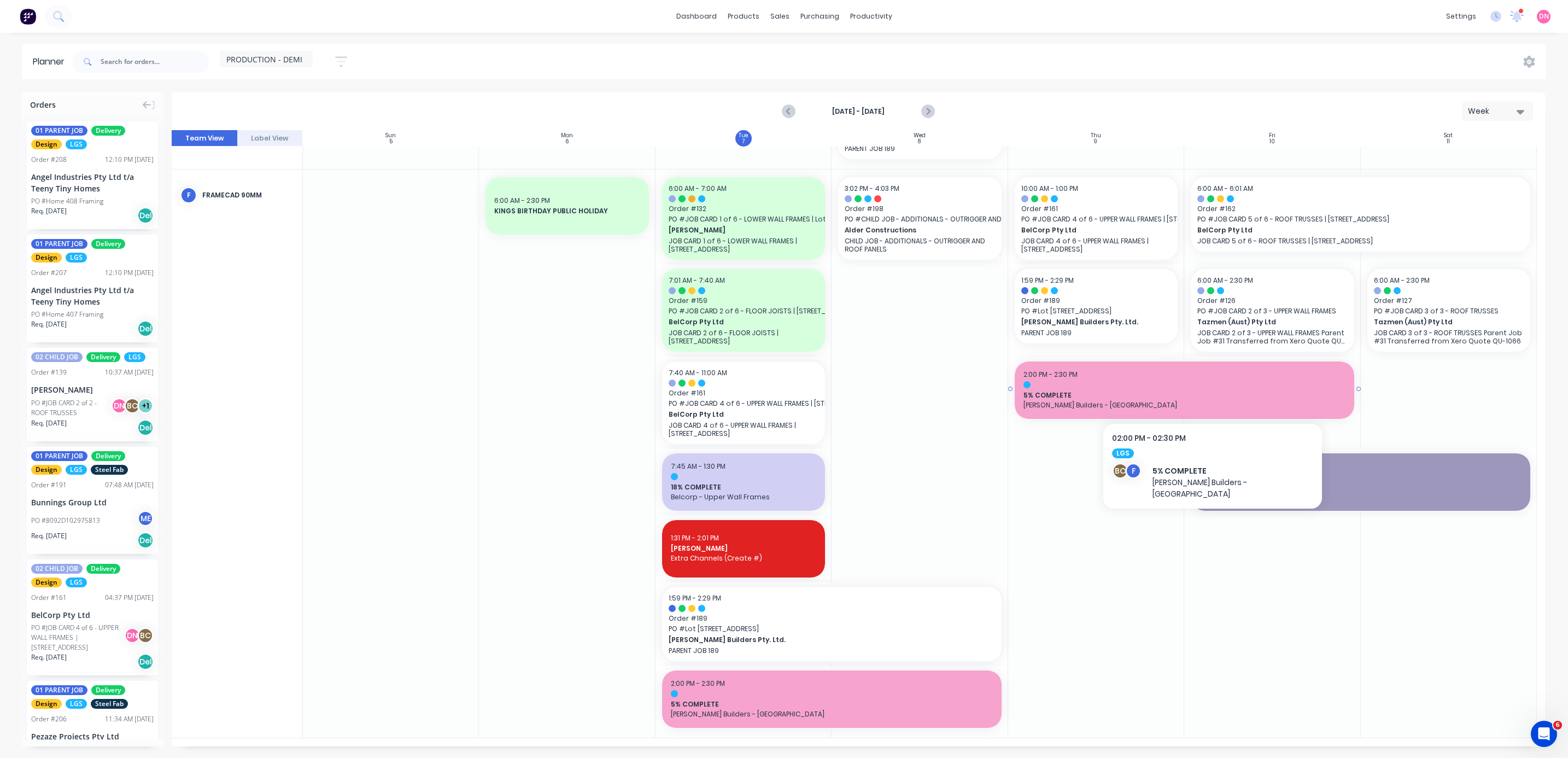
click at [418, 202] on div "2:00 PM - 2:30 PM" at bounding box center [1184, 374] width 322 height 10
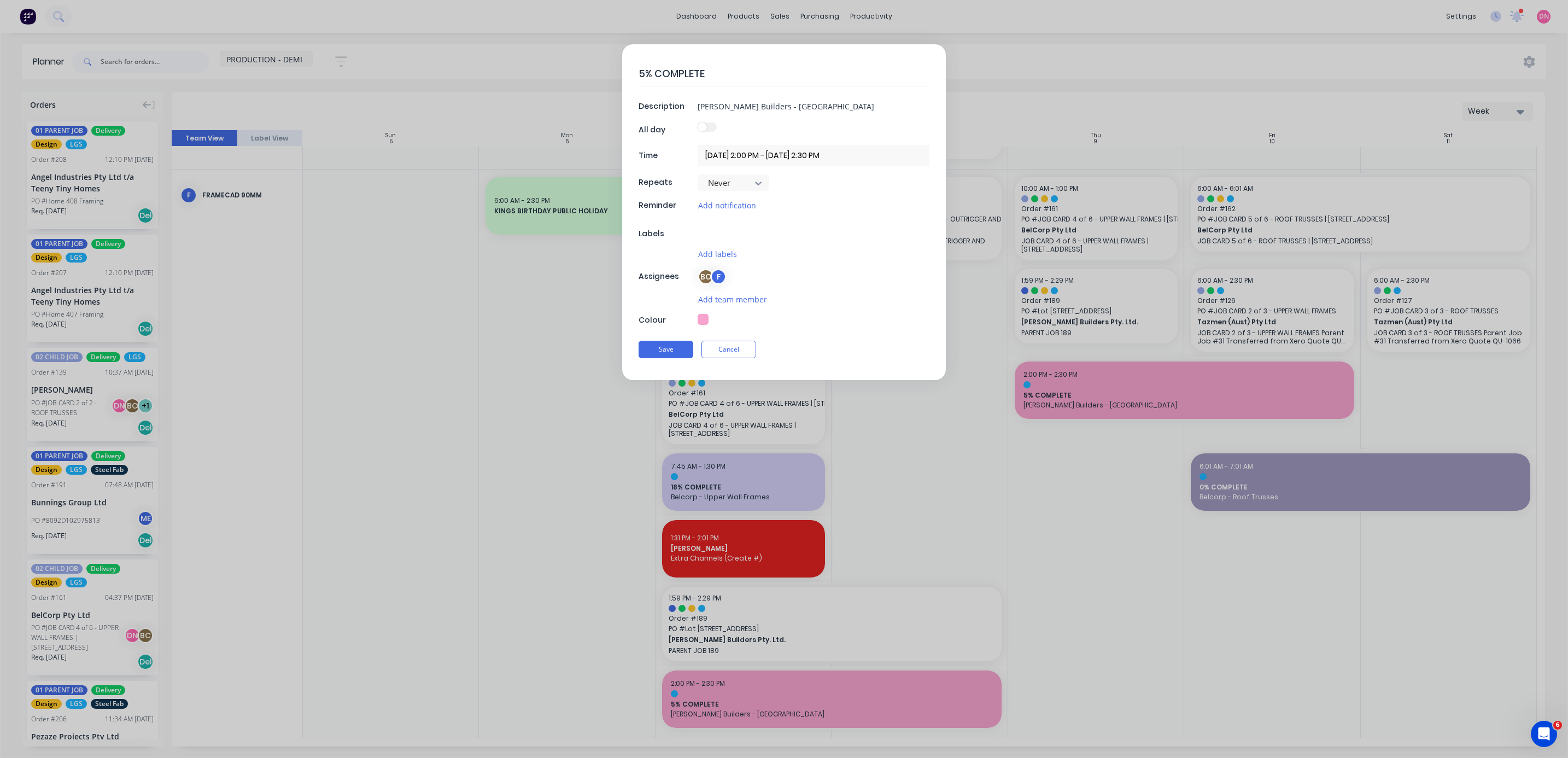
scroll to position [153, 0]
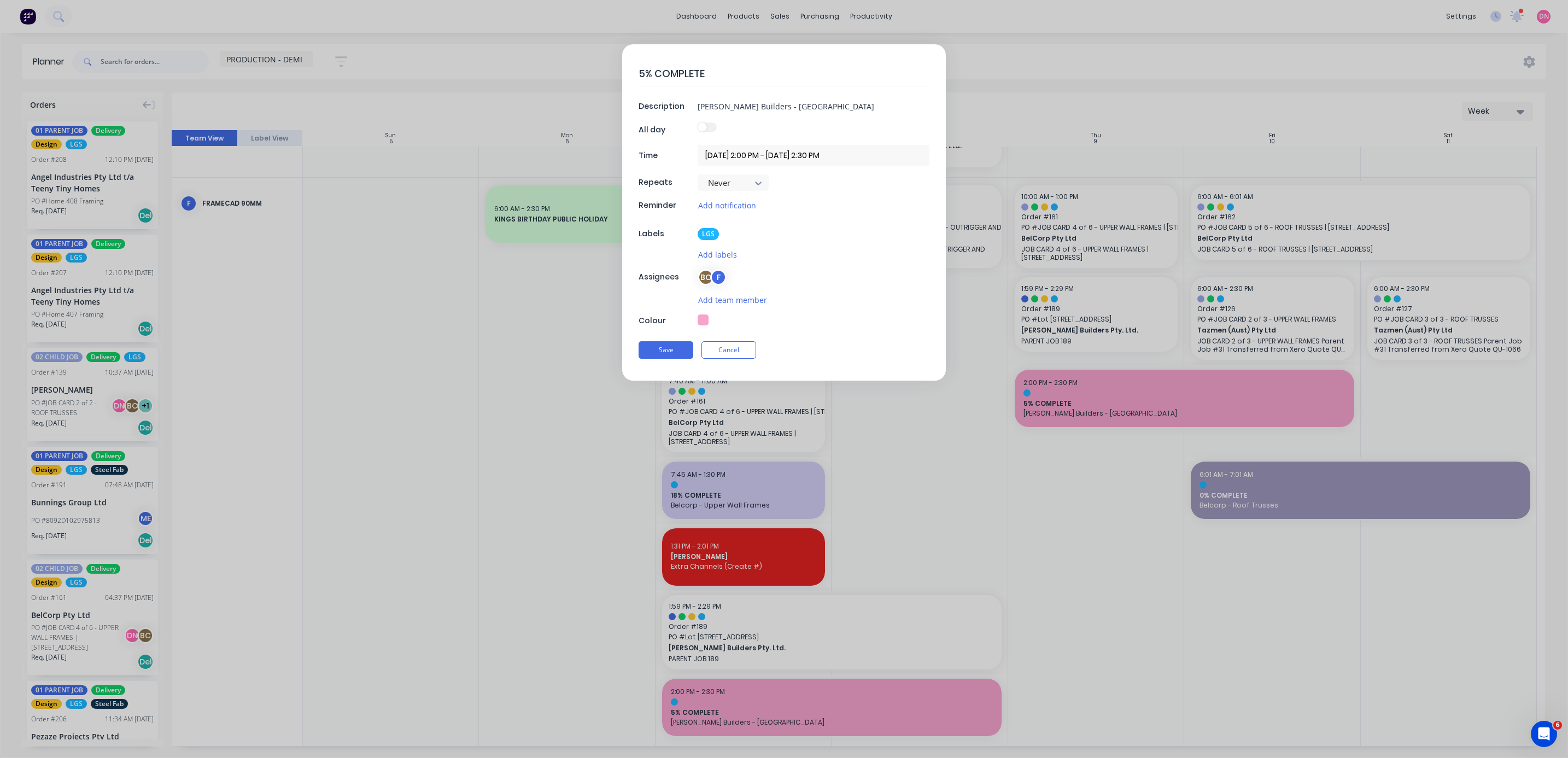
click at [418, 202] on button "button" at bounding box center [703, 320] width 11 height 11
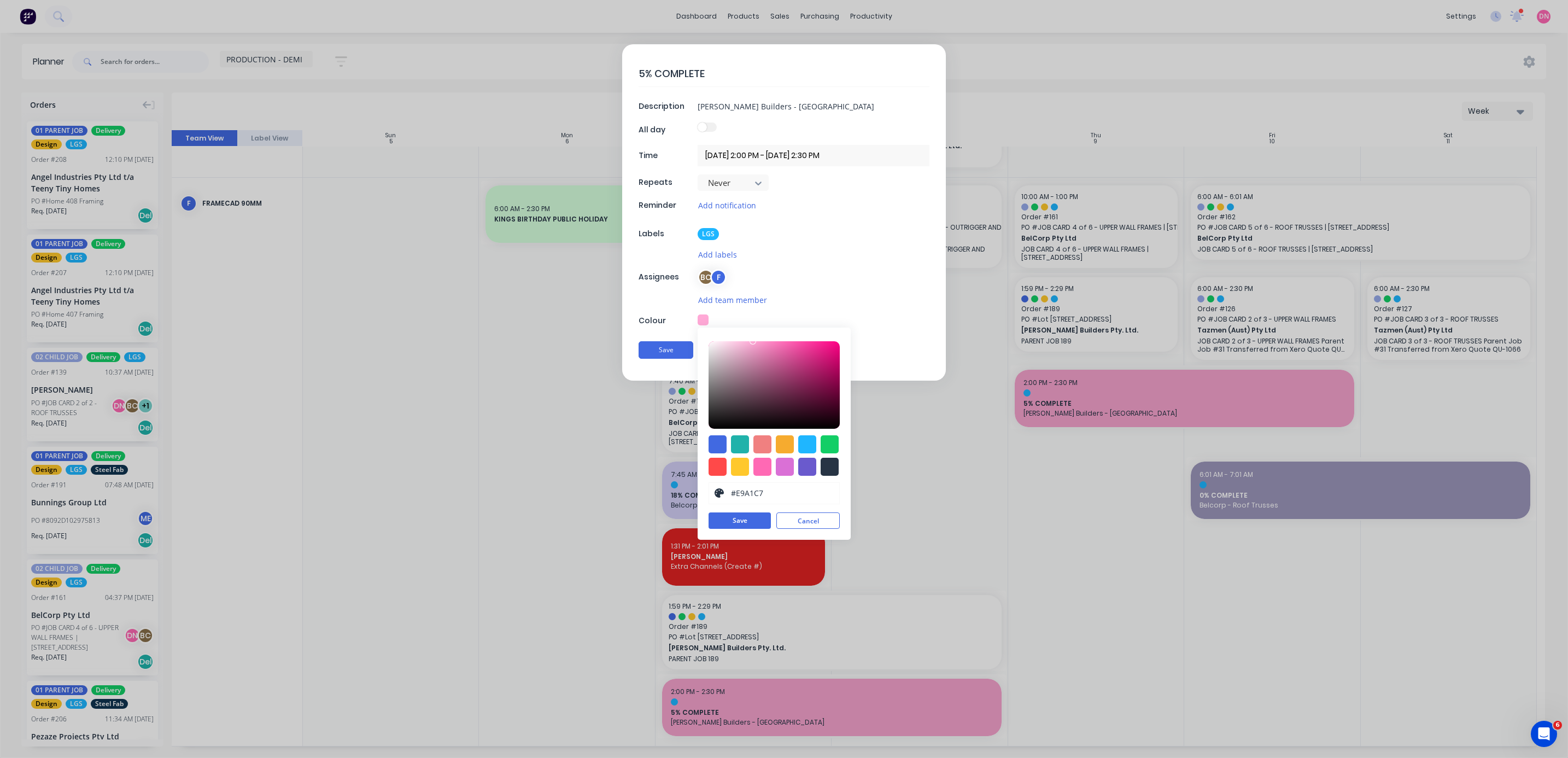
drag, startPoint x: 753, startPoint y: 343, endPoint x: 749, endPoint y: 351, distance: 8.9
click at [418, 202] on div at bounding box center [752, 341] width 7 height 7
type input "#EEB9D4"
click at [418, 202] on div at bounding box center [738, 346] width 7 height 7
click at [418, 202] on button "Save" at bounding box center [740, 521] width 62 height 16
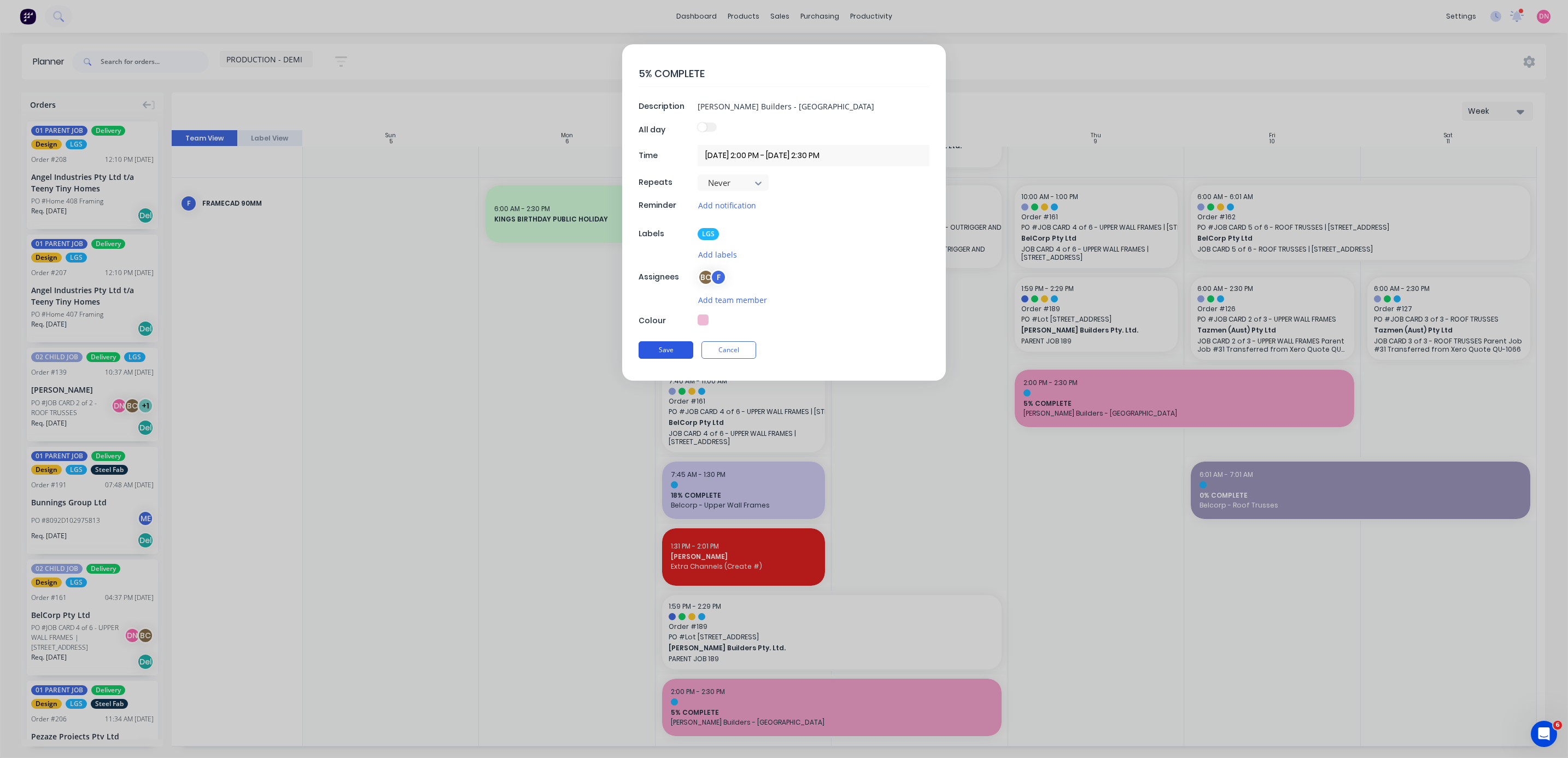
click at [418, 202] on button "Save" at bounding box center [666, 349] width 55 height 18
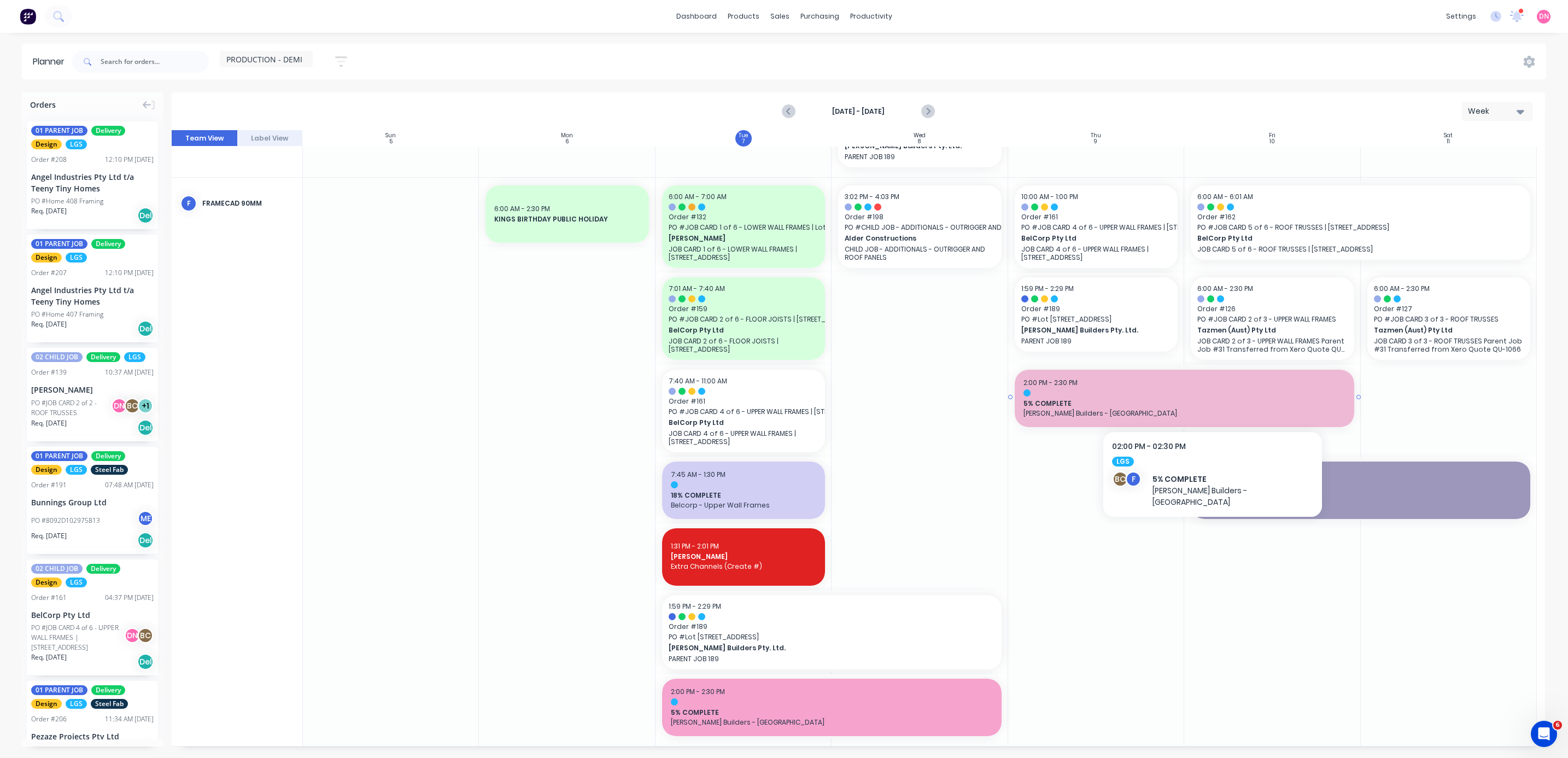
click at [418, 202] on span "5% COMPLETE" at bounding box center [1184, 404] width 322 height 10
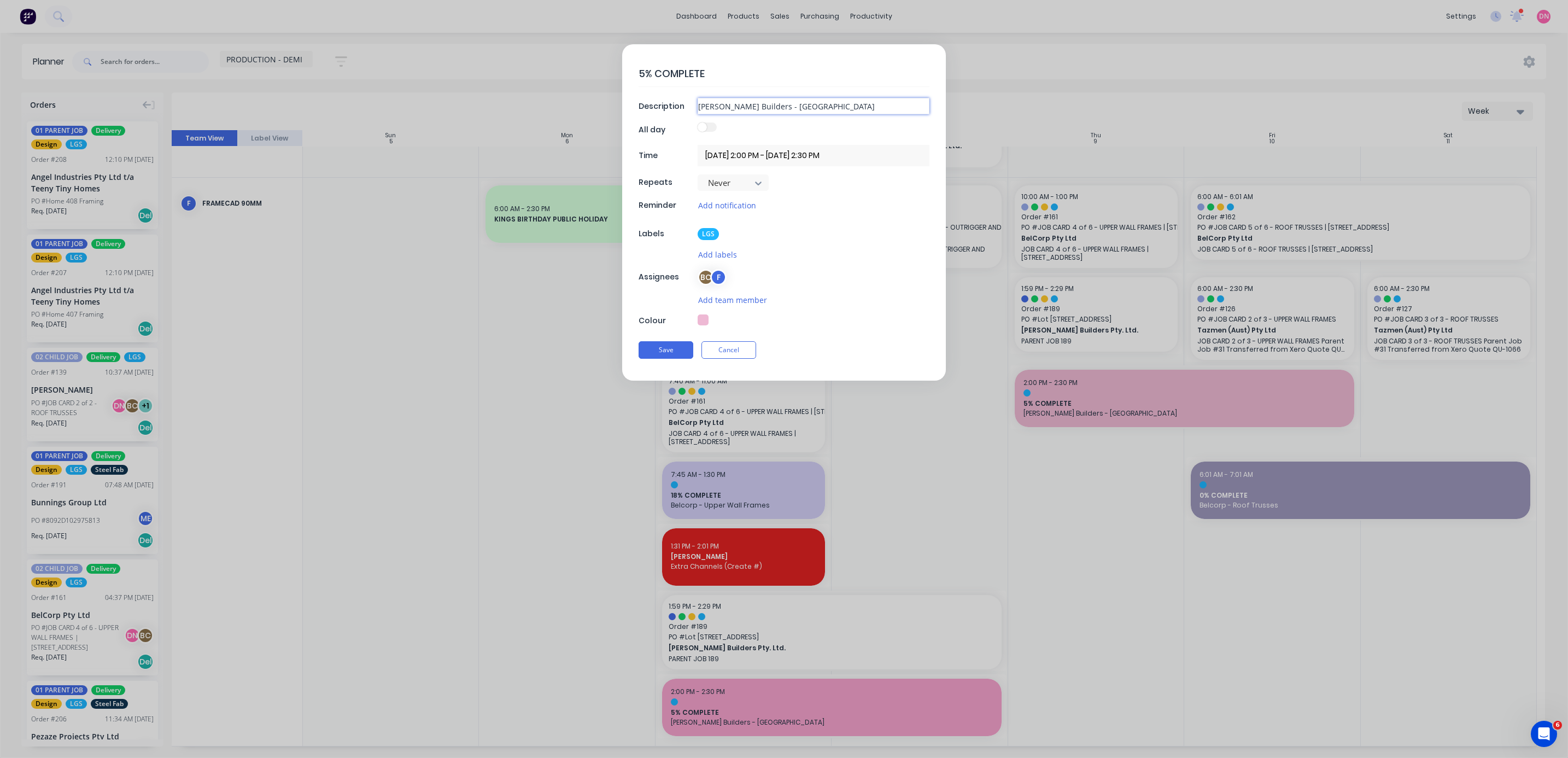
drag, startPoint x: 810, startPoint y: 110, endPoint x: 749, endPoint y: 110, distance: 61.0
click at [418, 110] on input "[PERSON_NAME] Builders - [GEOGRAPHIC_DATA]" at bounding box center [813, 106] width 232 height 16
type input "[PERSON_NAME] Builders - Roof Trusses"
click at [418, 202] on button "Save" at bounding box center [666, 349] width 55 height 18
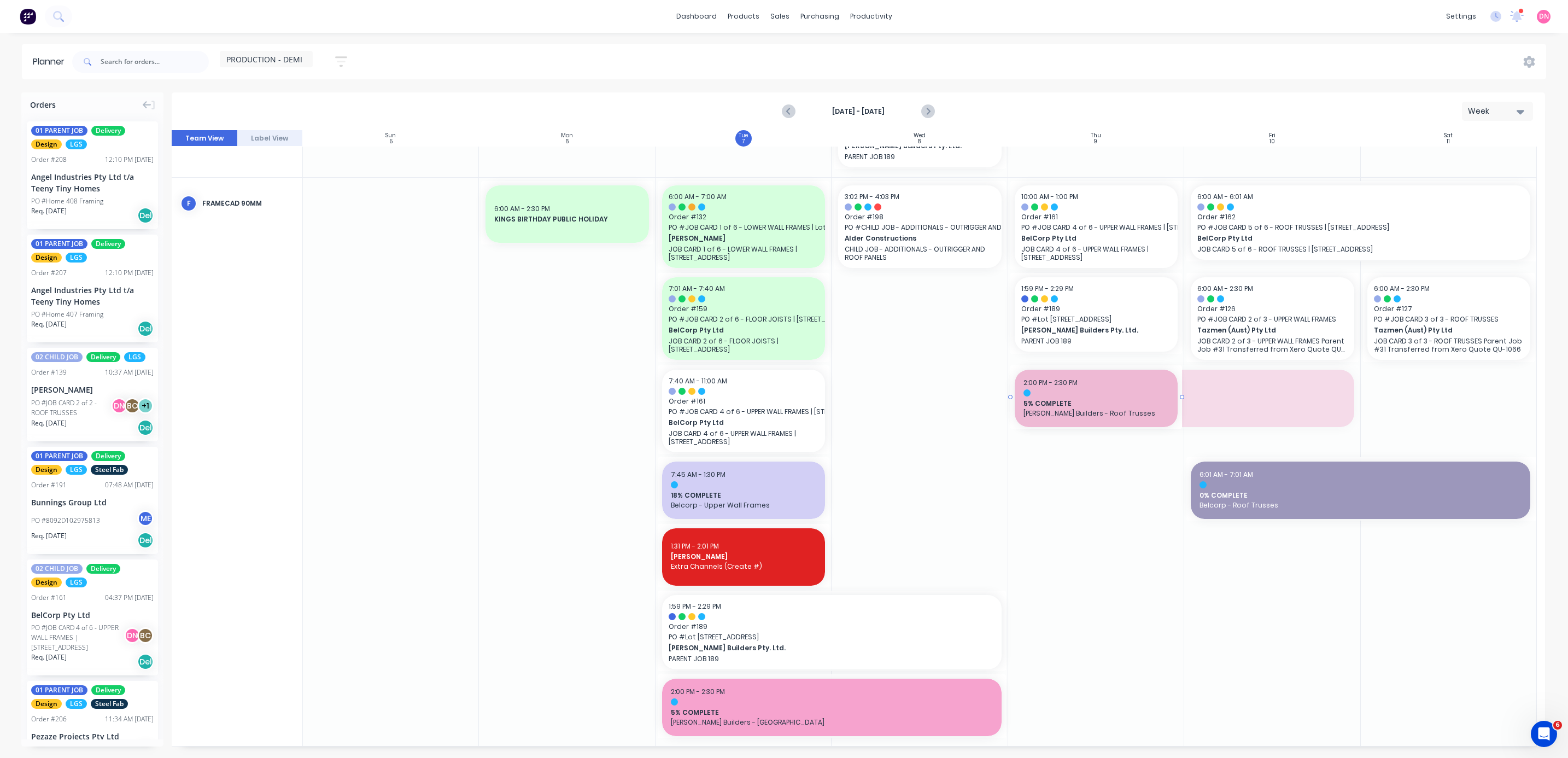
drag, startPoint x: 1354, startPoint y: 395, endPoint x: 1138, endPoint y: 393, distance: 216.0
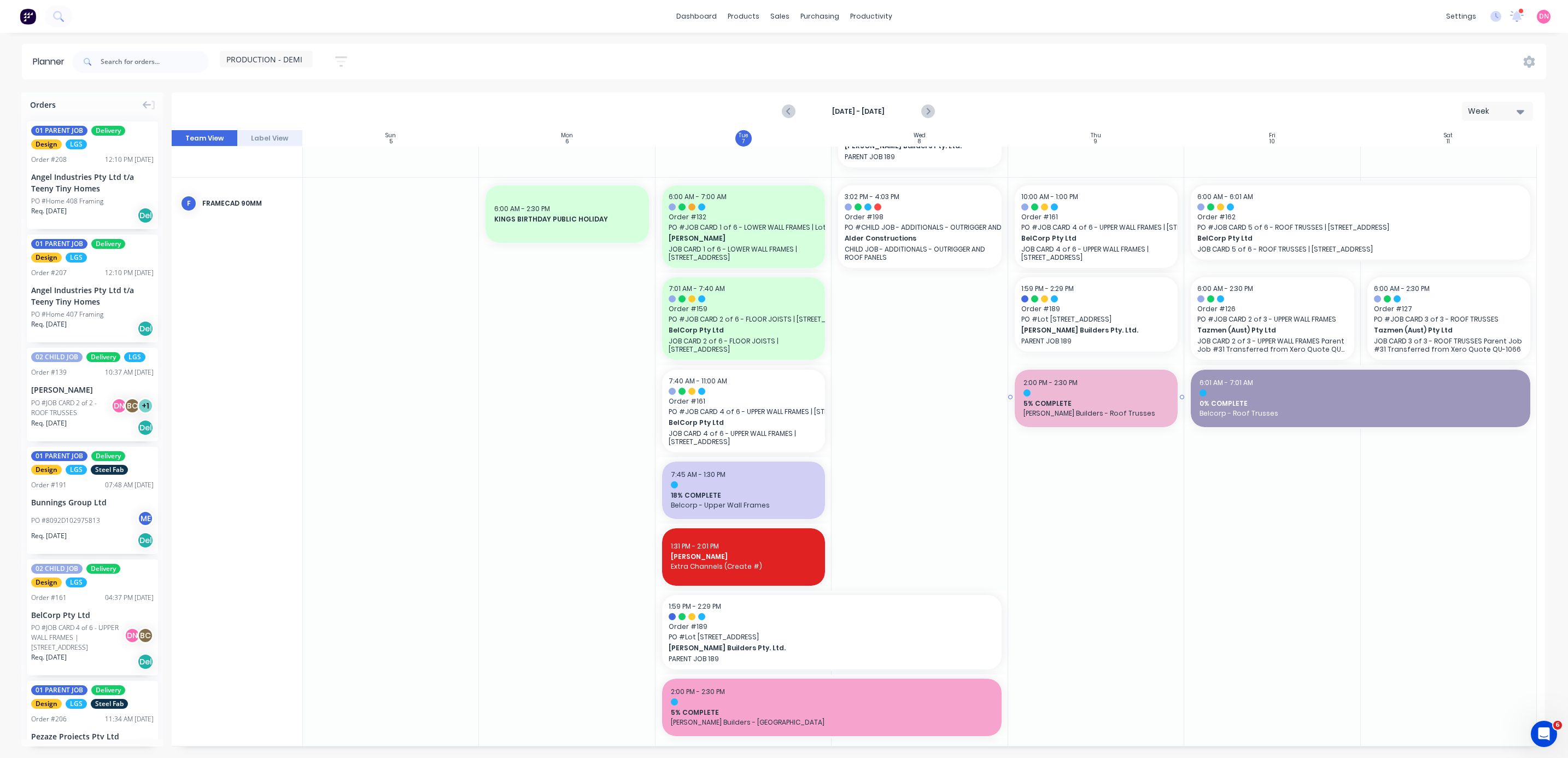
click at [418, 202] on span "5% COMPLETE" at bounding box center [1096, 404] width 145 height 10
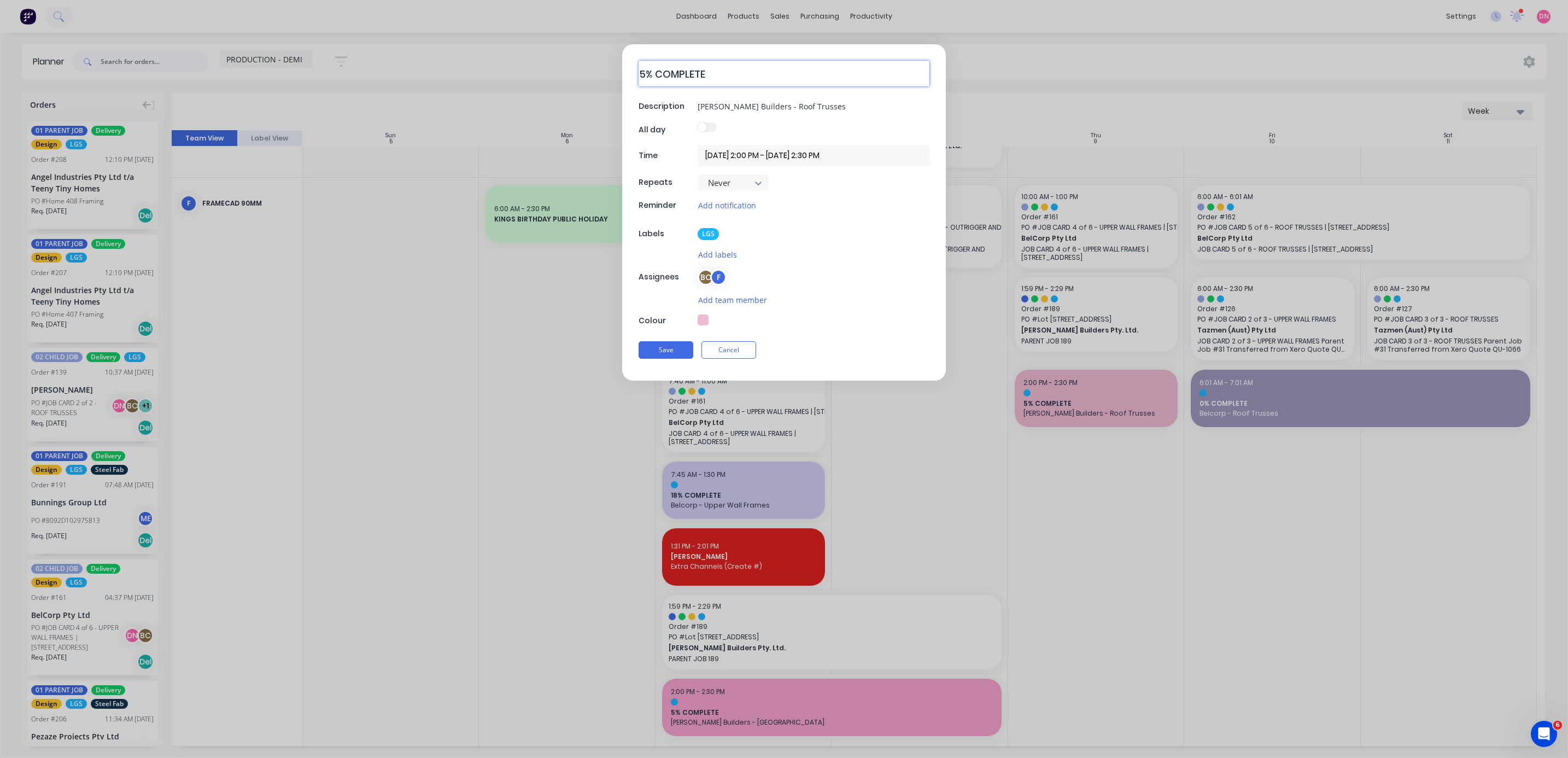
drag, startPoint x: 642, startPoint y: 76, endPoint x: 626, endPoint y: 71, distance: 16.8
click at [418, 71] on div "5% COMPLETE Description [PERSON_NAME] Builders - Roof Trusses All day Time [DAT…" at bounding box center [784, 212] width 324 height 336
click at [418, 71] on div "5% COMPLETE Description [PERSON_NAME] Builders - Roof Trusses All day Time [DAT…" at bounding box center [784, 212] width 324 height 336
type textarea "0% COMPLETE"
click at [418, 202] on button "Save" at bounding box center [666, 351] width 55 height 18
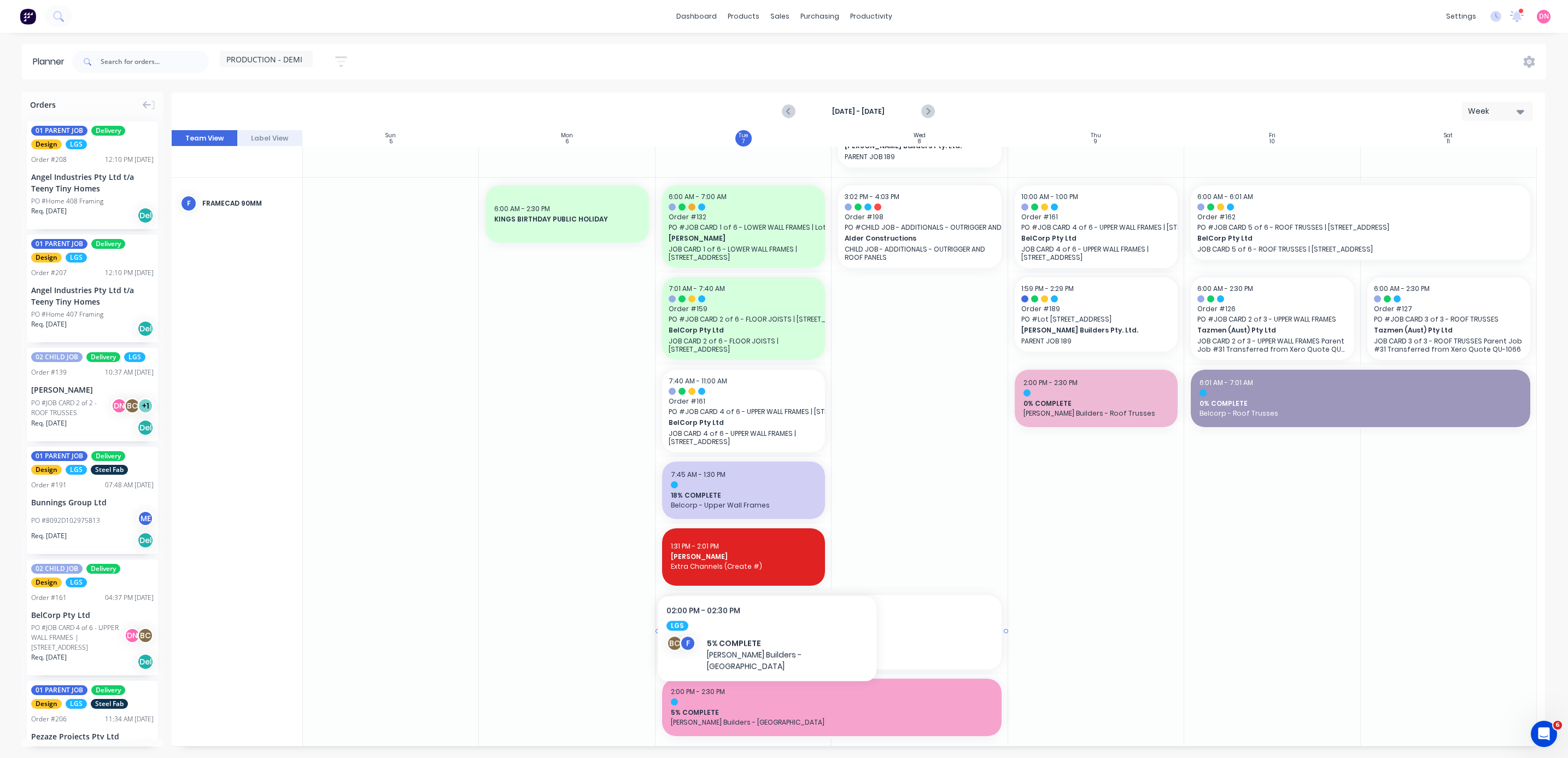
click at [418, 202] on span "[GEOGRAPHIC_DATA][STREET_ADDRESS]" at bounding box center [831, 637] width 326 height 10
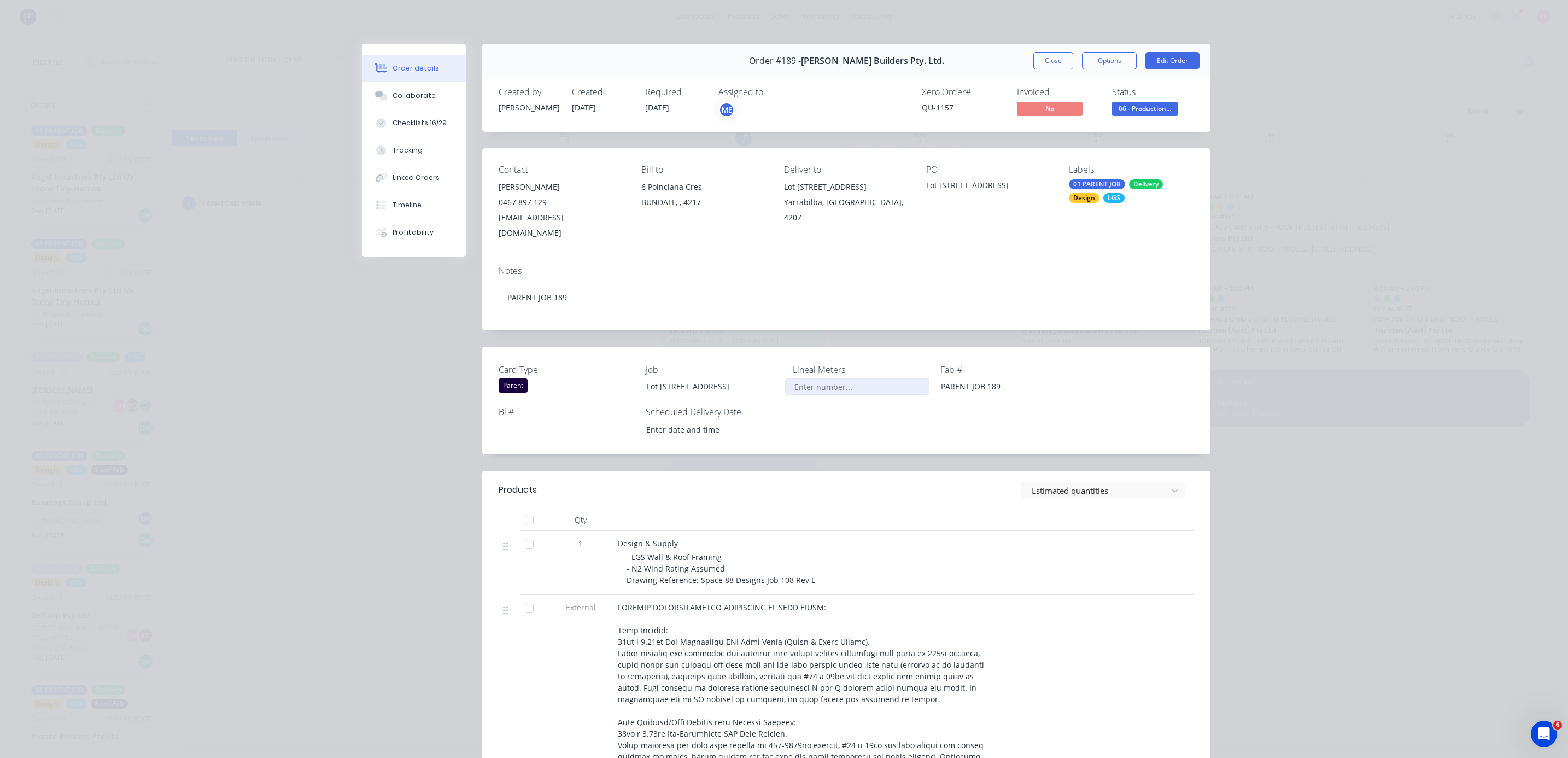
click at [418, 202] on input "Card Type" at bounding box center [857, 387] width 144 height 16
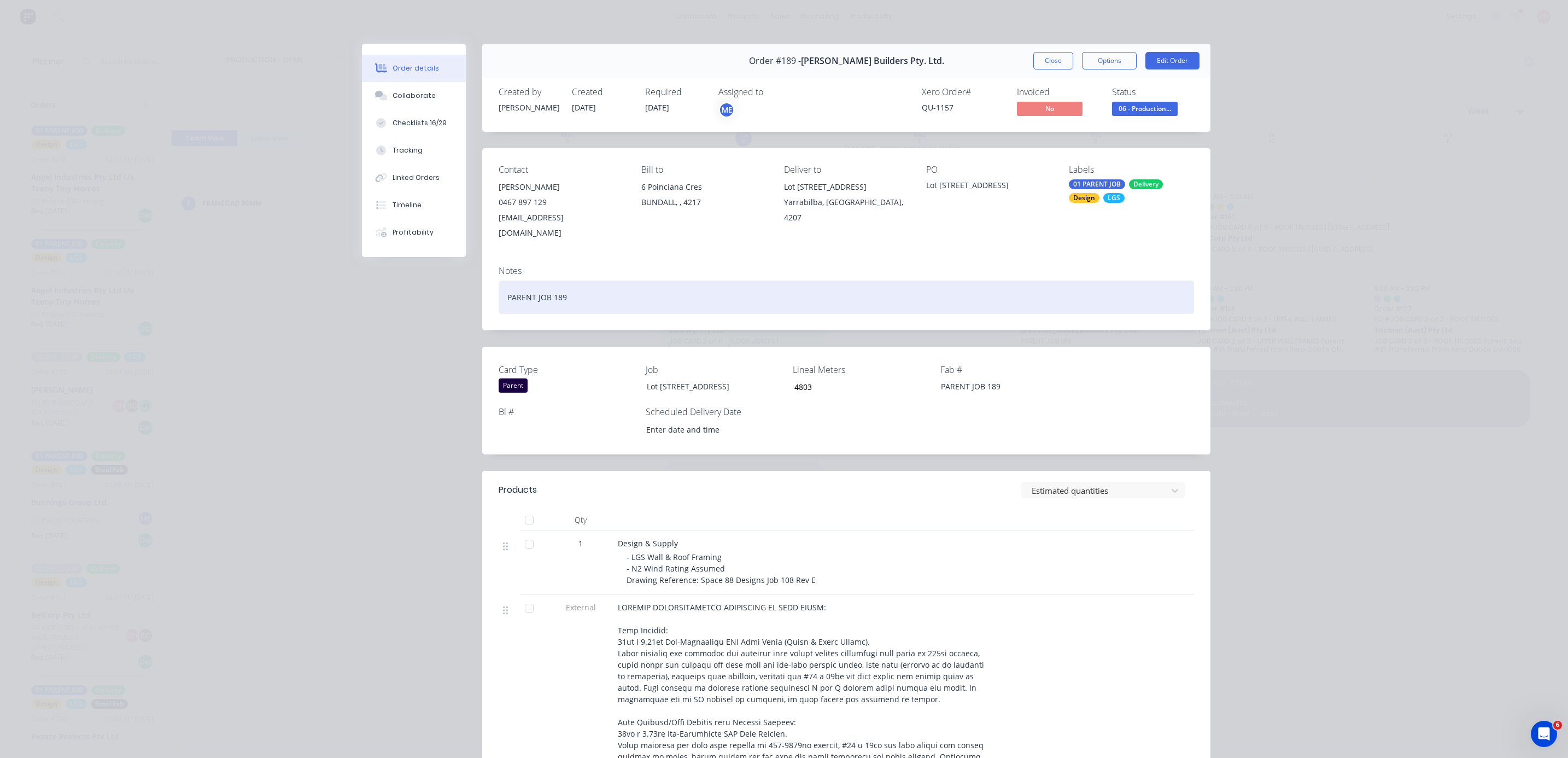
click at [418, 202] on div "PARENT JOB 189" at bounding box center [846, 297] width 695 height 33
type input "4,803"
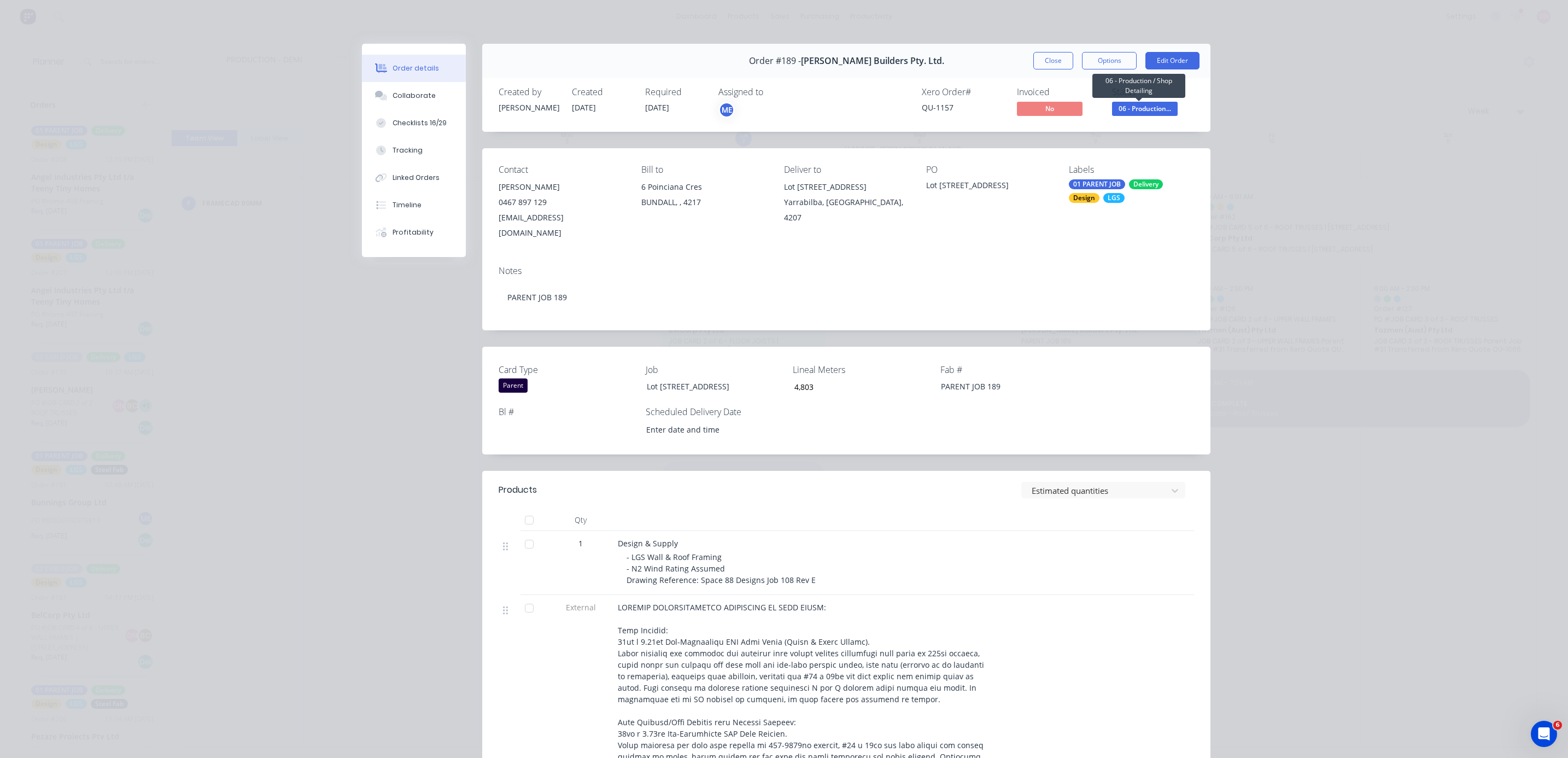
click at [418, 102] on span "06 - Production..." at bounding box center [1145, 108] width 66 height 13
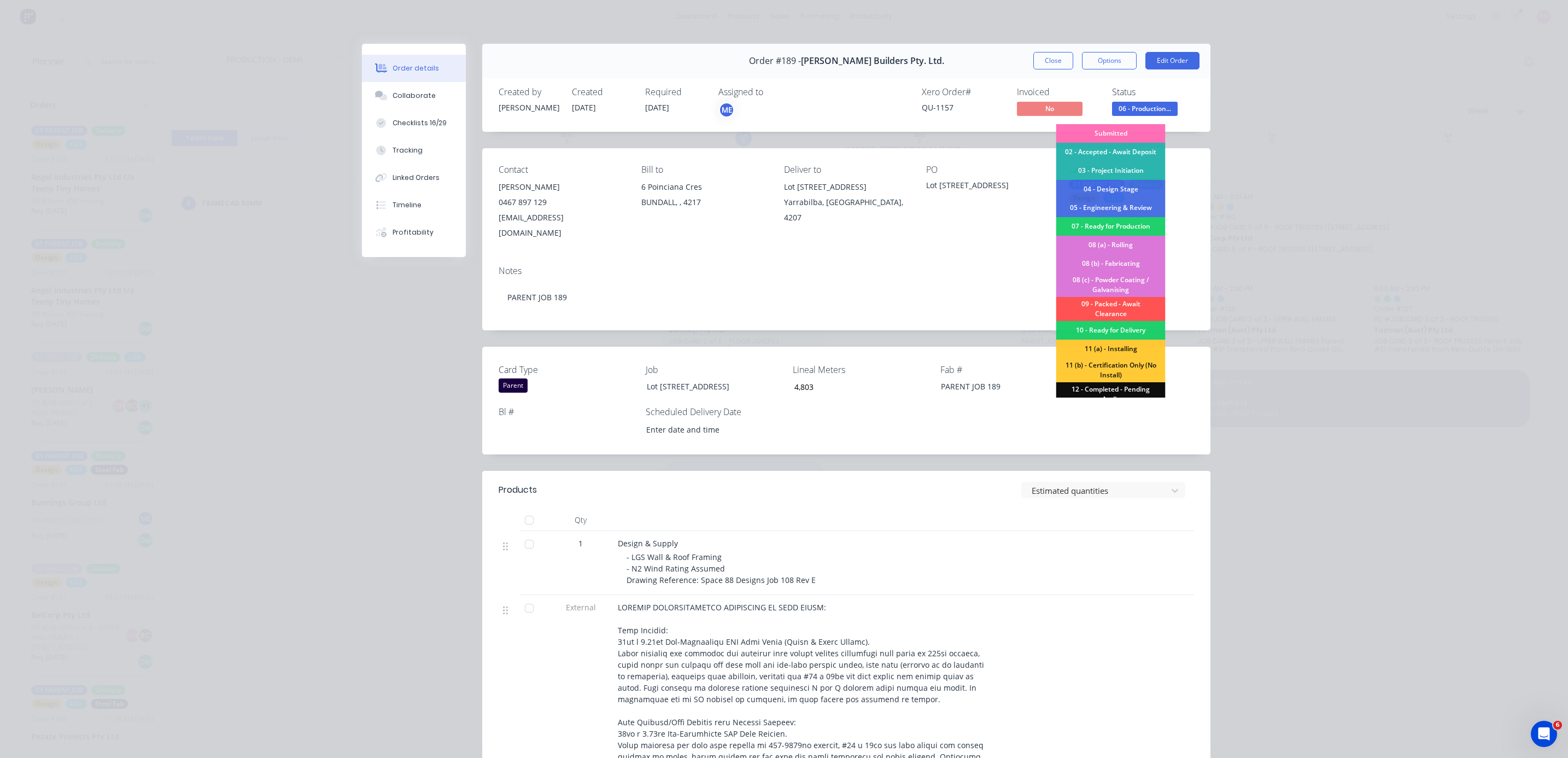
click at [418, 202] on div "08 (a) - Rolling" at bounding box center [1111, 245] width 110 height 19
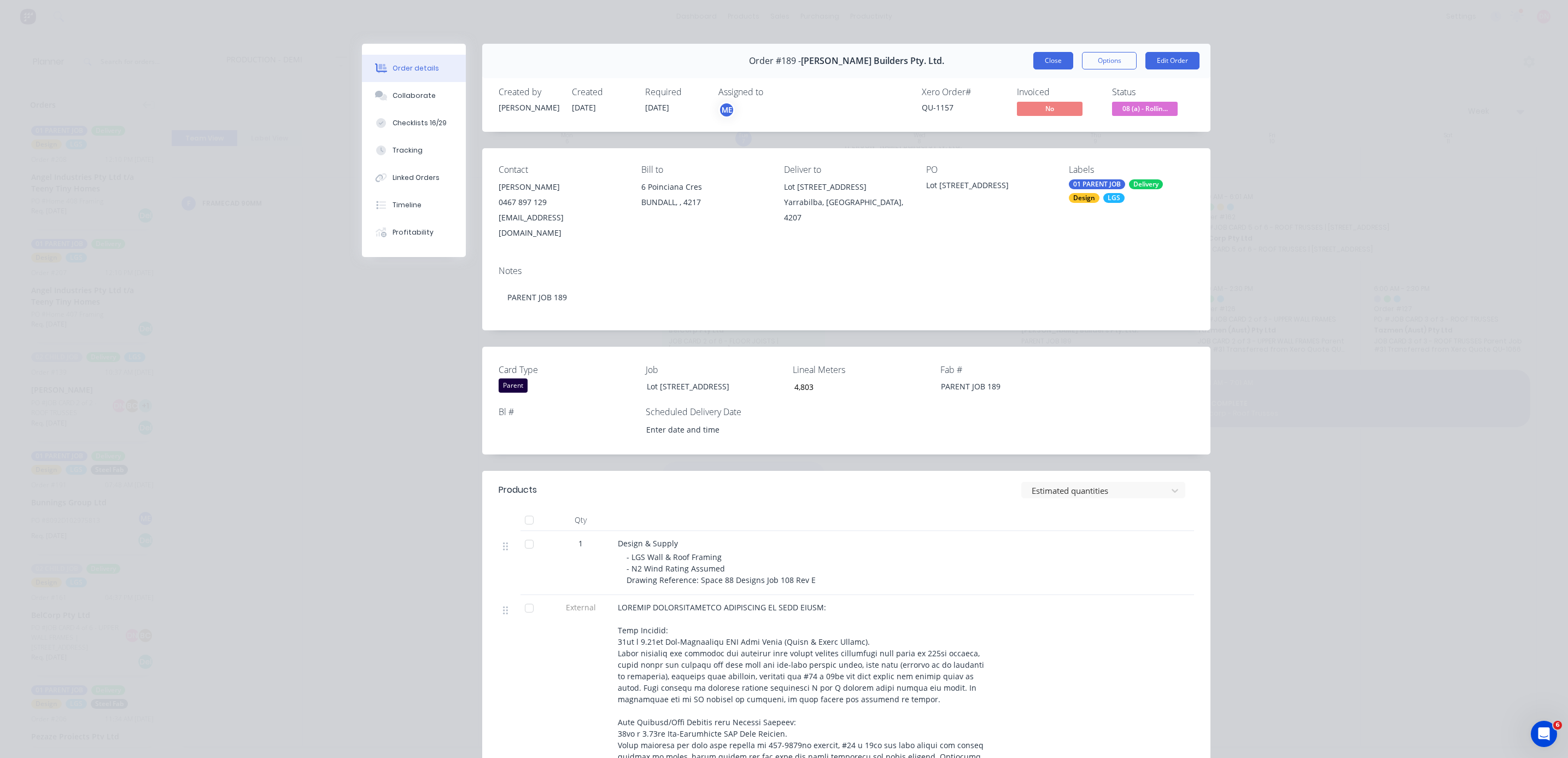
click at [418, 63] on button "Close" at bounding box center [1054, 60] width 40 height 18
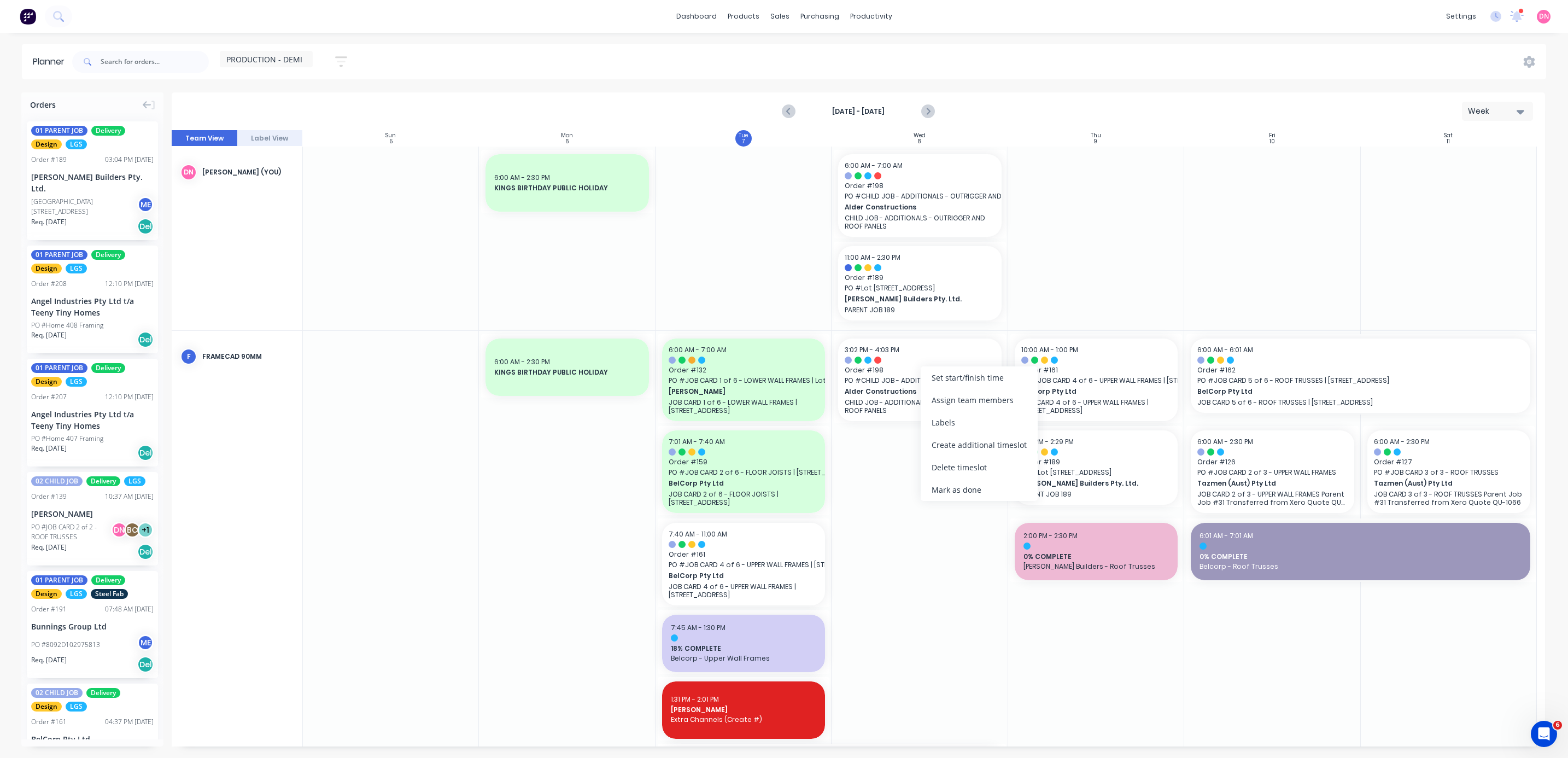
click at [418, 202] on div "Create additional timeslot" at bounding box center [979, 444] width 117 height 23
drag, startPoint x: 945, startPoint y: 486, endPoint x: 955, endPoint y: 297, distance: 189.3
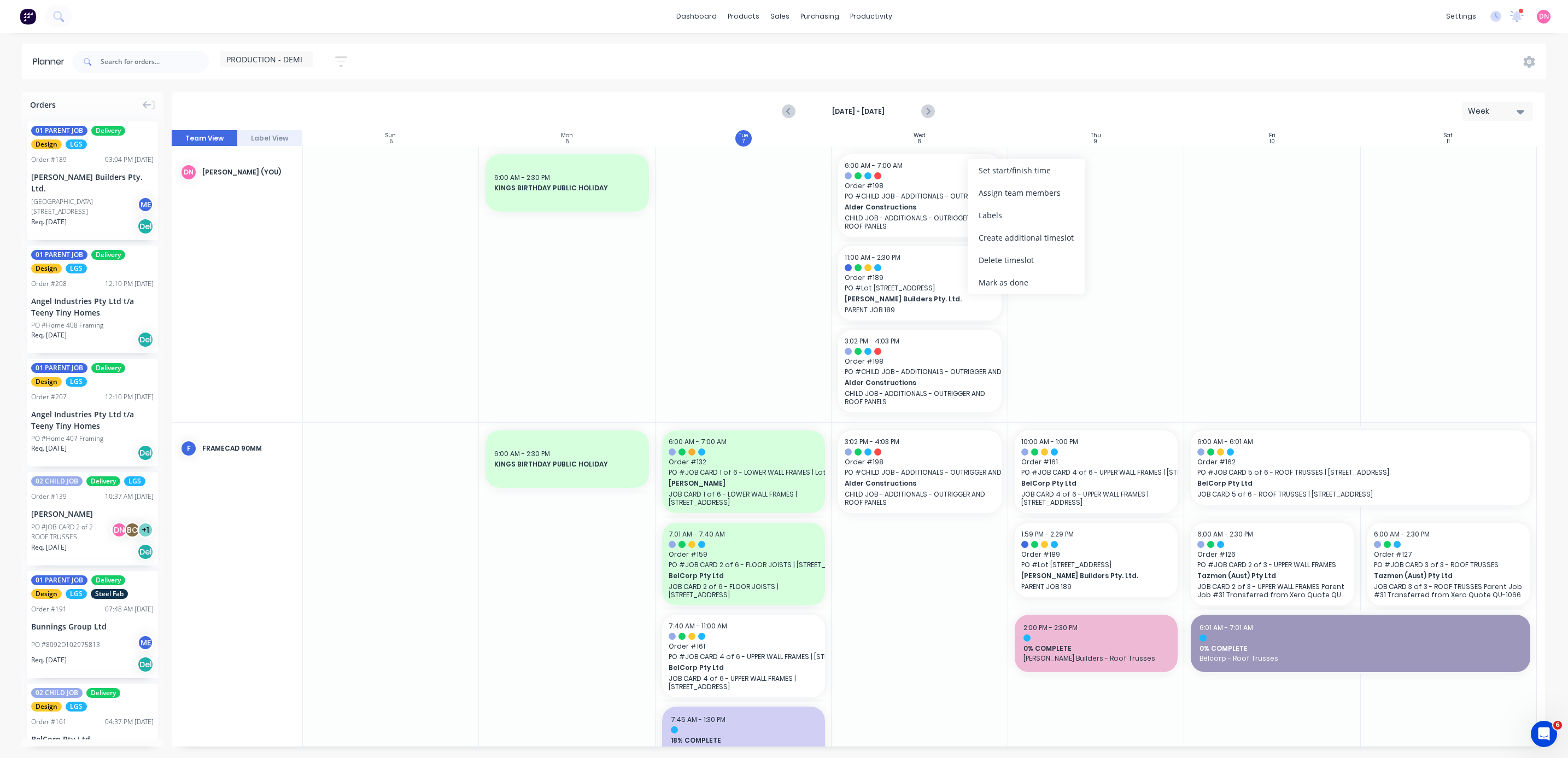
click at [418, 202] on div "Delete timeslot" at bounding box center [1026, 260] width 117 height 23
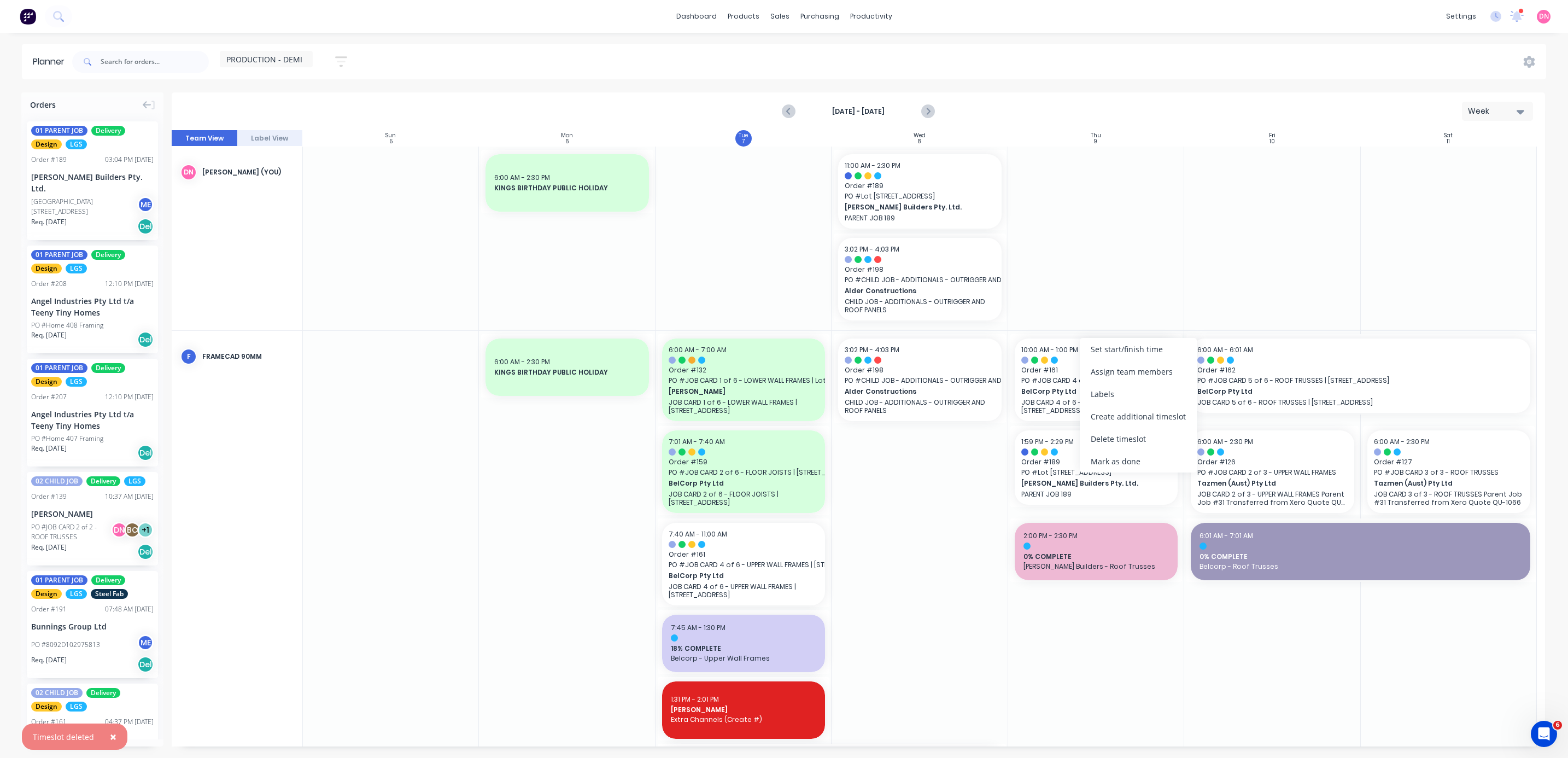
click at [418, 202] on div "Create additional timeslot" at bounding box center [1138, 416] width 117 height 23
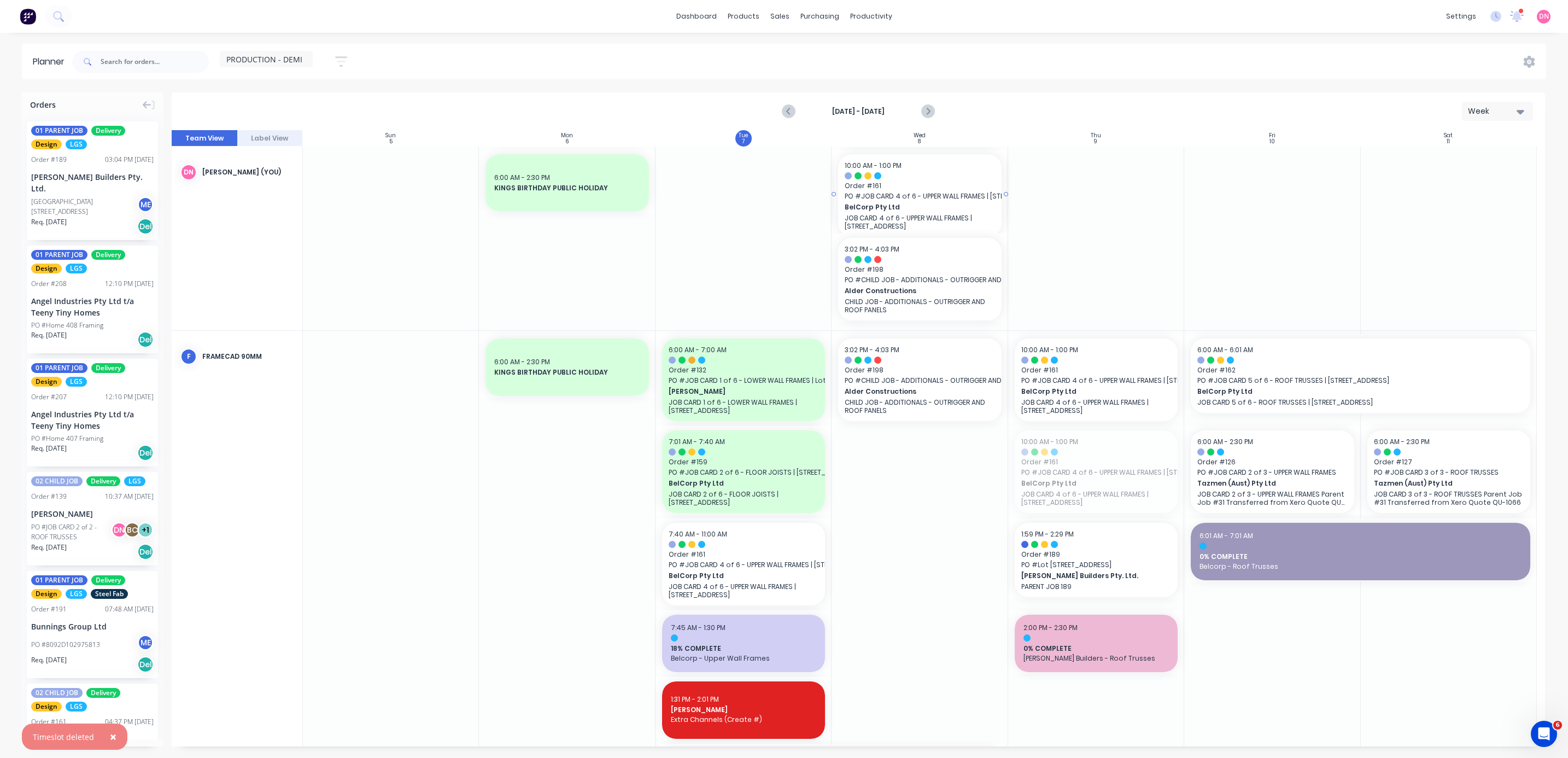
drag, startPoint x: 1109, startPoint y: 466, endPoint x: 940, endPoint y: 225, distance: 294.4
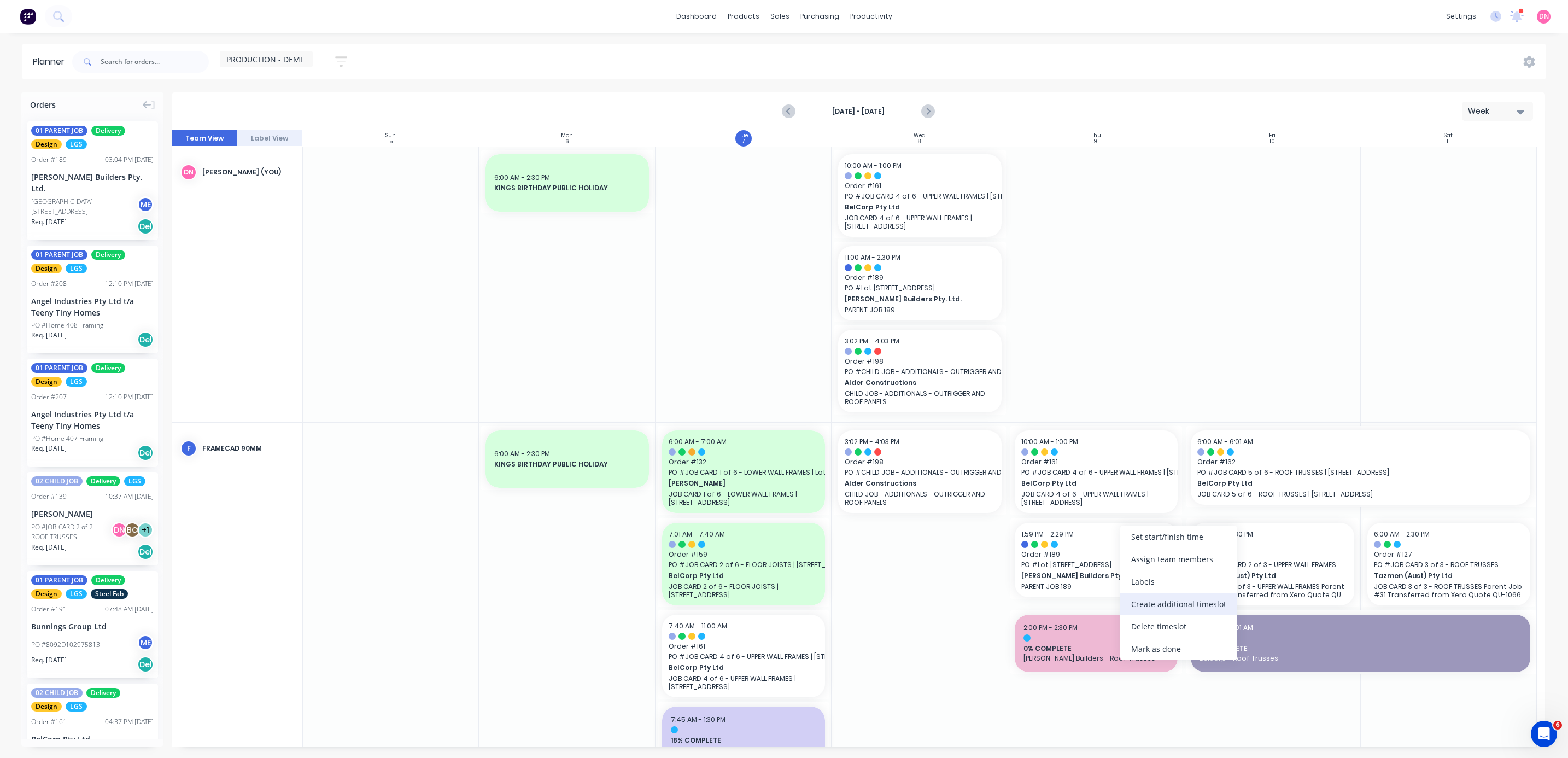
click at [418, 202] on div "Create additional timeslot" at bounding box center [1178, 604] width 117 height 23
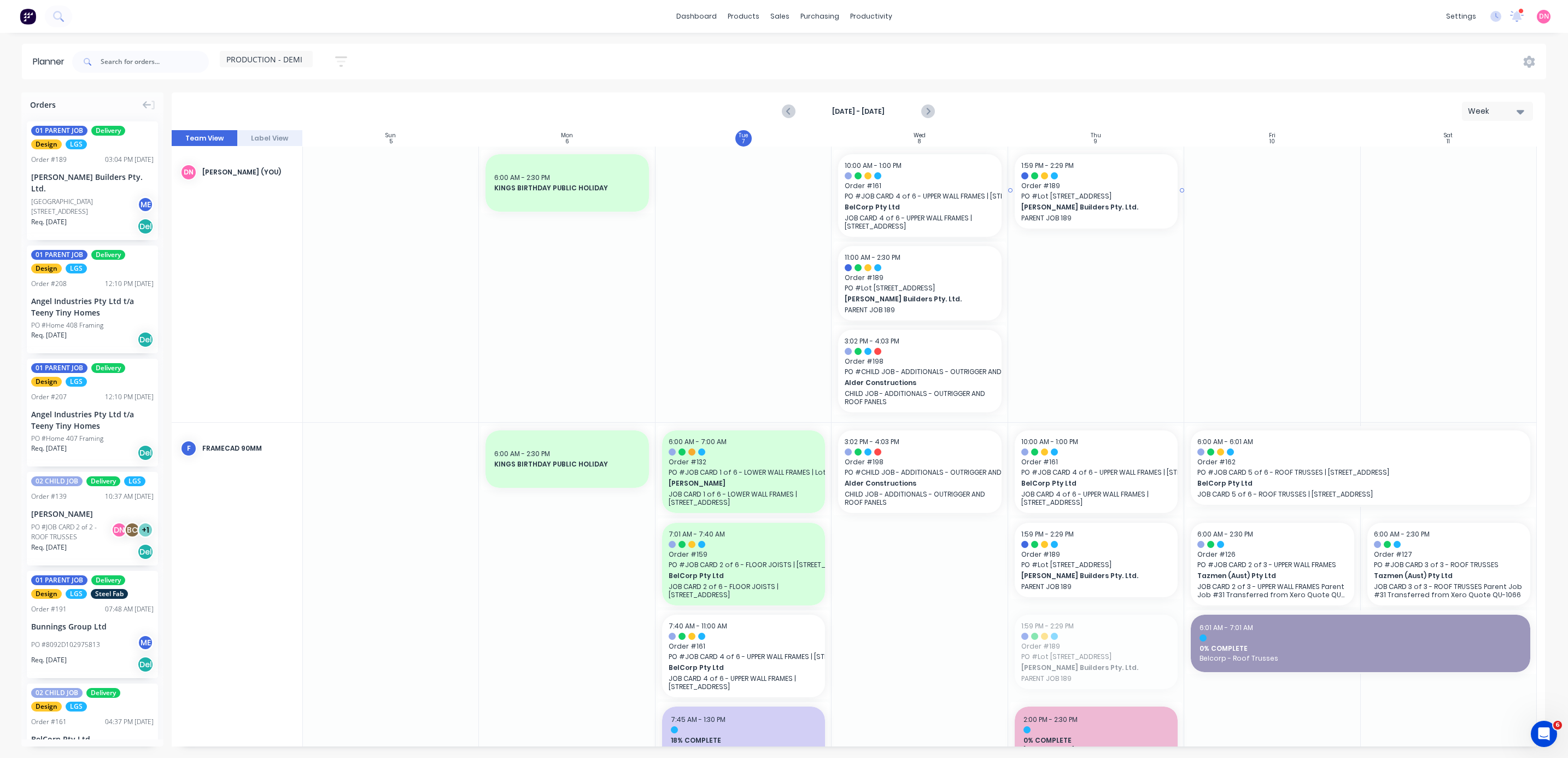
drag, startPoint x: 1111, startPoint y: 648, endPoint x: 1113, endPoint y: 319, distance: 329.0
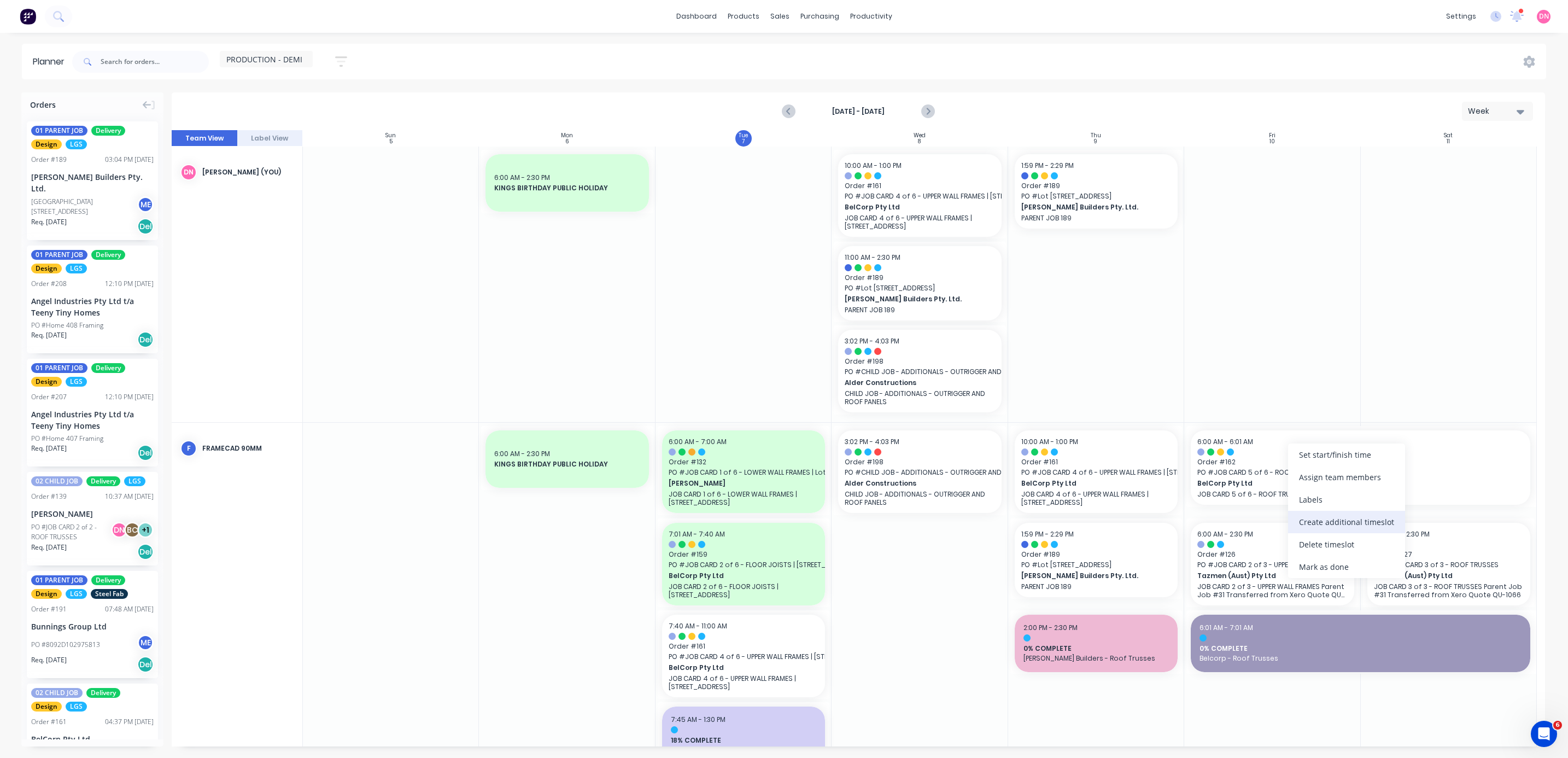
click at [418, 202] on div "Create additional timeslot" at bounding box center [1346, 522] width 117 height 23
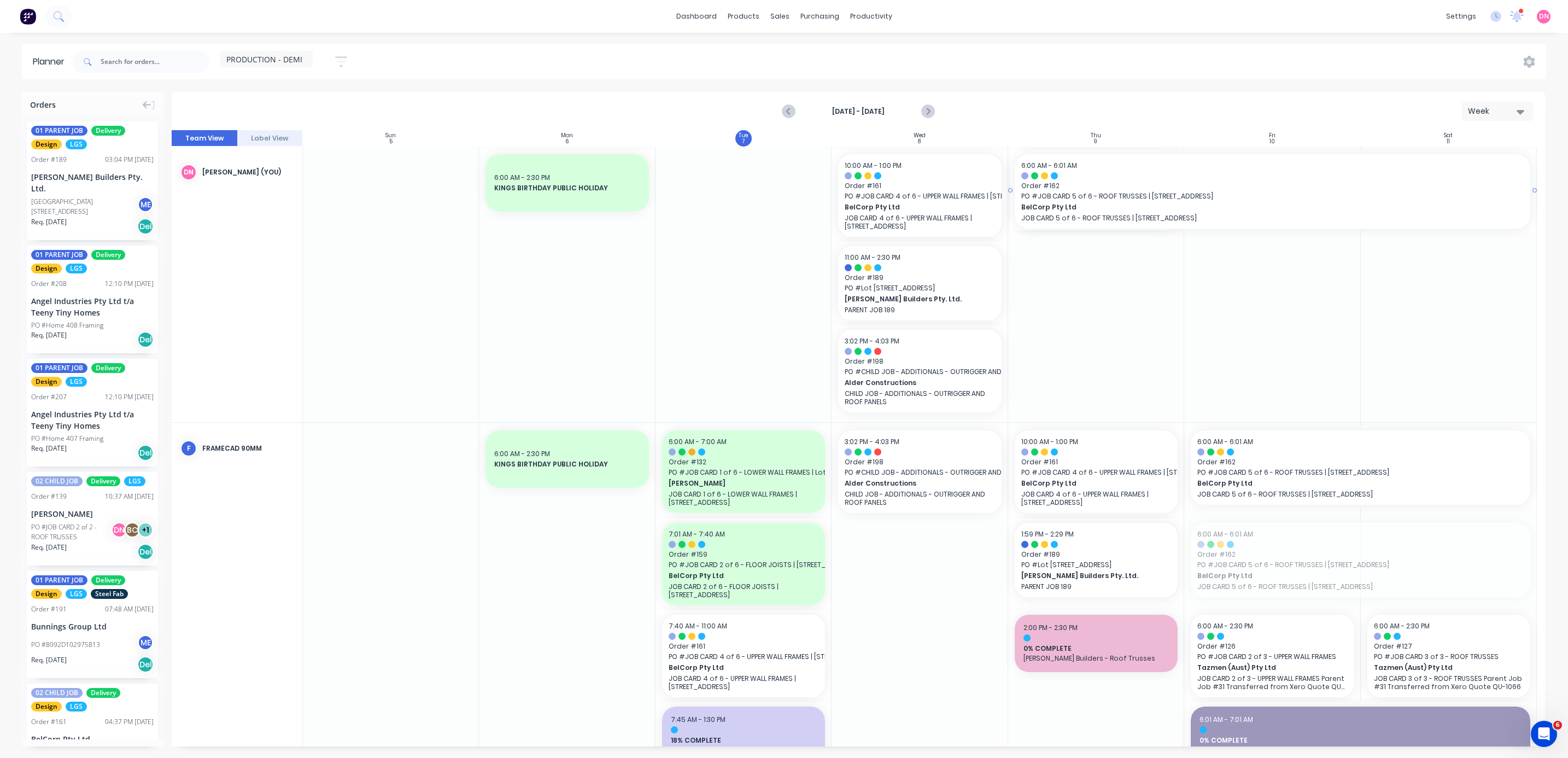
drag, startPoint x: 1317, startPoint y: 558, endPoint x: 1110, endPoint y: 300, distance: 330.8
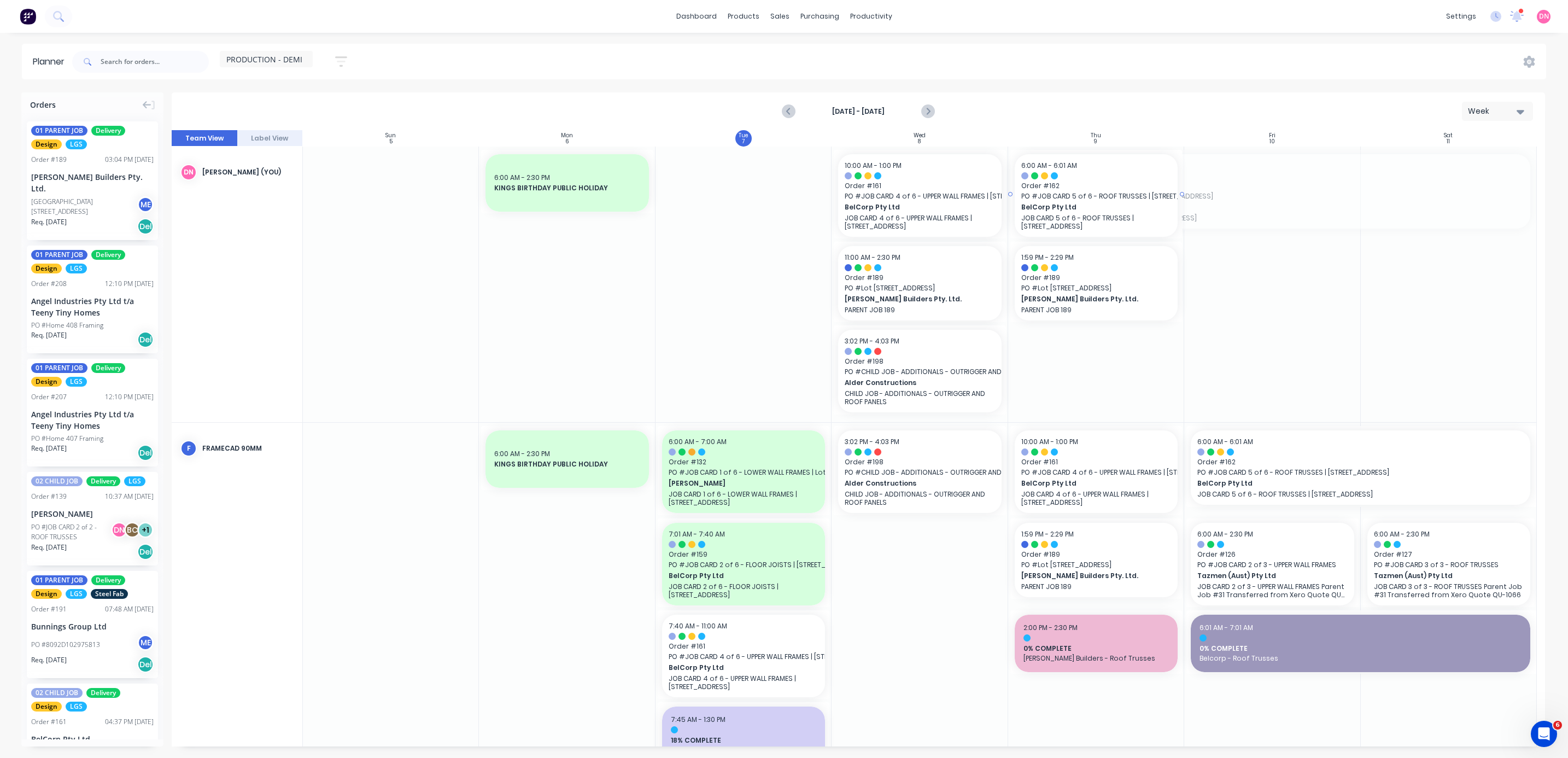
drag, startPoint x: 1532, startPoint y: 192, endPoint x: 1160, endPoint y: 156, distance: 373.7
click at [418, 156] on div "Sun 5 [DATE] Mon 6 [DATE] Tue 7 [DATE] Wed 8 [DATE] Thu 9 [DATE] Fri 10 [DATE] …" at bounding box center [858, 438] width 1373 height 616
click at [418, 202] on div "Create additional timeslot" at bounding box center [1318, 637] width 117 height 23
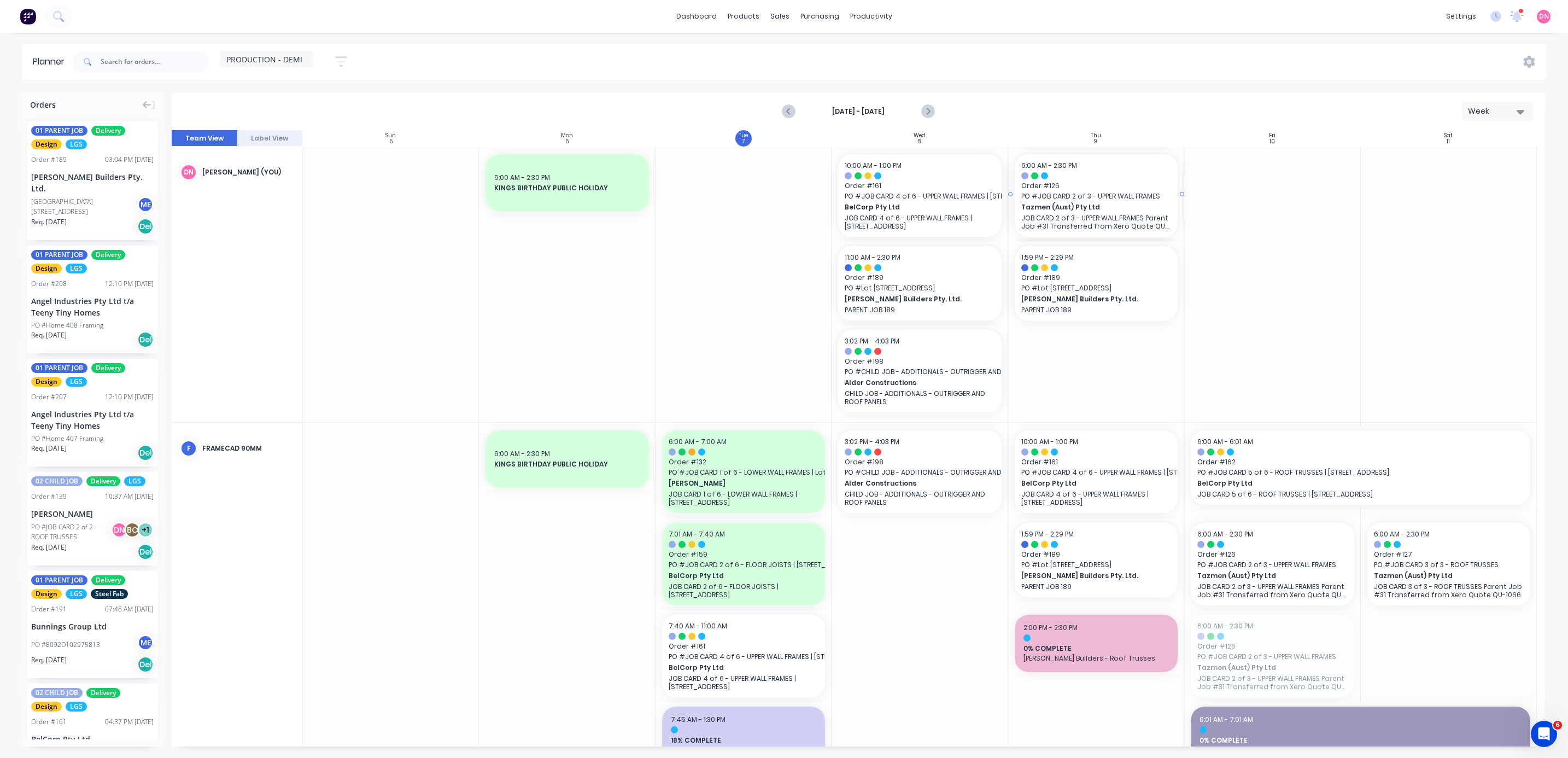
drag, startPoint x: 1286, startPoint y: 662, endPoint x: 1093, endPoint y: 397, distance: 327.8
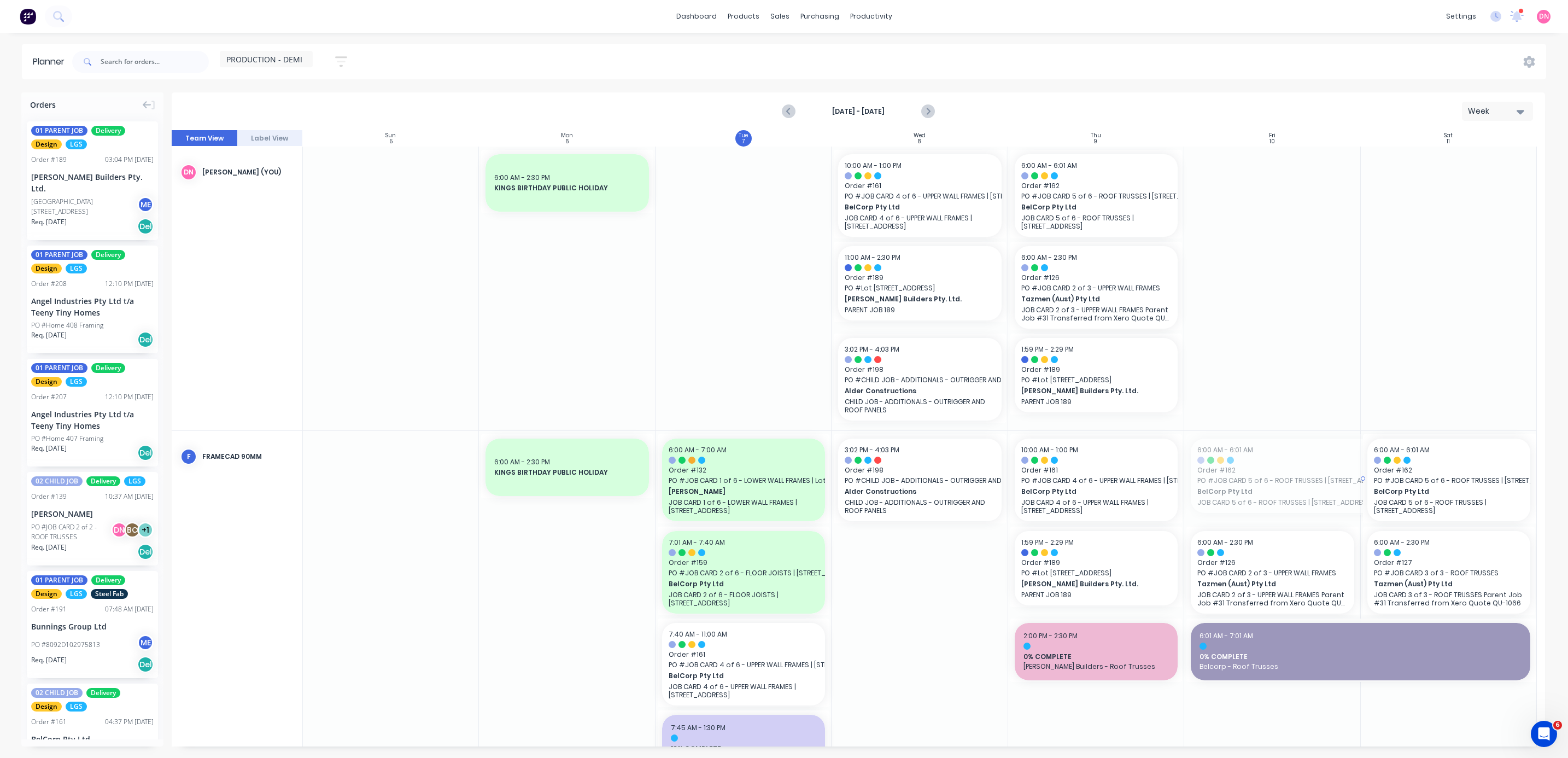
drag, startPoint x: 1328, startPoint y: 480, endPoint x: 1437, endPoint y: 493, distance: 109.8
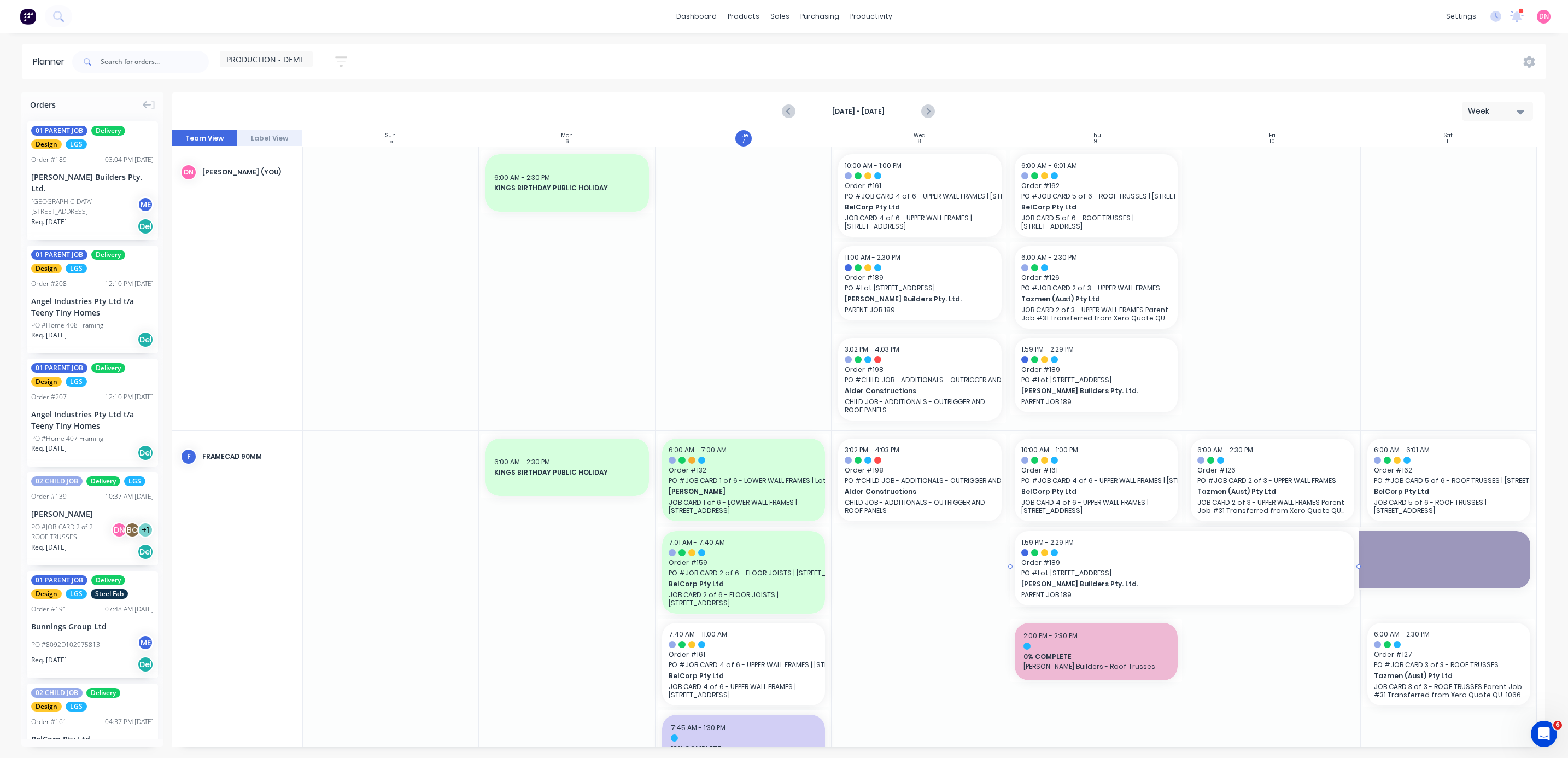
drag, startPoint x: 1179, startPoint y: 553, endPoint x: 1314, endPoint y: 567, distance: 135.7
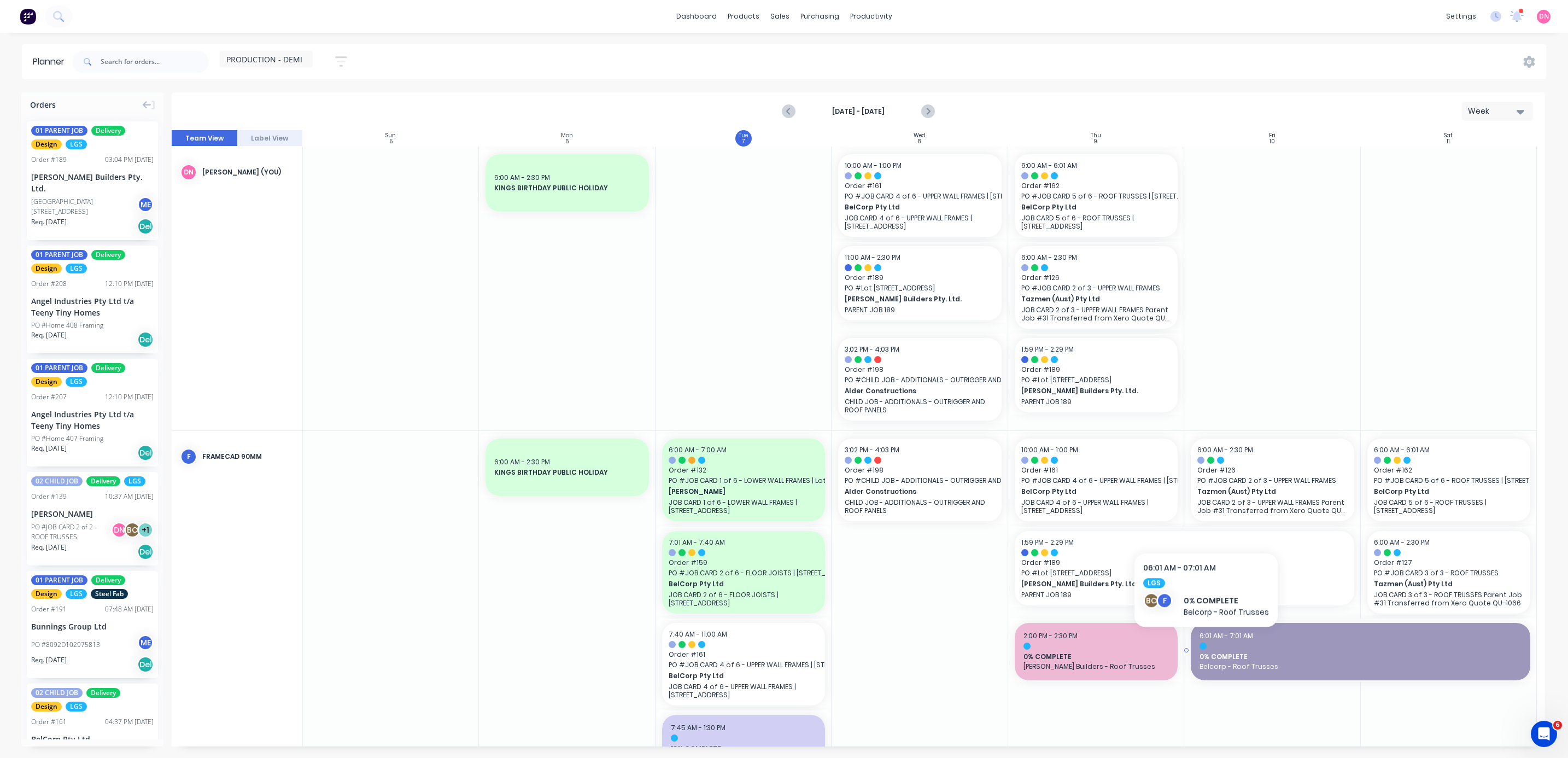
click at [418, 202] on div at bounding box center [1360, 646] width 322 height 7
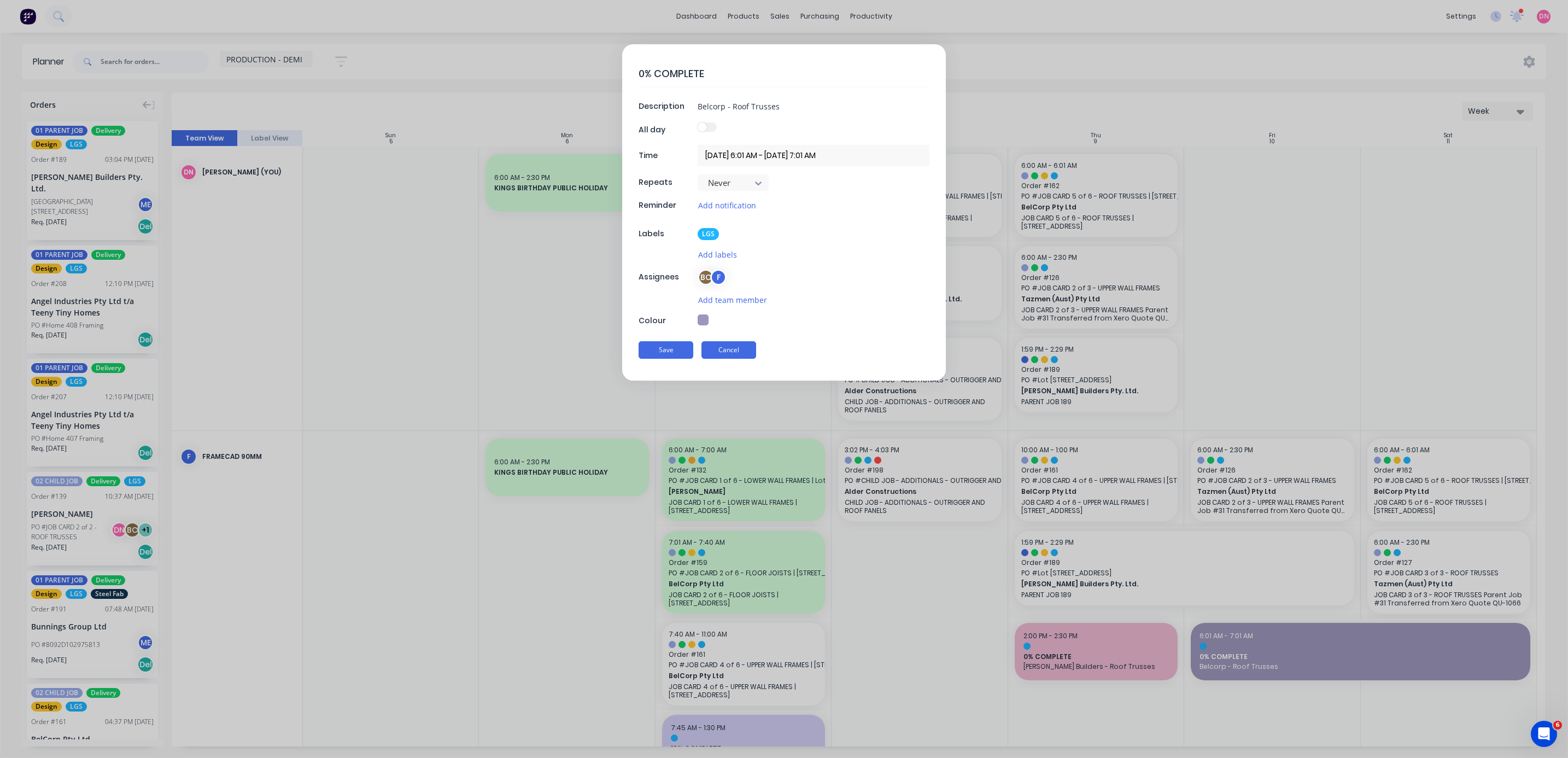
click at [418, 202] on button "Cancel" at bounding box center [729, 349] width 55 height 18
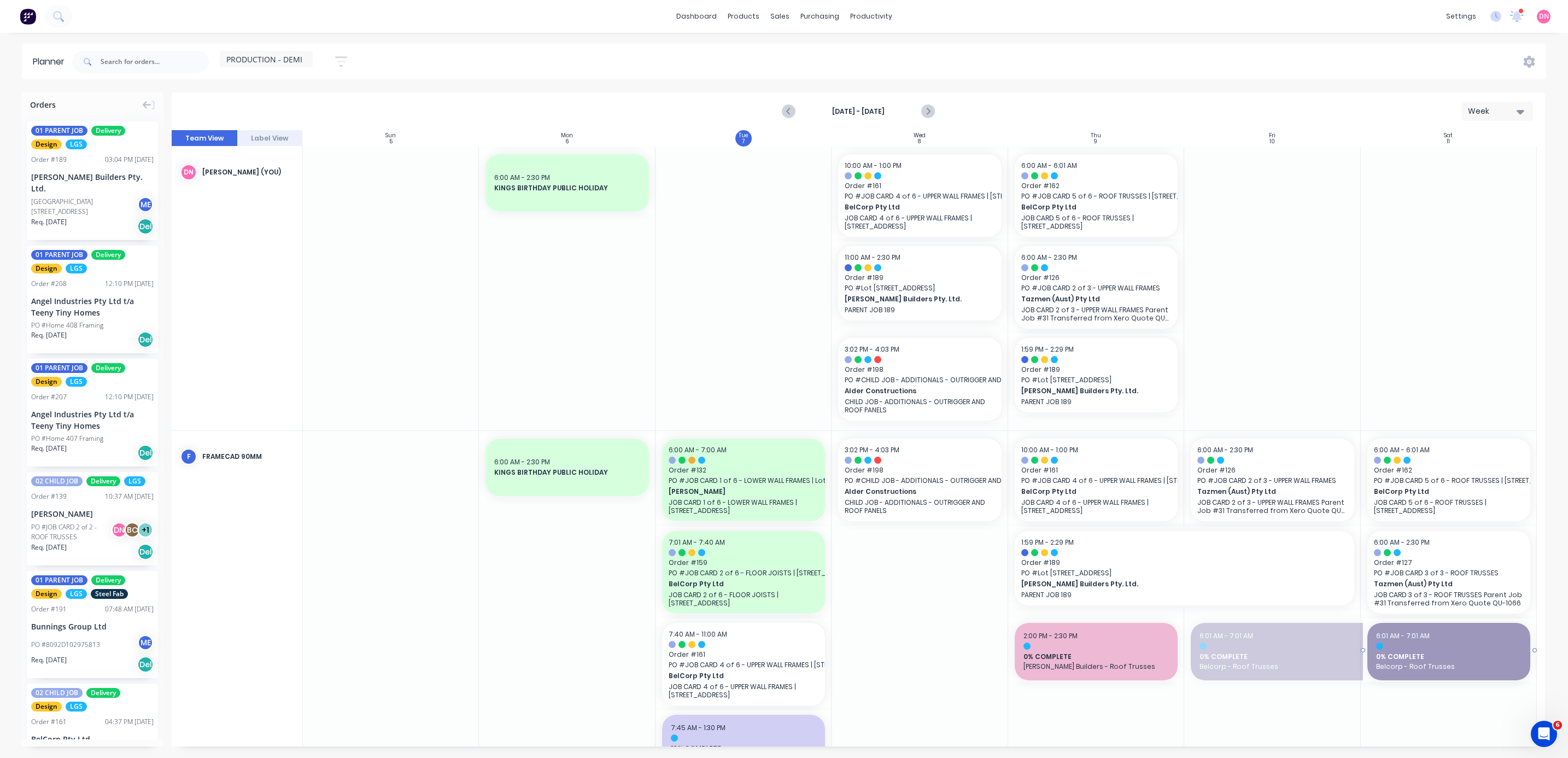
drag, startPoint x: 1181, startPoint y: 647, endPoint x: 1389, endPoint y: 654, distance: 208.1
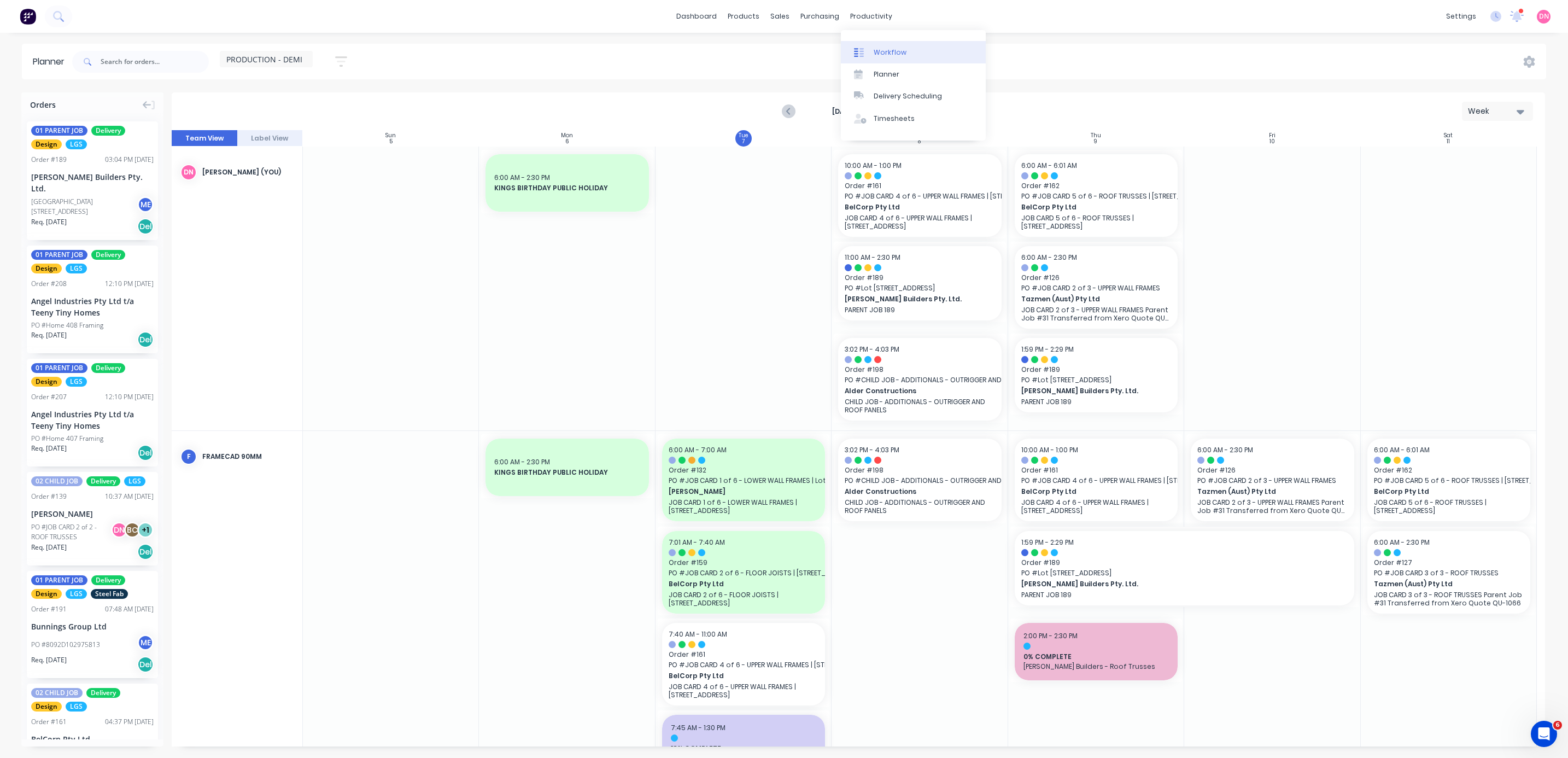
click at [418, 52] on link "Workflow" at bounding box center [913, 52] width 145 height 22
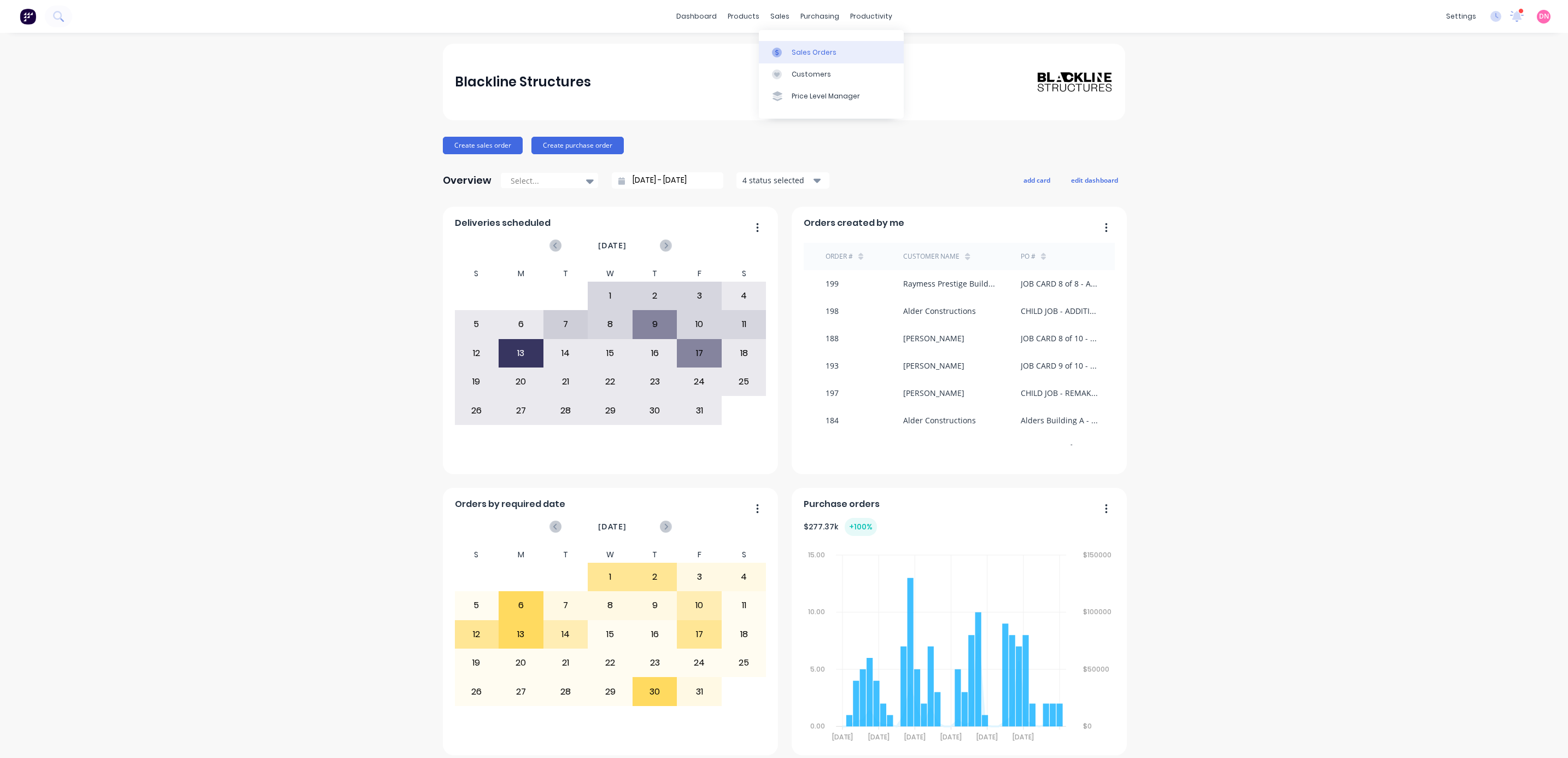
click at [776, 55] on g at bounding box center [777, 52] width 10 height 10
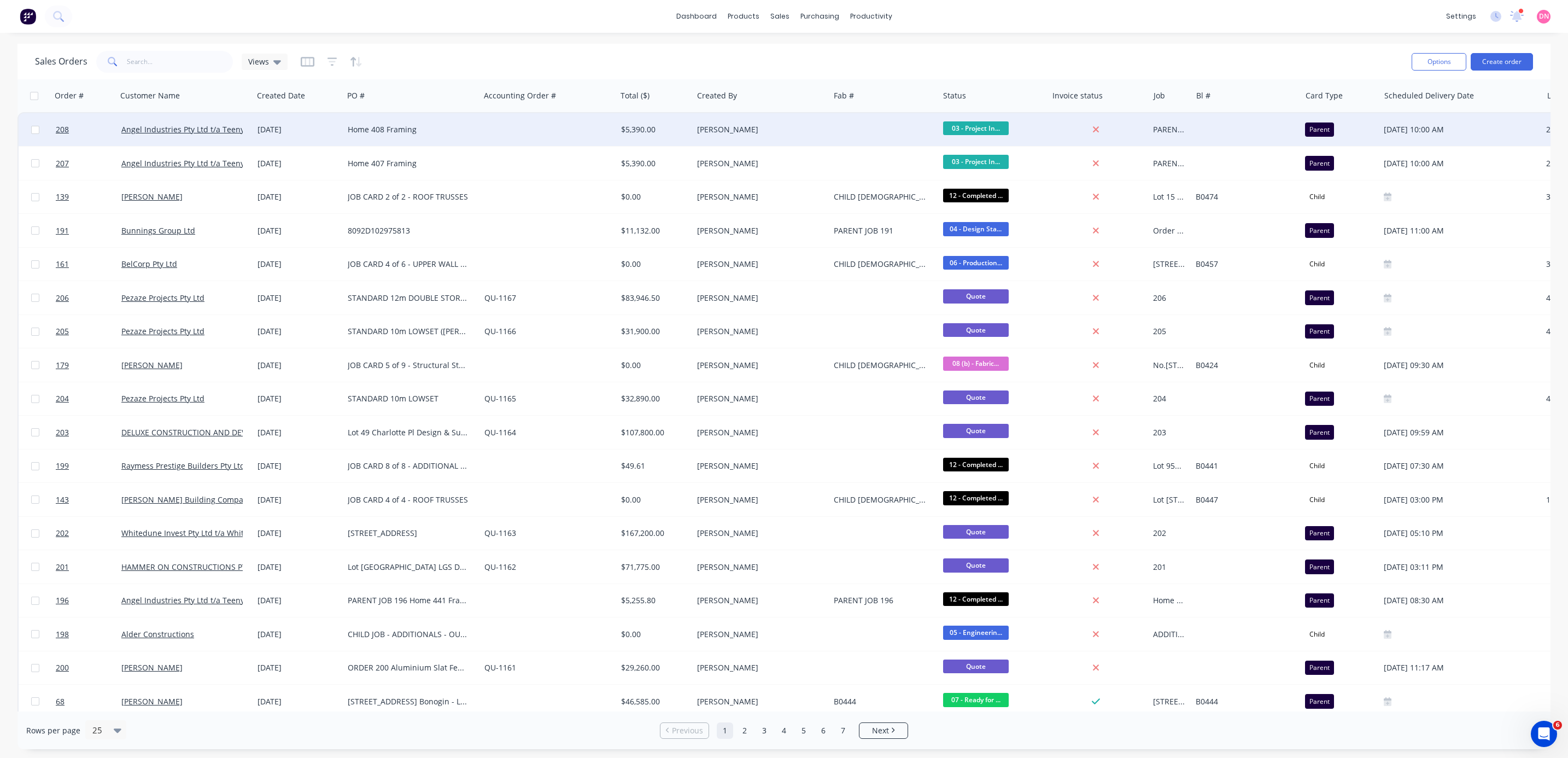
click at [996, 128] on span "03 - Project In..." at bounding box center [976, 128] width 66 height 13
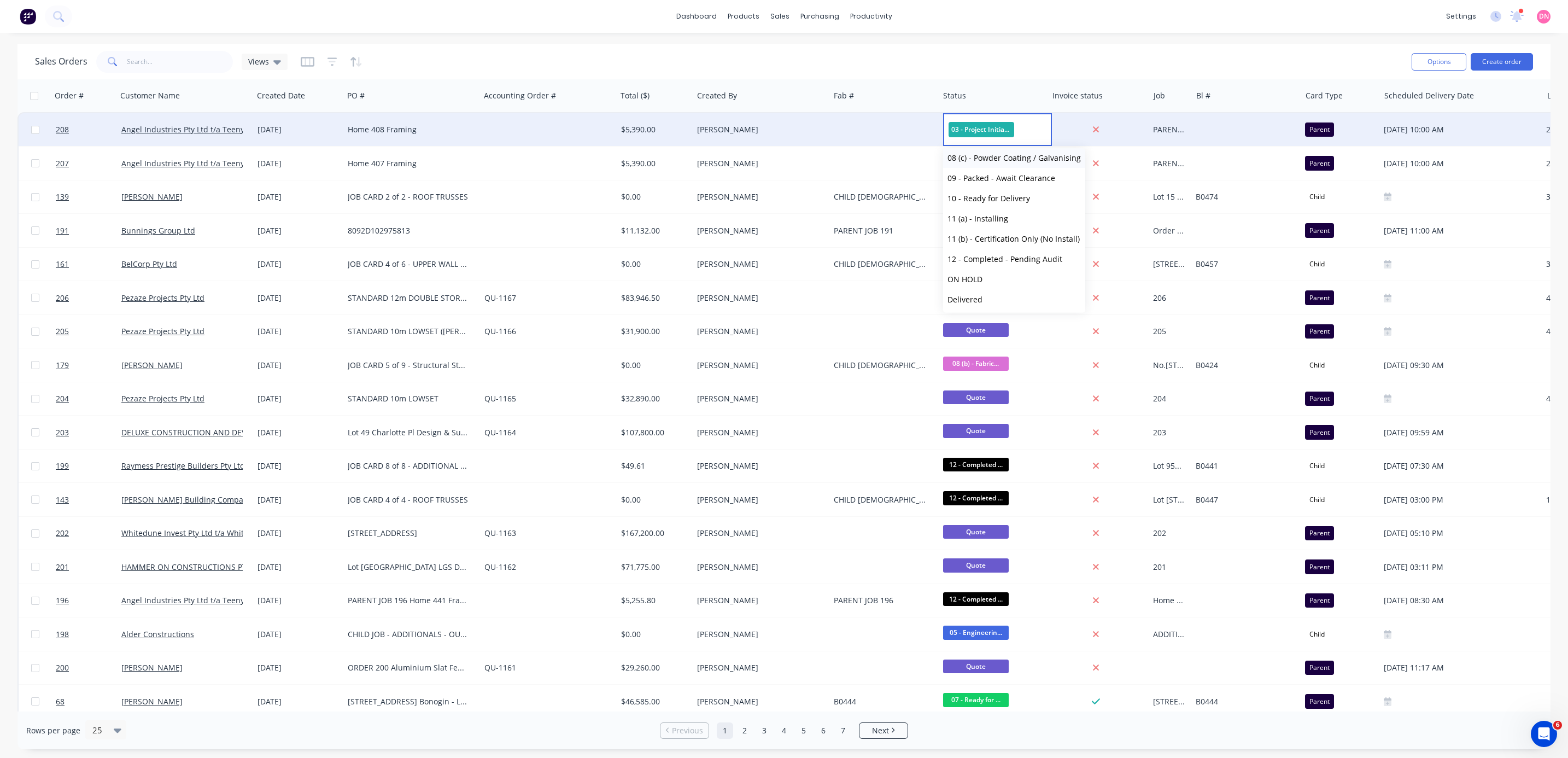
scroll to position [208, 0]
click at [1060, 48] on div "Sales Orders Views" at bounding box center [718, 61] width 1368 height 27
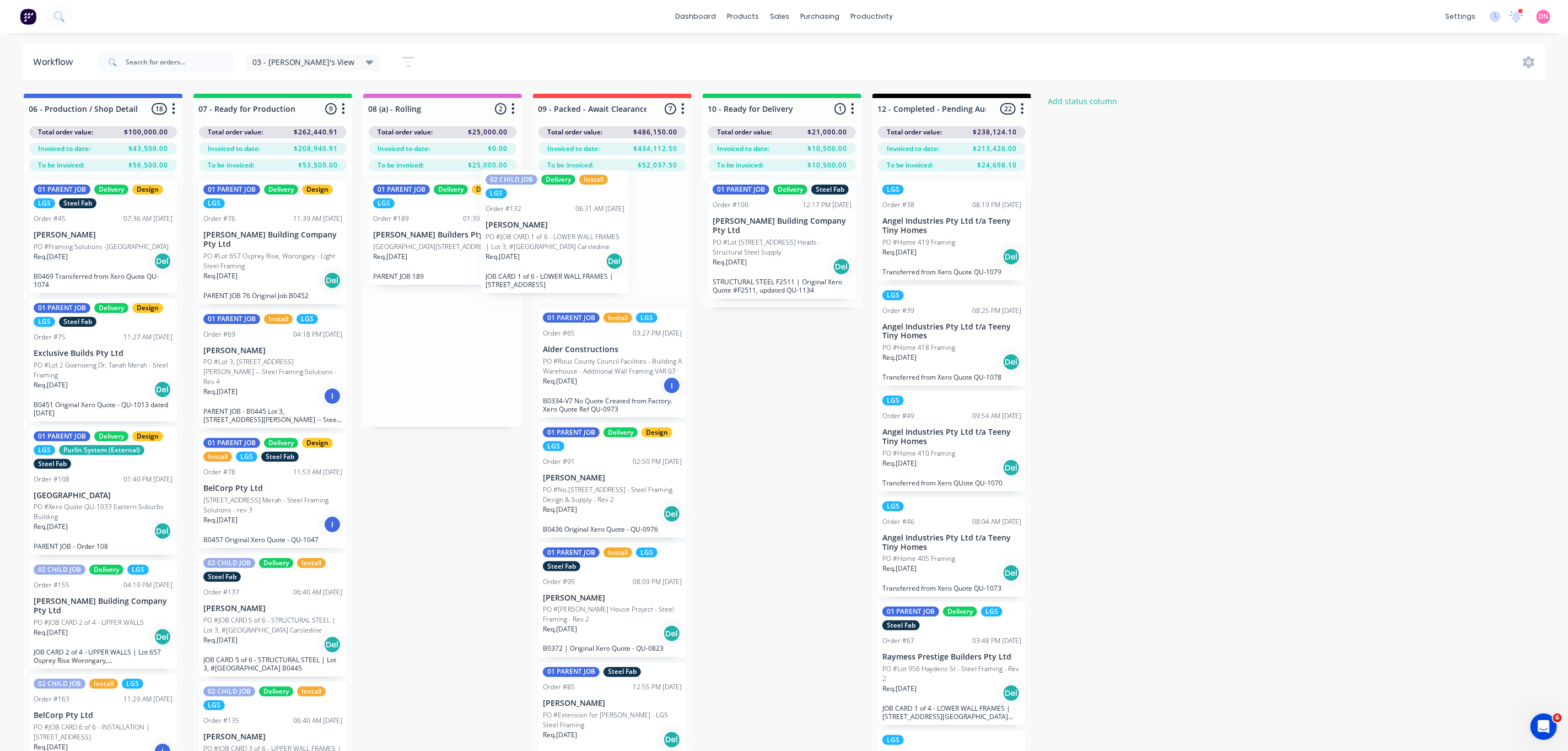
drag, startPoint x: 457, startPoint y: 255, endPoint x: 573, endPoint y: 243, distance: 116.6
click at [573, 243] on div "06 - Production / Shop Detailing 18 Status colour #4169E1 hex #4169E1 Save Canc…" at bounding box center [1470, 442] width 2957 height 696
click at [566, 237] on p "[PERSON_NAME]" at bounding box center [612, 234] width 139 height 9
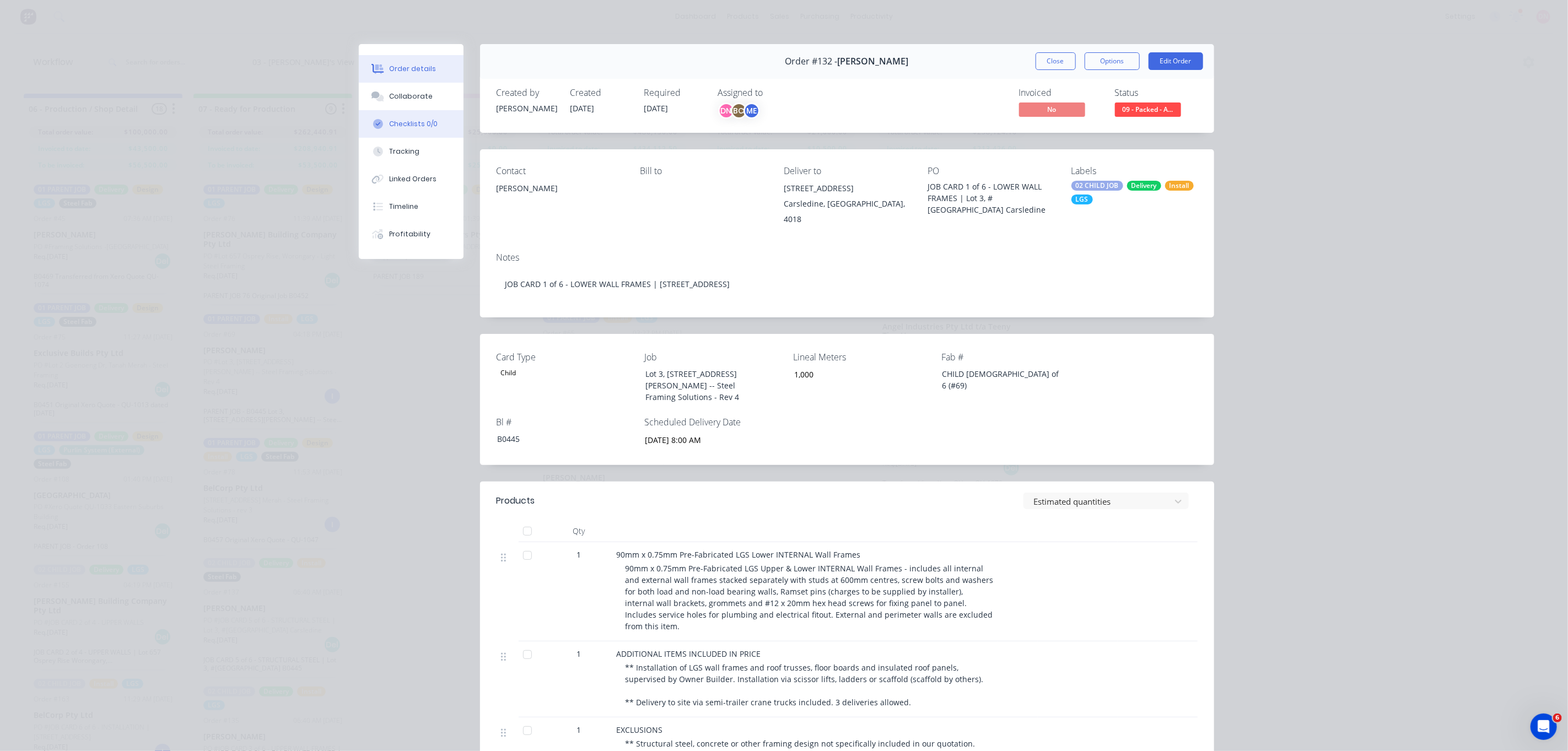
click at [434, 129] on button "Checklists 0/0" at bounding box center [411, 124] width 105 height 28
type textarea "x"
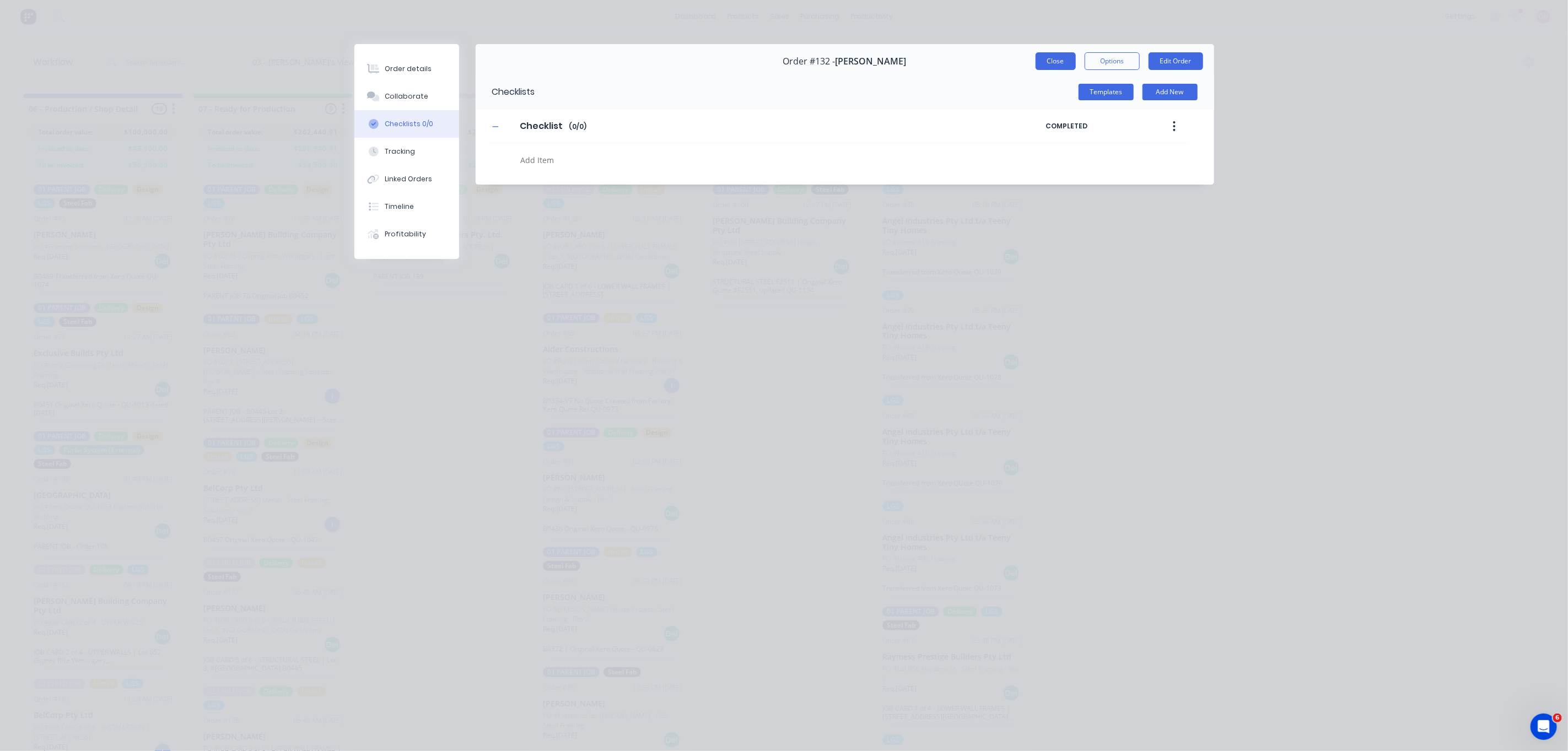
click at [1067, 53] on button "Close" at bounding box center [1056, 61] width 41 height 18
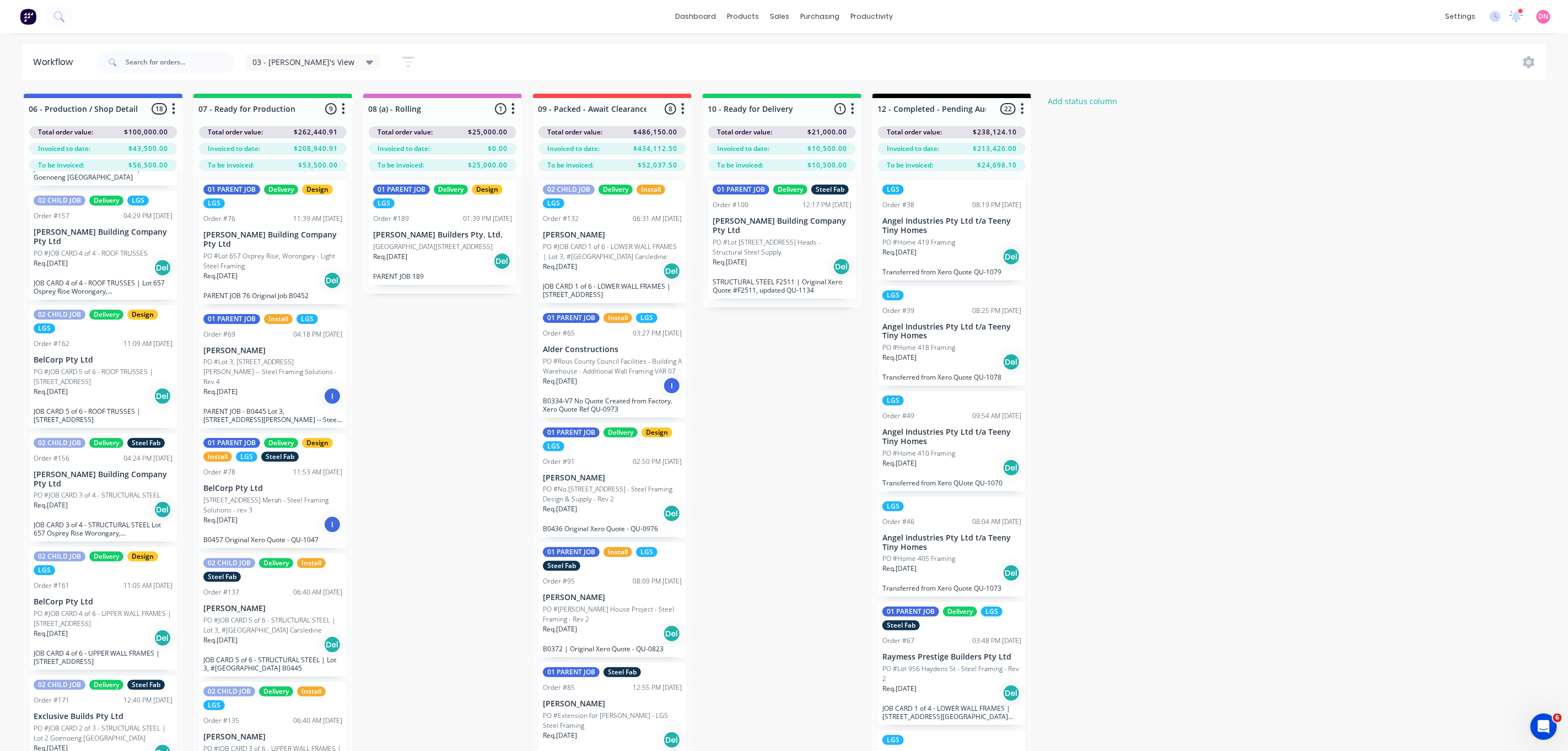
scroll to position [909, 0]
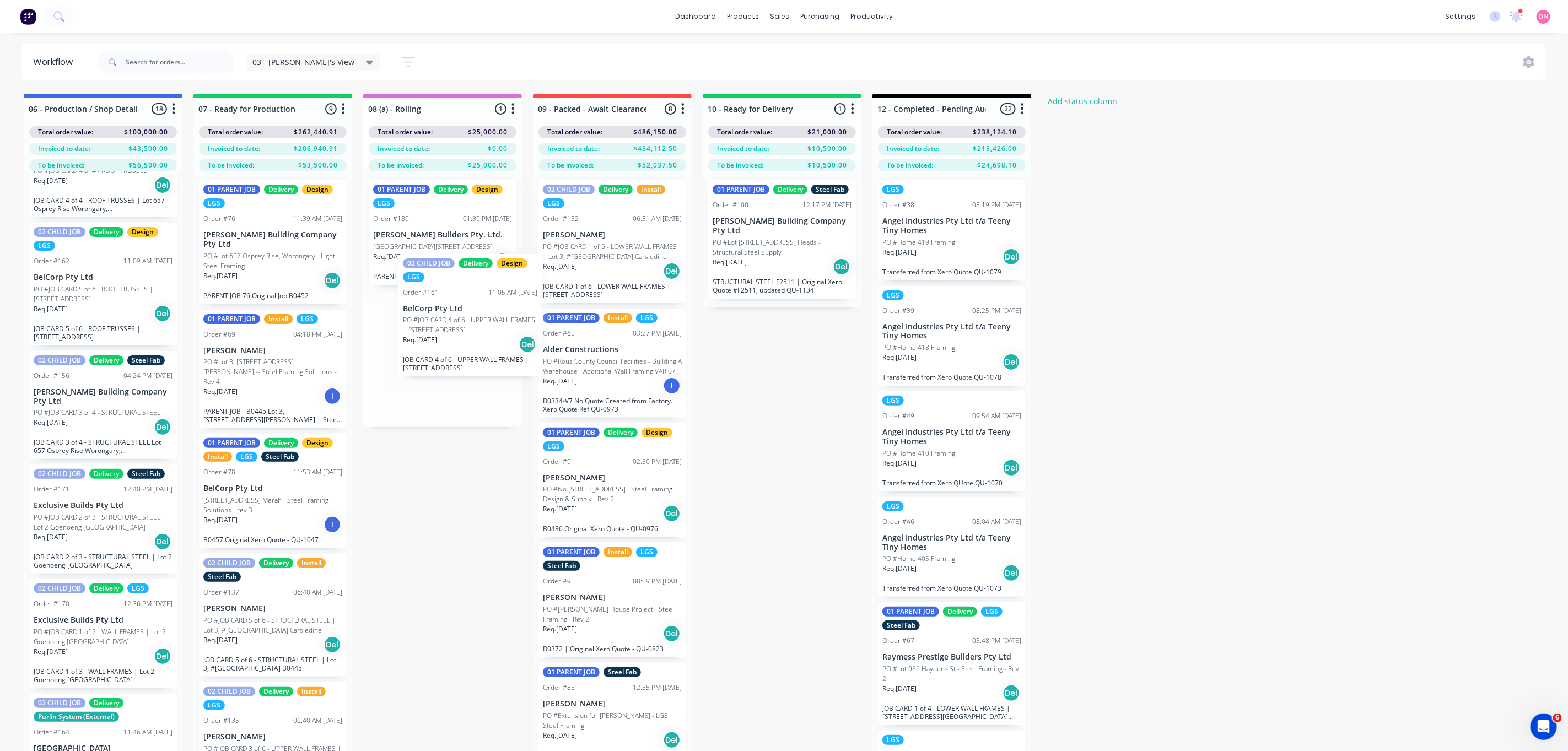
drag, startPoint x: 90, startPoint y: 539, endPoint x: 463, endPoint y: 331, distance: 427.1
click at [463, 331] on div "06 - Production / Shop Detailing 18 Status colour #4169E1 hex #4169E1 Save Canc…" at bounding box center [1470, 442] width 2957 height 696
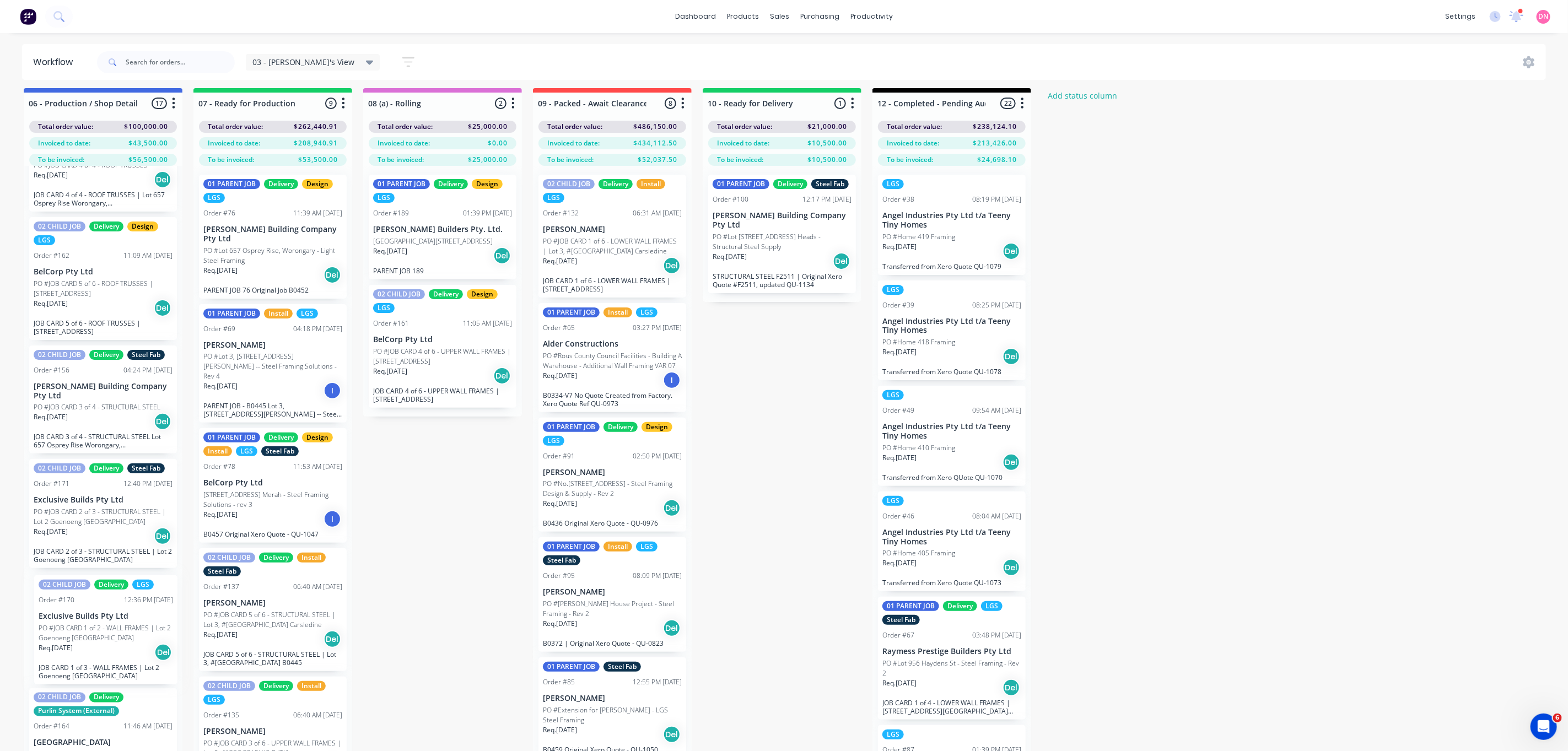
scroll to position [12, 0]
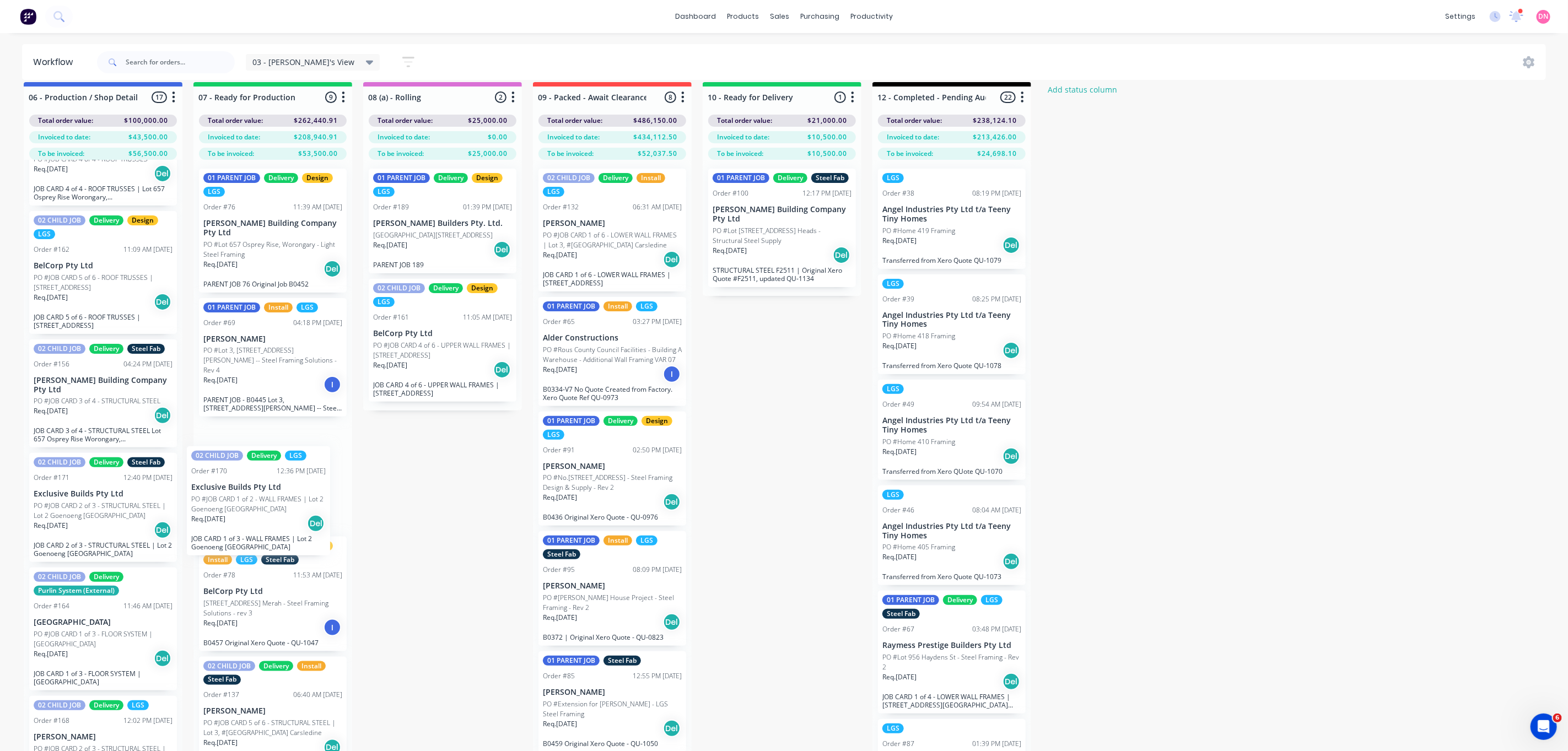
drag, startPoint x: 108, startPoint y: 630, endPoint x: 272, endPoint y: 493, distance: 213.7
click at [272, 493] on div "06 - Production / Shop Detailing 17 Status colour #4169E1 hex #4169E1 Save Canc…" at bounding box center [1470, 430] width 2957 height 696
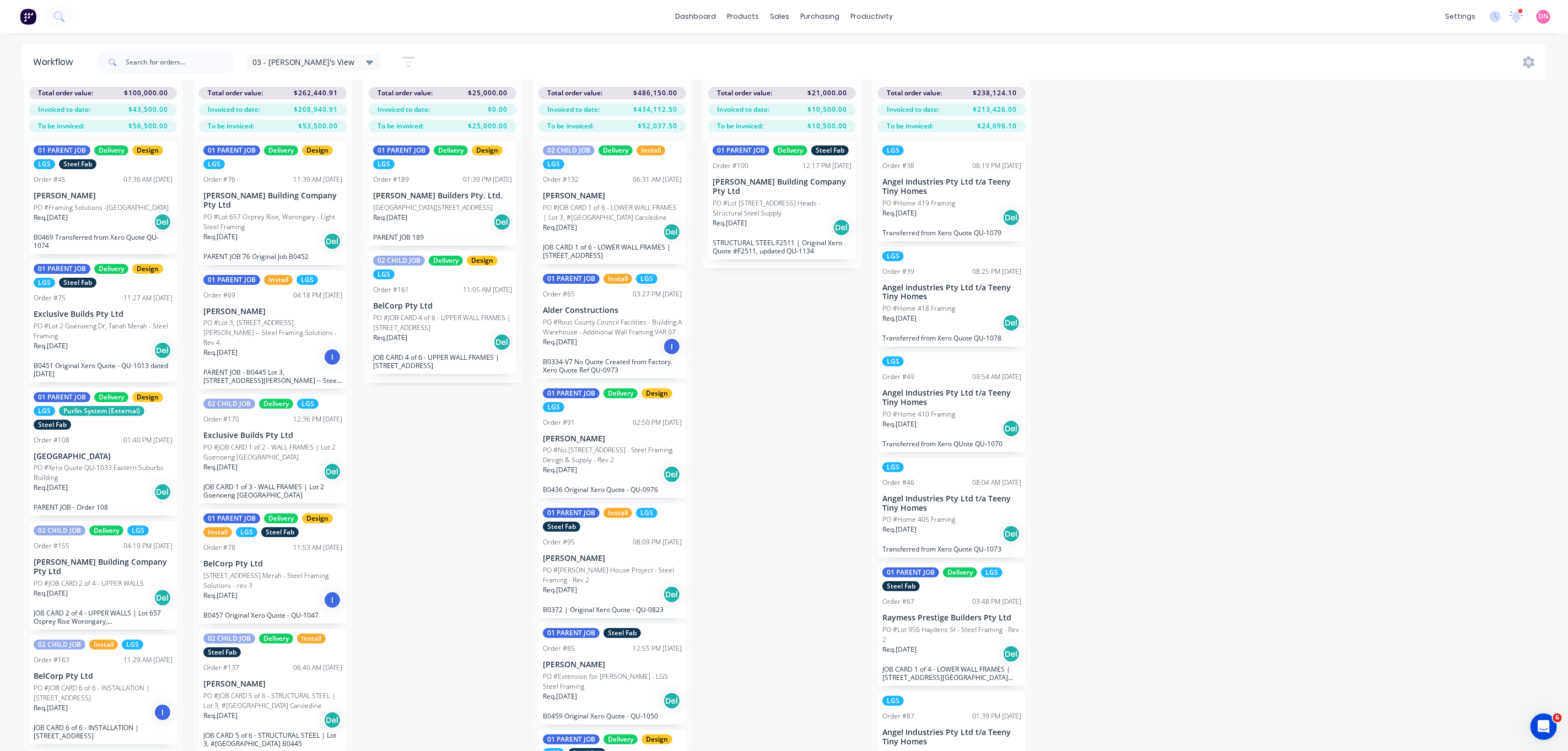
scroll to position [0, 0]
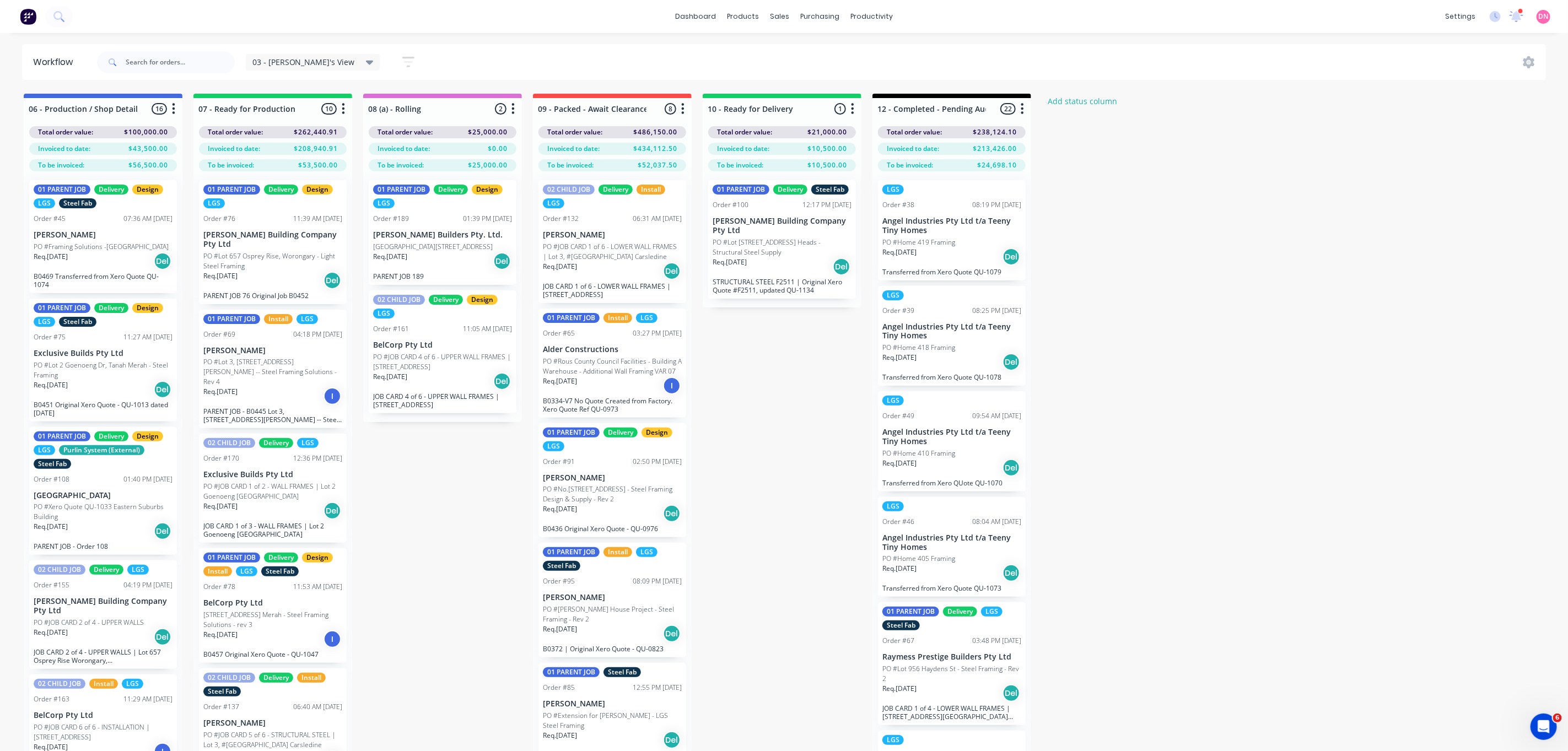
click at [614, 499] on p "PO #No.446 Mundoolun Connection Rd - Steel Framing Design & Supply - Rev 2" at bounding box center [612, 495] width 139 height 20
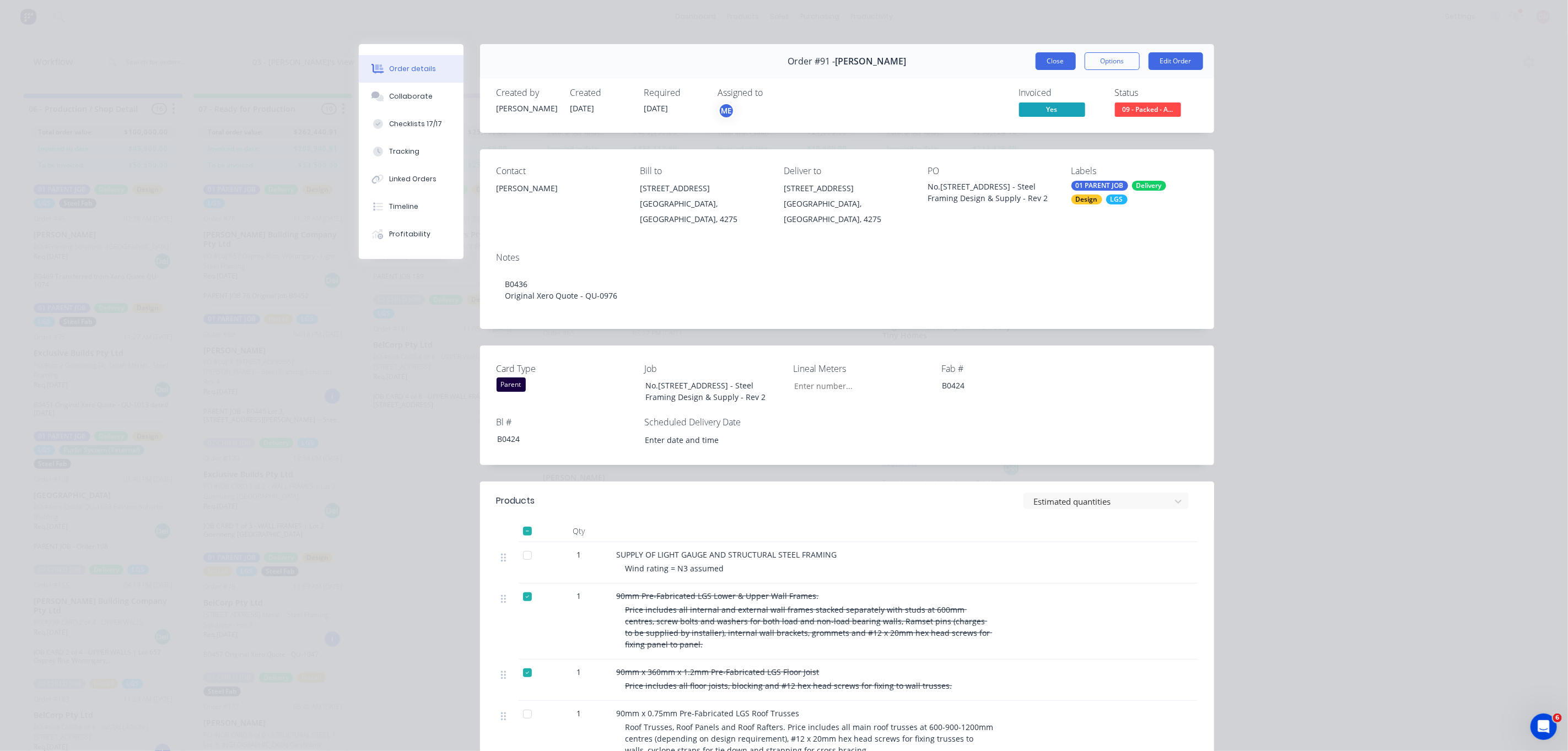
click at [1064, 57] on button "Close" at bounding box center [1056, 61] width 41 height 18
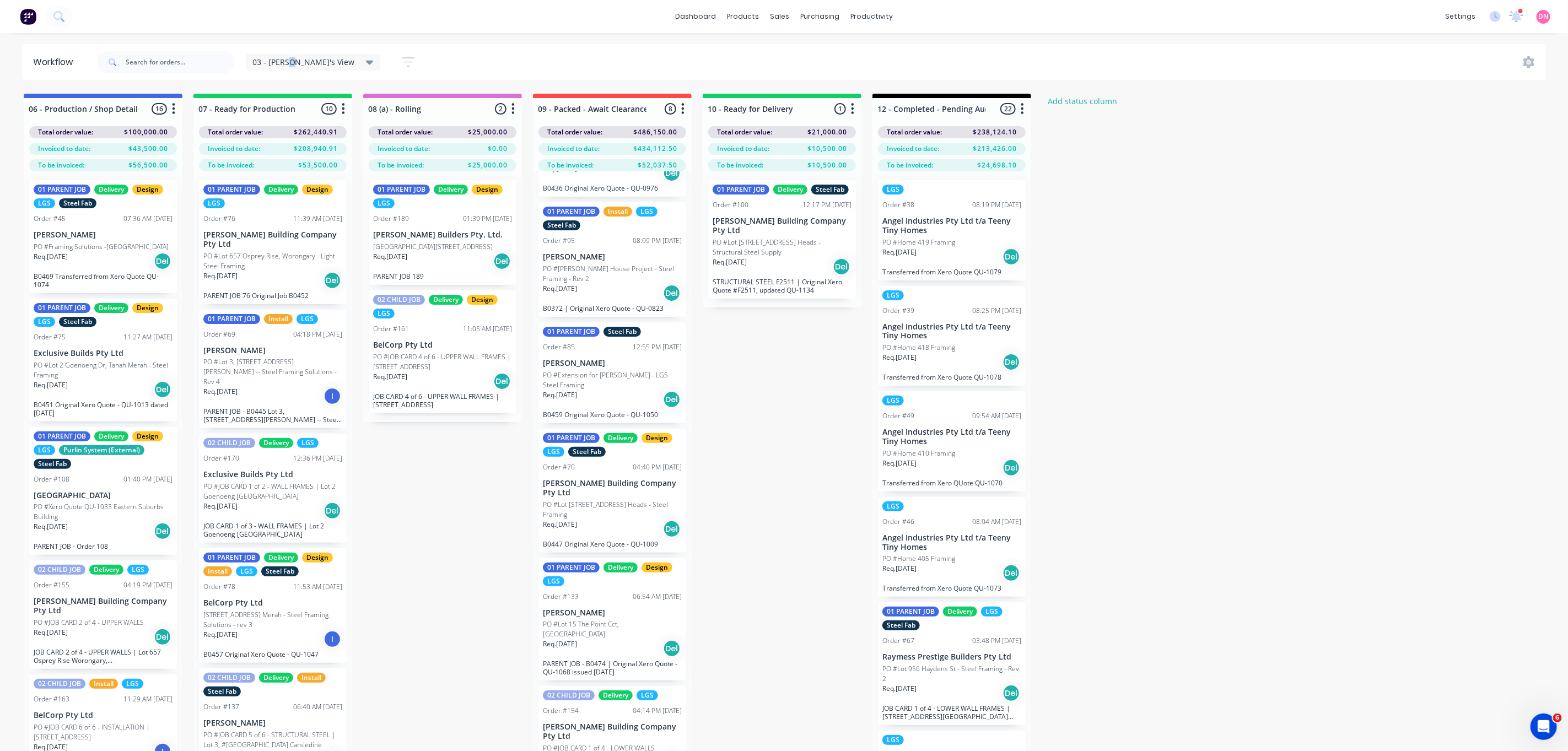
click at [292, 73] on div "03 - Demi's View Save new view None edit 03 - Demi's View (Default) edit 01 - M…" at bounding box center [336, 62] width 181 height 21
drag, startPoint x: 292, startPoint y: 73, endPoint x: 298, endPoint y: 64, distance: 10.8
click at [298, 64] on span "03 - [PERSON_NAME]'s View" at bounding box center [303, 62] width 102 height 12
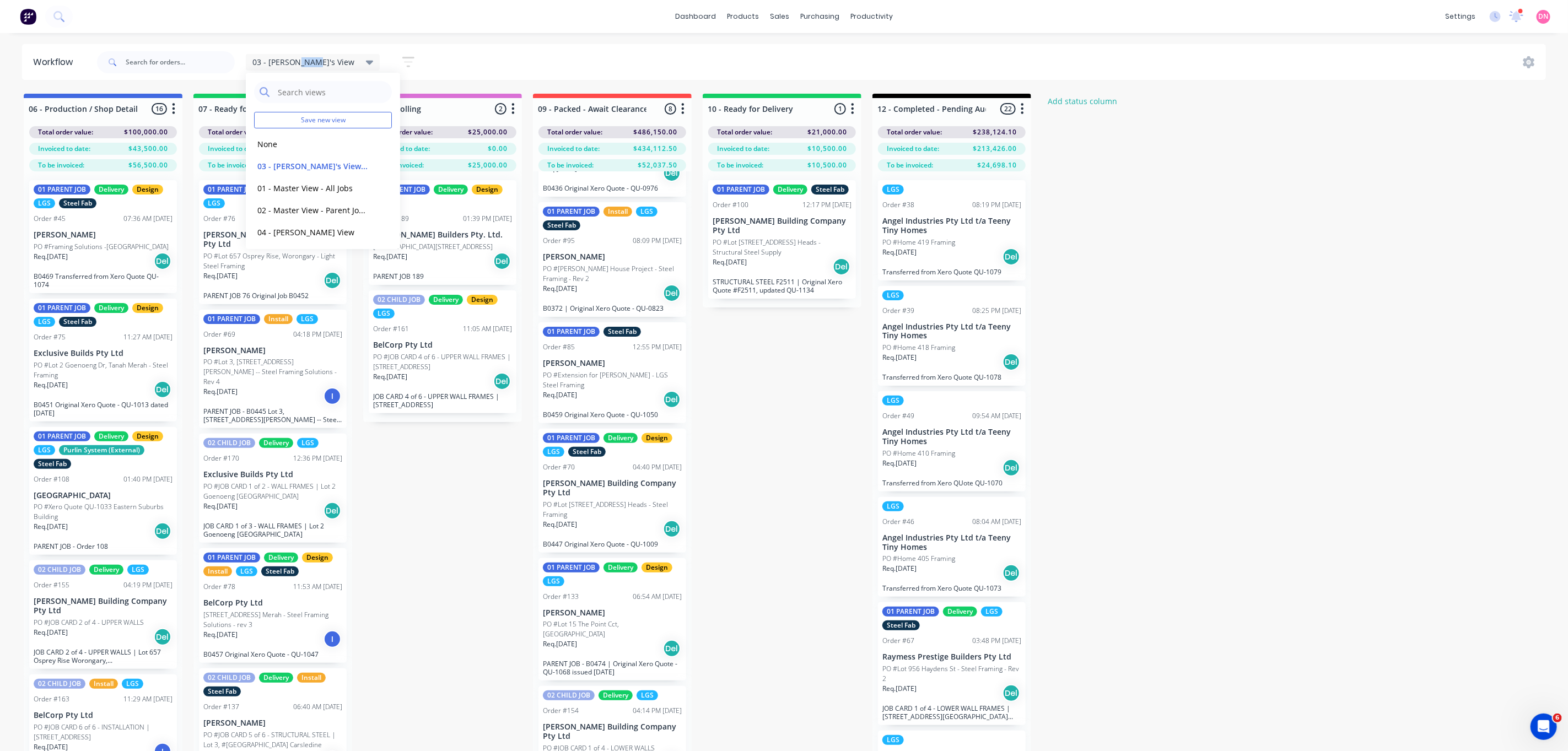
click at [298, 63] on span "03 - [PERSON_NAME]'s View" at bounding box center [303, 62] width 102 height 12
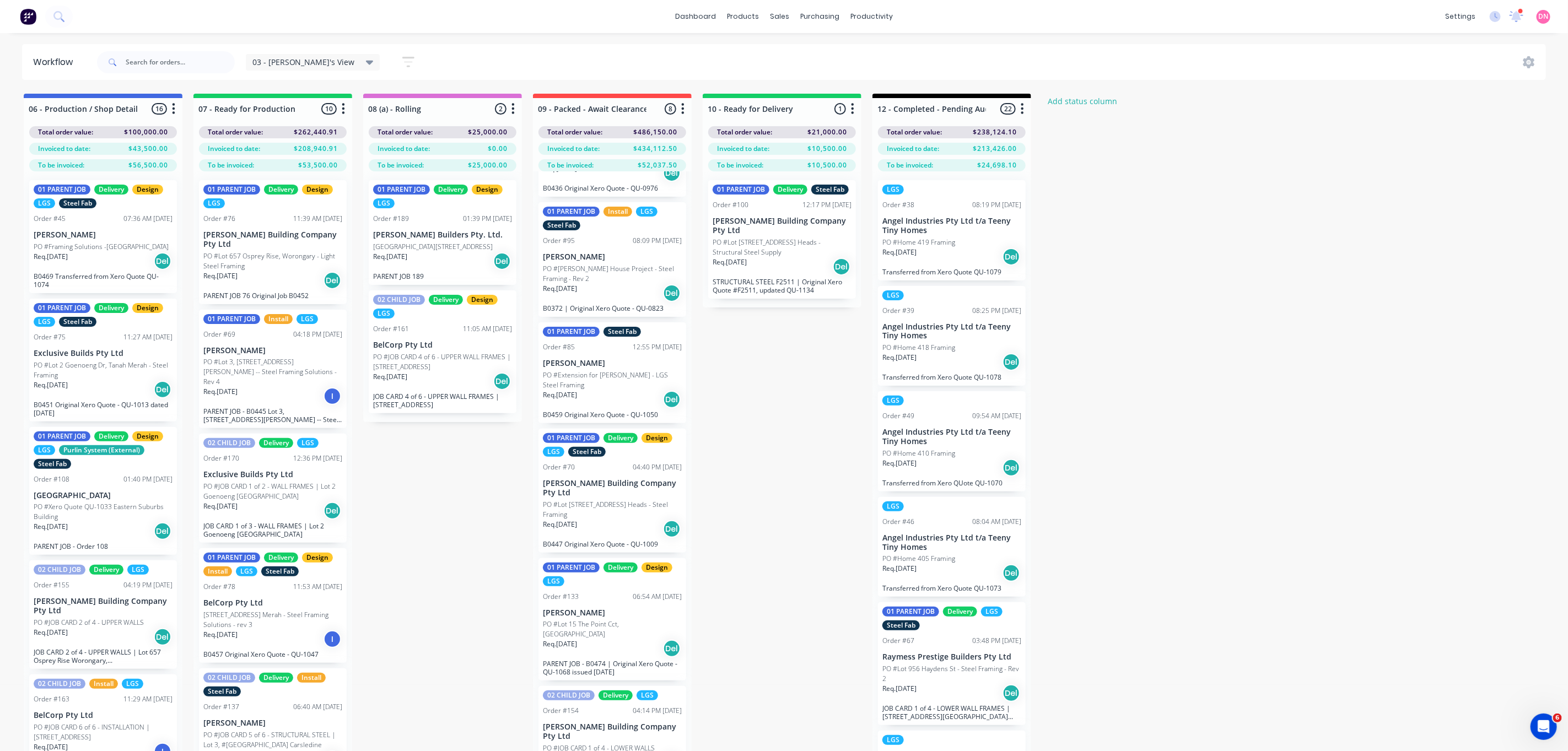
drag, startPoint x: 298, startPoint y: 63, endPoint x: 284, endPoint y: 60, distance: 14.3
click at [284, 60] on span "03 - [PERSON_NAME]'s View" at bounding box center [303, 62] width 102 height 12
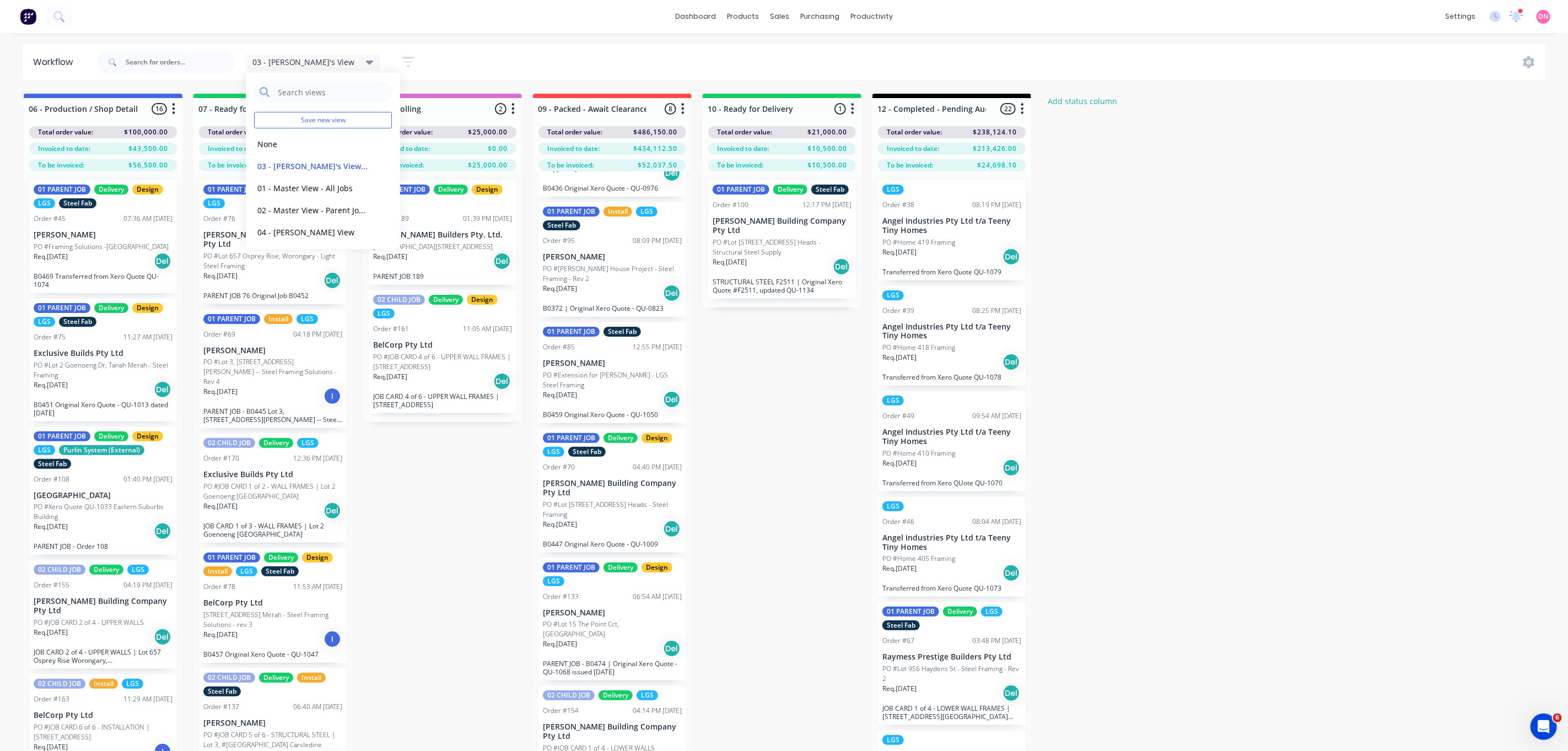
click at [328, 69] on div "03 - [PERSON_NAME]'s View" at bounding box center [313, 62] width 134 height 17
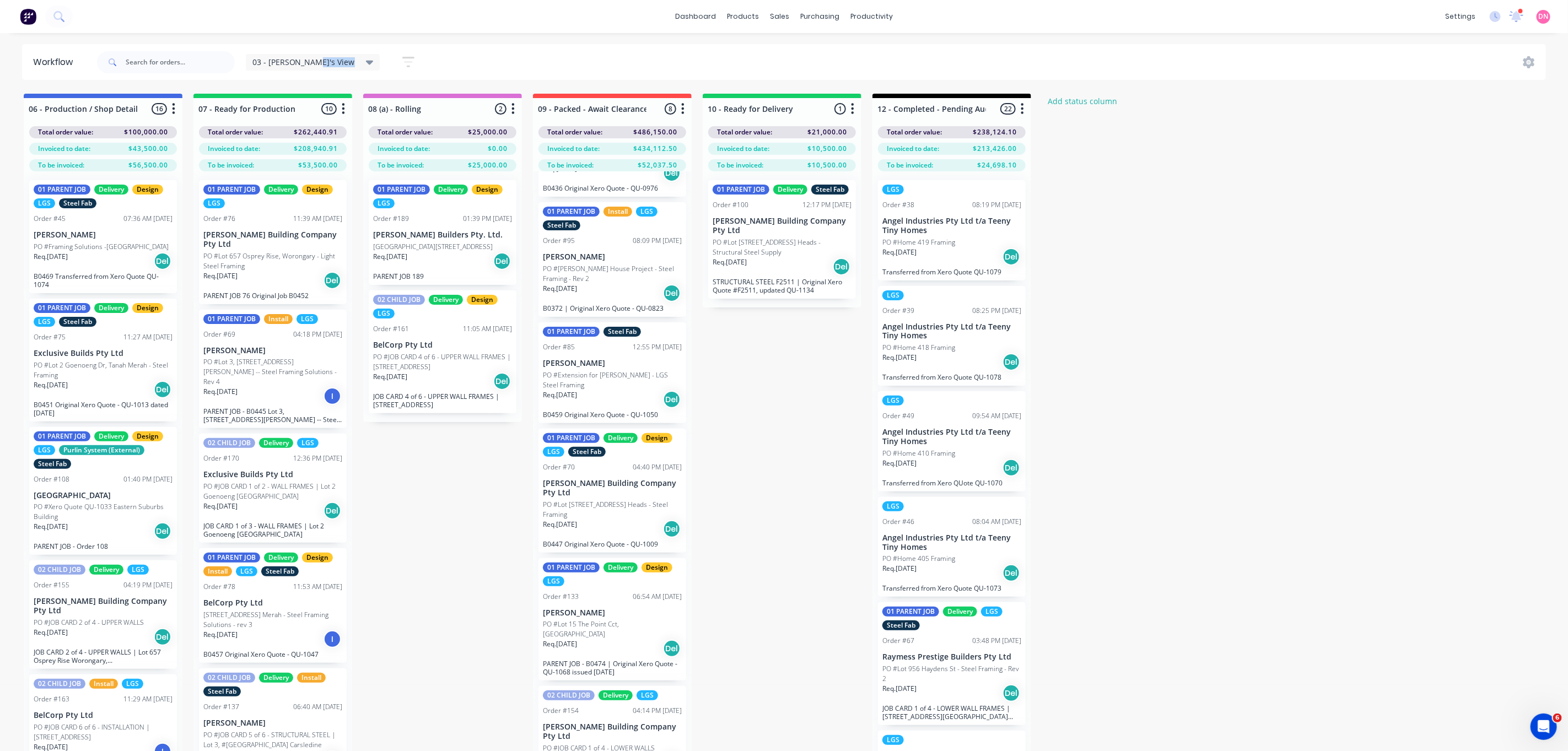
click at [328, 69] on div "03 - [PERSON_NAME]'s View" at bounding box center [313, 62] width 134 height 17
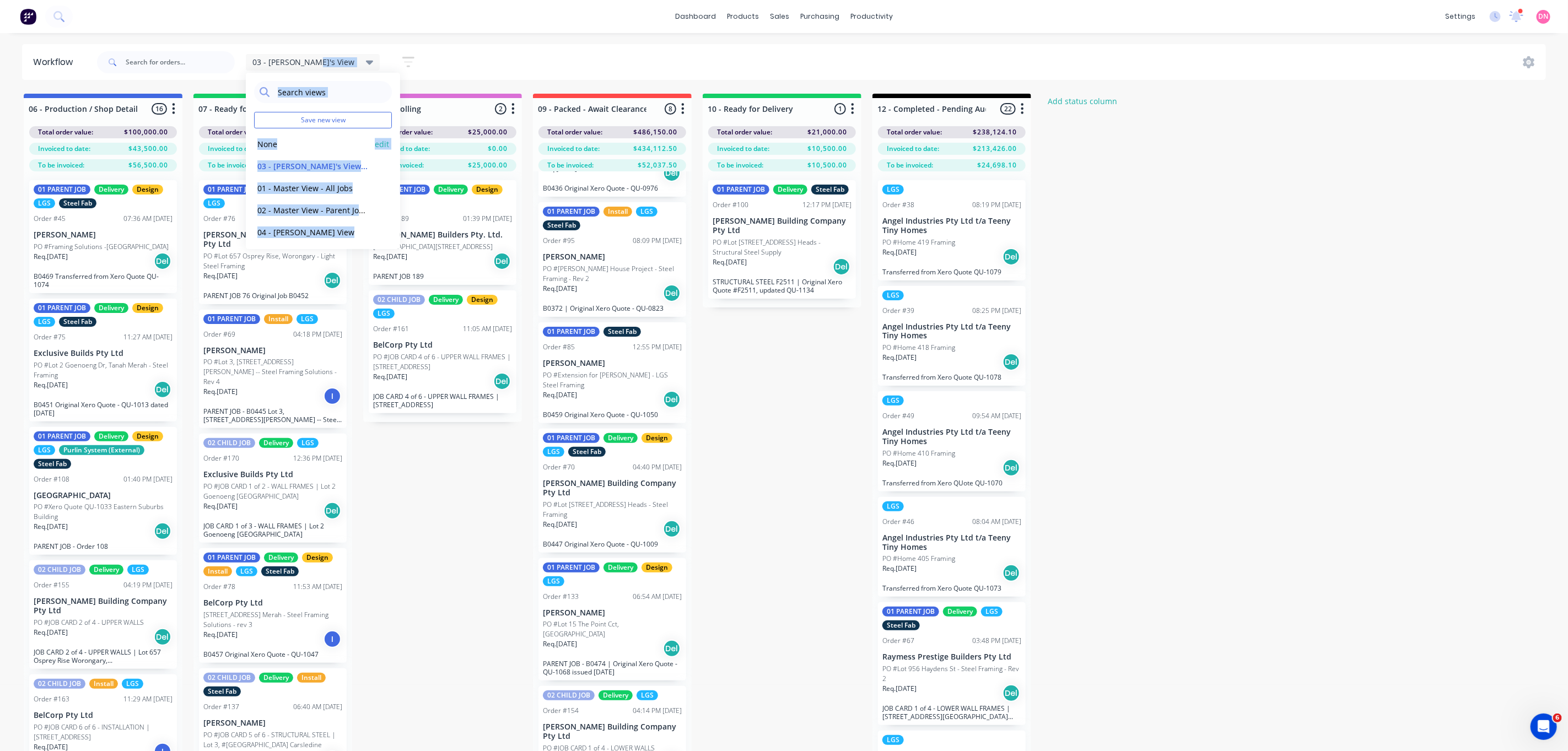
drag, startPoint x: 328, startPoint y: 69, endPoint x: 270, endPoint y: 144, distance: 94.8
click at [270, 144] on button "None" at bounding box center [312, 144] width 117 height 13
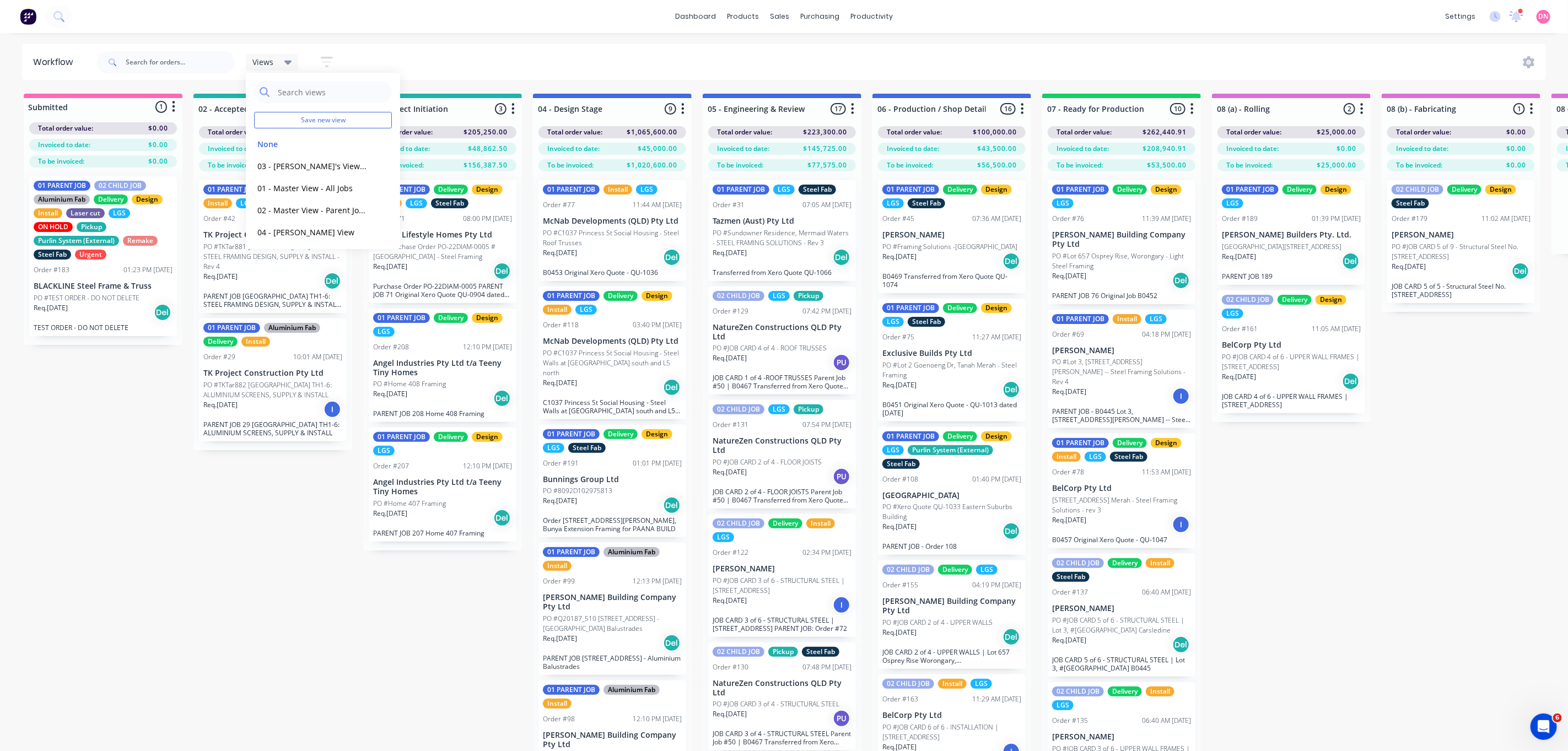
click at [1324, 503] on div "Submitted 1 Status colour #FF69B4 hex #FF69B4 Save Cancel Summaries Total order…" at bounding box center [1470, 442] width 2957 height 696
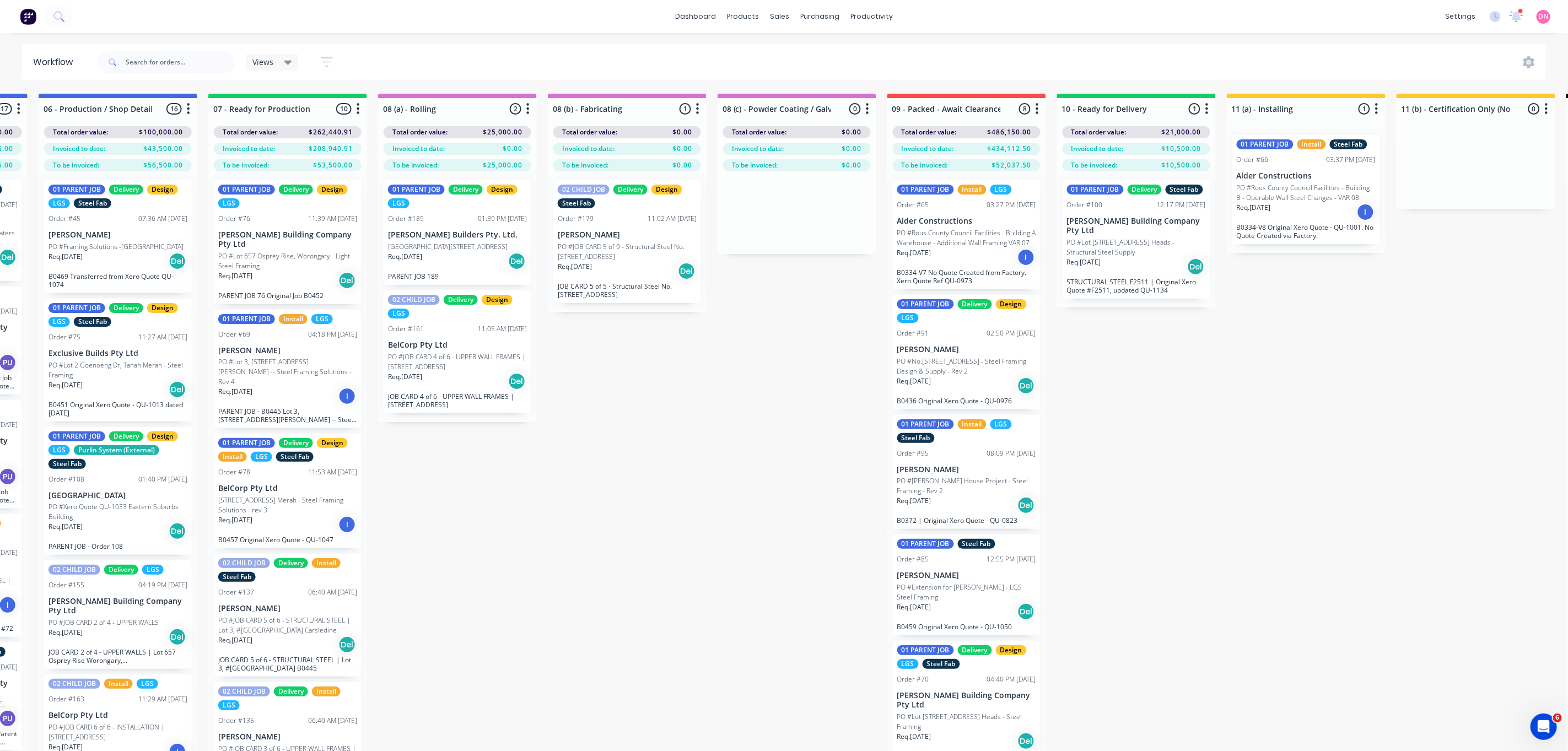
scroll to position [0, 836]
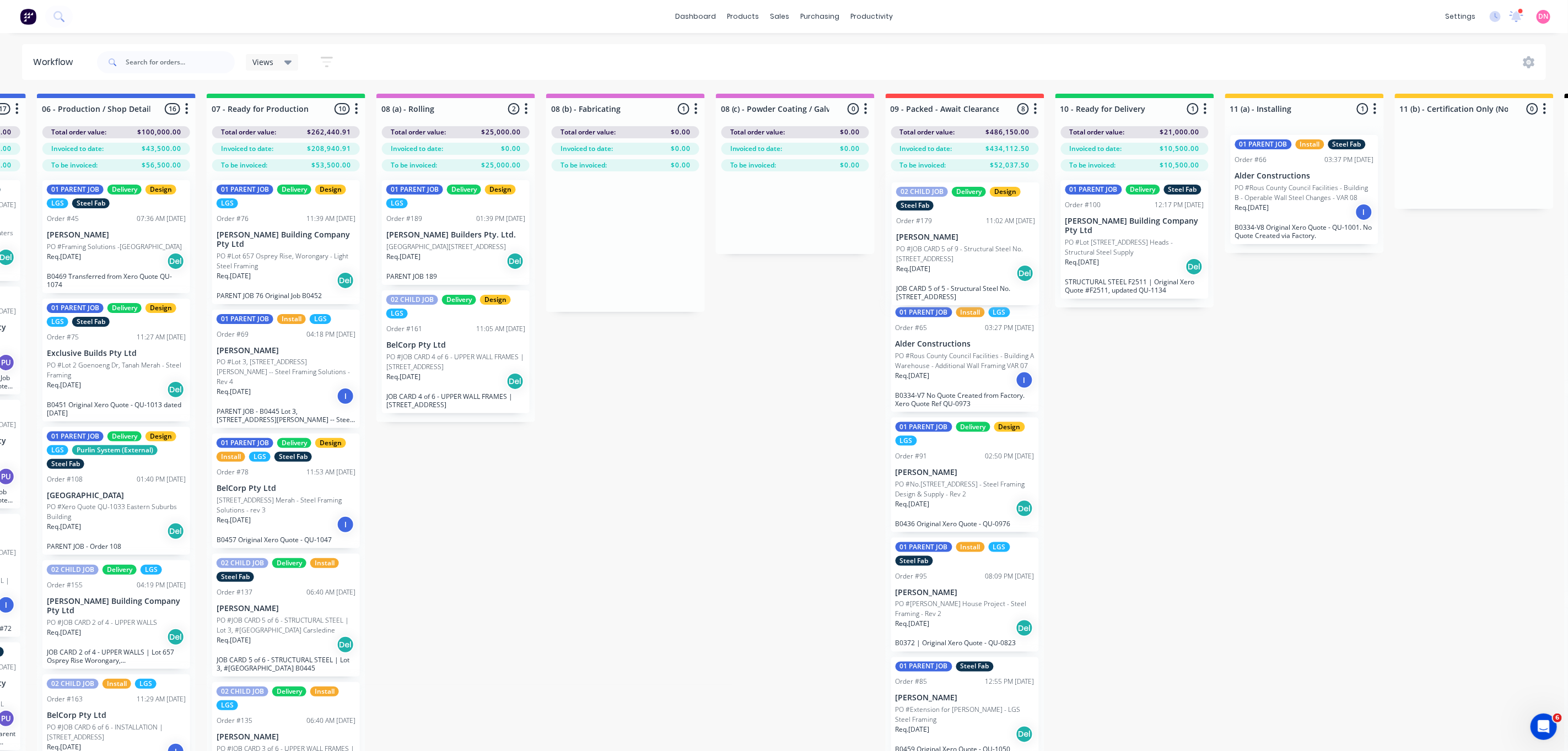
drag, startPoint x: 625, startPoint y: 228, endPoint x: 973, endPoint y: 230, distance: 348.0
click at [973, 230] on div "Submitted 1 Status colour #FF69B4 hex #FF69B4 Save Cancel Summaries Total order…" at bounding box center [635, 442] width 2957 height 696
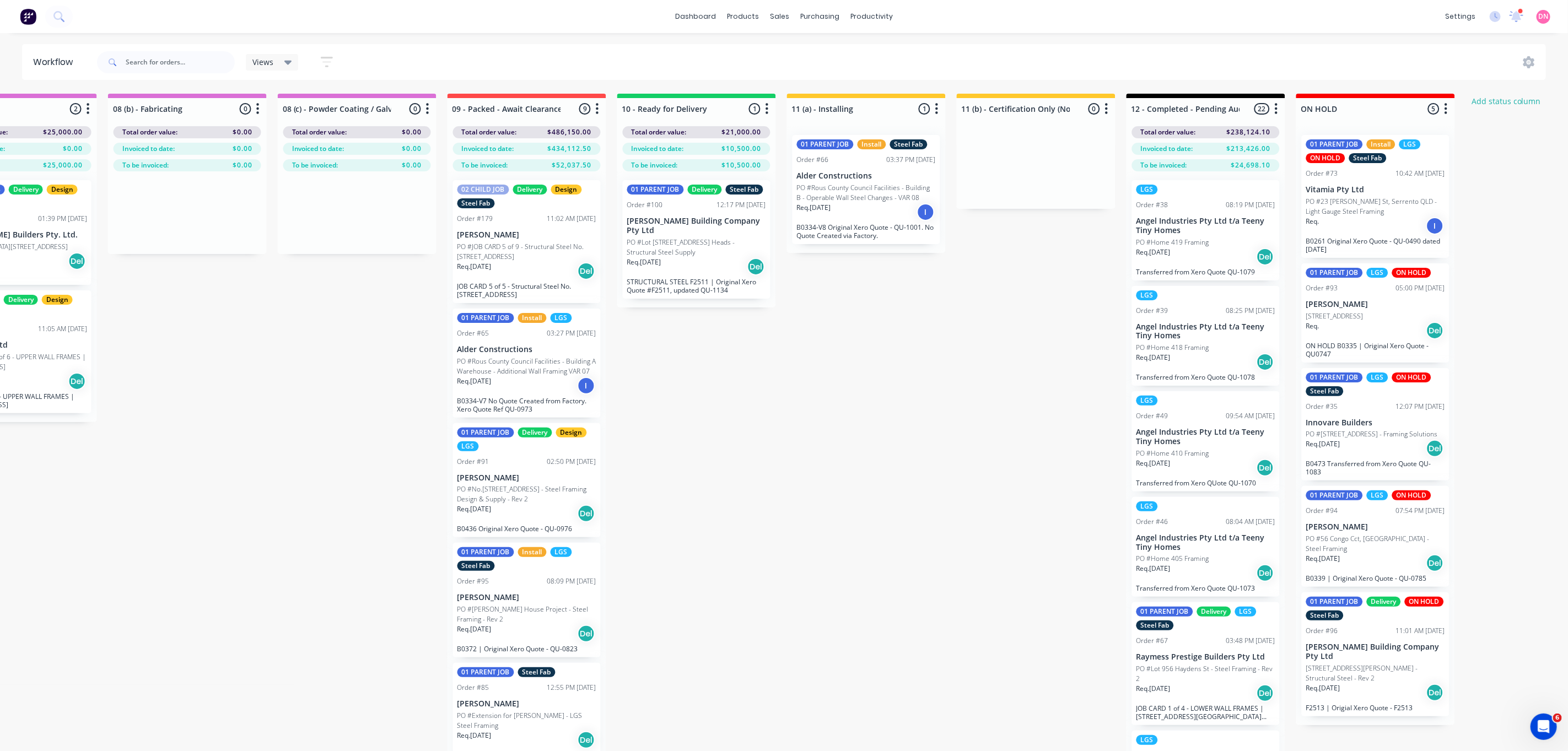
scroll to position [0, 1308]
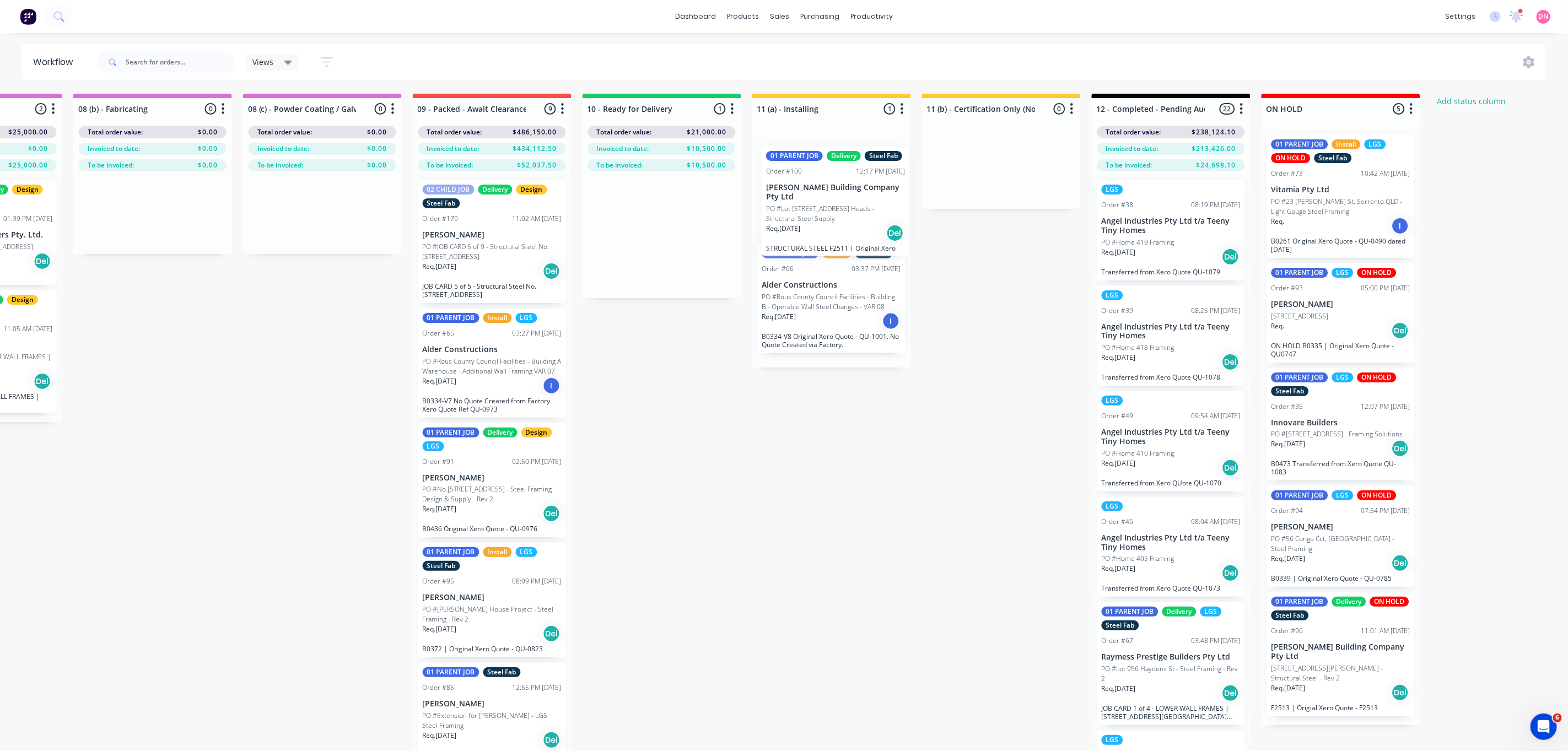
drag, startPoint x: 686, startPoint y: 263, endPoint x: 839, endPoint y: 221, distance: 158.7
click at [839, 221] on div "Submitted 1 Status colour #FF69B4 hex #FF69B4 Save Cancel Summaries Total order…" at bounding box center [161, 442] width 2957 height 696
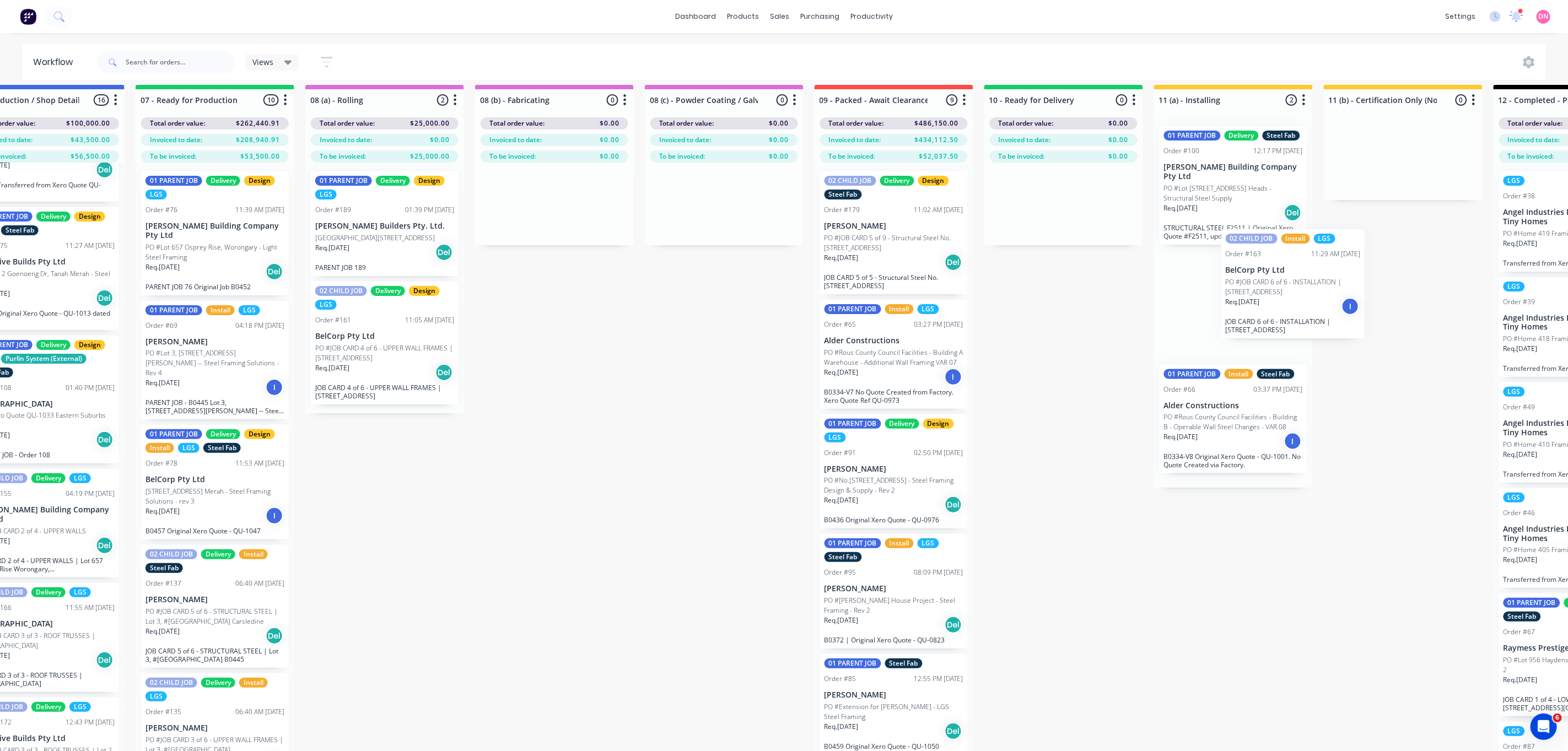
scroll to position [9, 931]
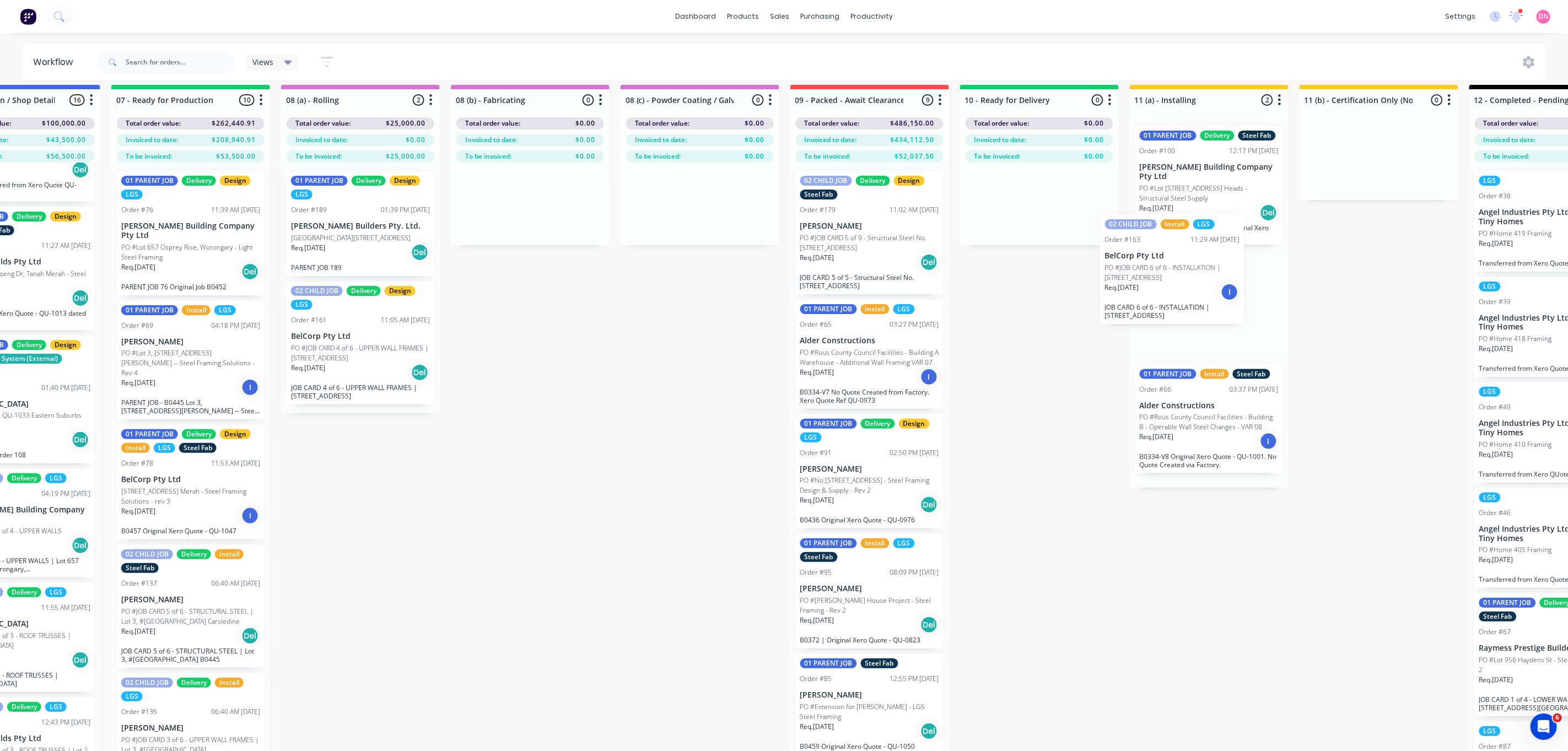
drag, startPoint x: 365, startPoint y: 669, endPoint x: 1156, endPoint y: 290, distance: 877.1
click at [1156, 290] on div "Submitted 1 Status colour #FF69B4 hex #FF69B4 Save Cancel Summaries Total order…" at bounding box center [539, 433] width 2957 height 696
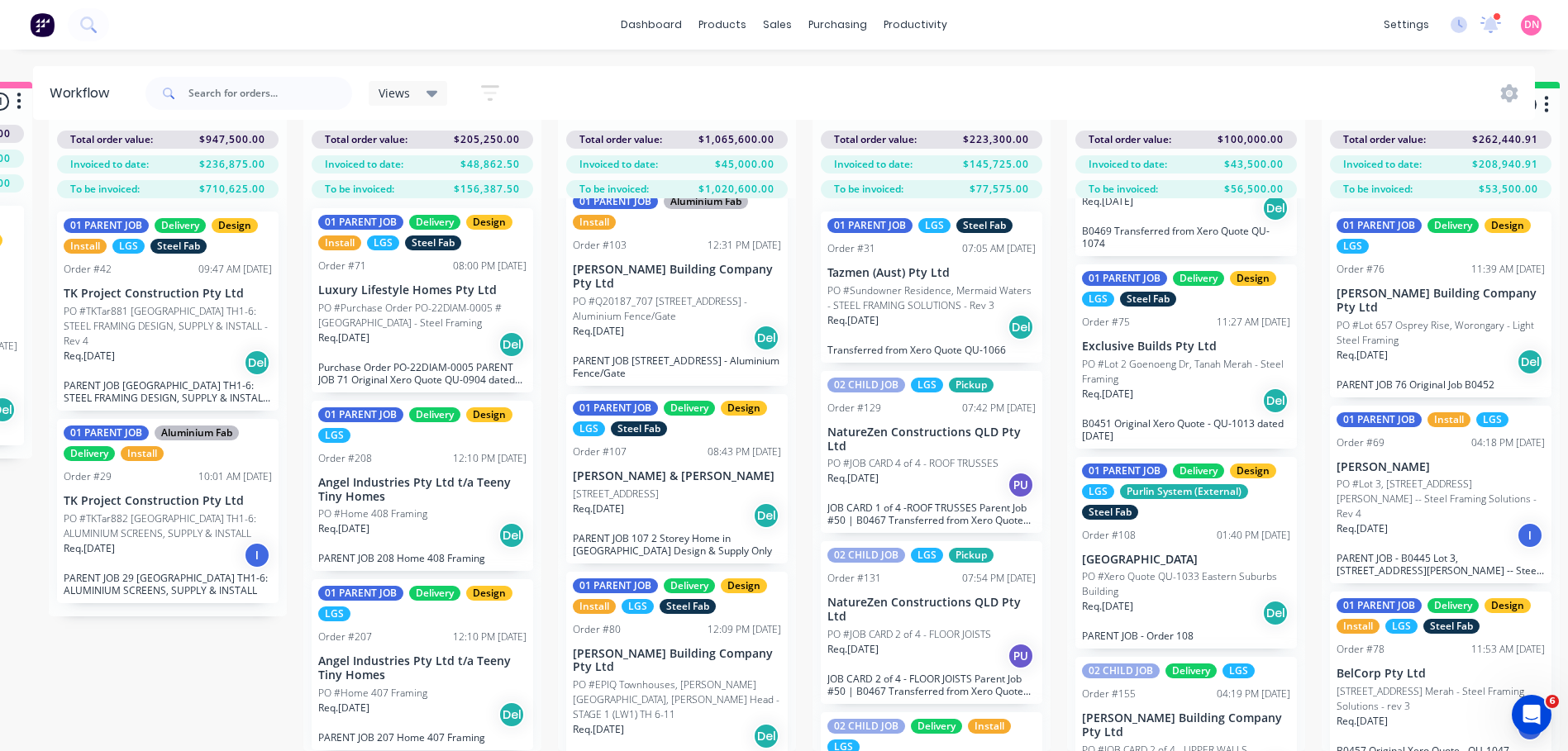
scroll to position [1179, 0]
